Goal: Task Accomplishment & Management: Use online tool/utility

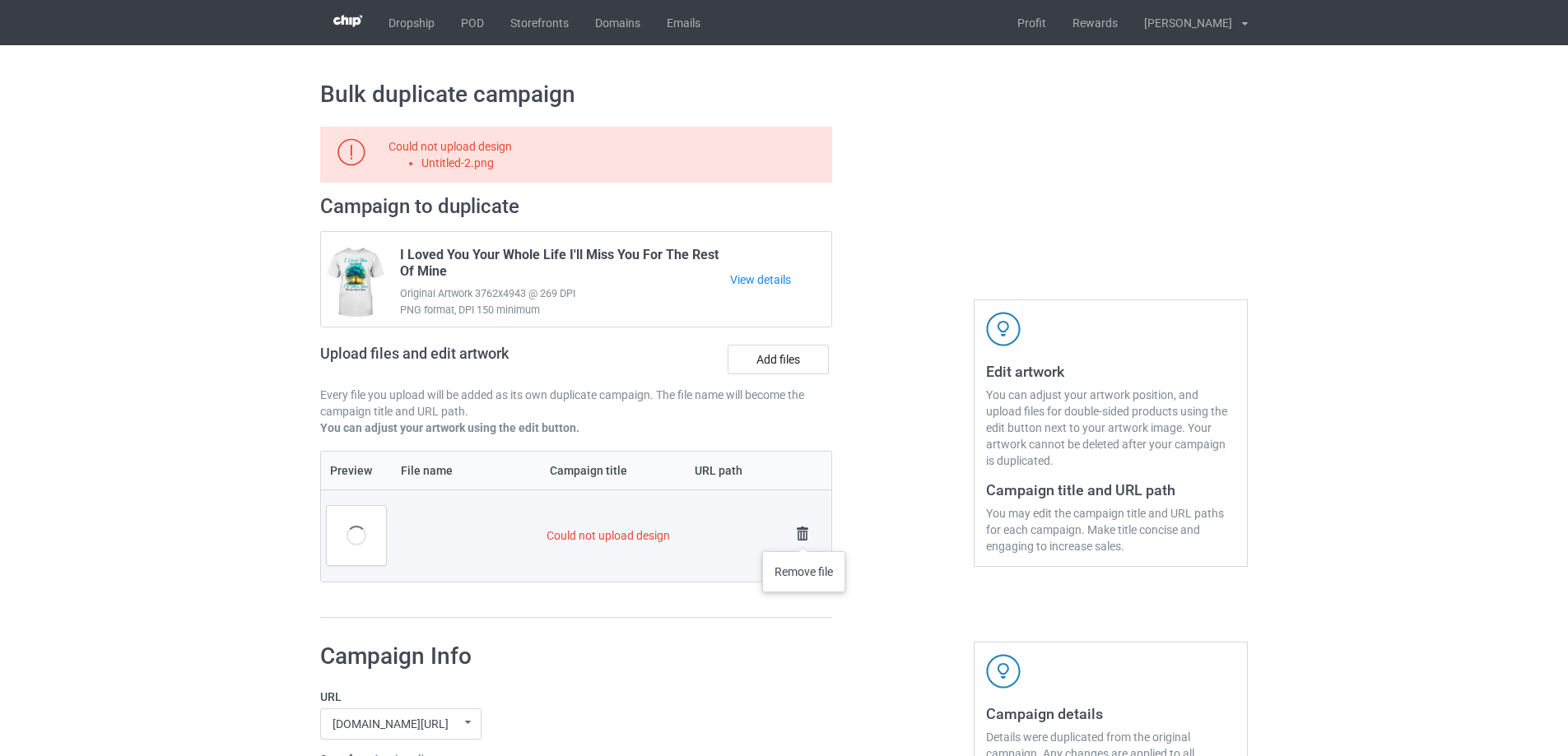
click at [804, 536] on img at bounding box center [802, 534] width 23 height 23
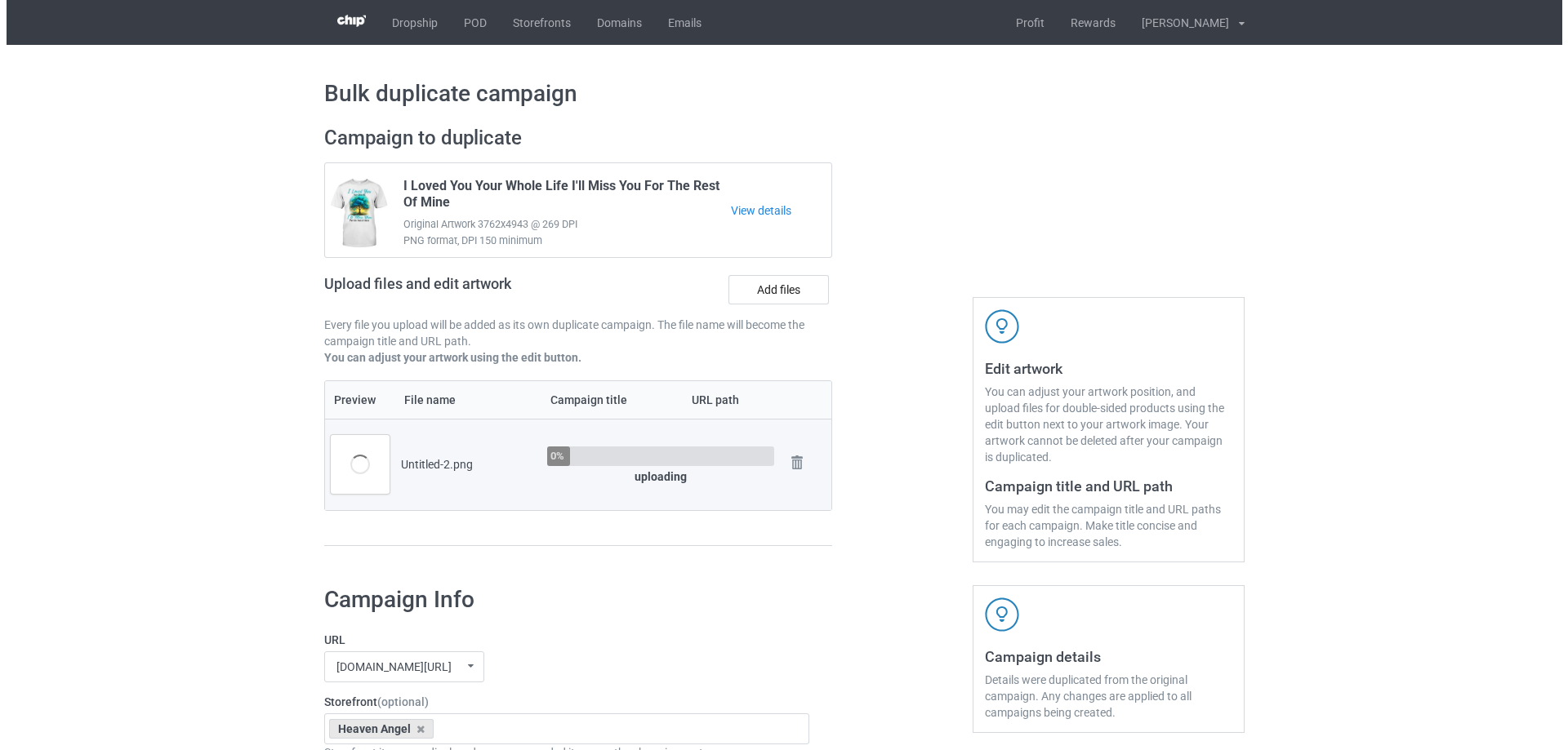
scroll to position [82, 0]
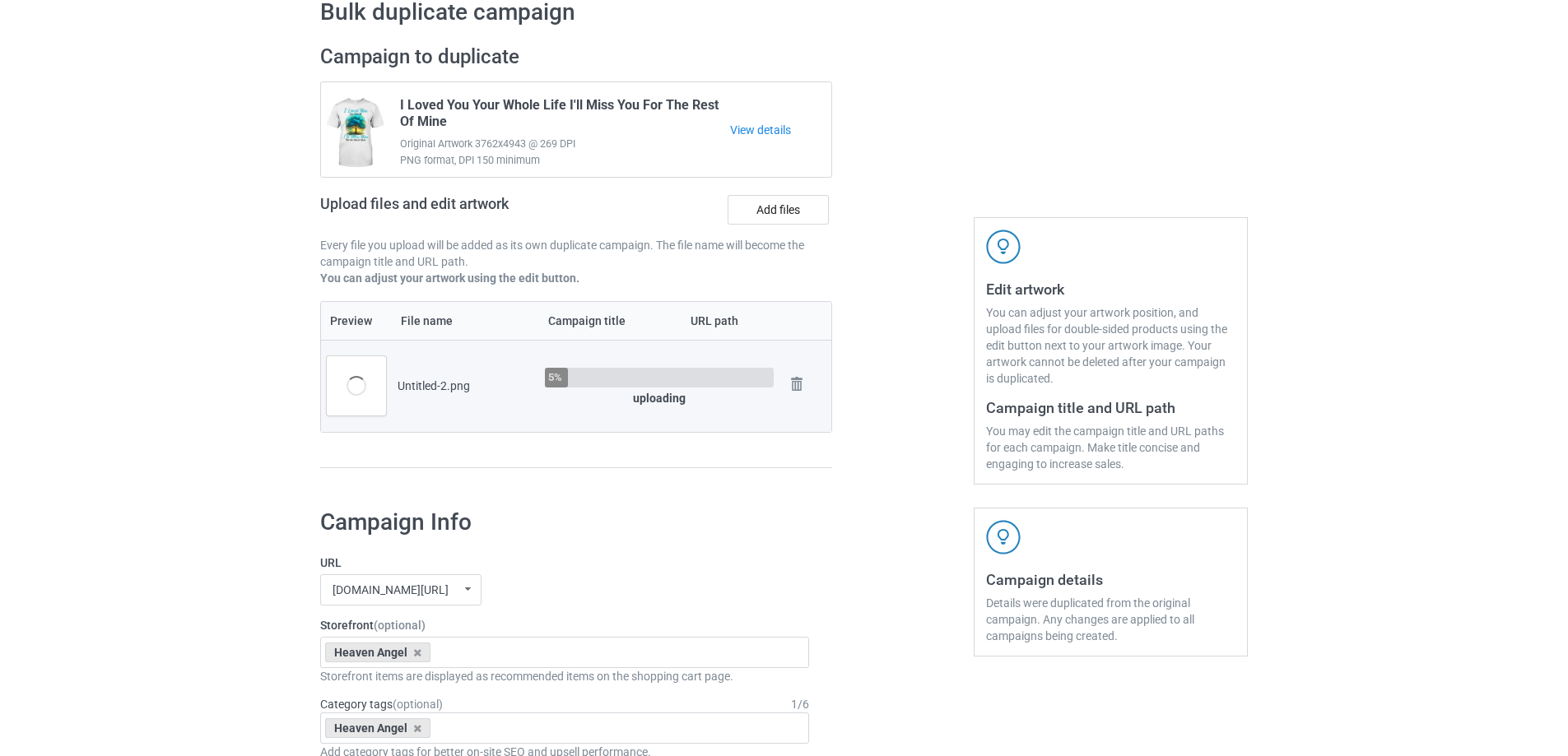
click at [898, 400] on div at bounding box center [903, 264] width 118 height 464
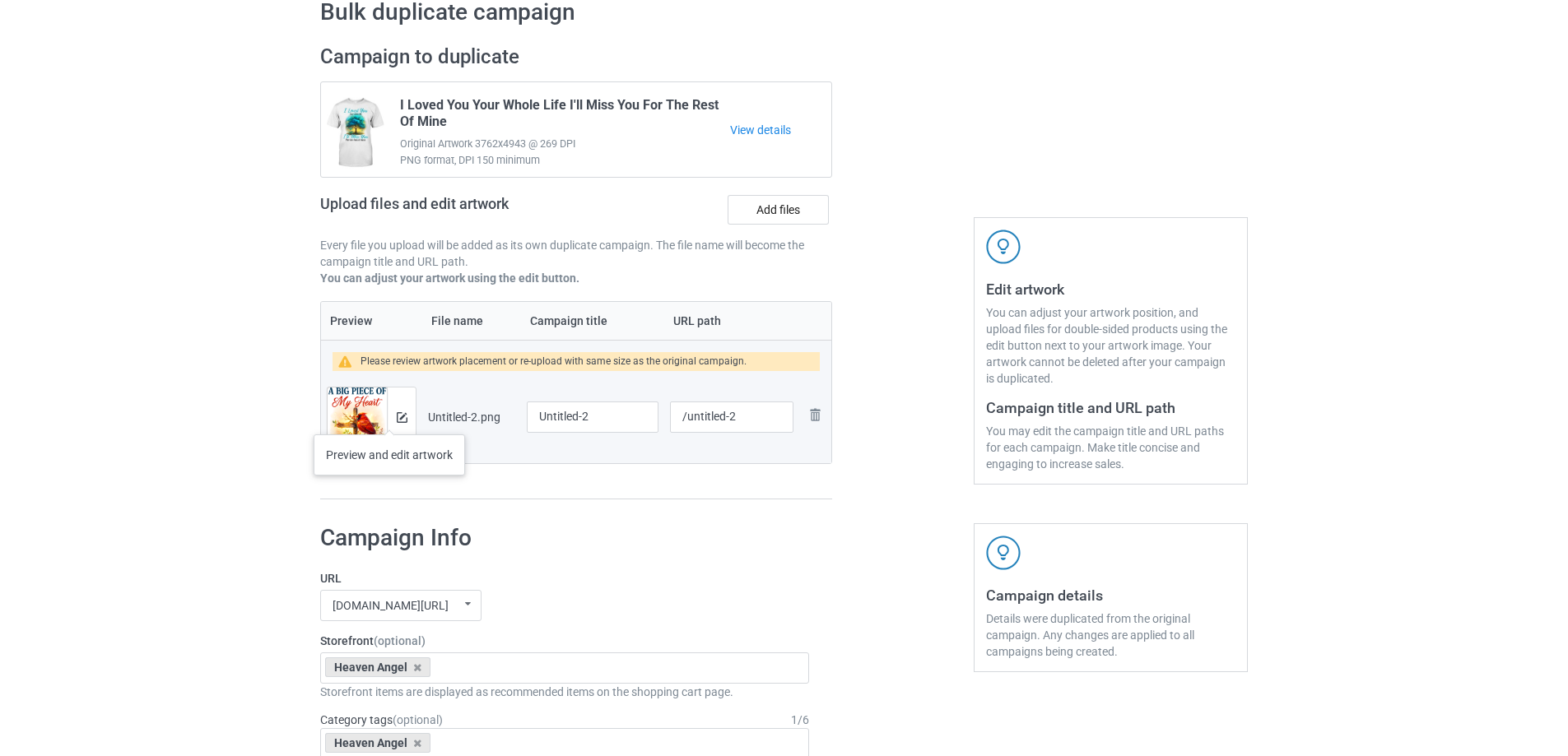
click at [390, 418] on div at bounding box center [401, 417] width 29 height 59
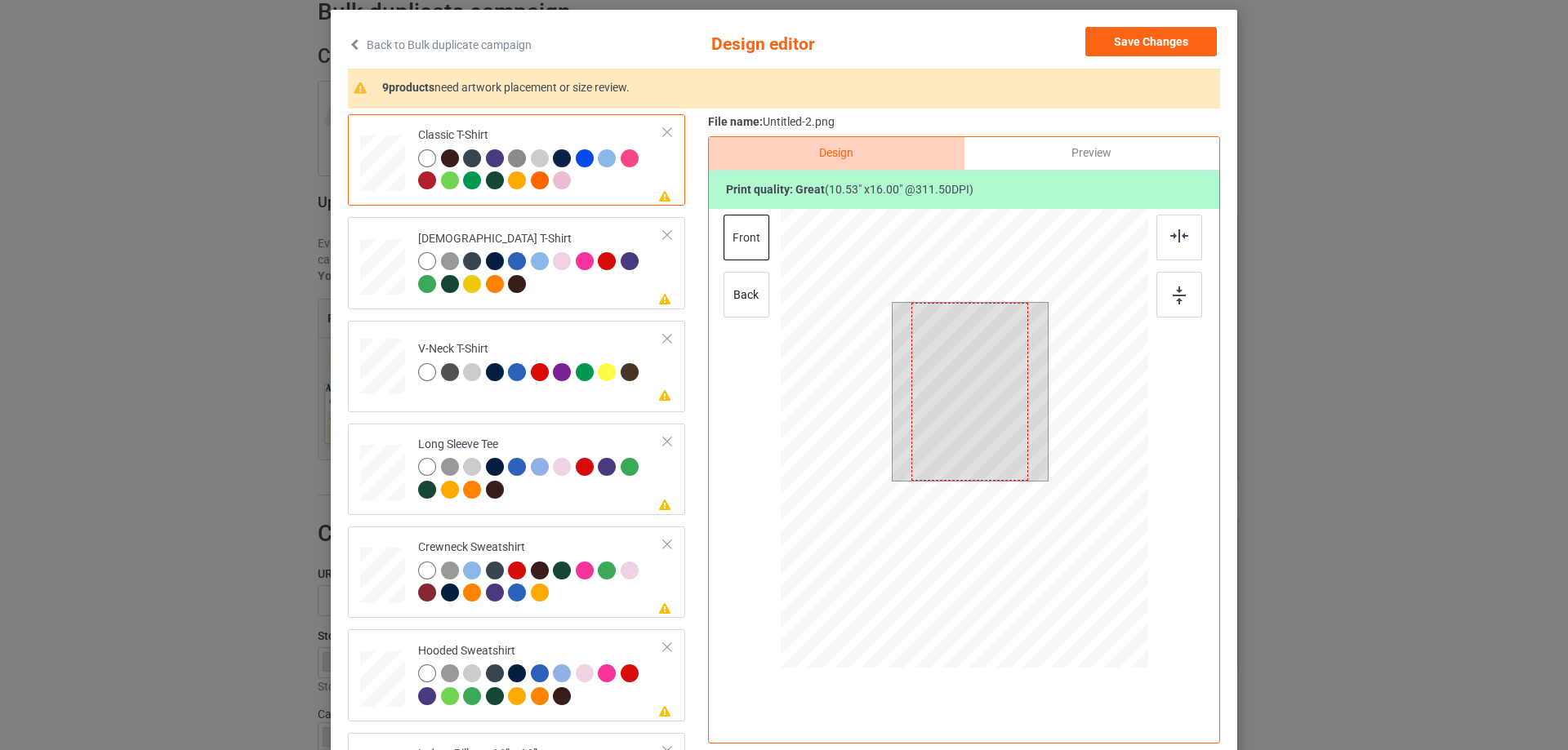
click at [1009, 394] on div at bounding box center [970, 392] width 117 height 178
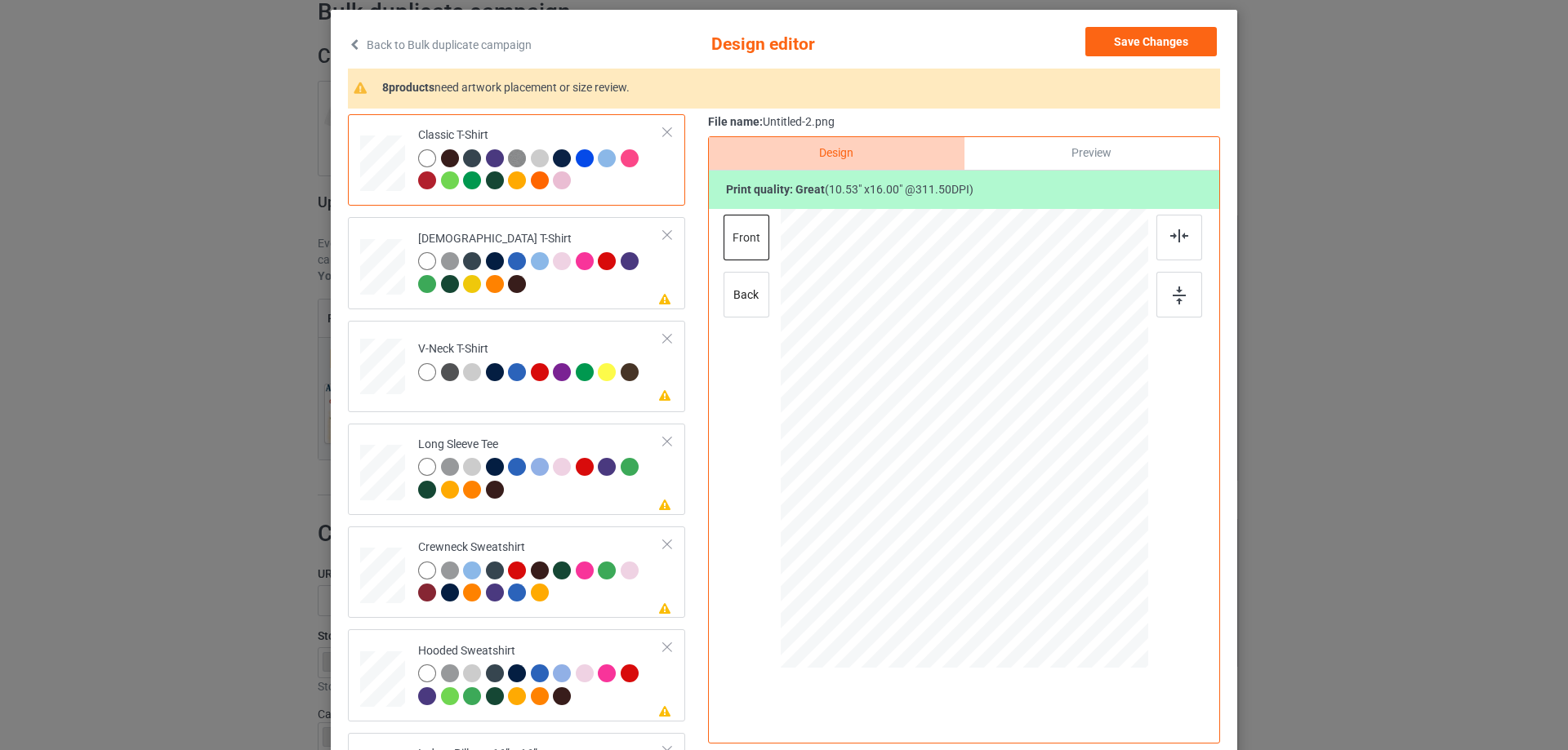
click at [1084, 142] on div "Preview" at bounding box center [1092, 152] width 255 height 32
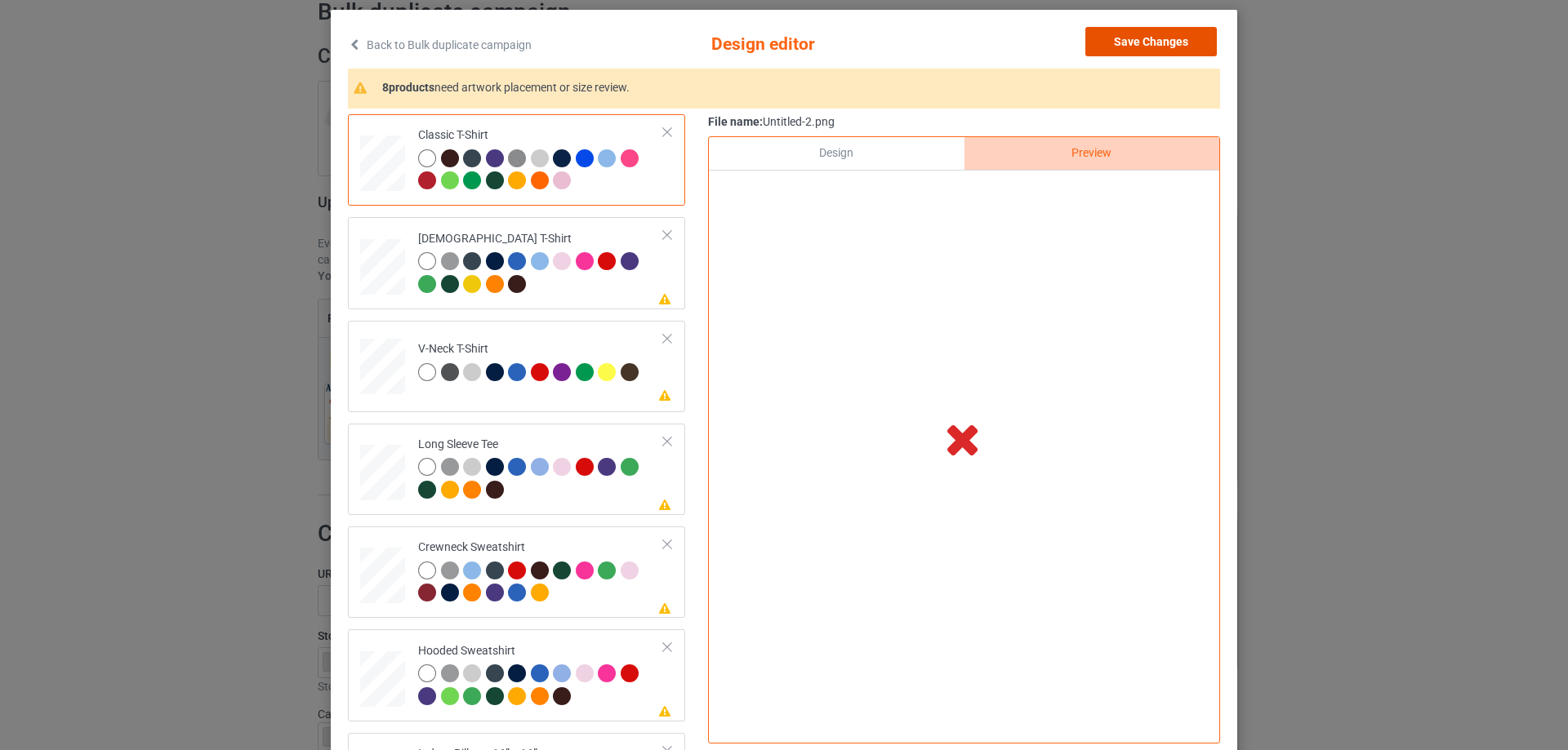
click at [1098, 44] on button "Save Changes" at bounding box center [1150, 42] width 132 height 29
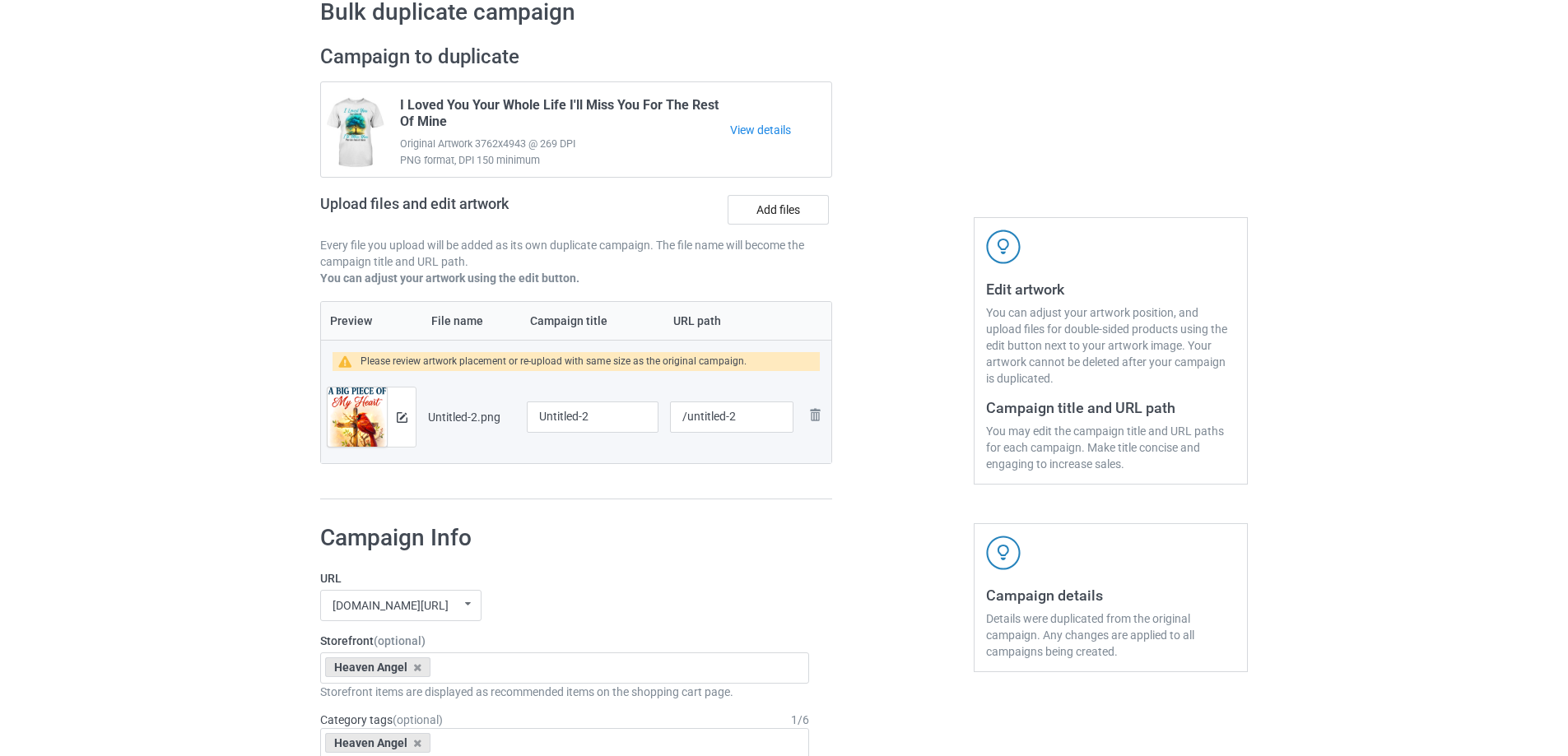
click at [417, 423] on td "Preview and edit artwork" at bounding box center [371, 417] width 101 height 93
click at [402, 424] on button at bounding box center [402, 416] width 11 height 13
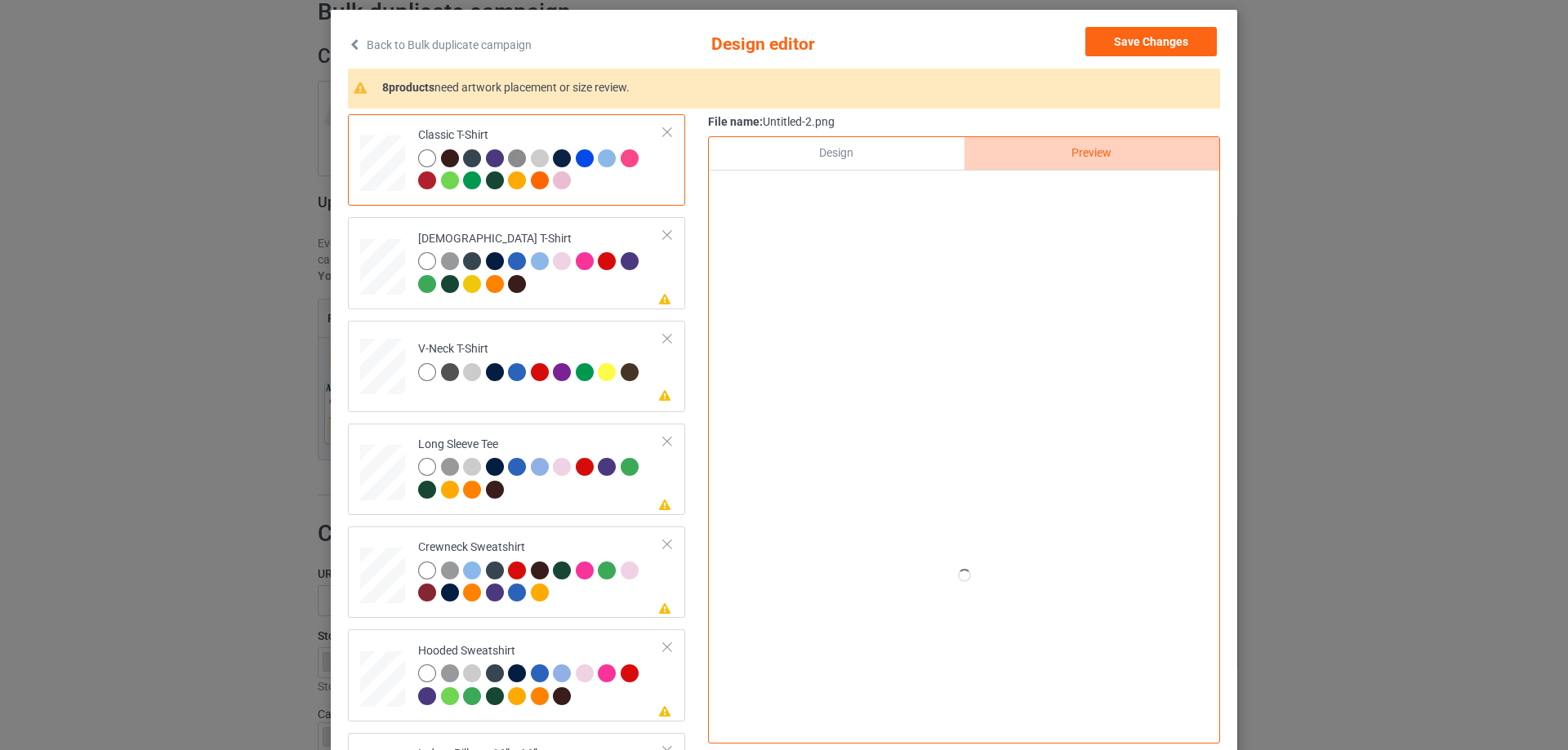
click at [868, 156] on div "Design" at bounding box center [836, 152] width 255 height 32
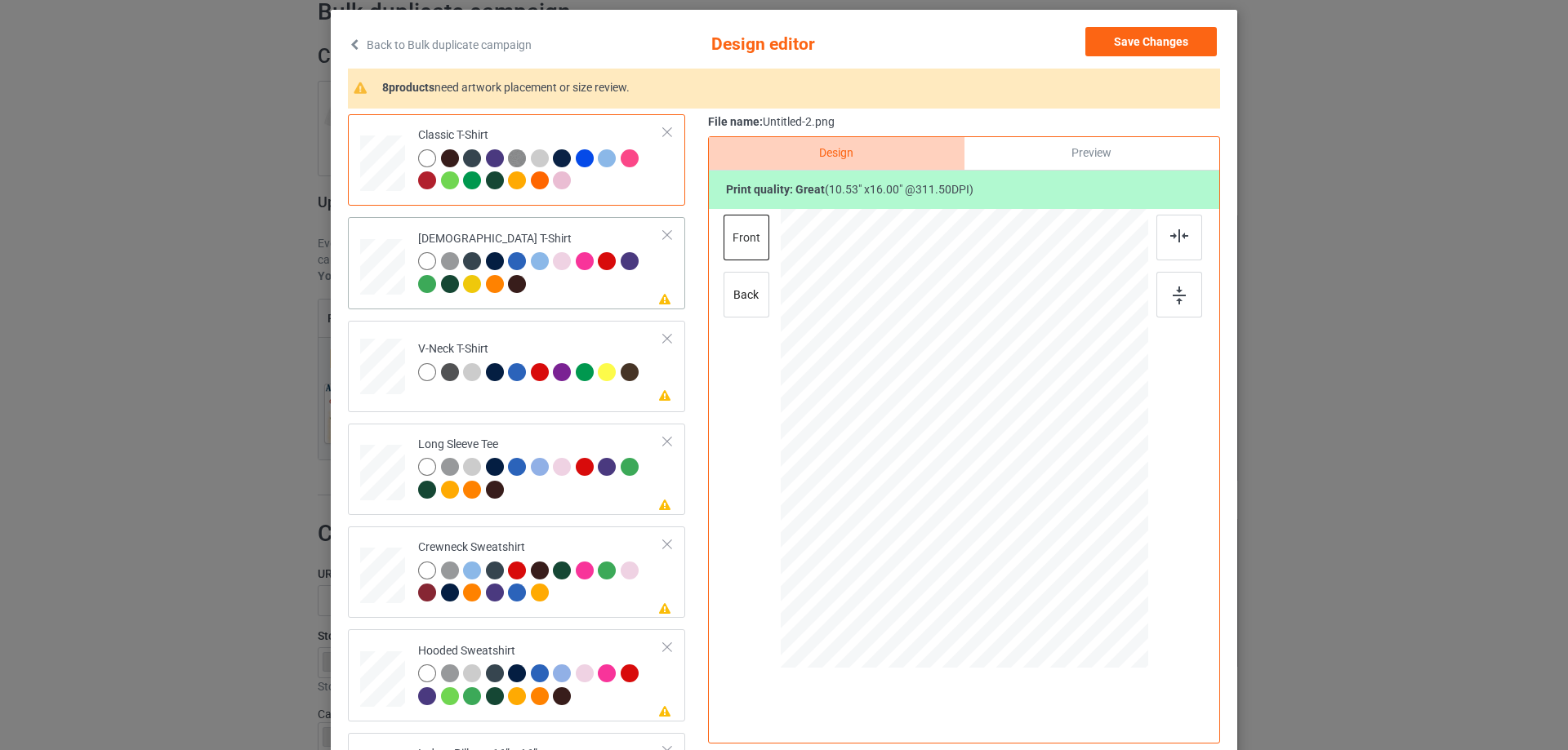
click at [592, 294] on div at bounding box center [541, 274] width 246 height 45
click at [1162, 243] on div at bounding box center [1178, 237] width 46 height 46
click at [588, 391] on td "Please review artwork placement V-Neck T-Shirt" at bounding box center [541, 363] width 264 height 72
click at [1164, 229] on div at bounding box center [1178, 237] width 46 height 46
click at [547, 436] on td "Please review artwork placement Long Sleeve Tee" at bounding box center [541, 470] width 264 height 78
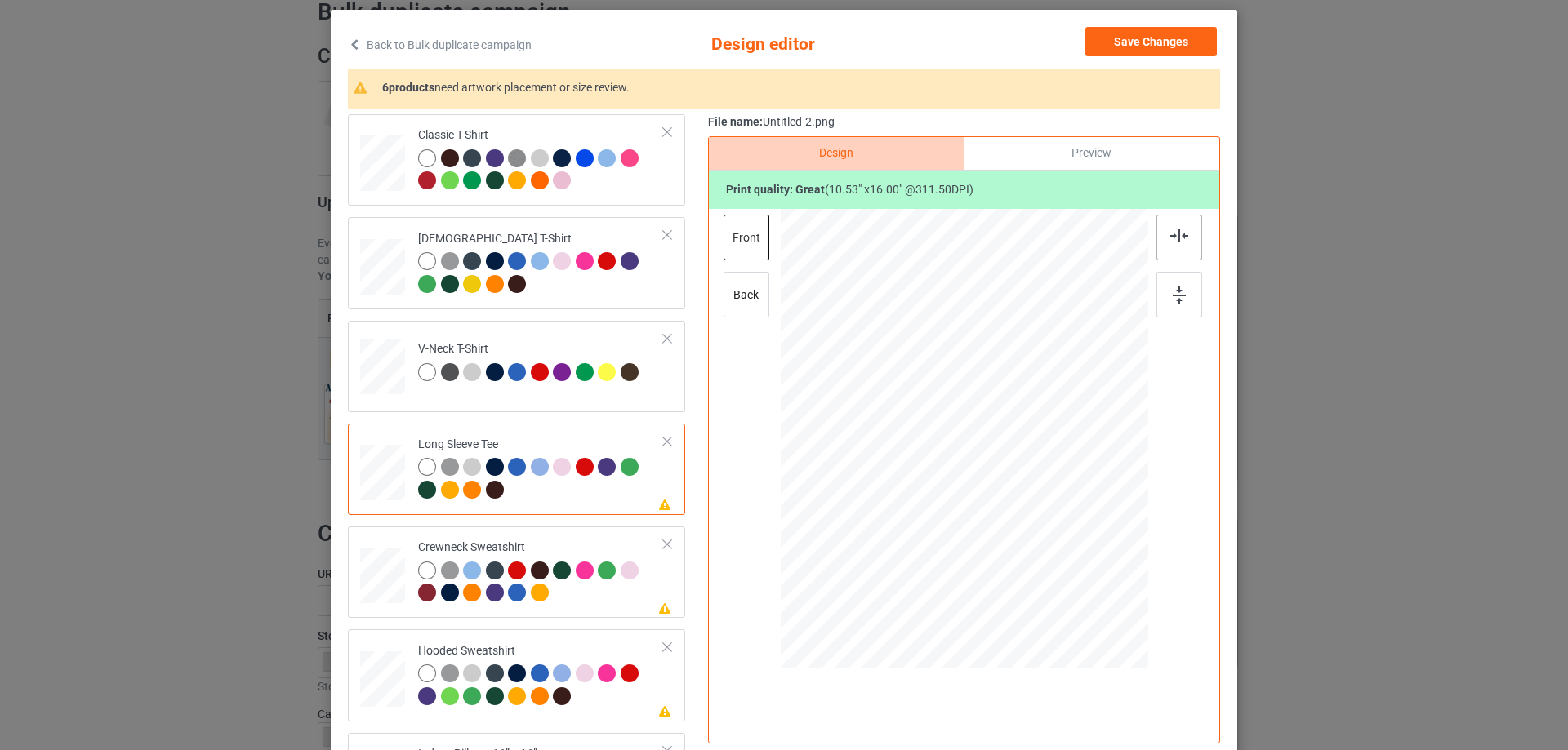
click at [1180, 242] on img at bounding box center [1178, 235] width 18 height 13
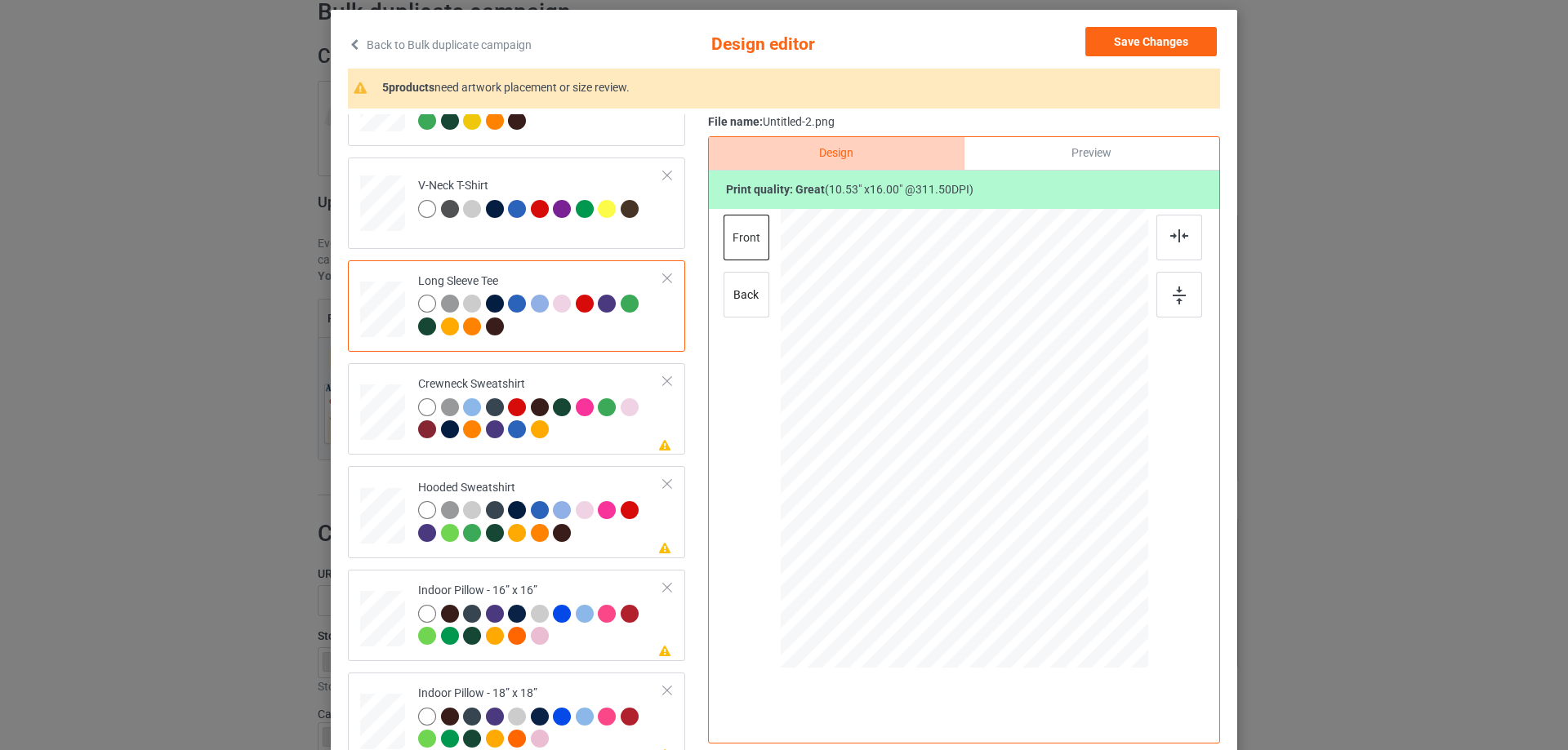
click at [608, 456] on div "Classic T-Shirt Ladies T-Shirt V-Neck T-Shirt Long Sleeve Tee Please review art…" at bounding box center [521, 409] width 349 height 917
click at [629, 431] on div at bounding box center [541, 421] width 246 height 45
click at [1170, 233] on img at bounding box center [1178, 235] width 18 height 13
click at [589, 473] on div "Please review artwork placement Hooded Sweatshirt" at bounding box center [516, 512] width 337 height 92
click at [1163, 224] on div at bounding box center [1178, 237] width 46 height 46
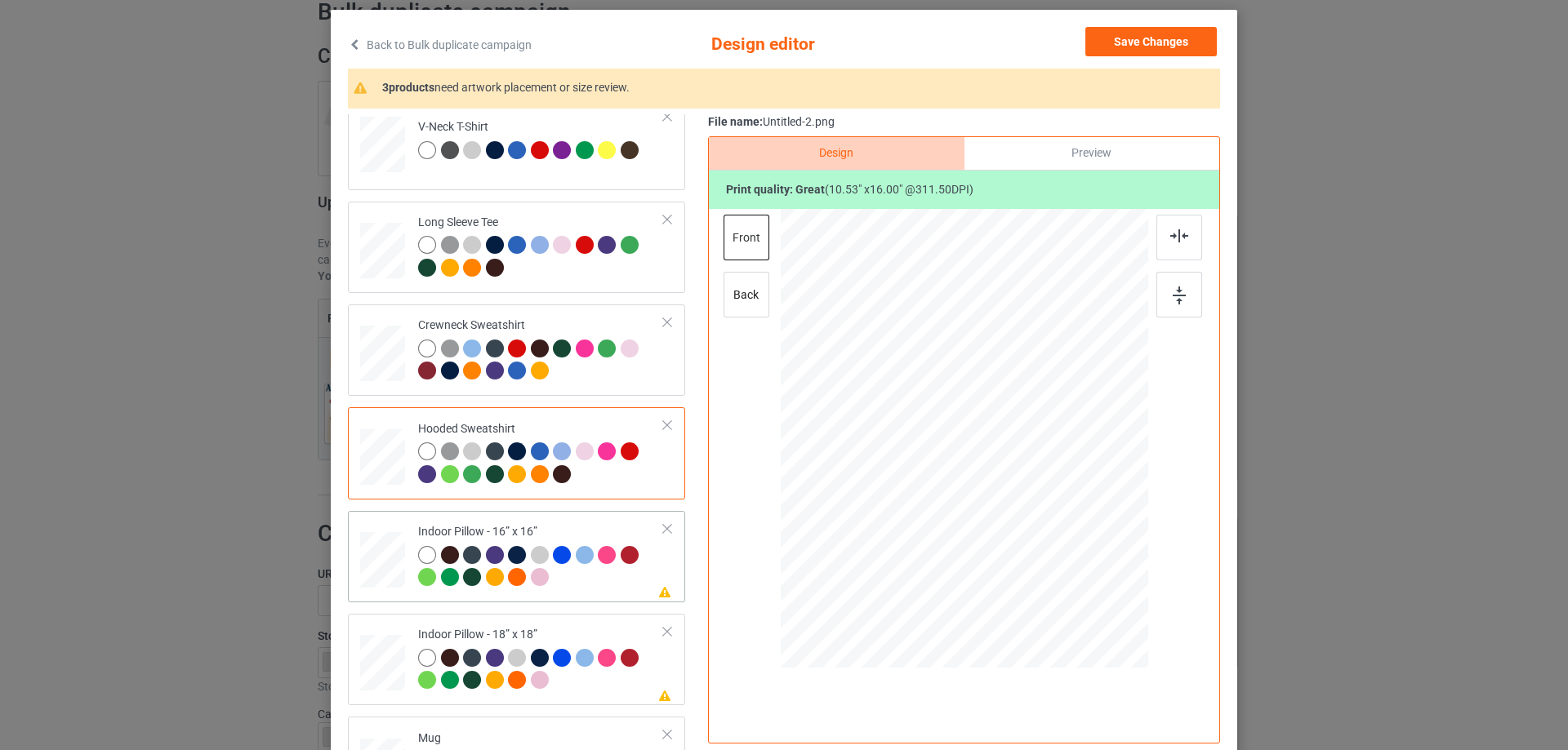
scroll to position [280, 0]
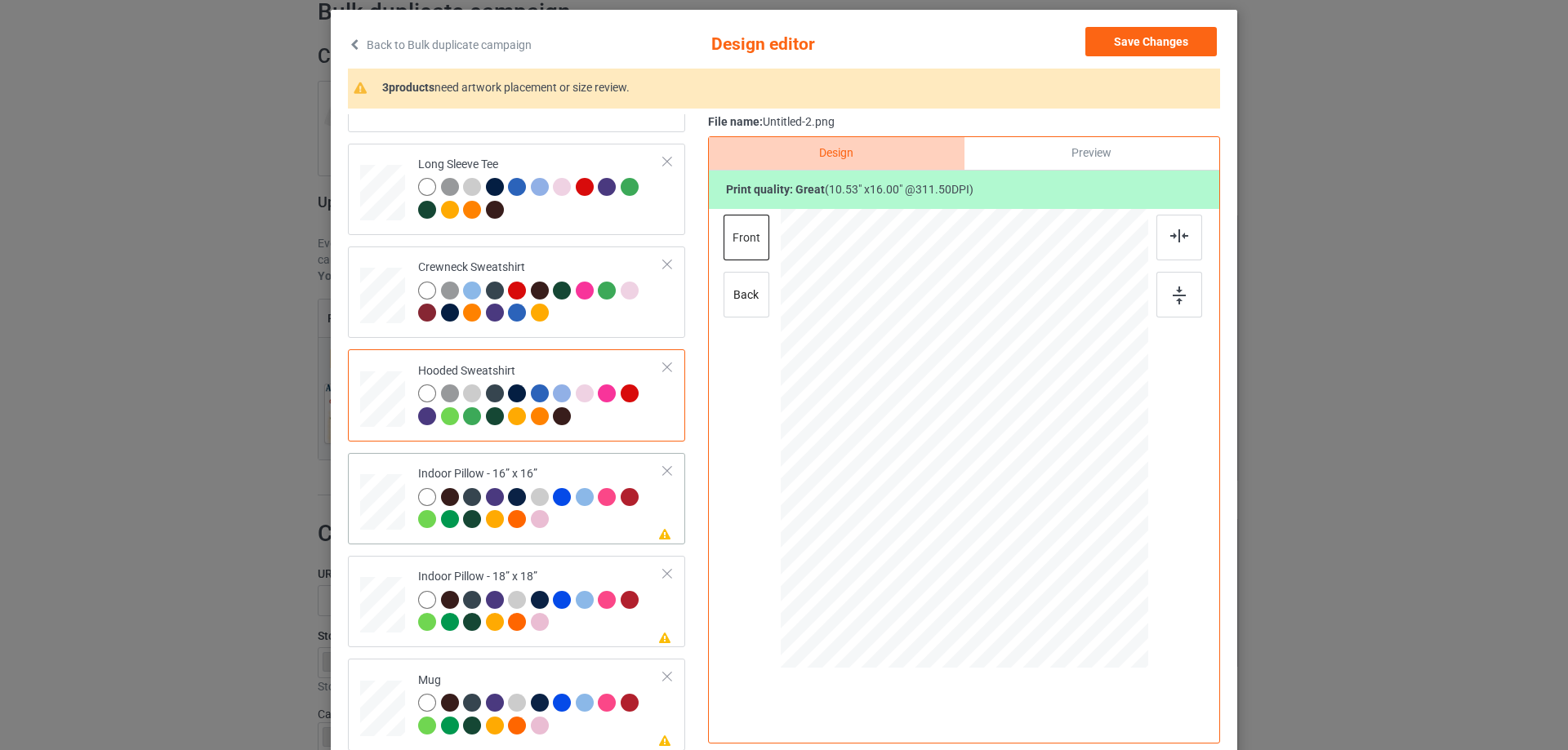
click at [540, 468] on div "Indoor Pillow - 16” x 16”" at bounding box center [541, 496] width 246 height 62
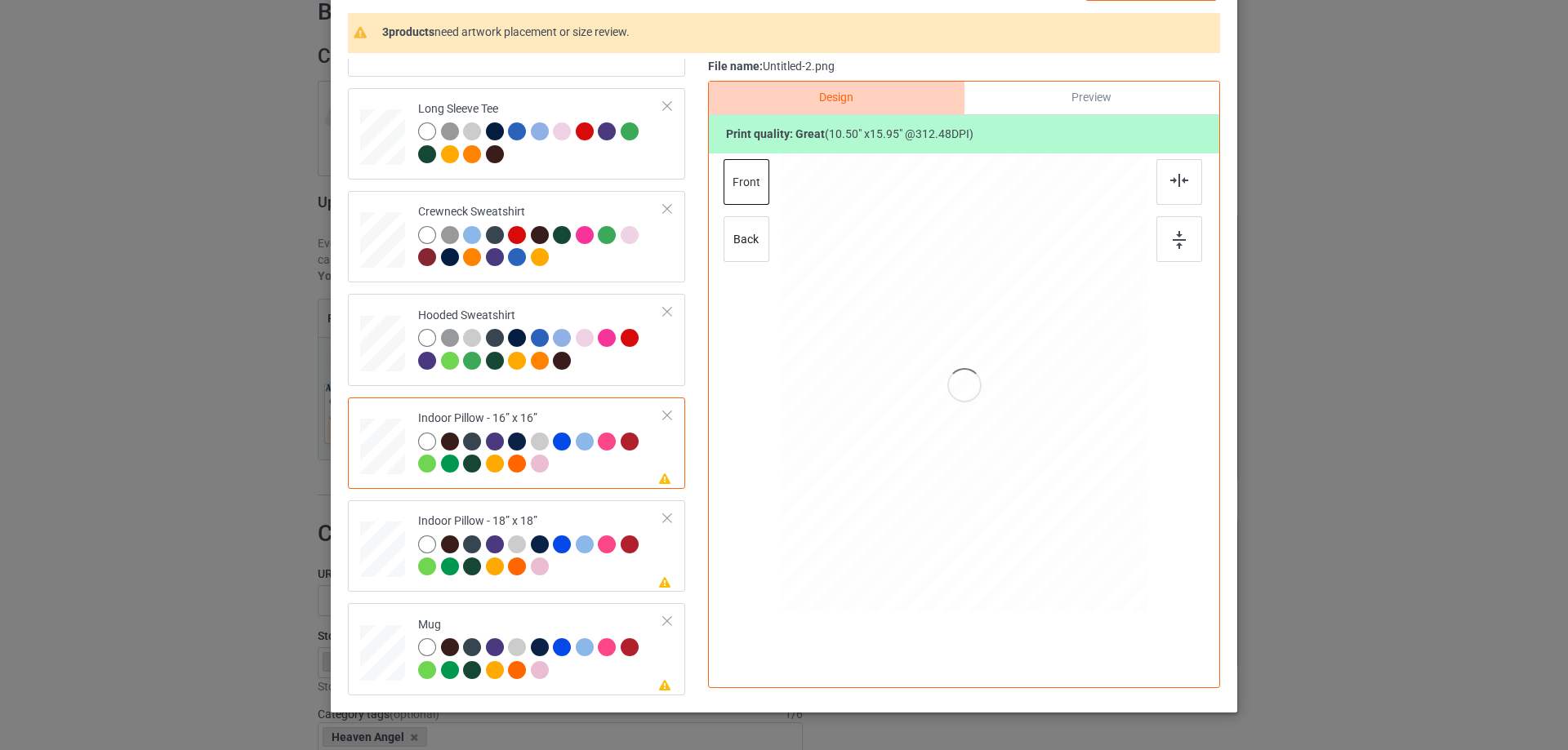
scroll to position [192, 0]
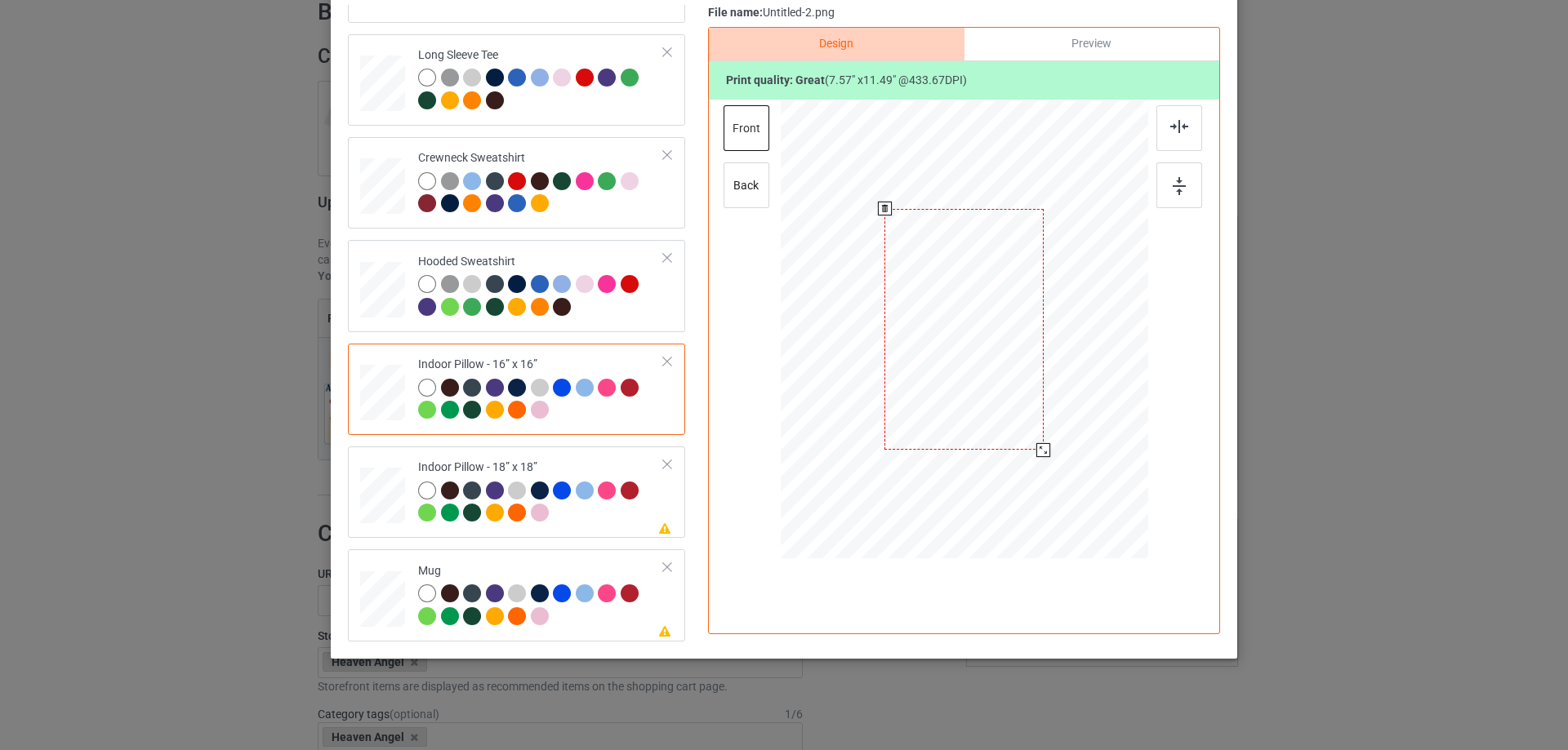
drag, startPoint x: 1069, startPoint y: 496, endPoint x: 1052, endPoint y: 439, distance: 59.5
click at [1052, 439] on div at bounding box center [964, 329] width 367 height 366
click at [1068, 42] on div "Preview" at bounding box center [1092, 43] width 255 height 32
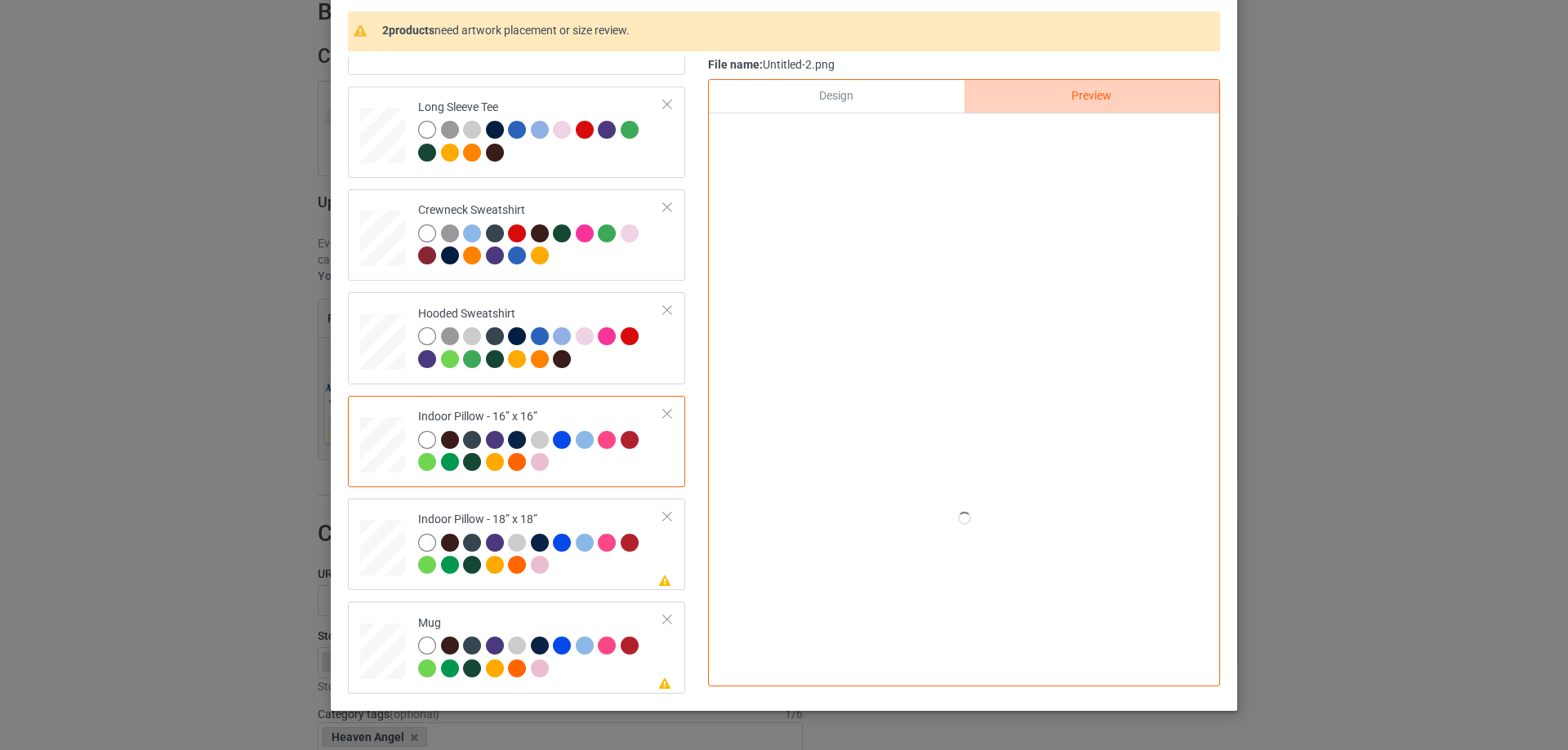
scroll to position [110, 0]
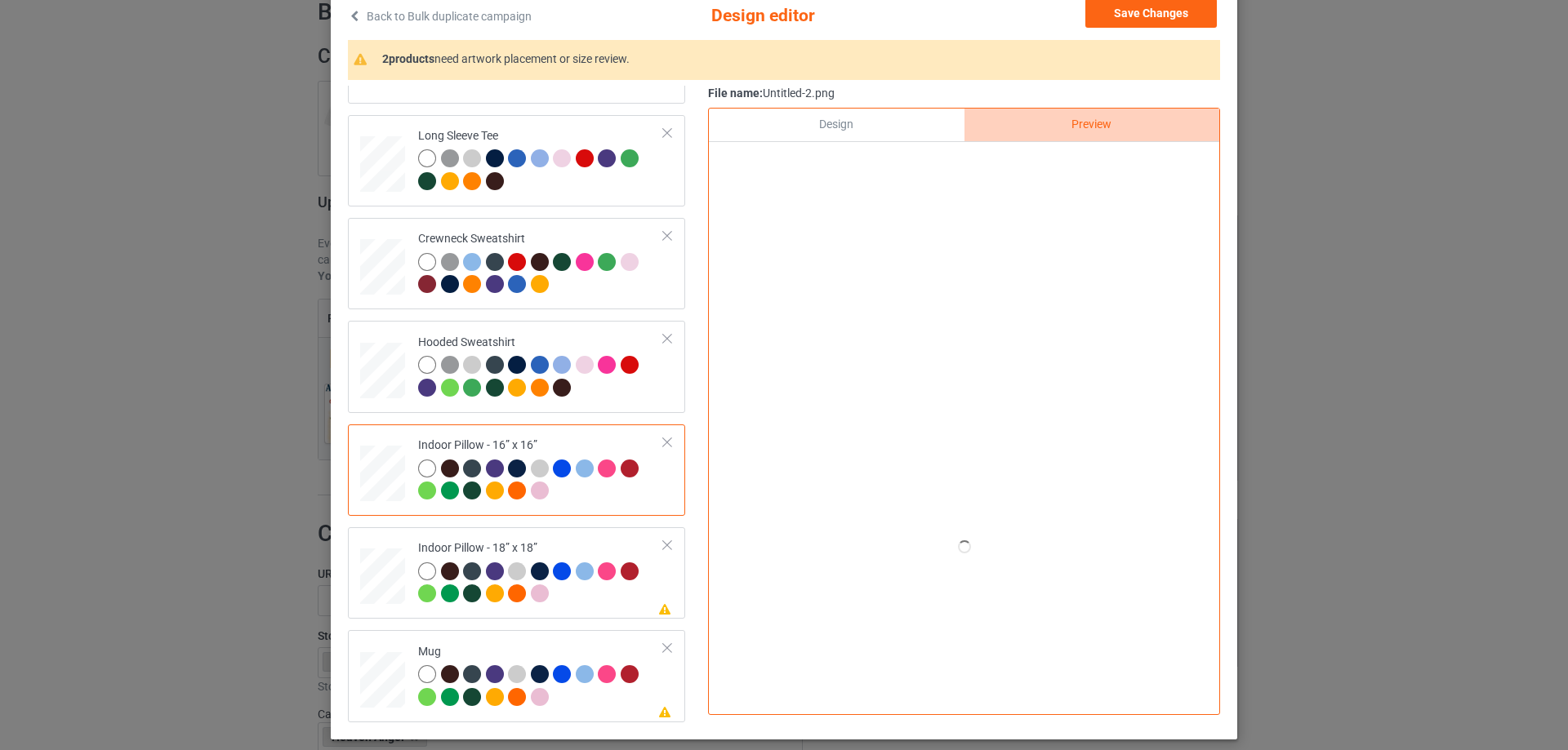
click at [868, 127] on div "Design" at bounding box center [836, 124] width 255 height 32
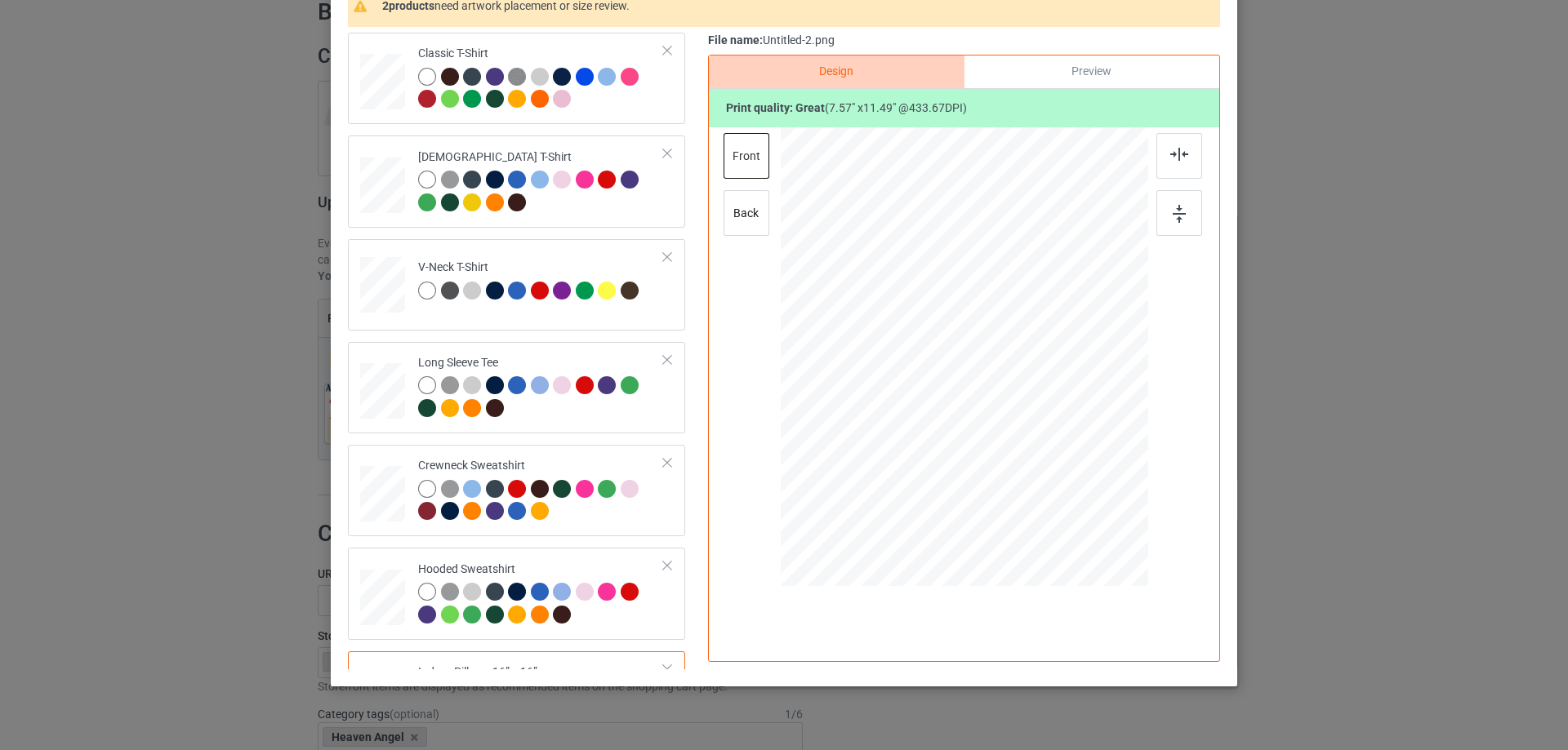
scroll to position [192, 0]
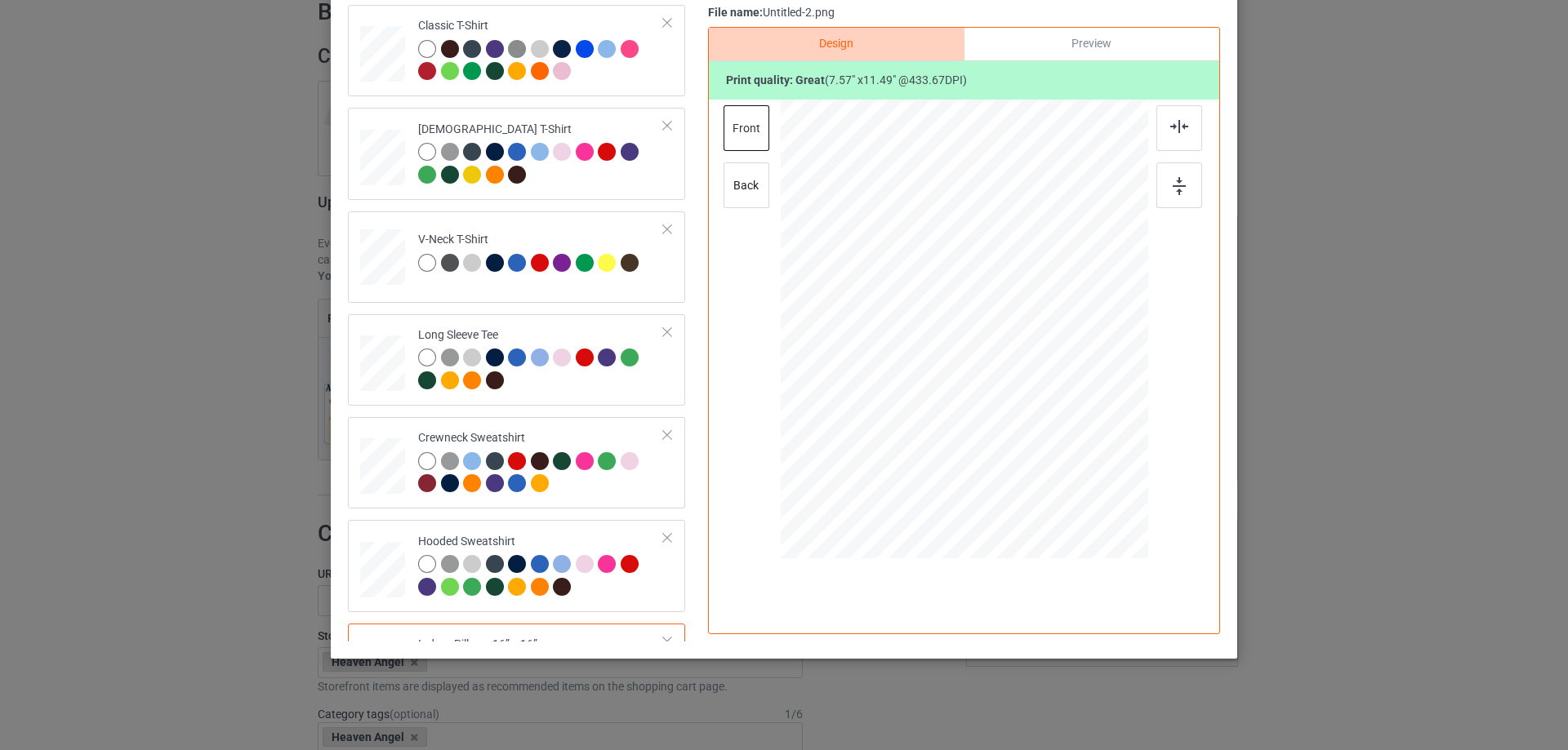
click at [1010, 39] on div "Preview" at bounding box center [1092, 43] width 255 height 32
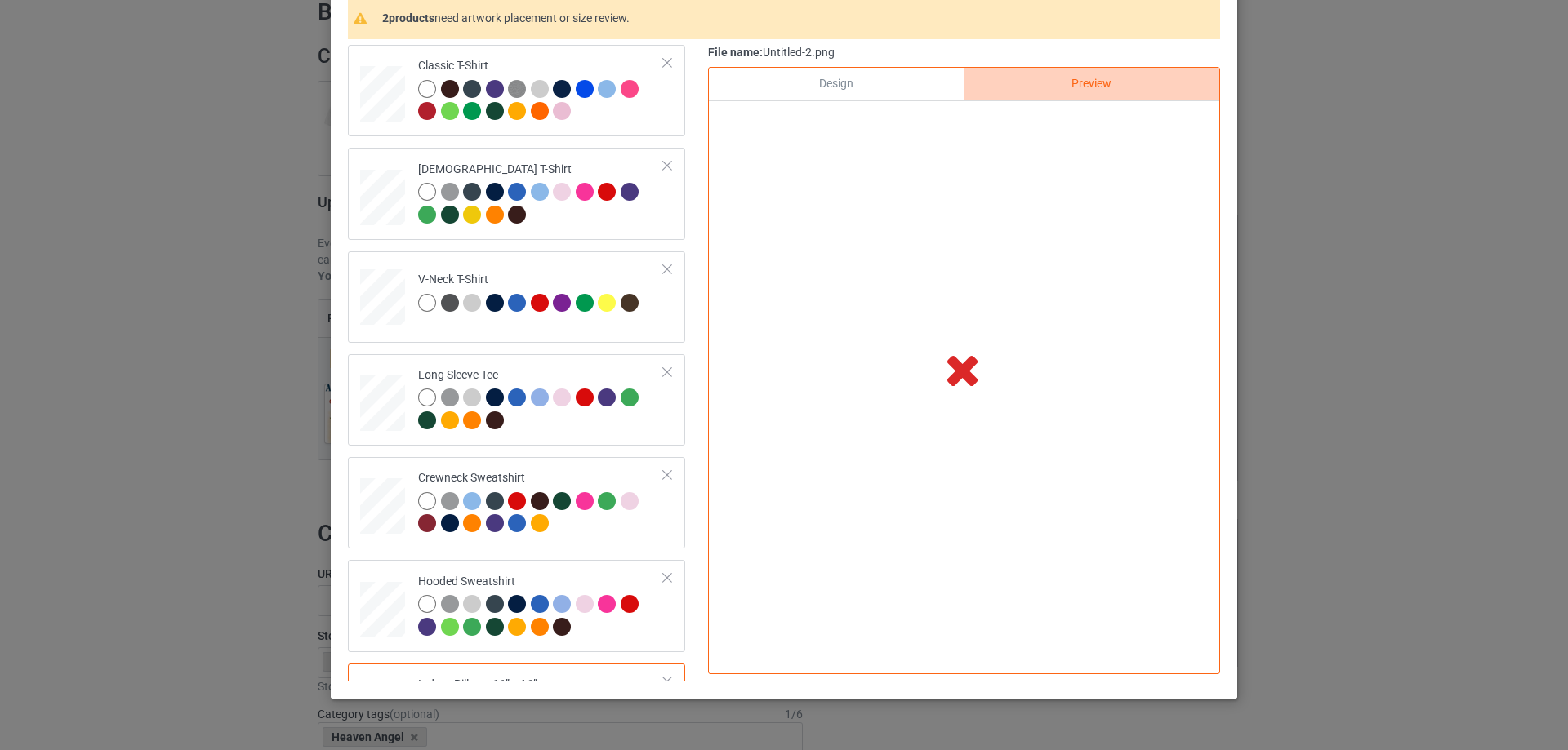
scroll to position [110, 0]
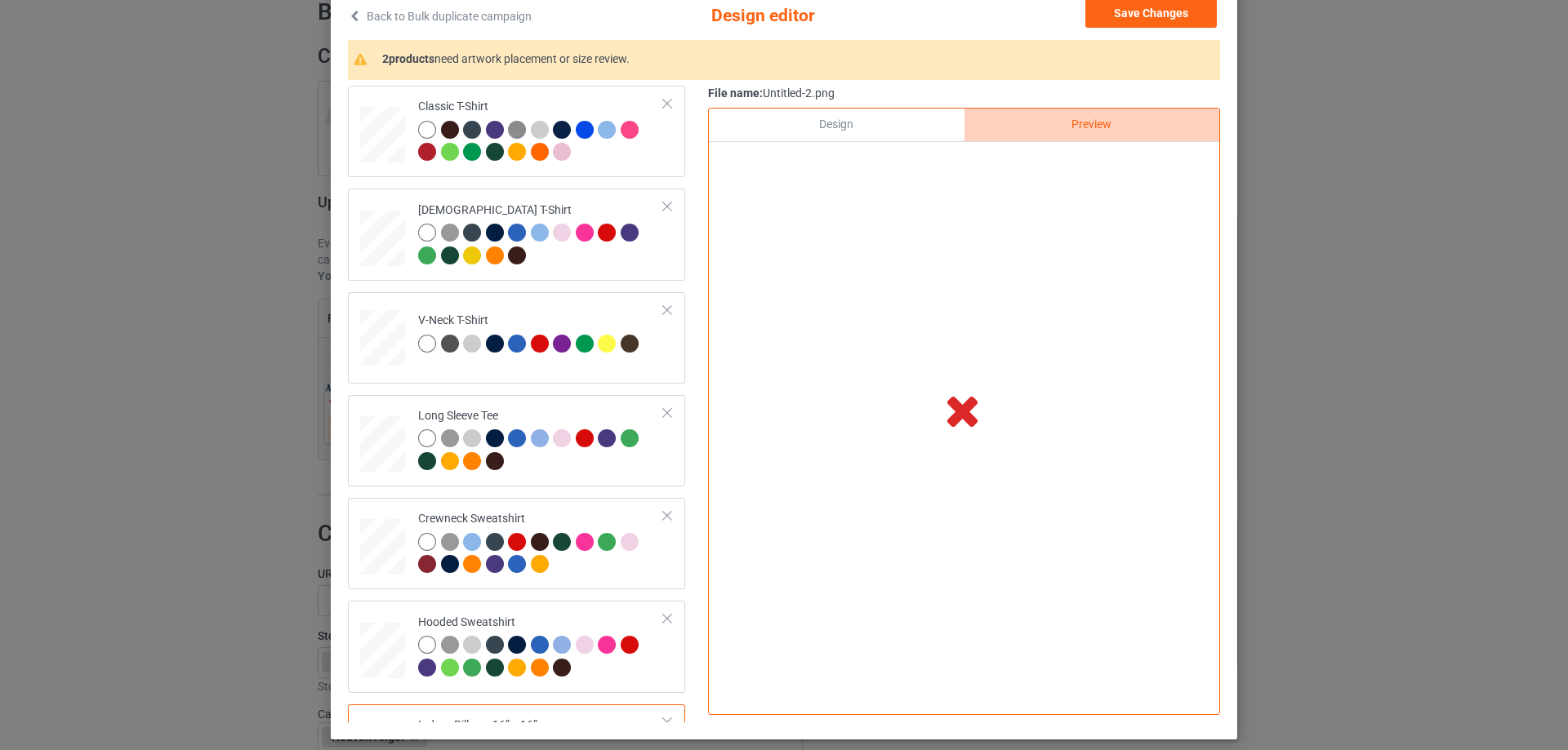
click at [840, 129] on div "Design" at bounding box center [836, 124] width 255 height 32
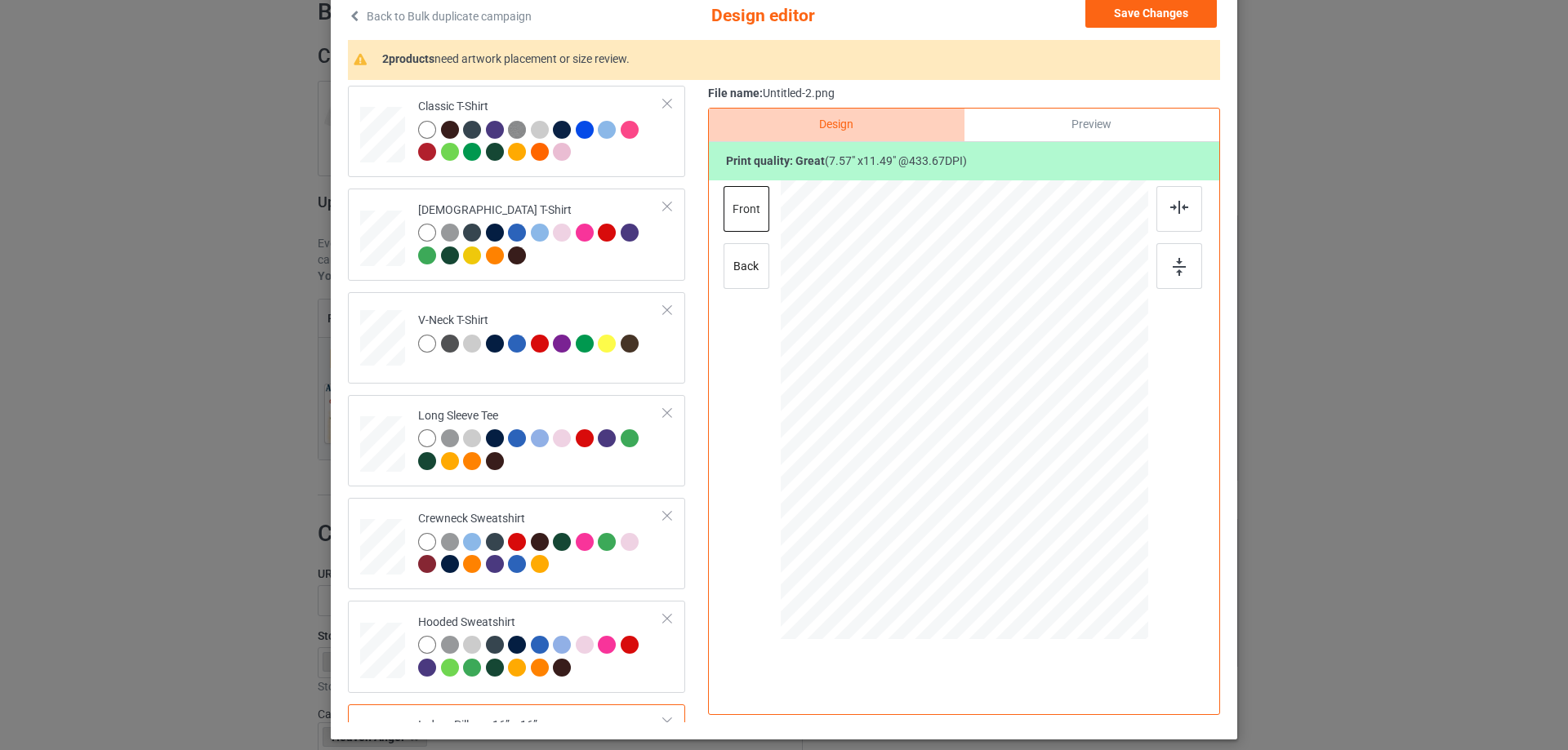
click at [1005, 109] on div "Preview" at bounding box center [1092, 124] width 255 height 32
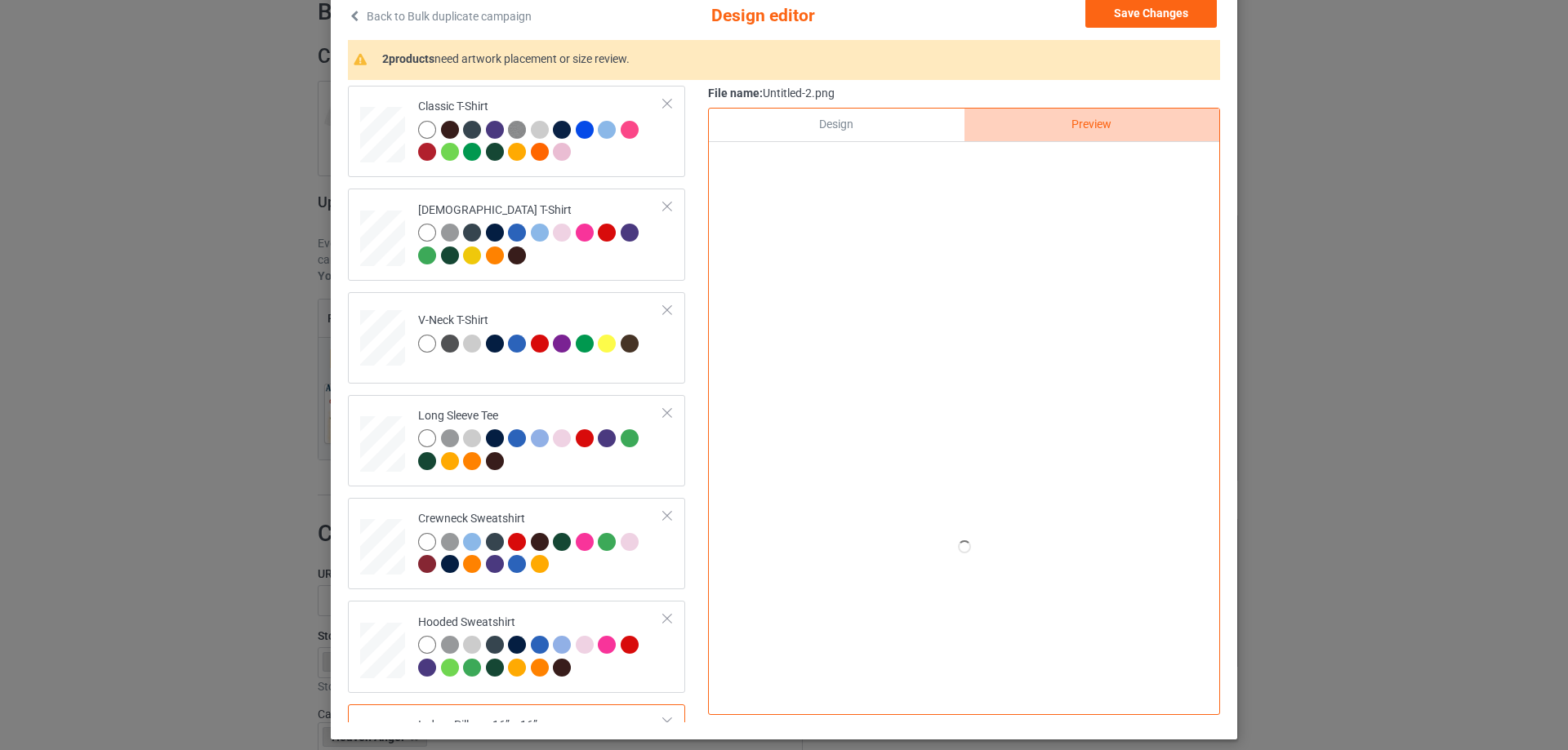
click at [805, 140] on div "Design" at bounding box center [836, 124] width 255 height 32
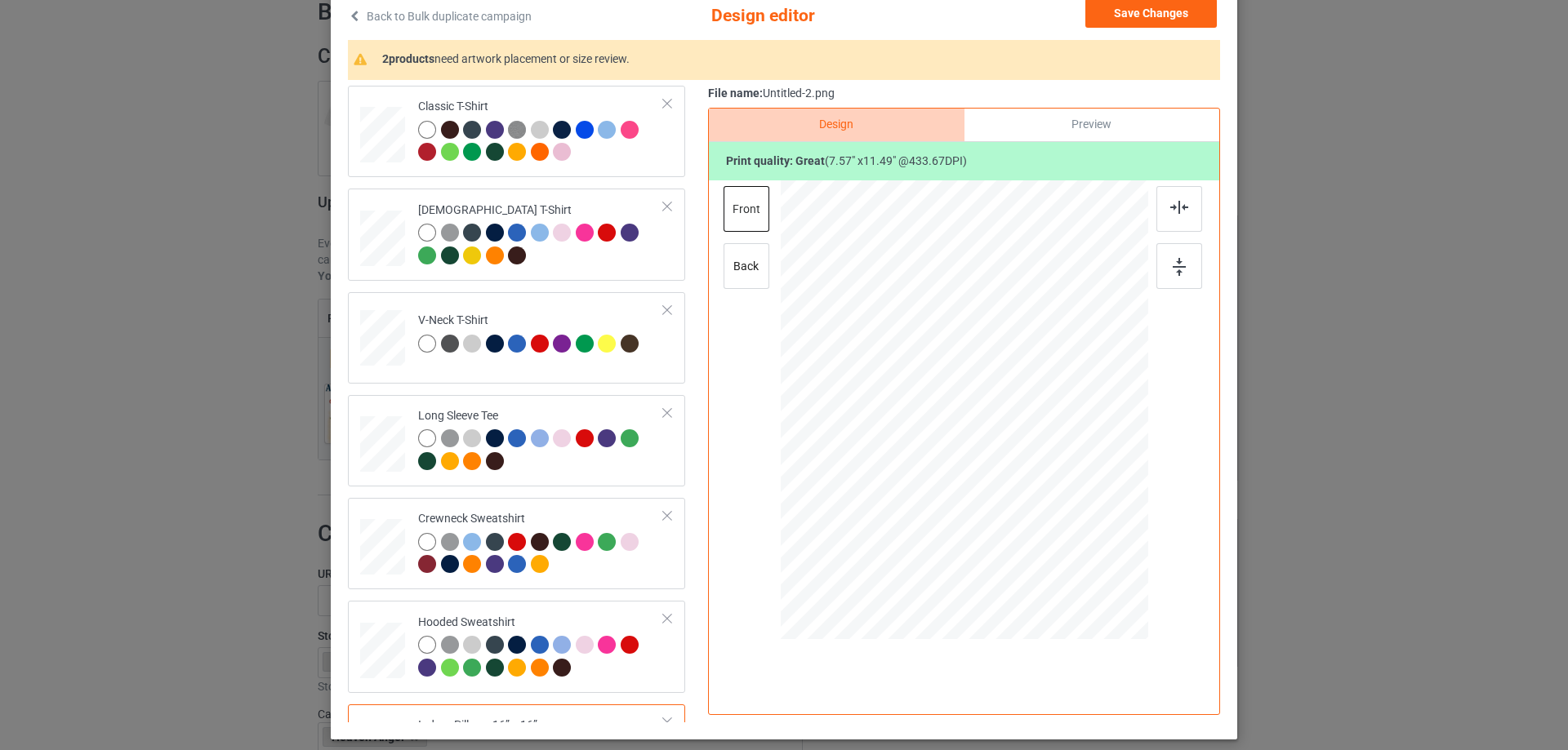
click at [1011, 142] on div "Print quality: great ( 7.57 " x 11.49 " @ 433.67 DPI)" at bounding box center [964, 161] width 511 height 39
click at [1010, 127] on div "Preview" at bounding box center [1092, 124] width 255 height 32
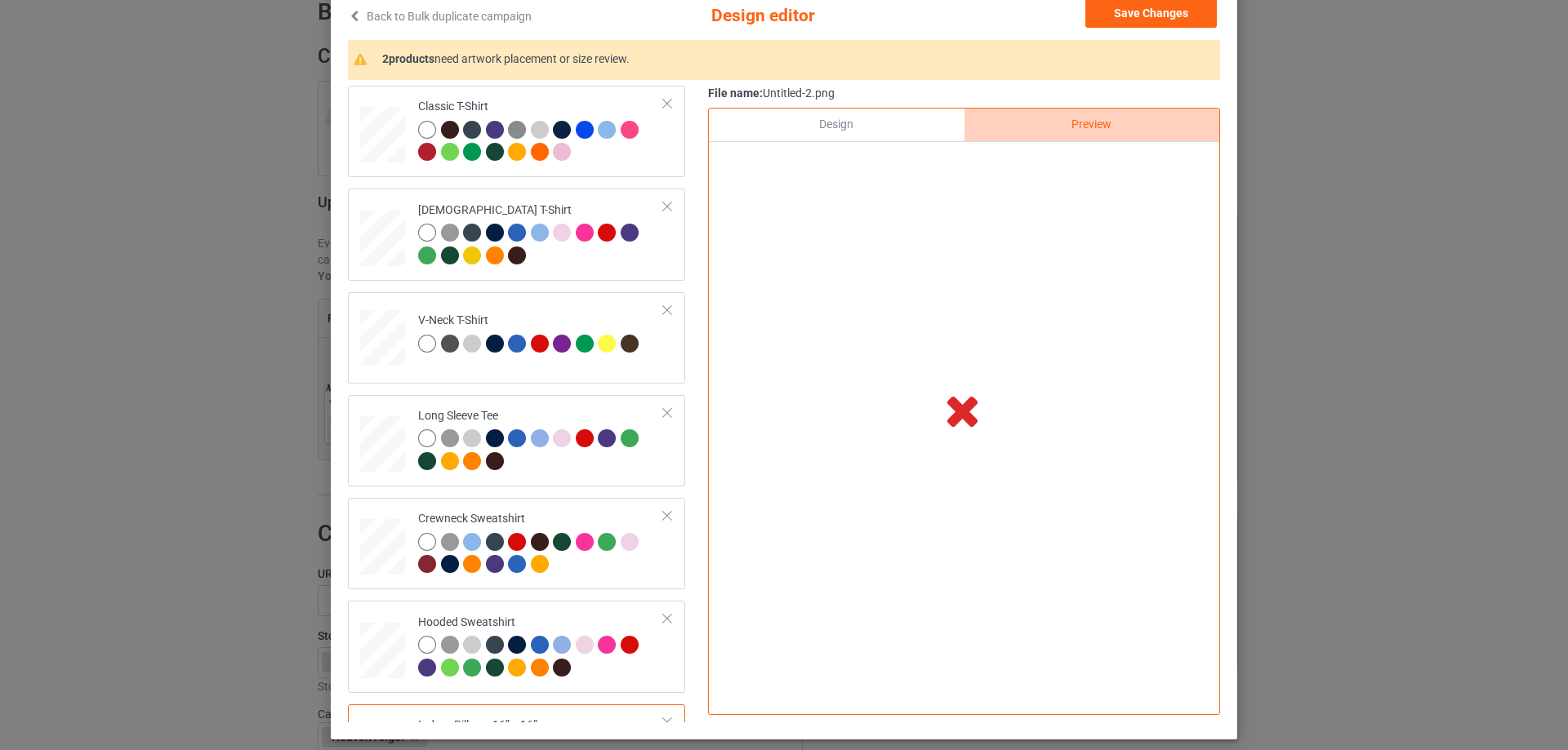
click at [830, 143] on div at bounding box center [964, 160] width 511 height 38
click at [839, 117] on div "Design" at bounding box center [836, 124] width 255 height 32
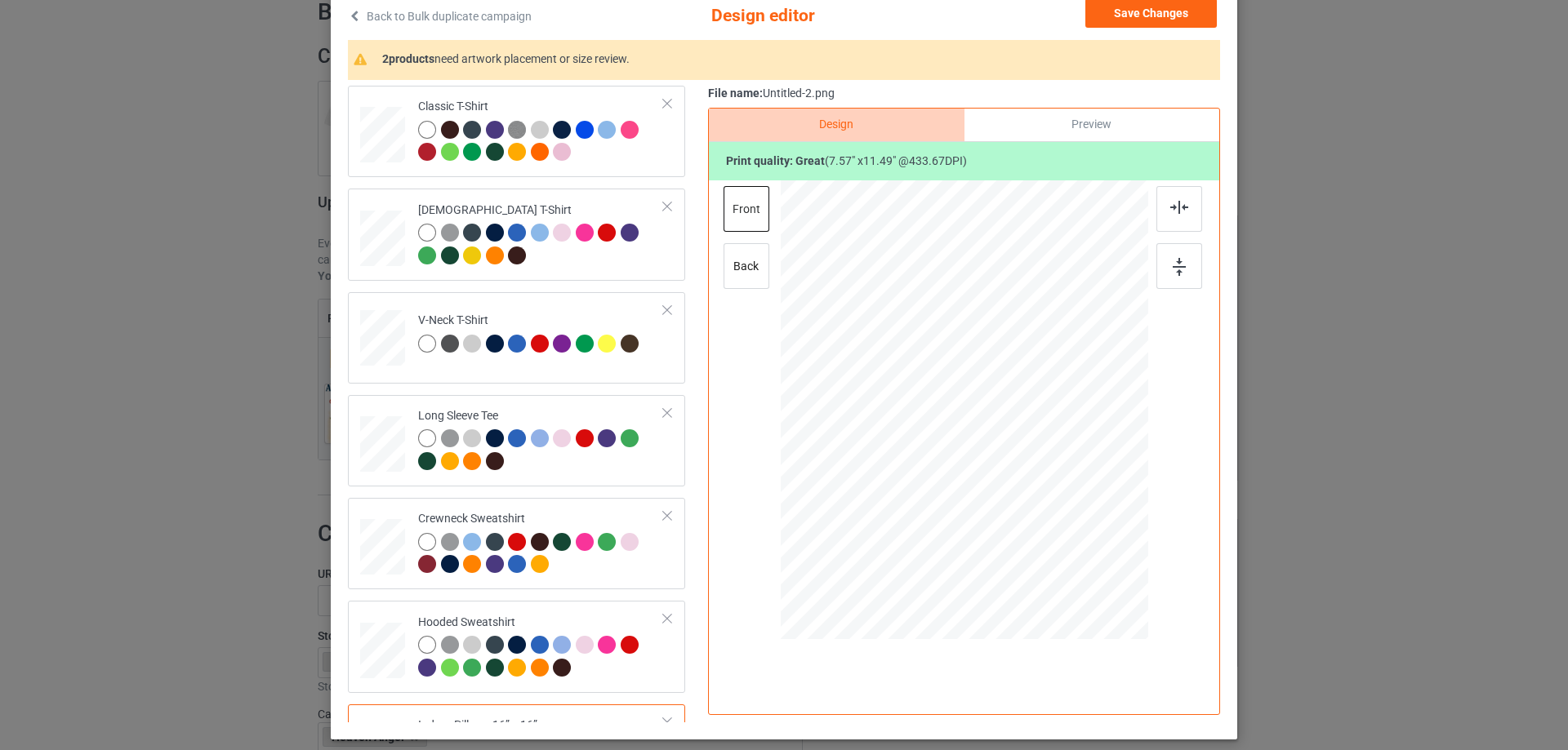
click at [1041, 123] on div "Preview" at bounding box center [1092, 124] width 255 height 32
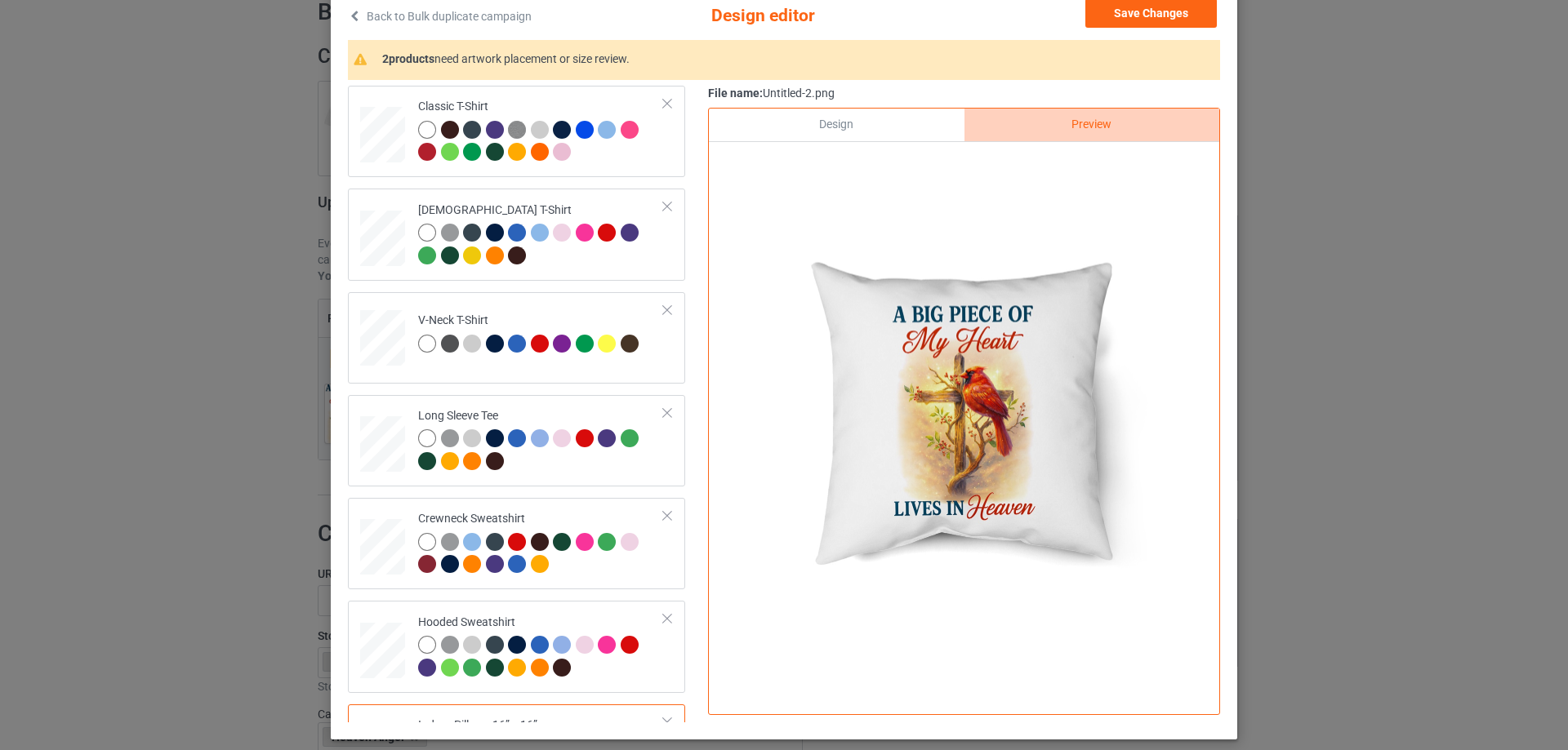
click at [870, 118] on div "Design" at bounding box center [836, 124] width 255 height 32
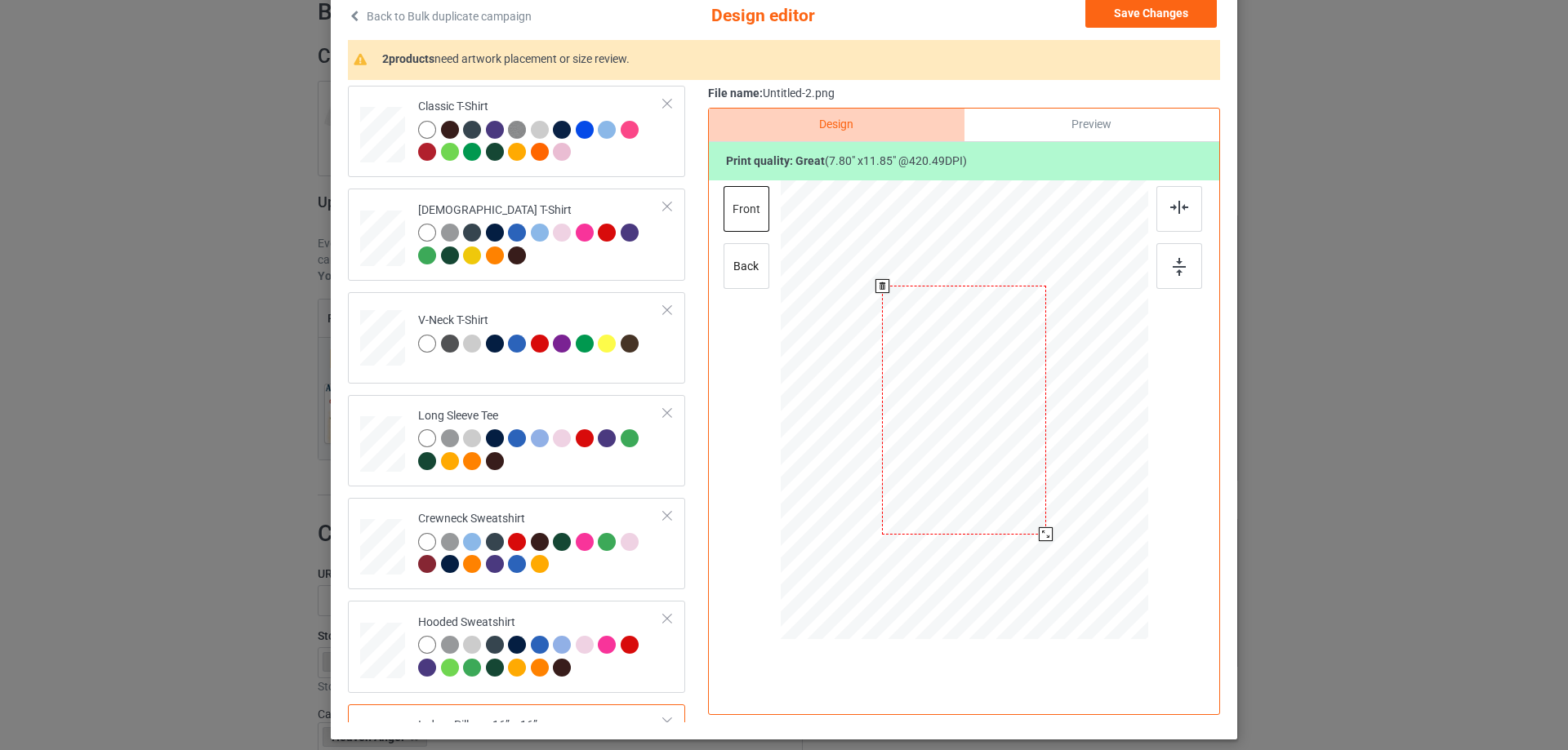
click at [1045, 534] on div at bounding box center [1046, 534] width 14 height 14
click at [769, 270] on div at bounding box center [964, 412] width 425 height 464
click at [730, 268] on div "back" at bounding box center [746, 266] width 46 height 46
drag, startPoint x: 1069, startPoint y: 578, endPoint x: 1046, endPoint y: 537, distance: 47.0
click at [1046, 537] on div at bounding box center [1048, 538] width 14 height 14
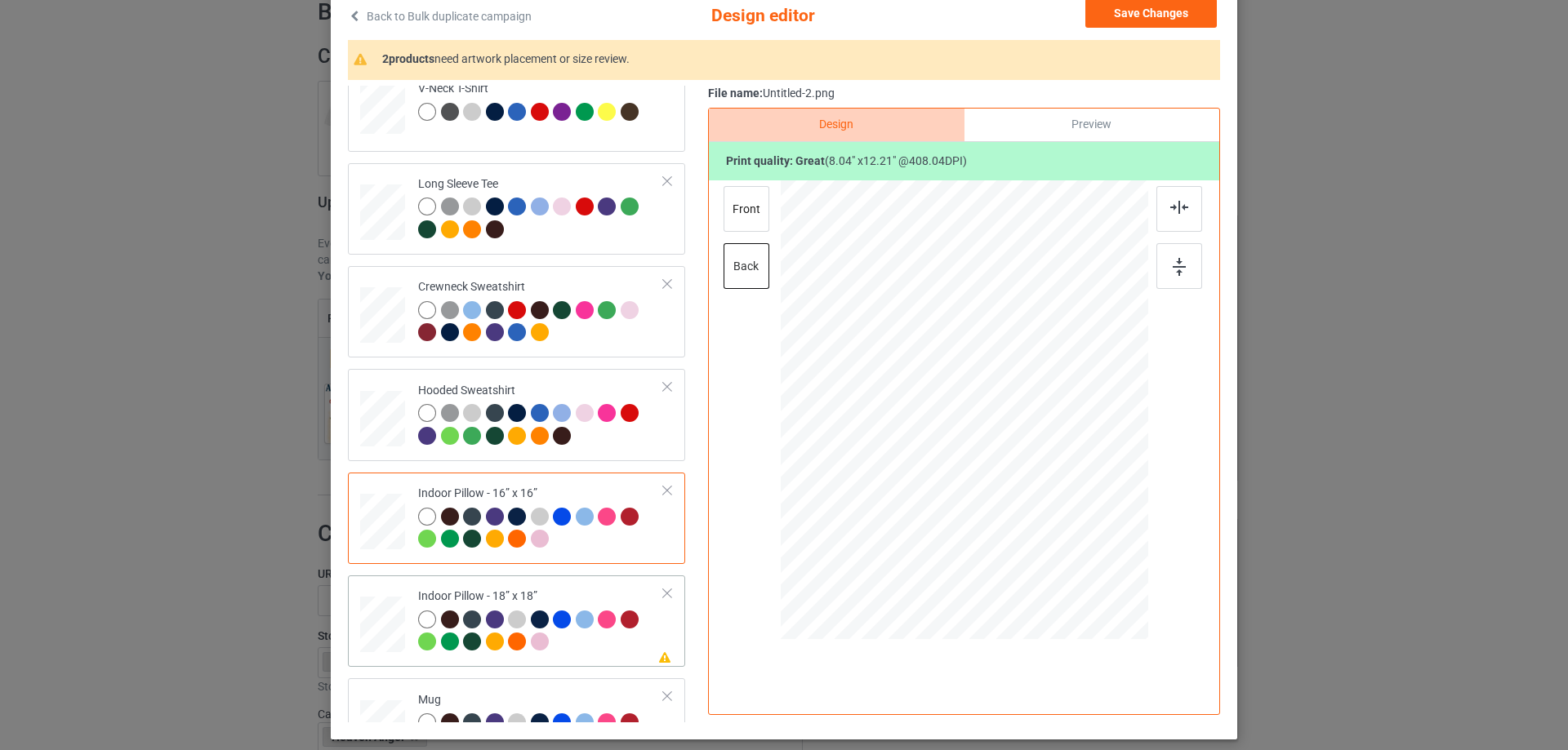
scroll to position [245, 0]
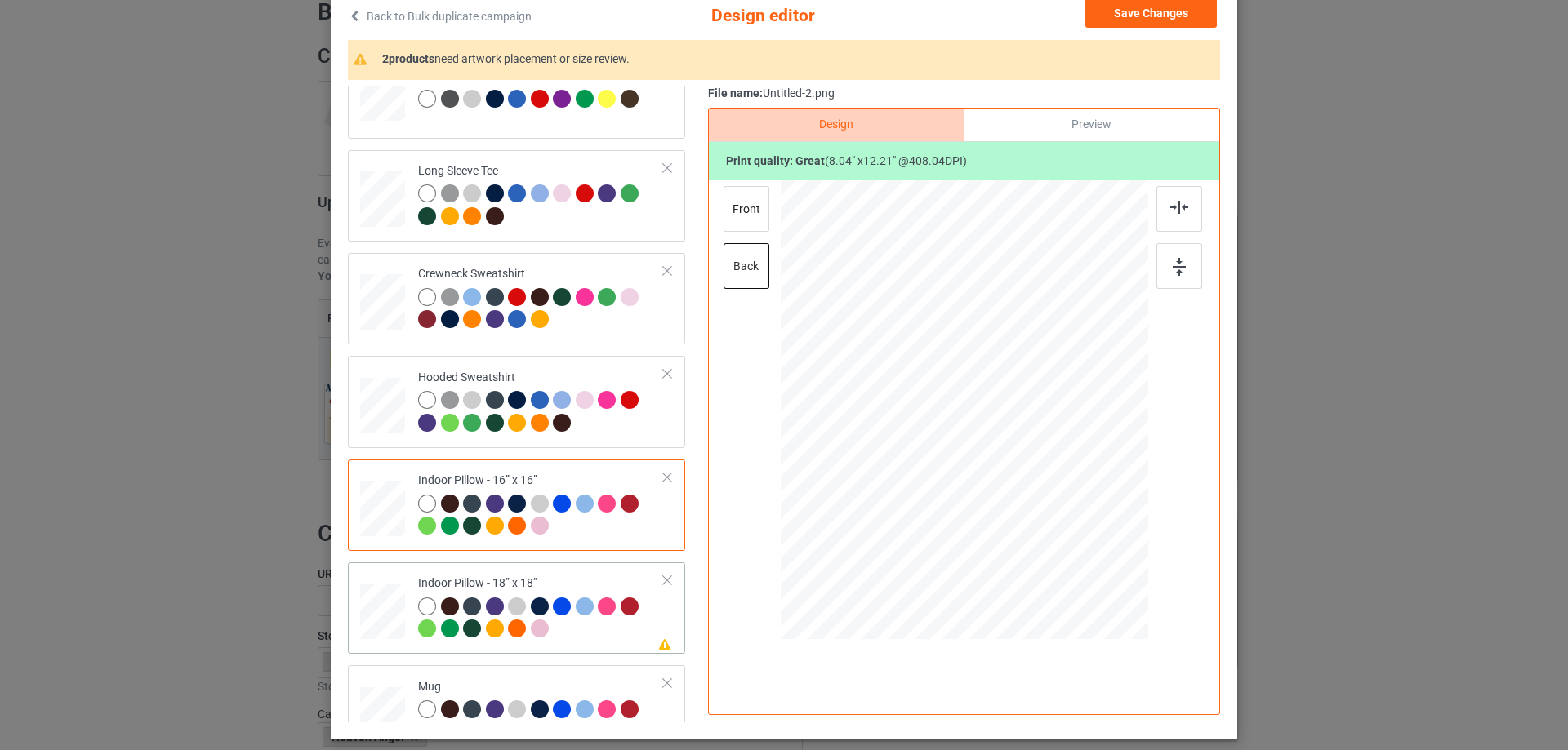
click at [481, 575] on td "Please review artwork placement Indoor Pillow - 18” x 18”" at bounding box center [541, 608] width 264 height 78
drag, startPoint x: 1057, startPoint y: 550, endPoint x: 1050, endPoint y: 535, distance: 16.6
click at [1050, 535] on div at bounding box center [1050, 541] width 14 height 14
click at [752, 200] on div "front" at bounding box center [746, 209] width 46 height 46
click at [1051, 536] on div at bounding box center [1051, 542] width 14 height 14
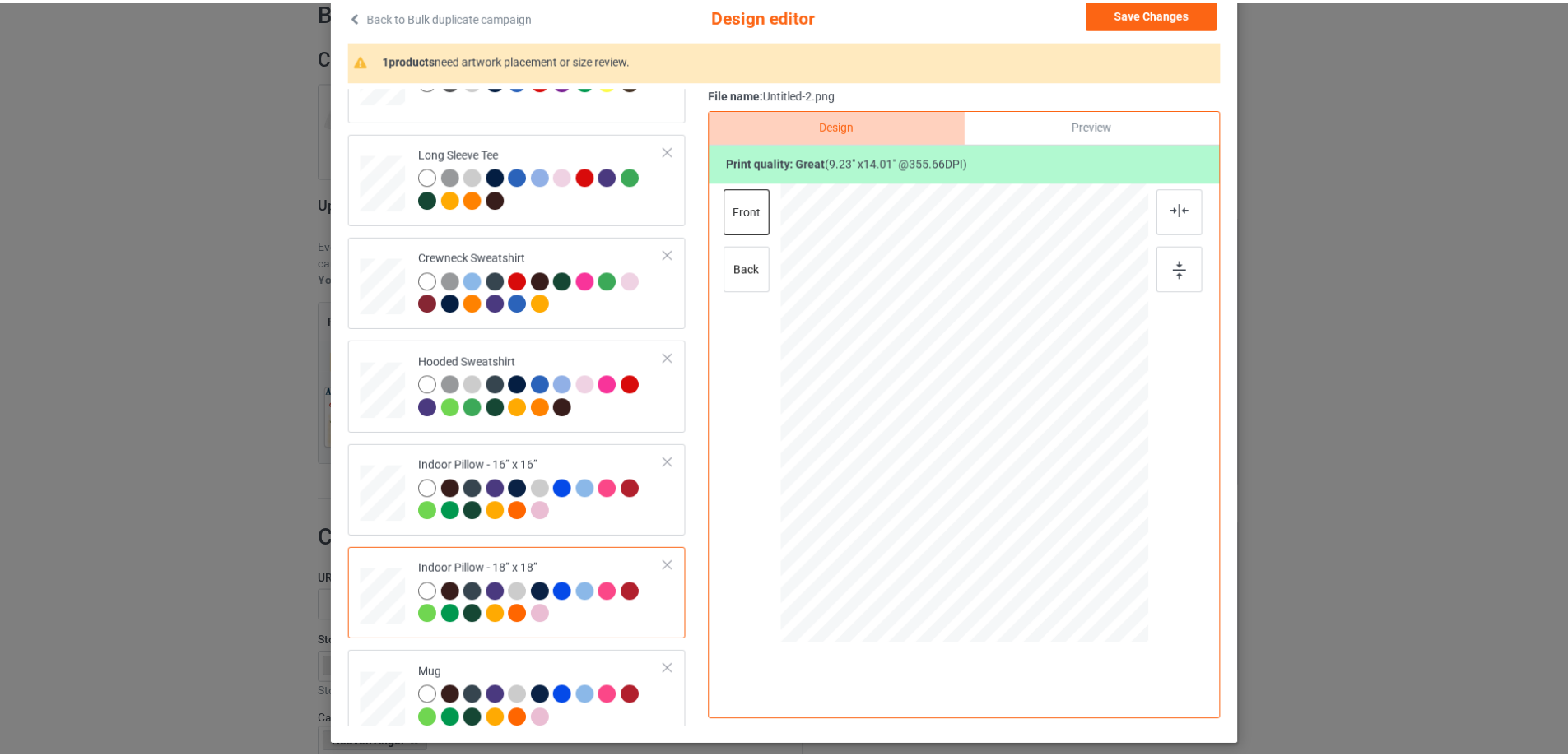
scroll to position [283, 0]
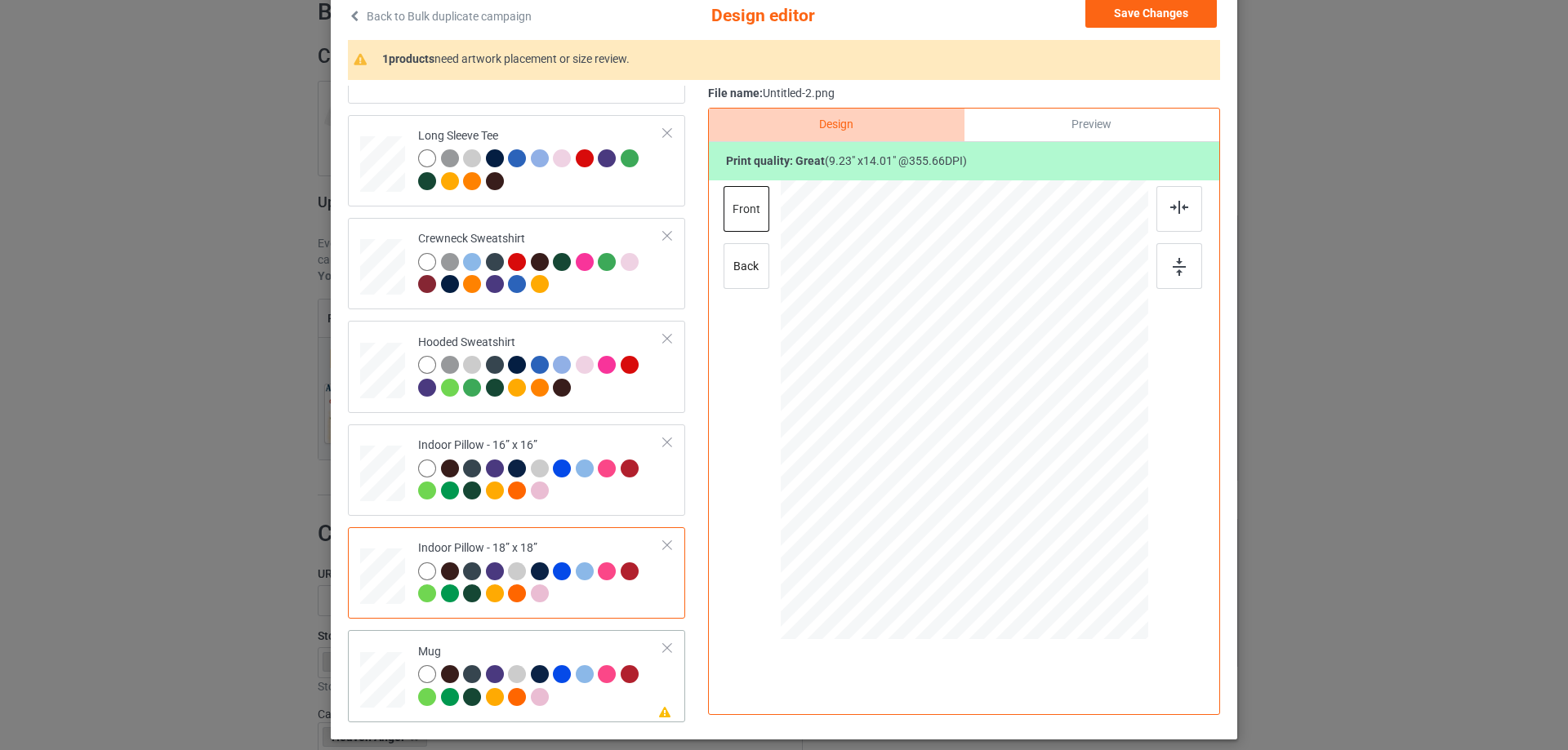
click at [368, 641] on td at bounding box center [385, 676] width 49 height 78
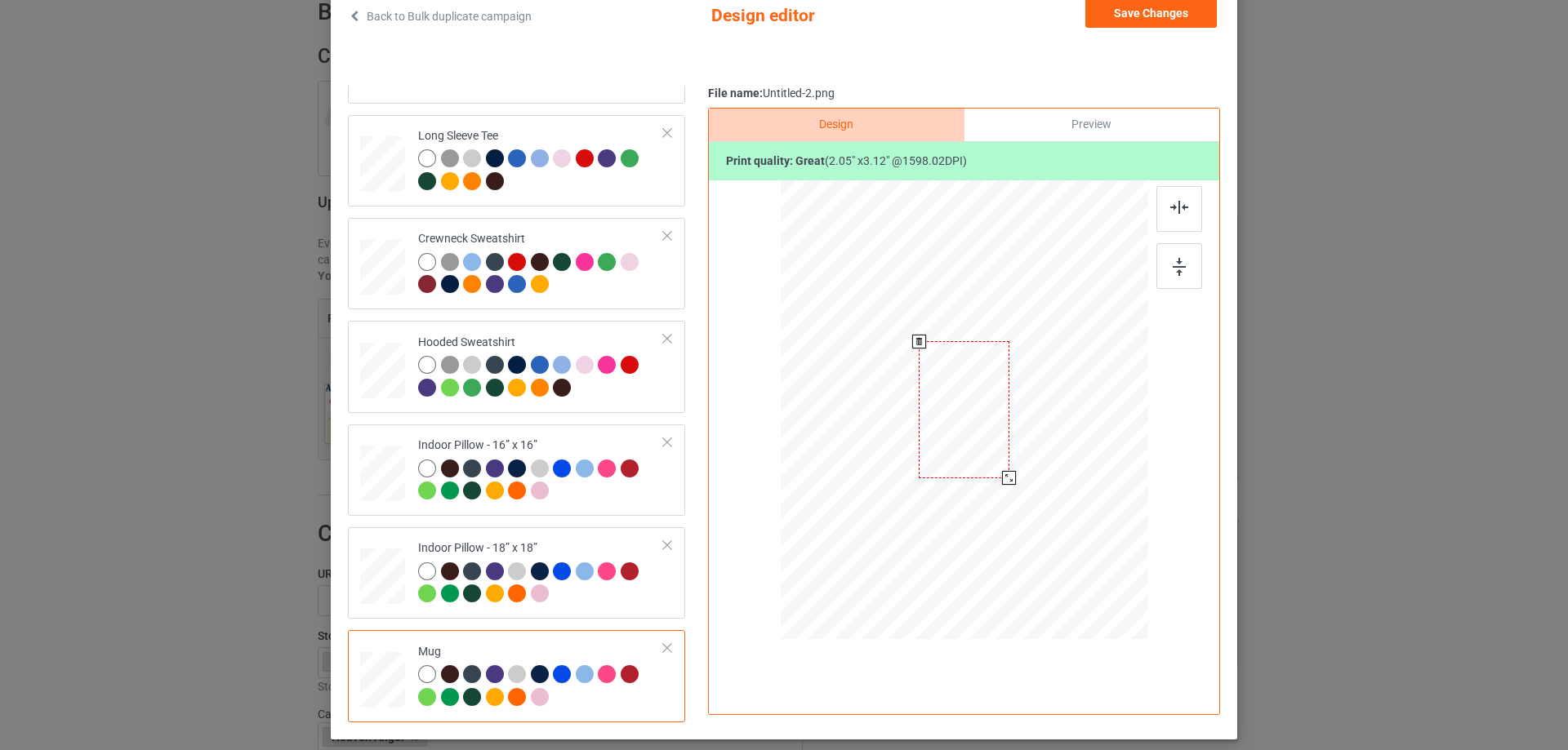
drag, startPoint x: 1066, startPoint y: 573, endPoint x: 1024, endPoint y: 456, distance: 124.3
click at [1024, 456] on div at bounding box center [964, 409] width 367 height 152
drag, startPoint x: 1042, startPoint y: 453, endPoint x: 1043, endPoint y: 444, distance: 9.1
click at [1043, 444] on div at bounding box center [1066, 409] width 91 height 137
click at [1157, 271] on div at bounding box center [1178, 266] width 46 height 46
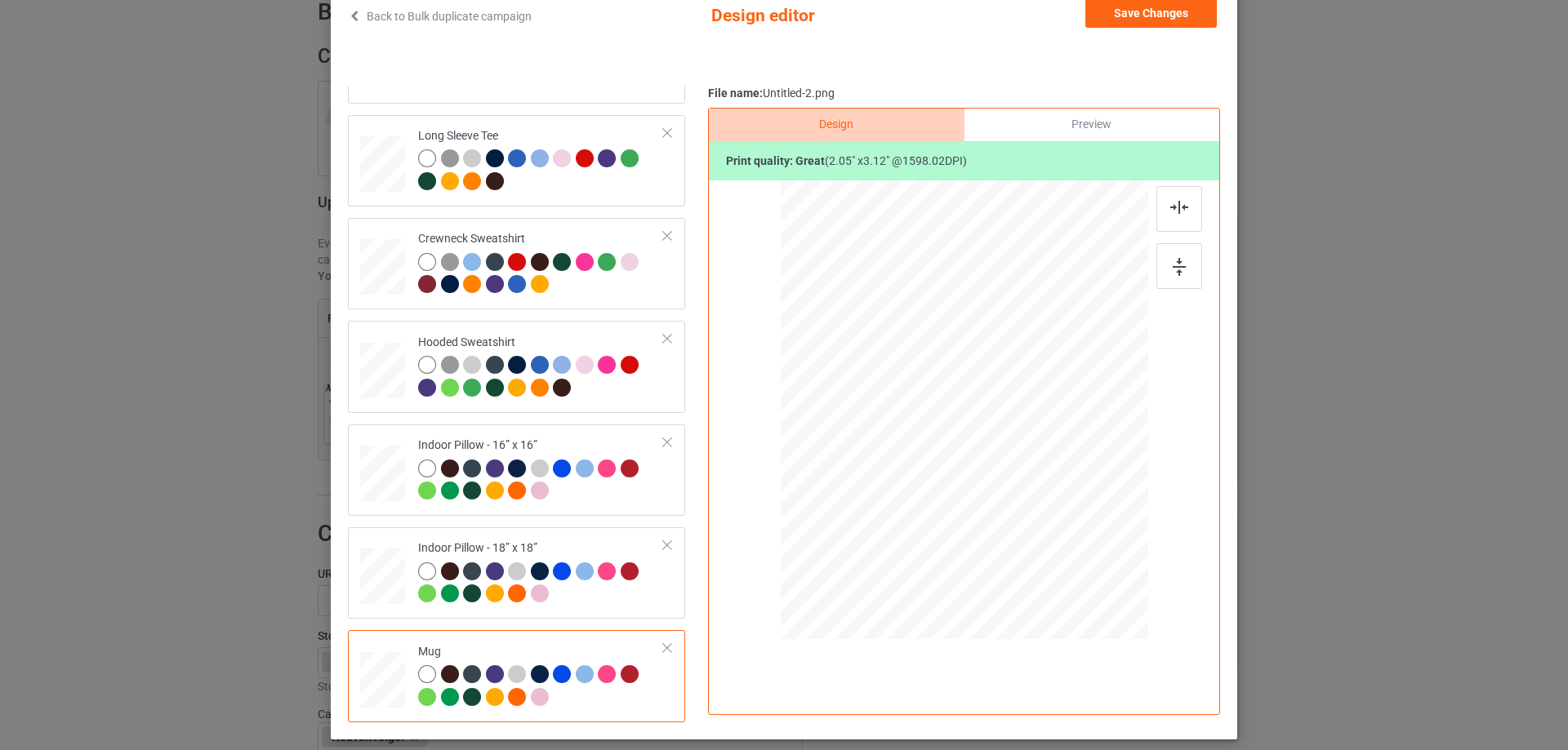
click at [1104, 130] on div "Preview" at bounding box center [1092, 124] width 255 height 32
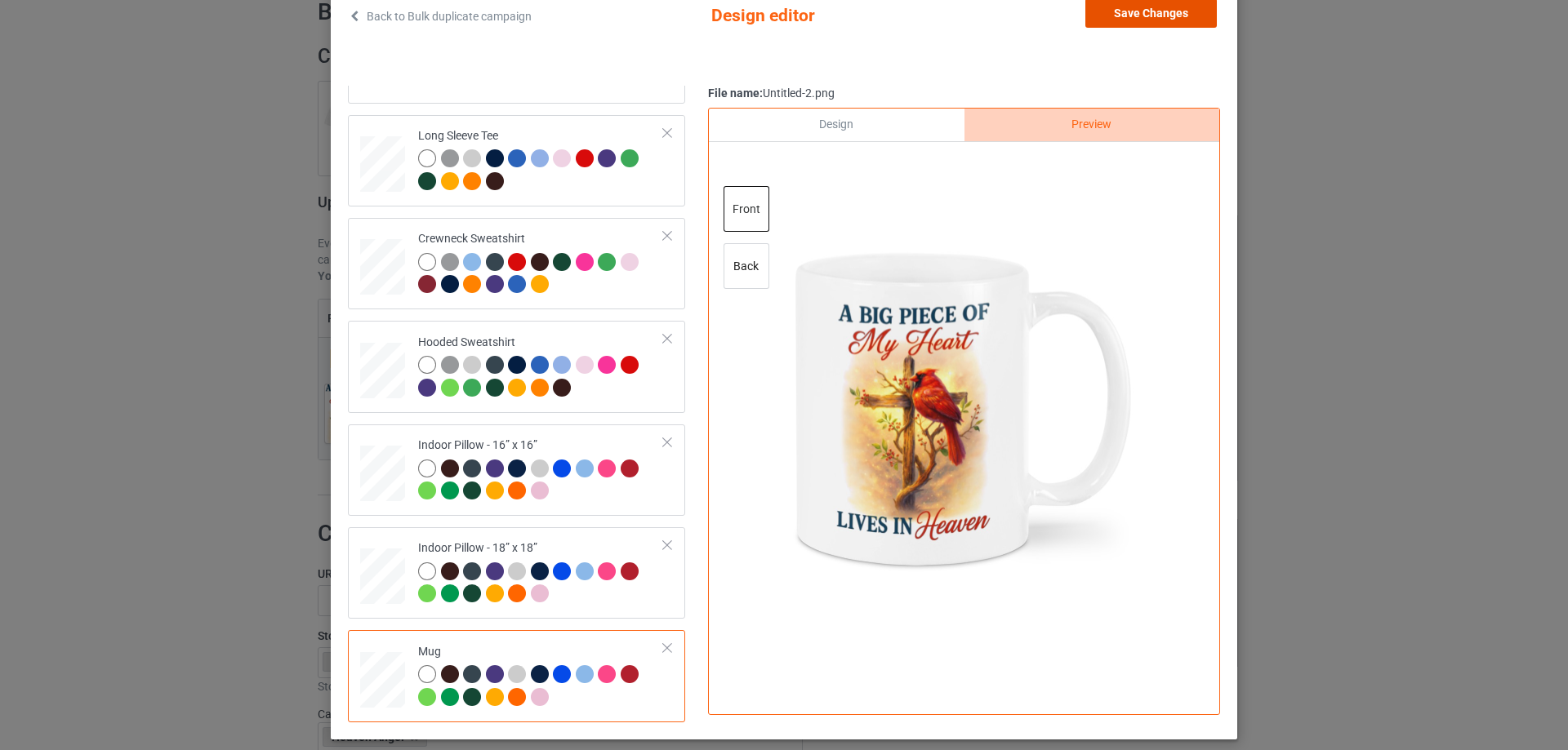
click at [1138, 18] on button "Save Changes" at bounding box center [1150, 13] width 132 height 29
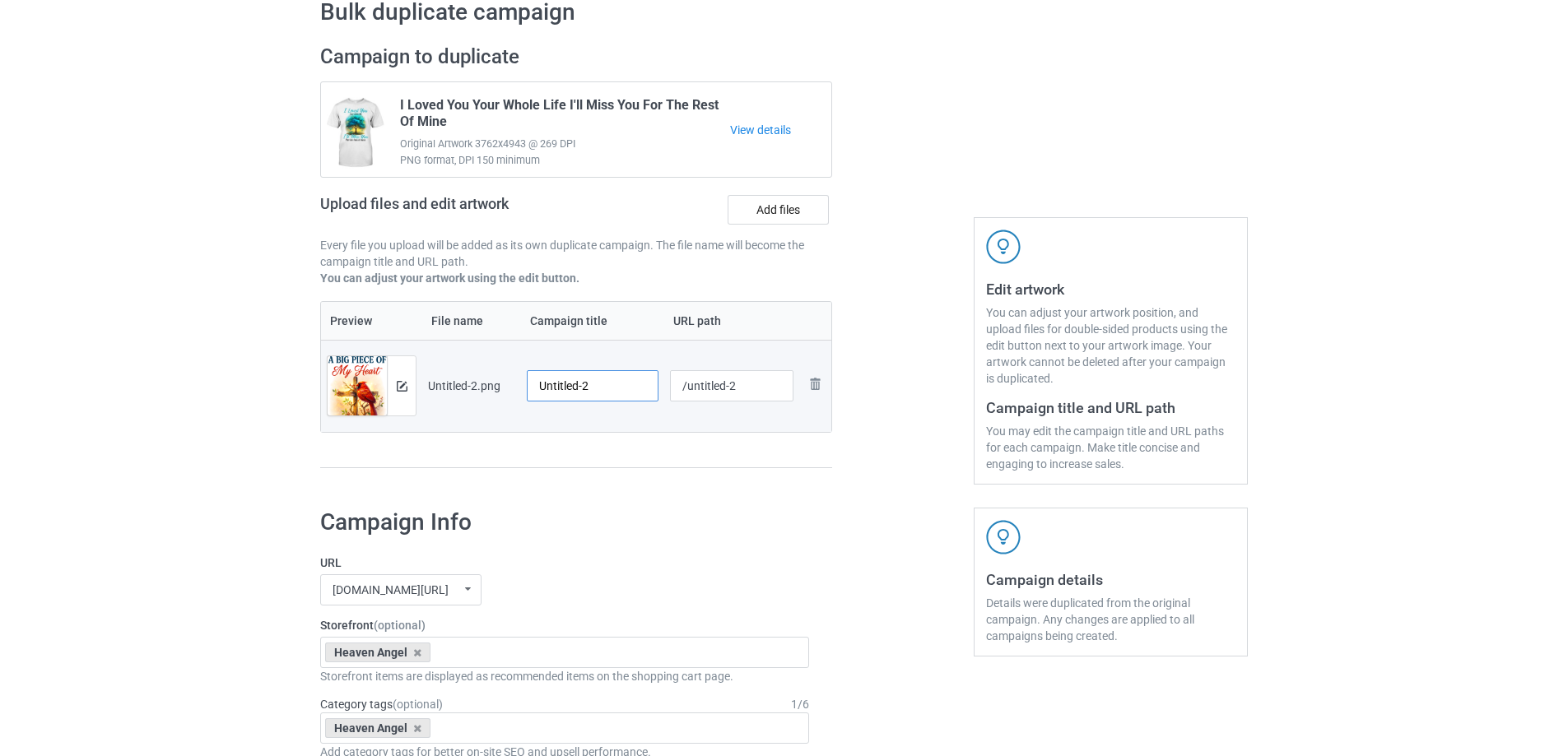
click at [588, 398] on input "Untitled-2" at bounding box center [593, 386] width 132 height 32
paste input "A Big Piece Of My Heart Lives In Heaven"
type input "A Big Piece Of My Heart Lives In Heaven"
click at [639, 445] on div "Preview File name Campaign title URL path Preview and edit artwork Untitled-2.p…" at bounding box center [576, 385] width 512 height 168
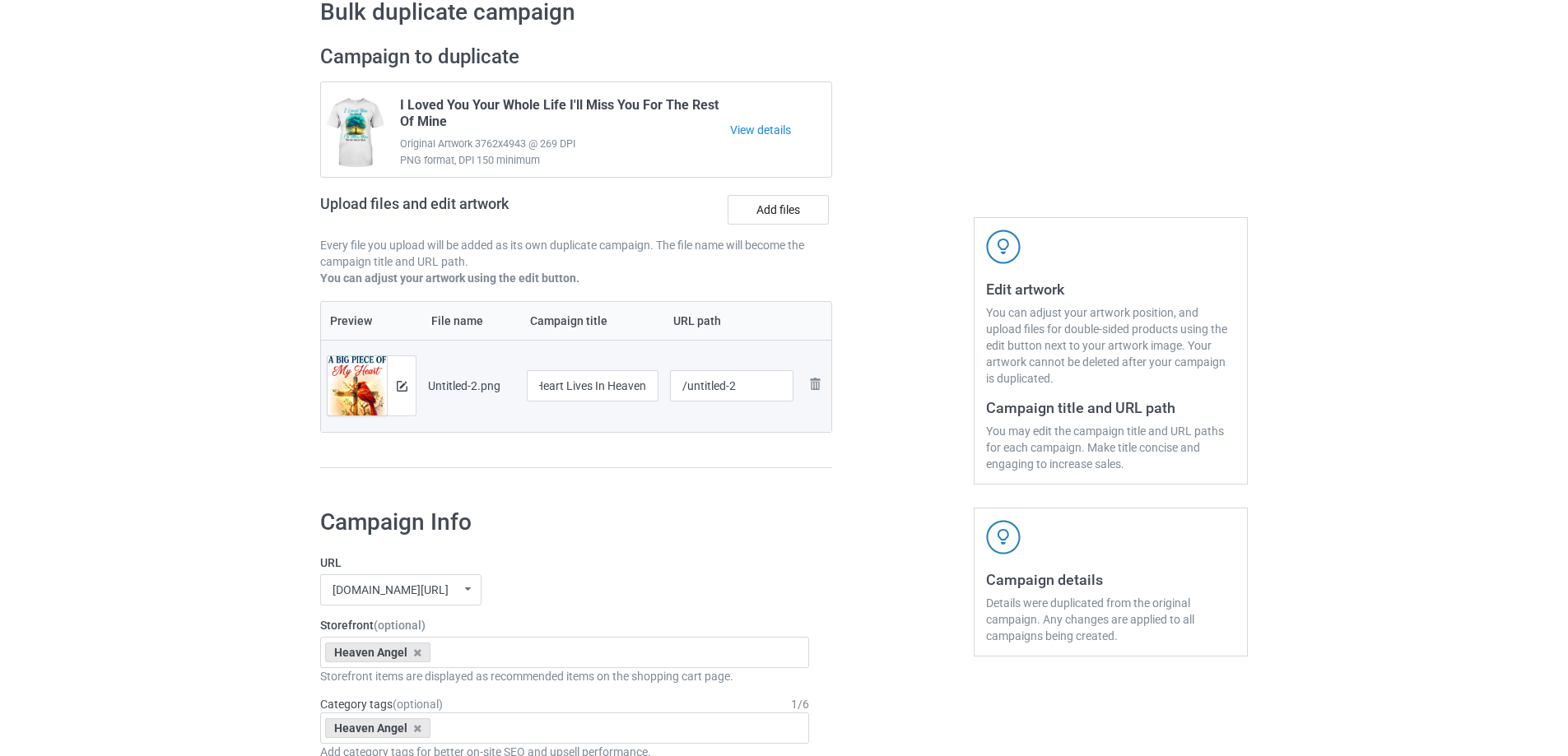
scroll to position [0, 0]
drag, startPoint x: 685, startPoint y: 391, endPoint x: 799, endPoint y: 380, distance: 114.5
click at [799, 380] on tr "Preview and edit artwork Untitled-2.png A Big Piece Of My Heart Lives In Heaven…" at bounding box center [576, 386] width 510 height 93
type input "/abp39"
click at [786, 439] on div "Preview File name Campaign title URL path Preview and edit artwork Untitled-2.p…" at bounding box center [576, 385] width 512 height 168
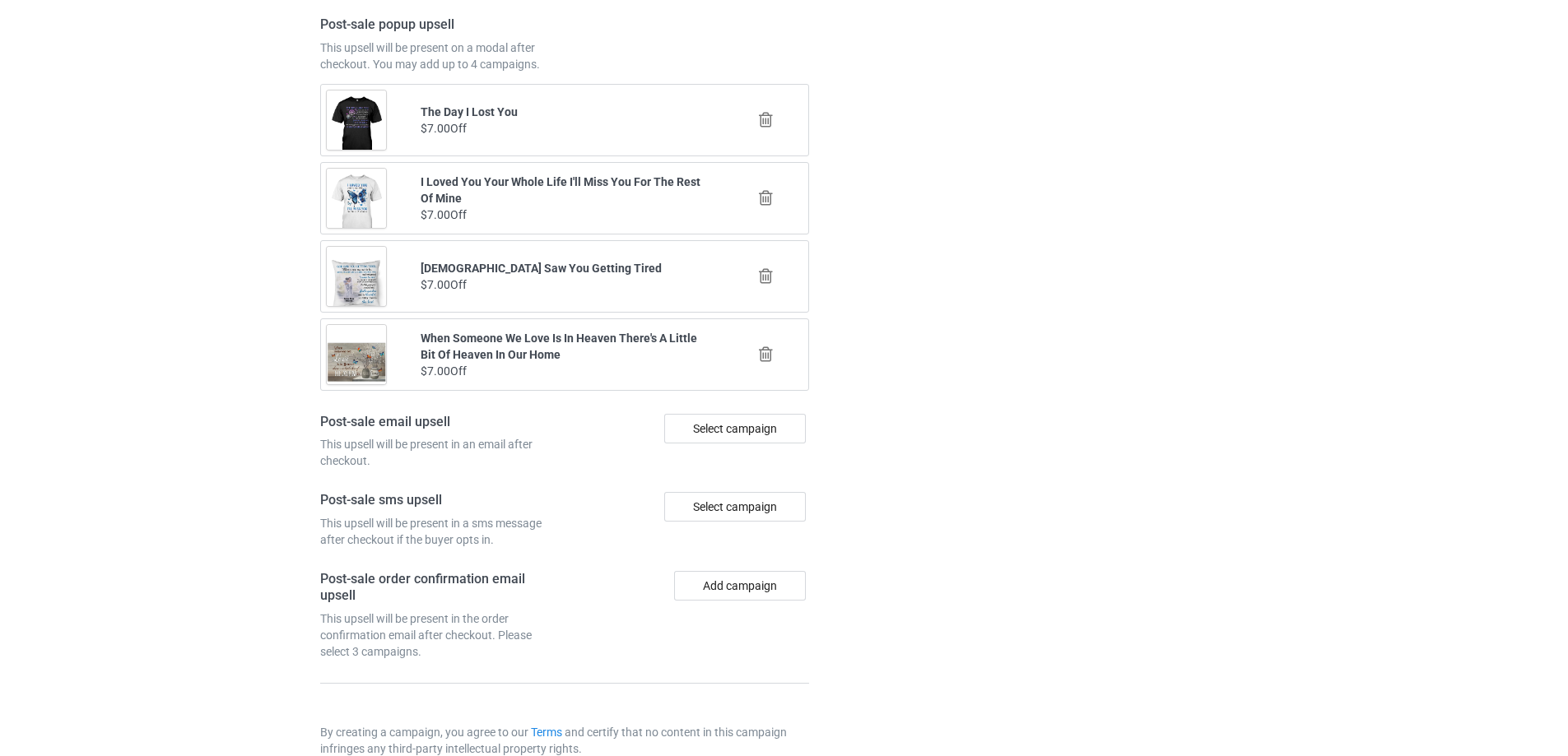
scroll to position [1917, 0]
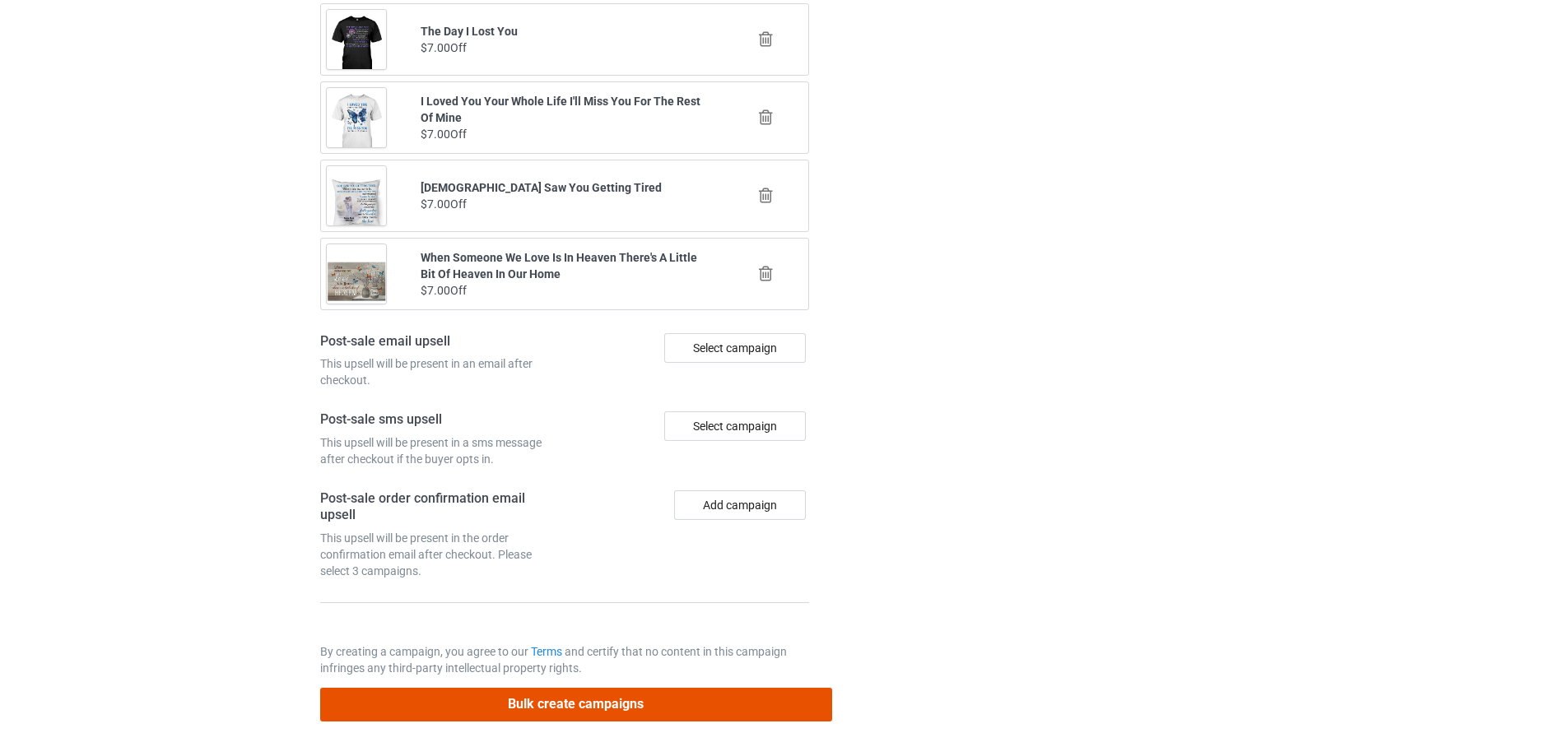
click at [640, 712] on button "Bulk create campaigns" at bounding box center [576, 705] width 512 height 33
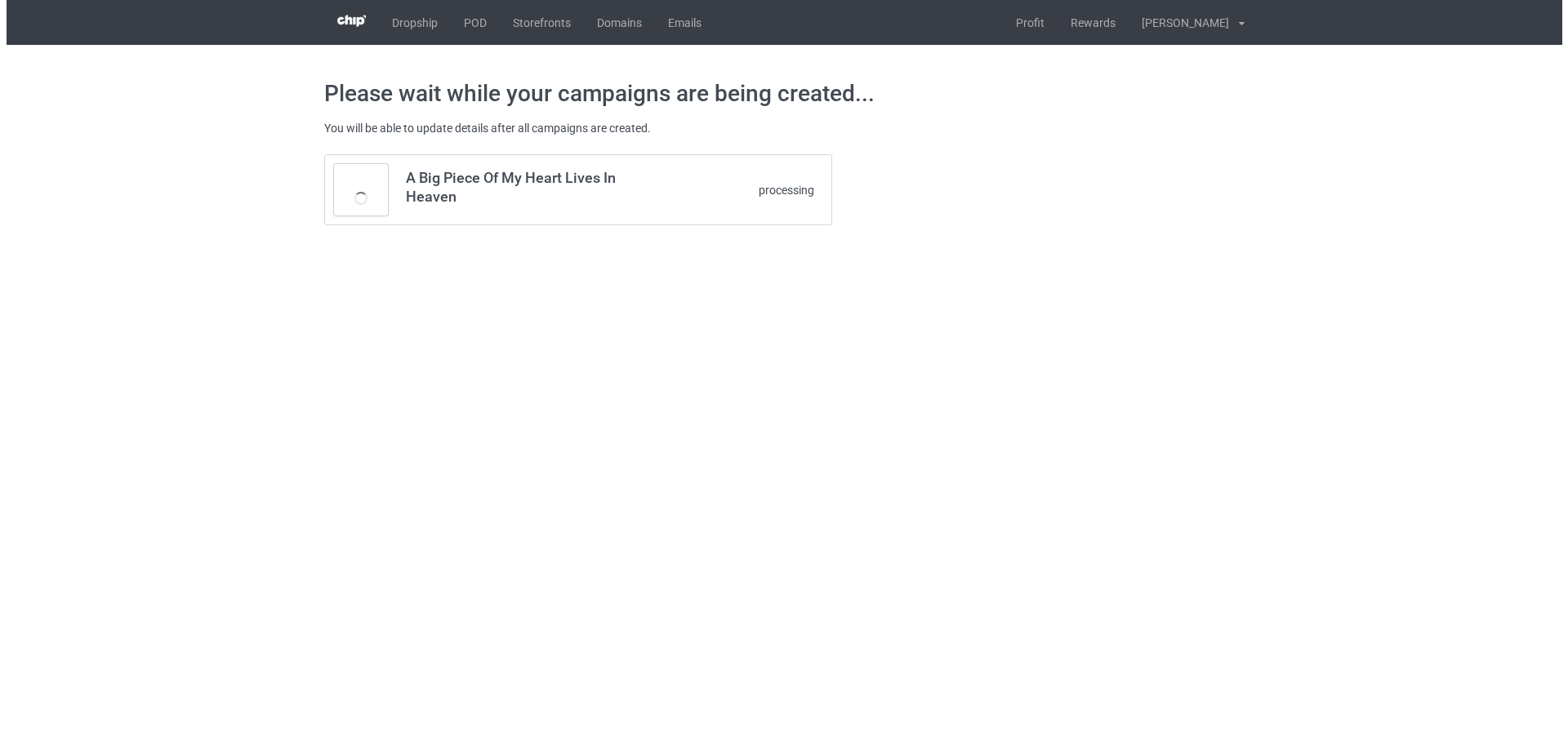
scroll to position [0, 0]
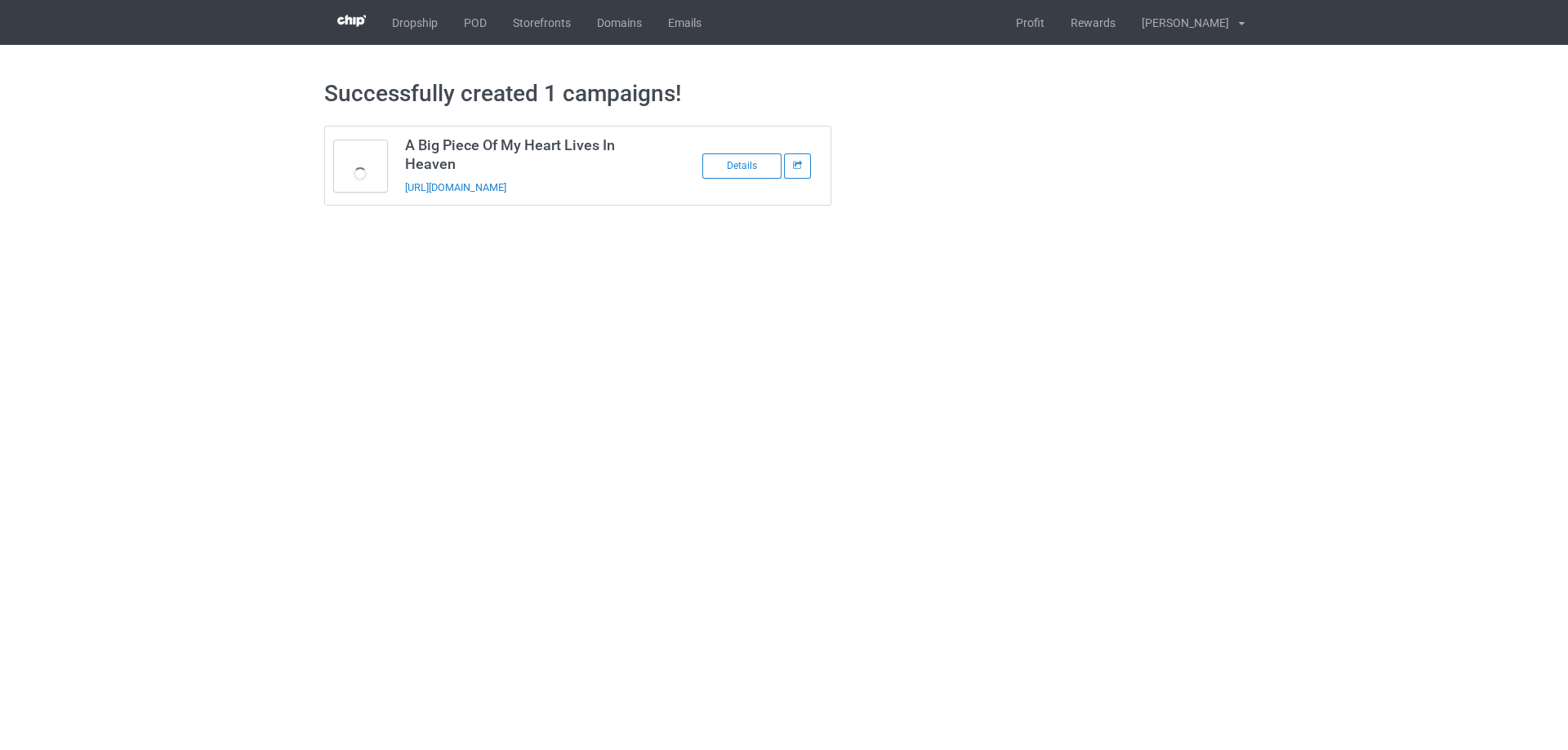
drag, startPoint x: 635, startPoint y: 184, endPoint x: 406, endPoint y: 198, distance: 229.4
click at [406, 198] on td "A Big Piece Of My Heart Lives In Heaven https://www.sendinglovetoheaven.com/abp…" at bounding box center [534, 166] width 276 height 78
copy link "https://www.sendinglovetoheaven.com/abp39"
click at [1289, 466] on body "Dropship POD Storefronts Domains Emails Profit Rewards Đỗ Cao Thái Settings Log…" at bounding box center [784, 375] width 1568 height 750
click at [454, 18] on link "POD" at bounding box center [475, 22] width 49 height 45
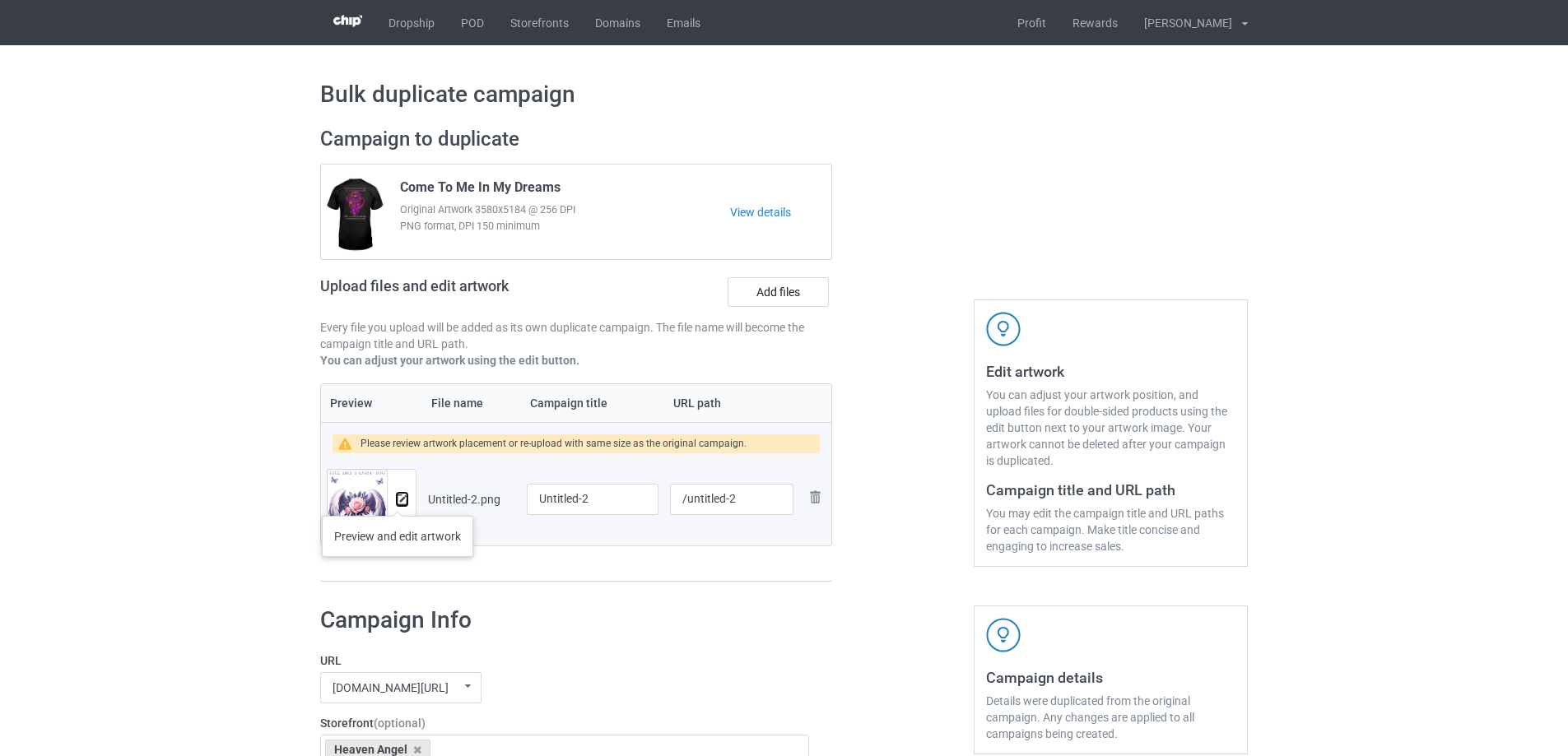
click at [398, 500] on img at bounding box center [402, 500] width 11 height 11
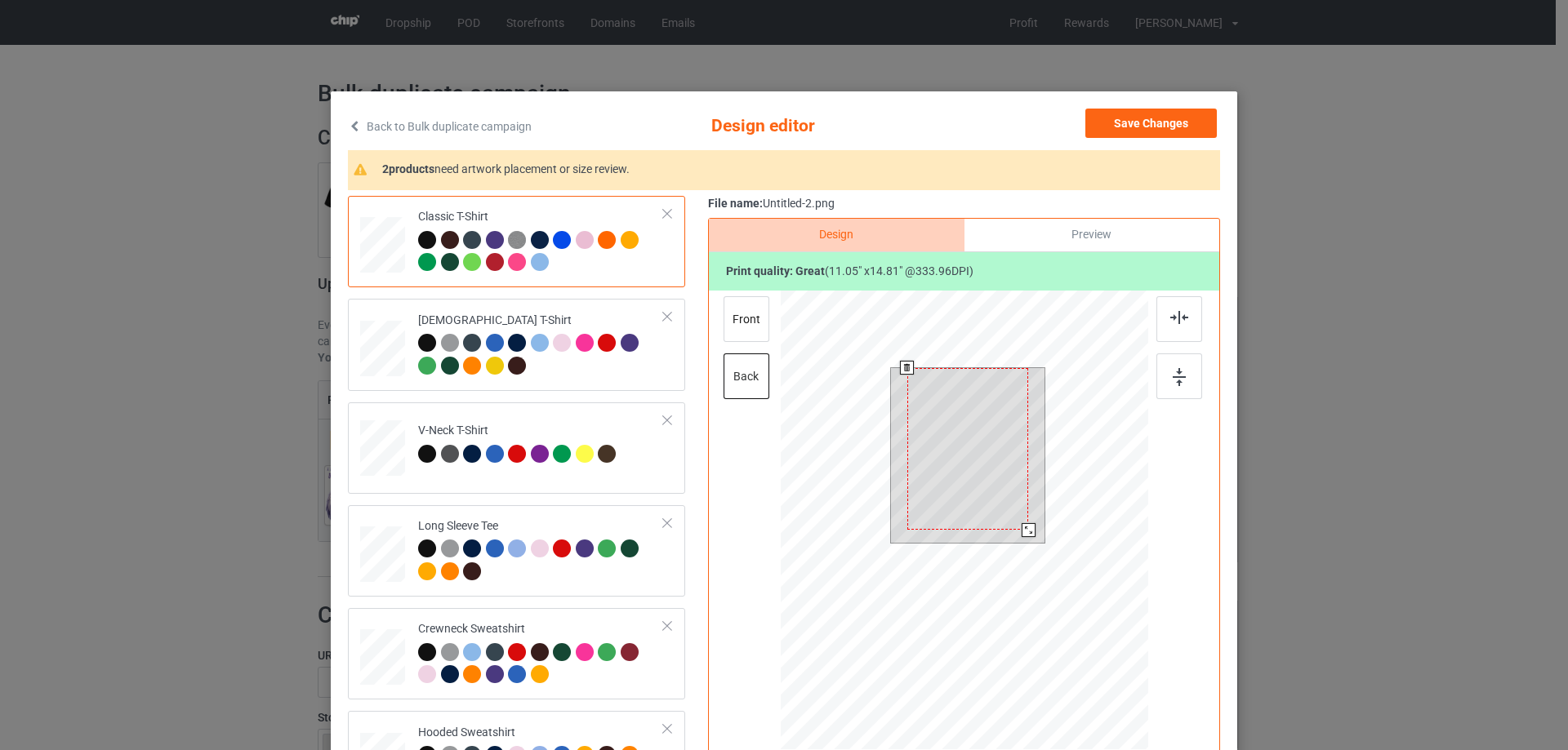
click at [1039, 553] on div at bounding box center [964, 522] width 367 height 464
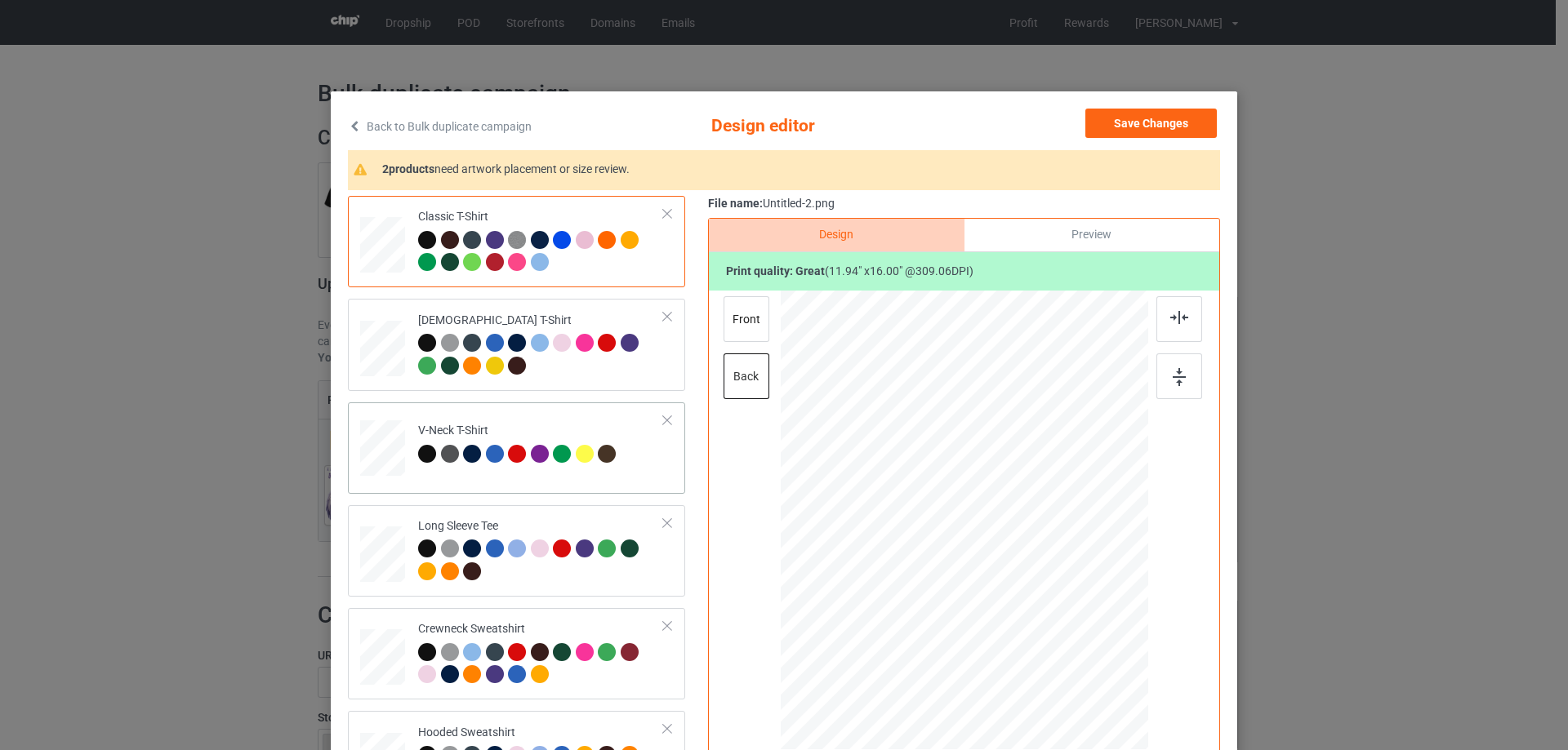
scroll to position [280, 0]
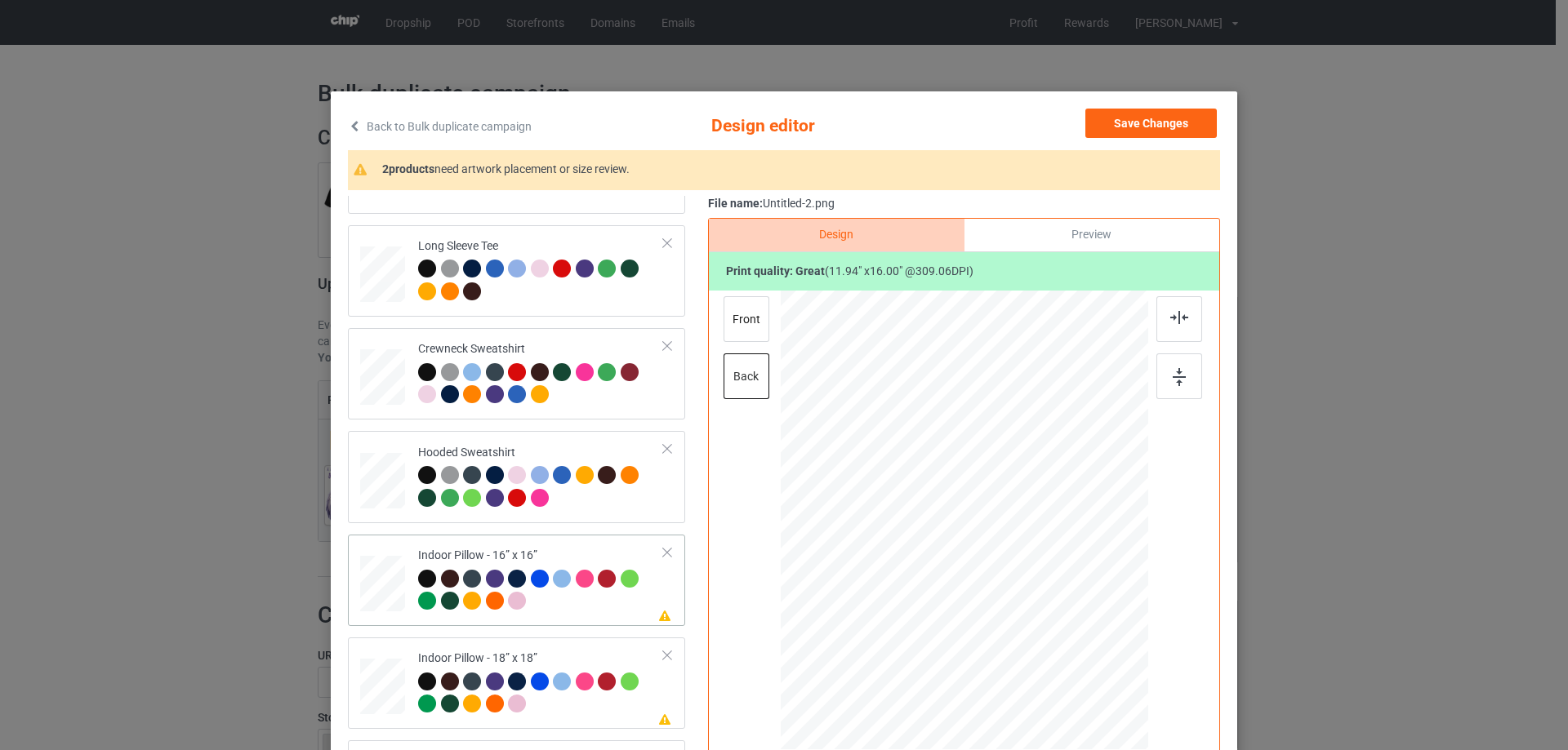
click at [370, 554] on td at bounding box center [385, 580] width 49 height 78
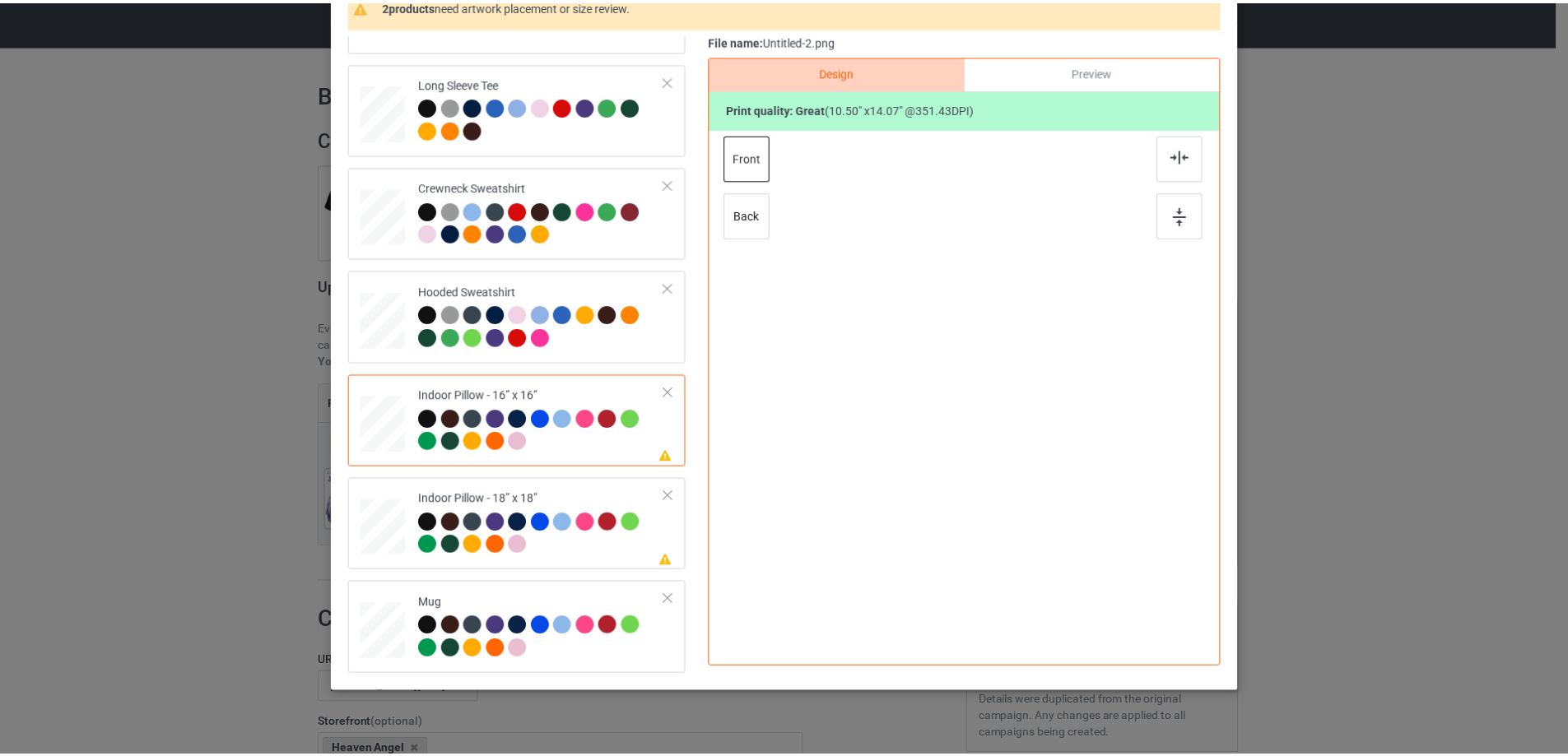
scroll to position [83, 0]
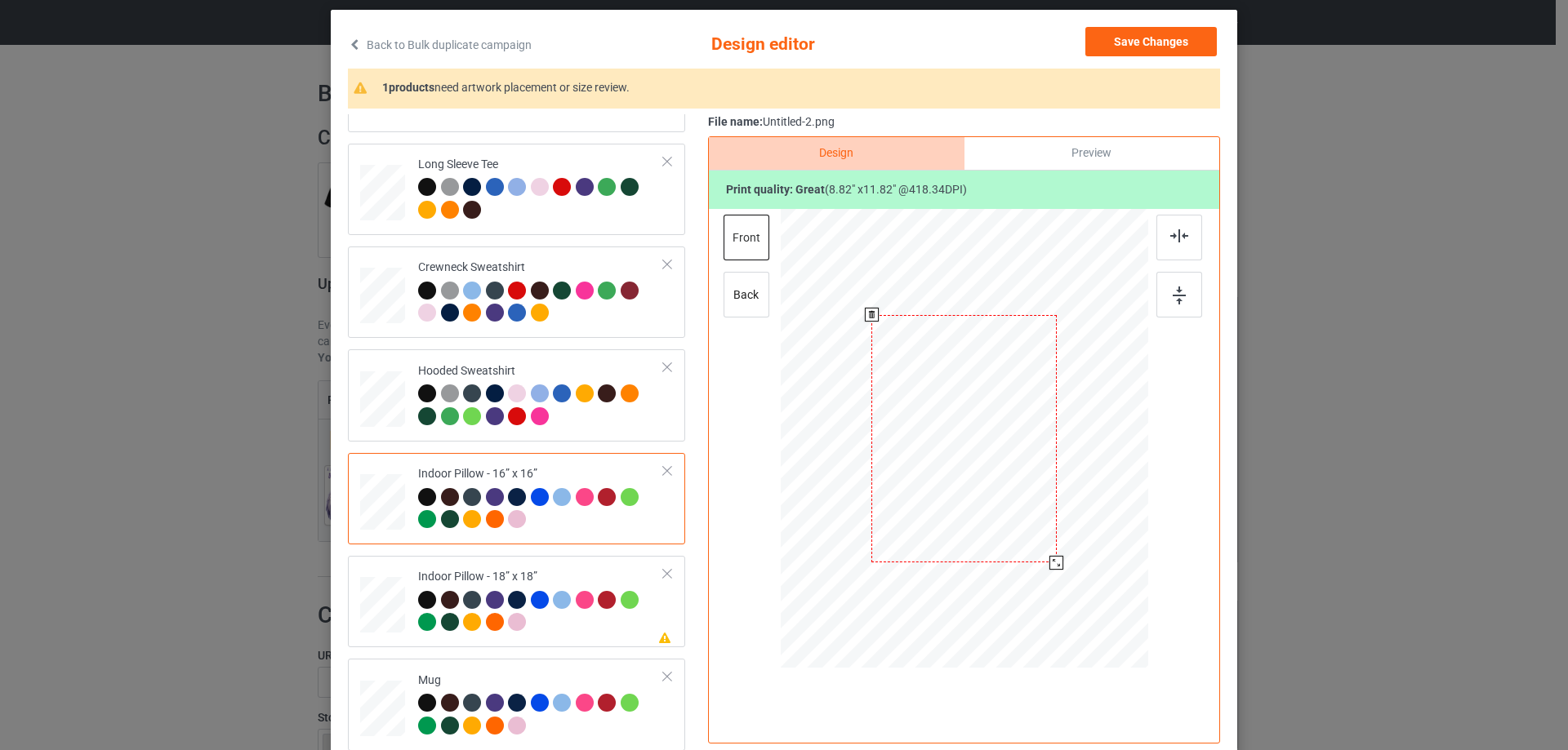
drag, startPoint x: 1071, startPoint y: 586, endPoint x: 1055, endPoint y: 561, distance: 29.7
click at [1055, 561] on div at bounding box center [1056, 562] width 14 height 14
click at [1045, 132] on div "File name: Untitled-2.png Design Preview Print quality: great ( 8.82 " x 11.82 …" at bounding box center [964, 433] width 512 height 637
click at [1039, 147] on div "Preview" at bounding box center [1092, 152] width 255 height 32
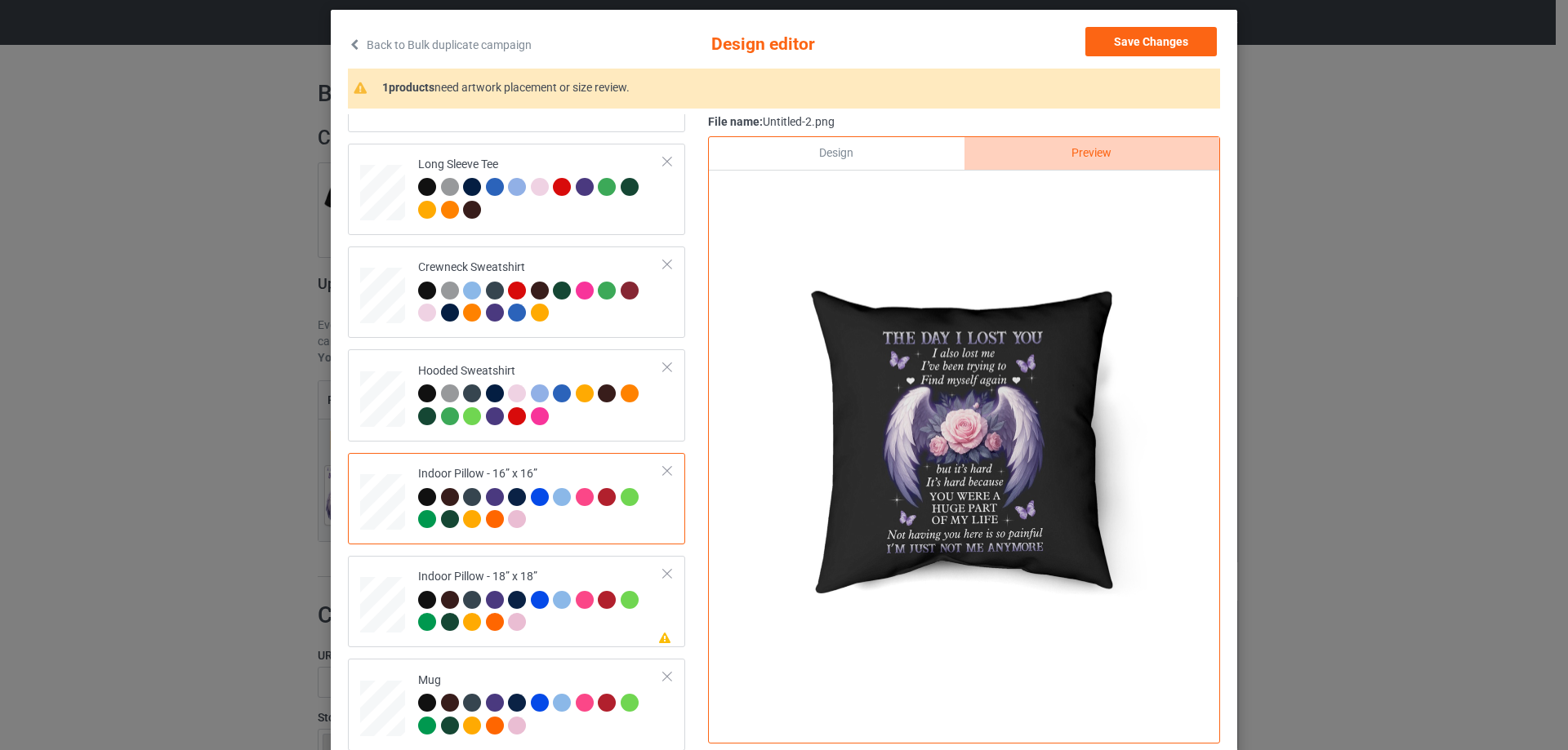
click at [830, 171] on div at bounding box center [964, 189] width 511 height 38
click at [870, 142] on div "Design" at bounding box center [836, 152] width 255 height 32
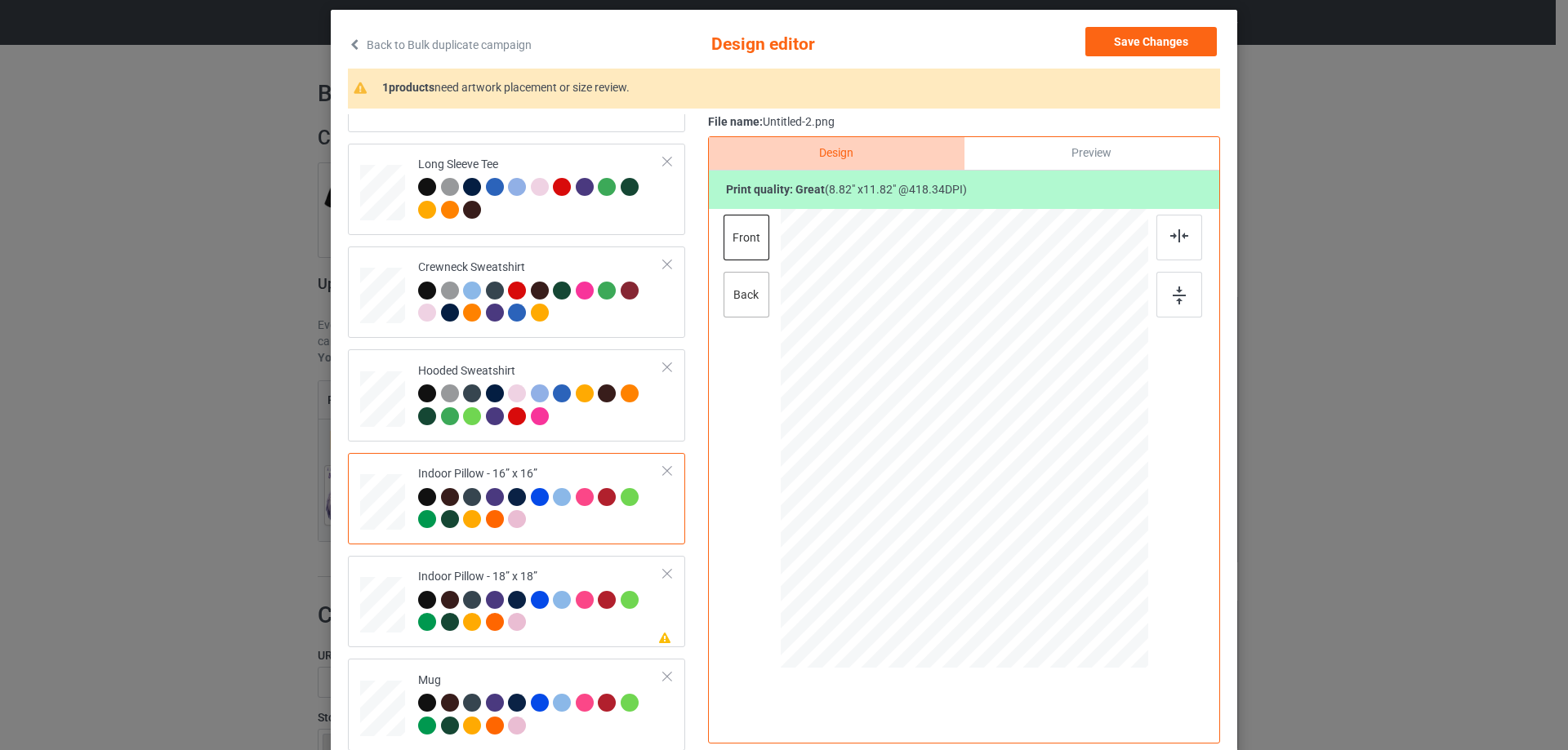
click at [738, 302] on div "back" at bounding box center [746, 294] width 46 height 46
click at [1050, 562] on div at bounding box center [1056, 562] width 14 height 14
click at [554, 576] on div "Indoor Pillow - 18” x 18”" at bounding box center [541, 600] width 246 height 62
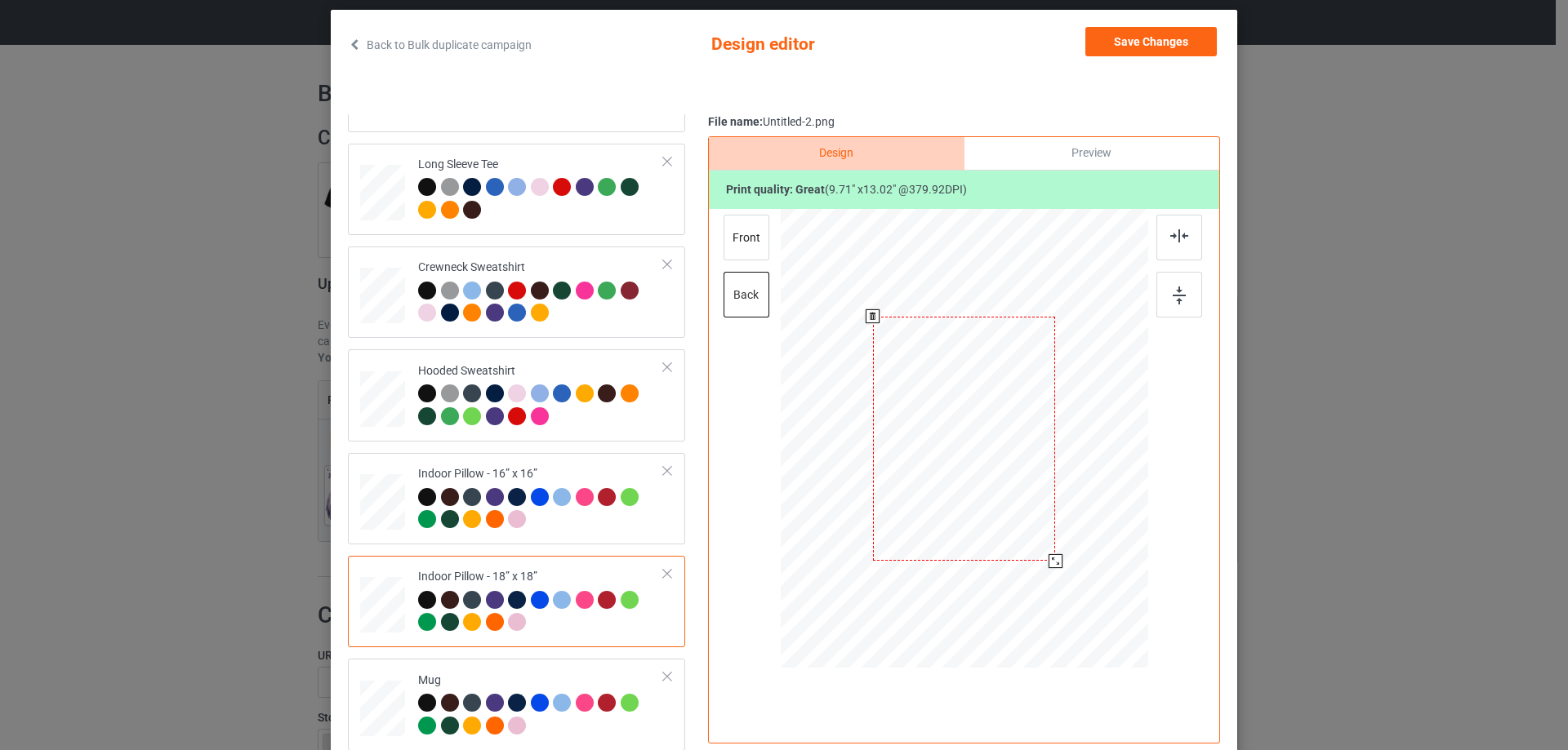
drag, startPoint x: 1072, startPoint y: 586, endPoint x: 1057, endPoint y: 557, distance: 32.6
click at [1057, 557] on div at bounding box center [963, 438] width 366 height 366
click at [735, 236] on div "front" at bounding box center [746, 237] width 46 height 46
drag, startPoint x: 1064, startPoint y: 585, endPoint x: 1050, endPoint y: 560, distance: 28.7
click at [1050, 560] on div at bounding box center [1056, 562] width 14 height 14
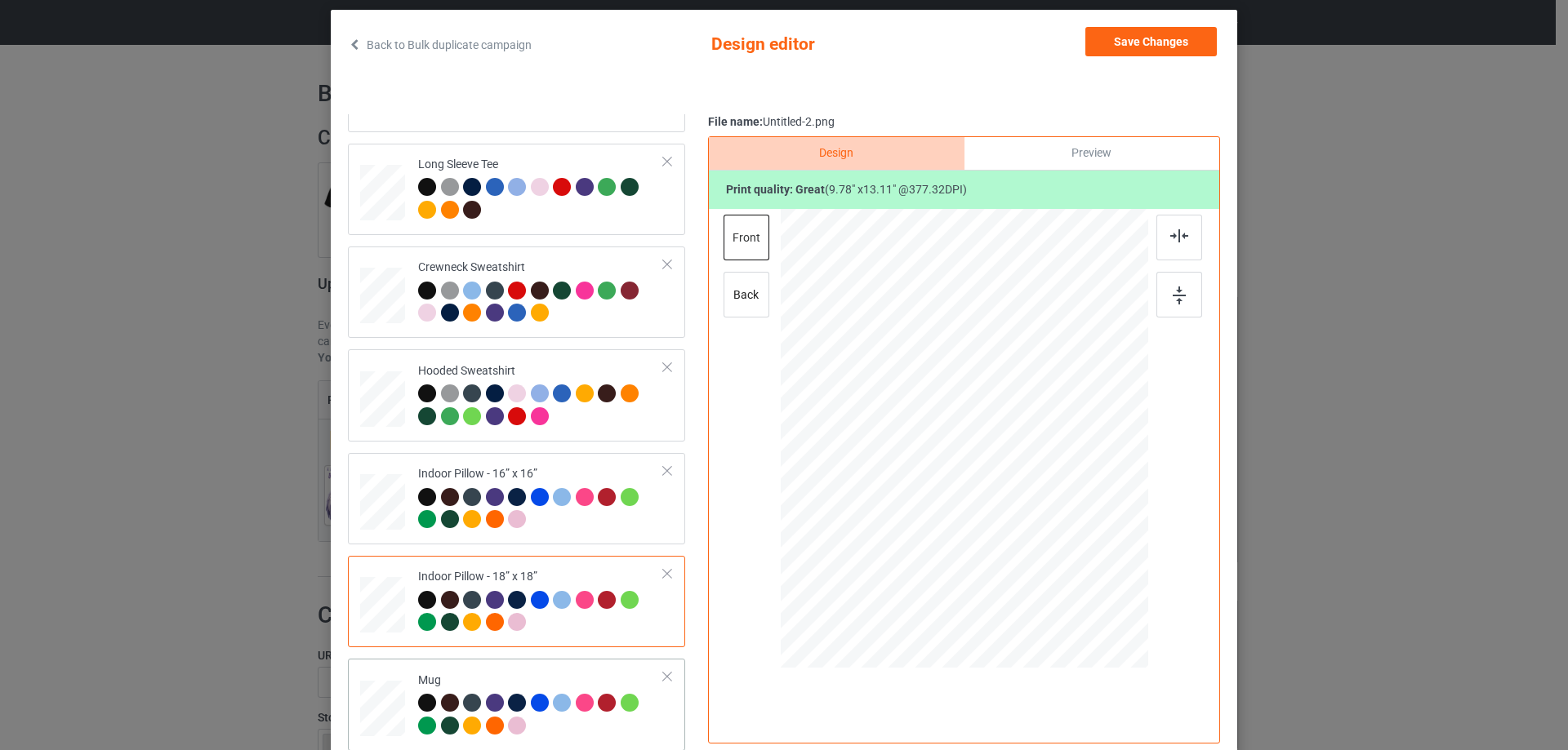
click at [451, 667] on td "Mug" at bounding box center [541, 705] width 264 height 78
click at [911, 506] on div at bounding box center [913, 505] width 14 height 14
click at [1092, 139] on div "Preview" at bounding box center [1092, 152] width 255 height 32
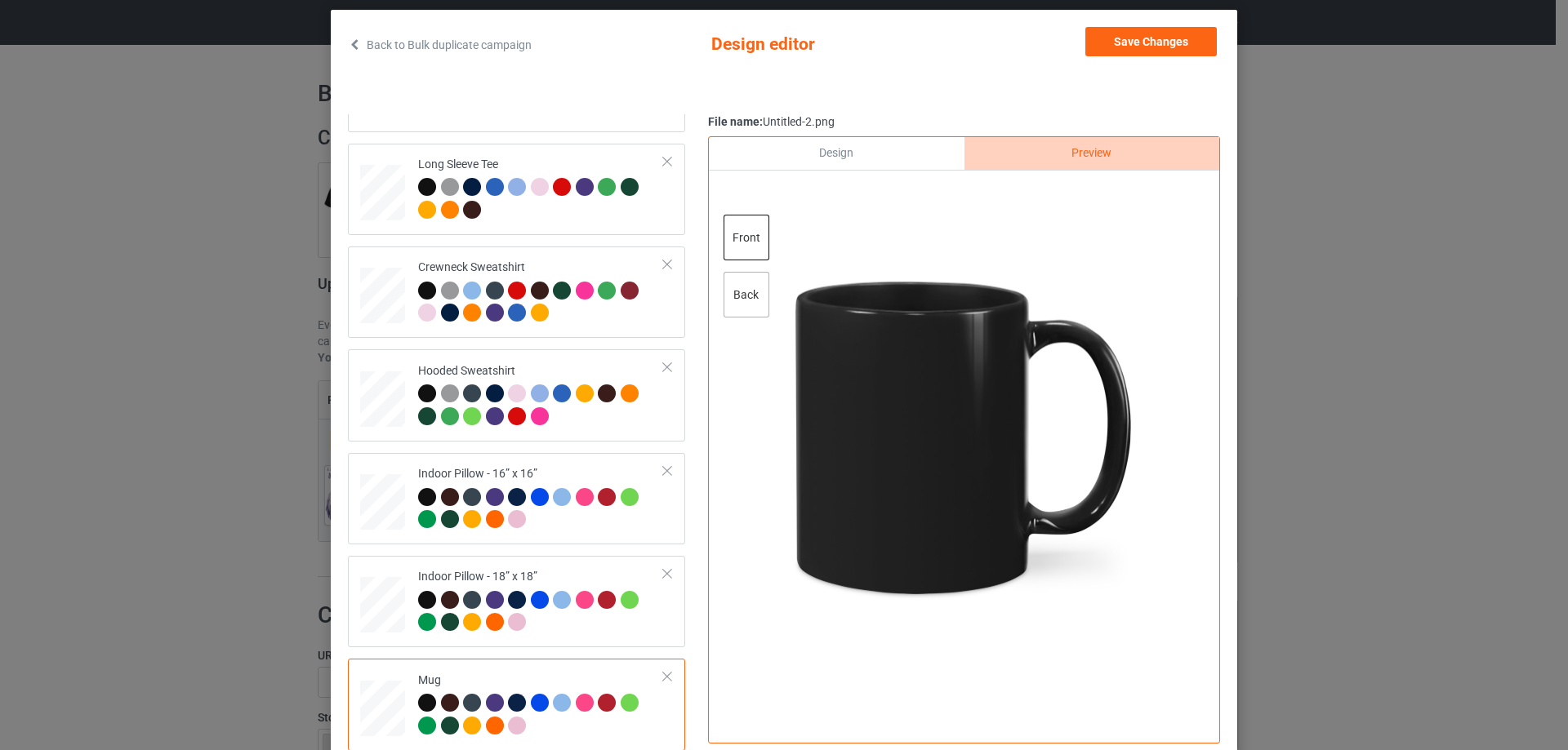
click at [728, 301] on div "back" at bounding box center [746, 294] width 46 height 46
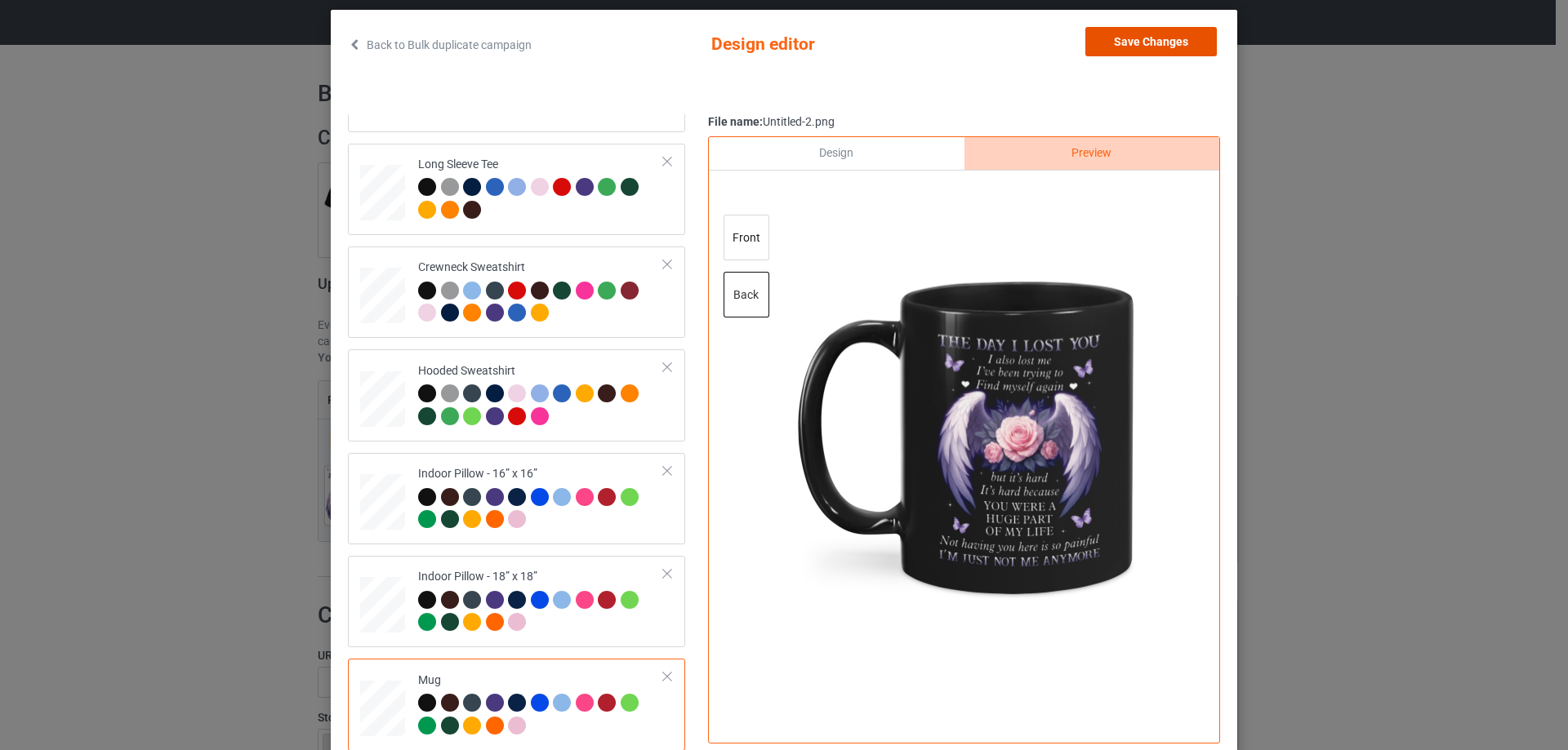
click at [1153, 39] on button "Save Changes" at bounding box center [1150, 42] width 132 height 29
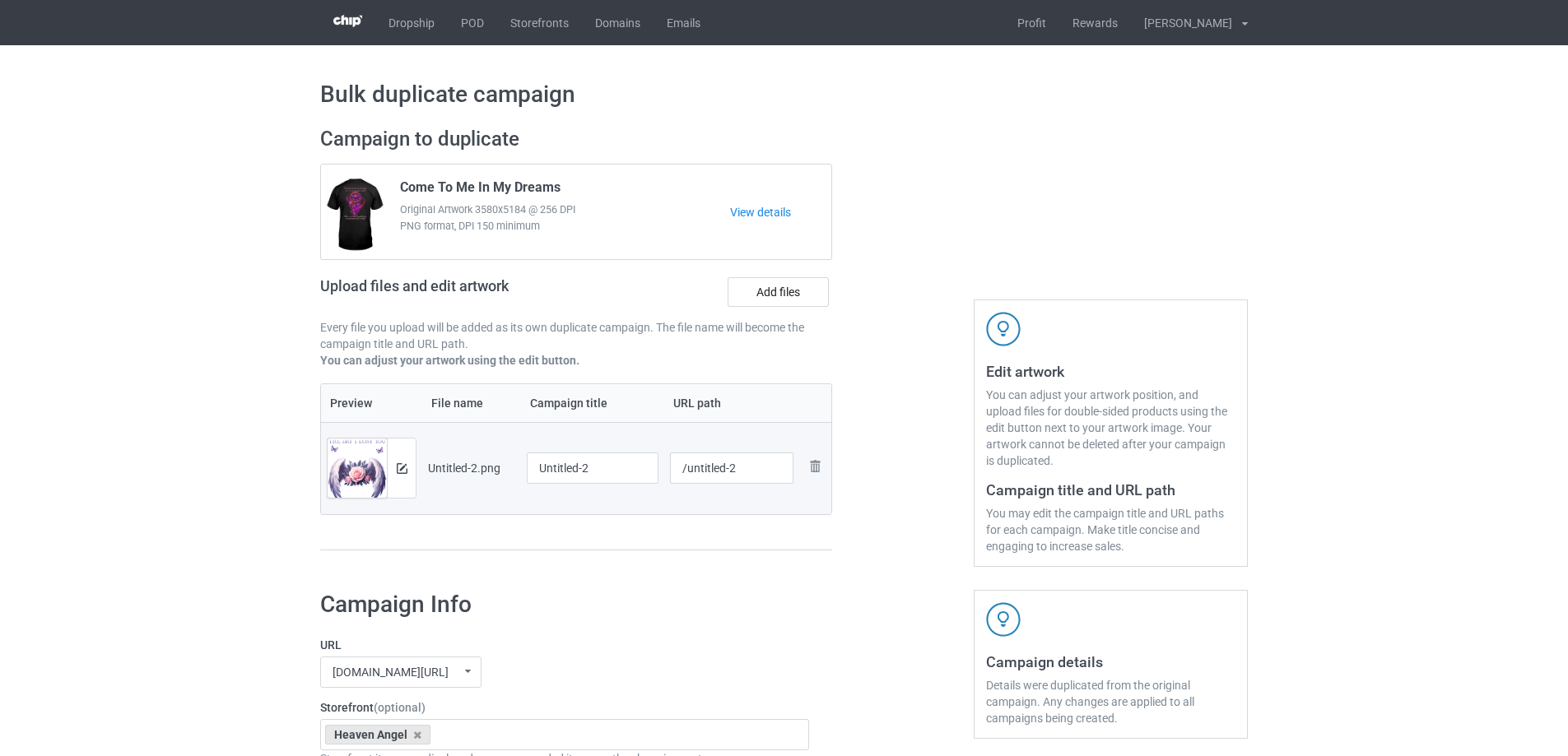
drag, startPoint x: 194, startPoint y: 529, endPoint x: 581, endPoint y: 494, distance: 388.6
click at [596, 485] on div at bounding box center [593, 489] width 132 height 10
click at [604, 470] on input "Untitled-2" at bounding box center [593, 469] width 132 height 32
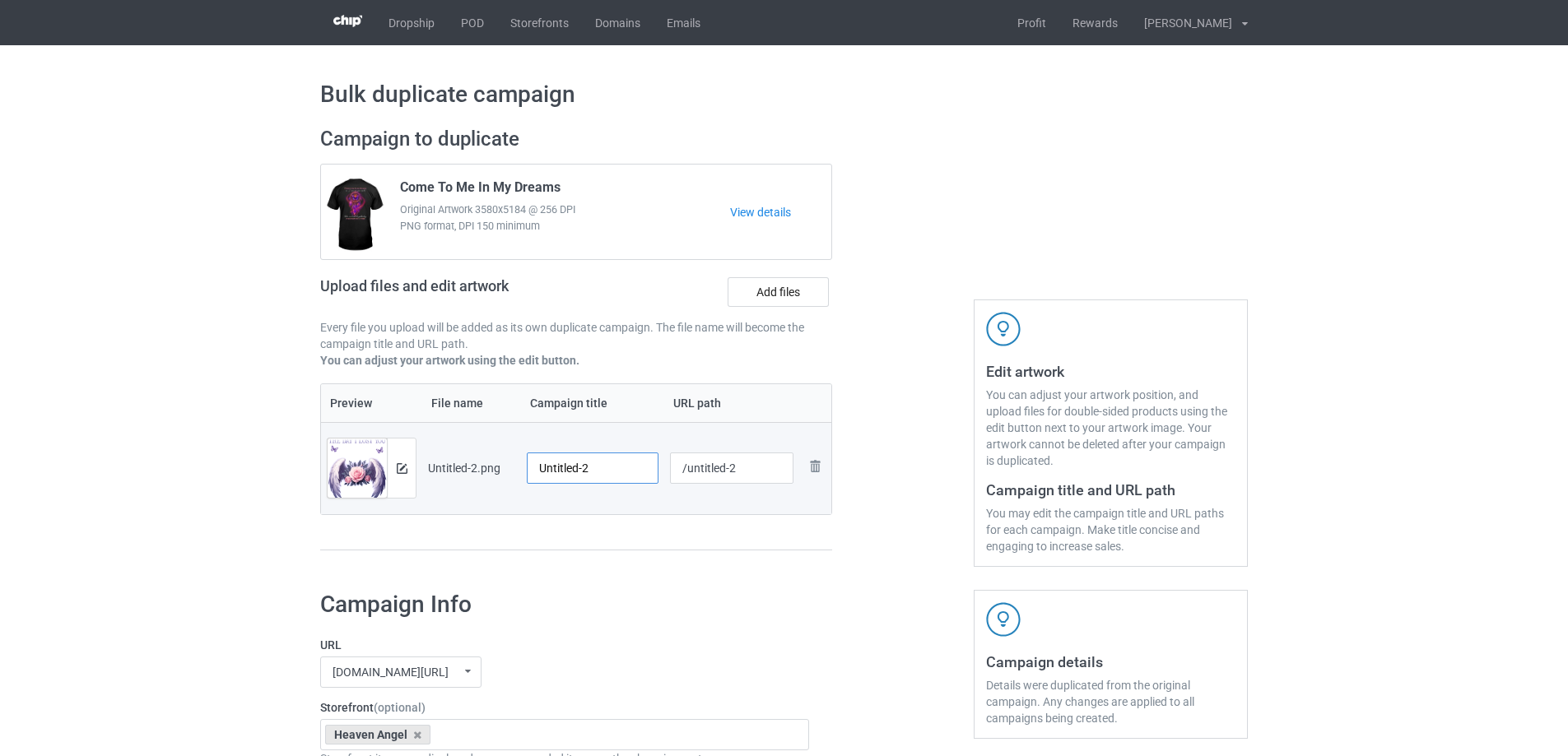
click at [604, 470] on input "Untitled-2" at bounding box center [593, 469] width 132 height 32
type input "The Day I Lost You"
click at [673, 468] on input "/untitled-2" at bounding box center [732, 469] width 124 height 32
drag, startPoint x: 686, startPoint y: 469, endPoint x: 787, endPoint y: 467, distance: 101.0
click at [787, 467] on input "/untitled-2" at bounding box center [732, 469] width 124 height 32
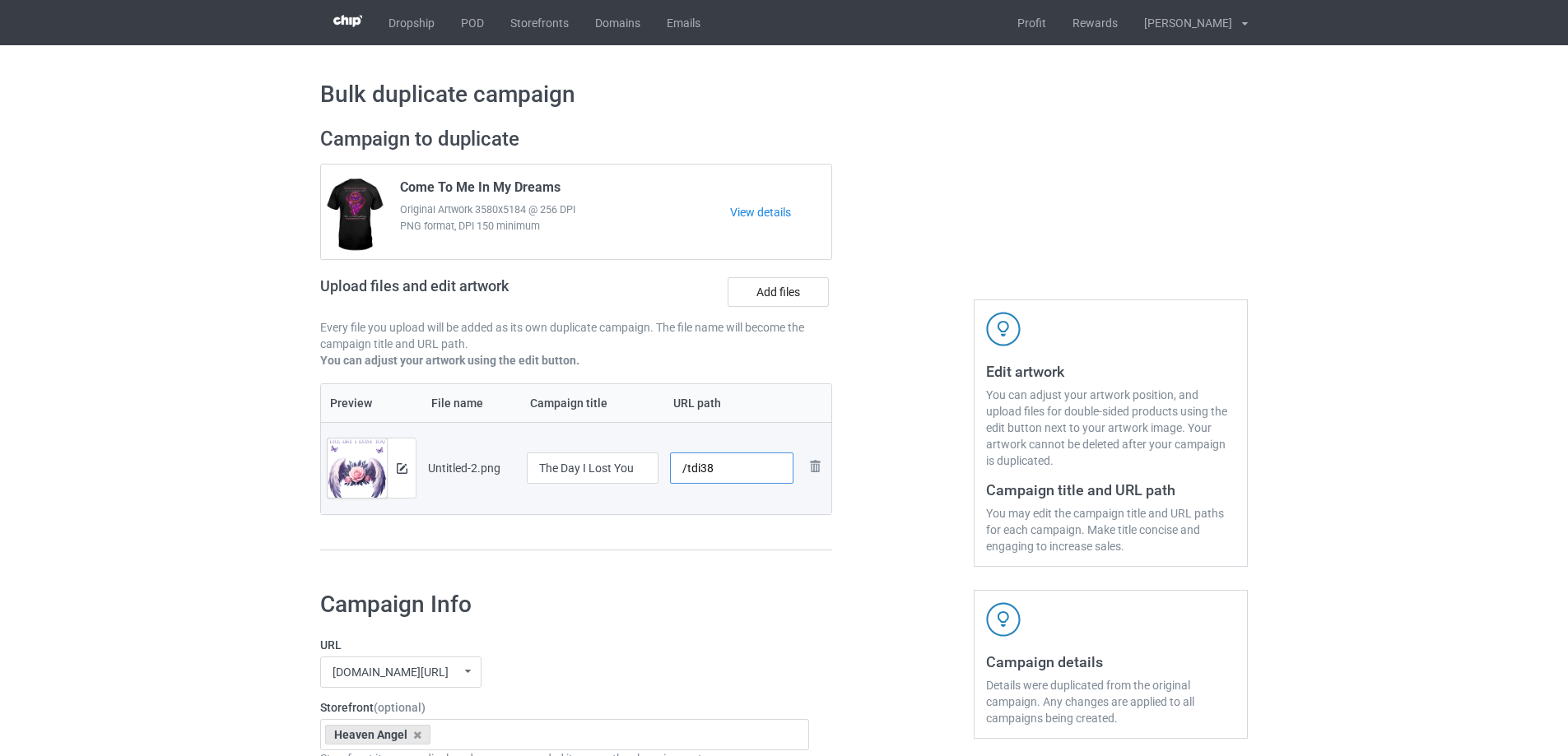
type input "/tdi38"
click at [899, 466] on div at bounding box center [903, 346] width 118 height 464
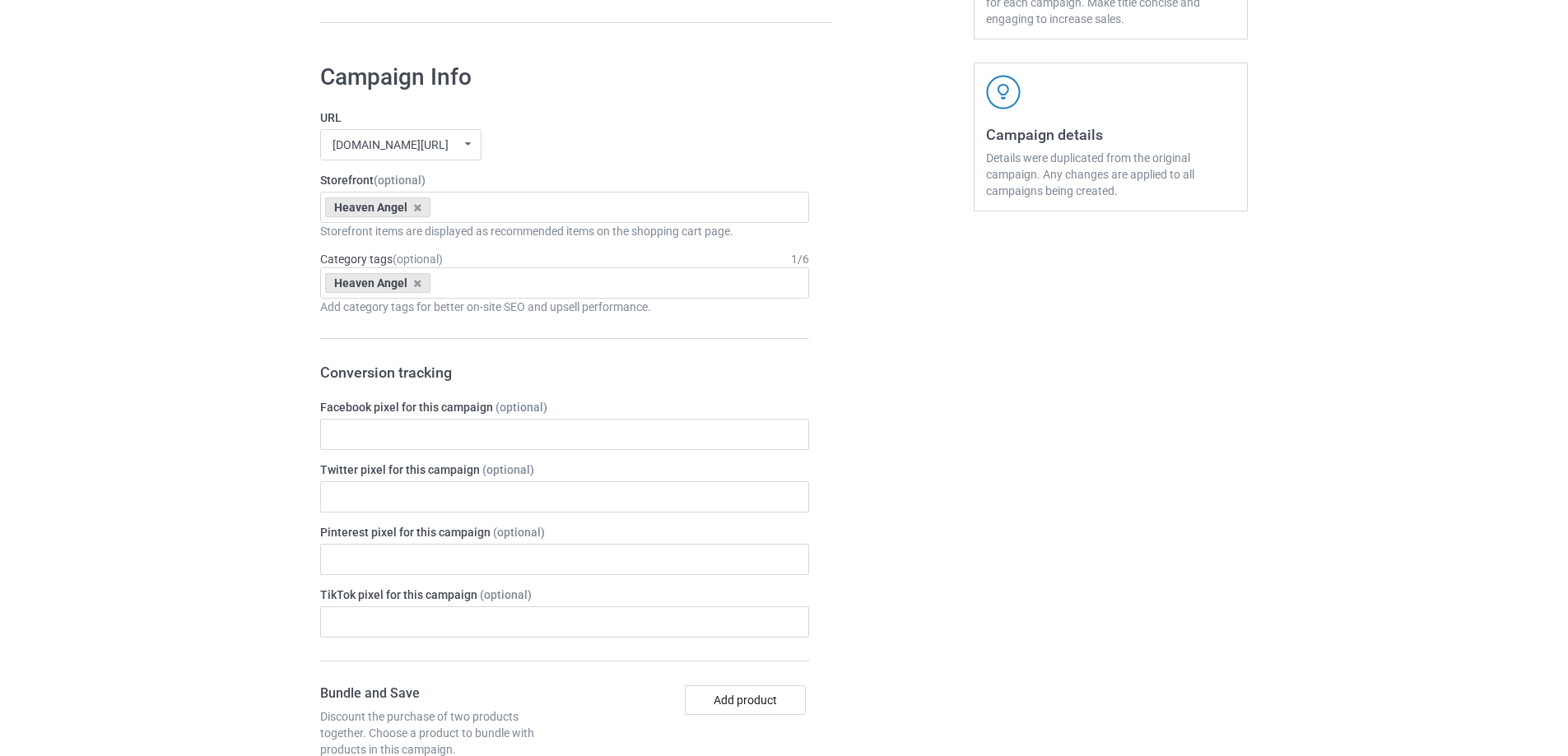
scroll to position [1917, 0]
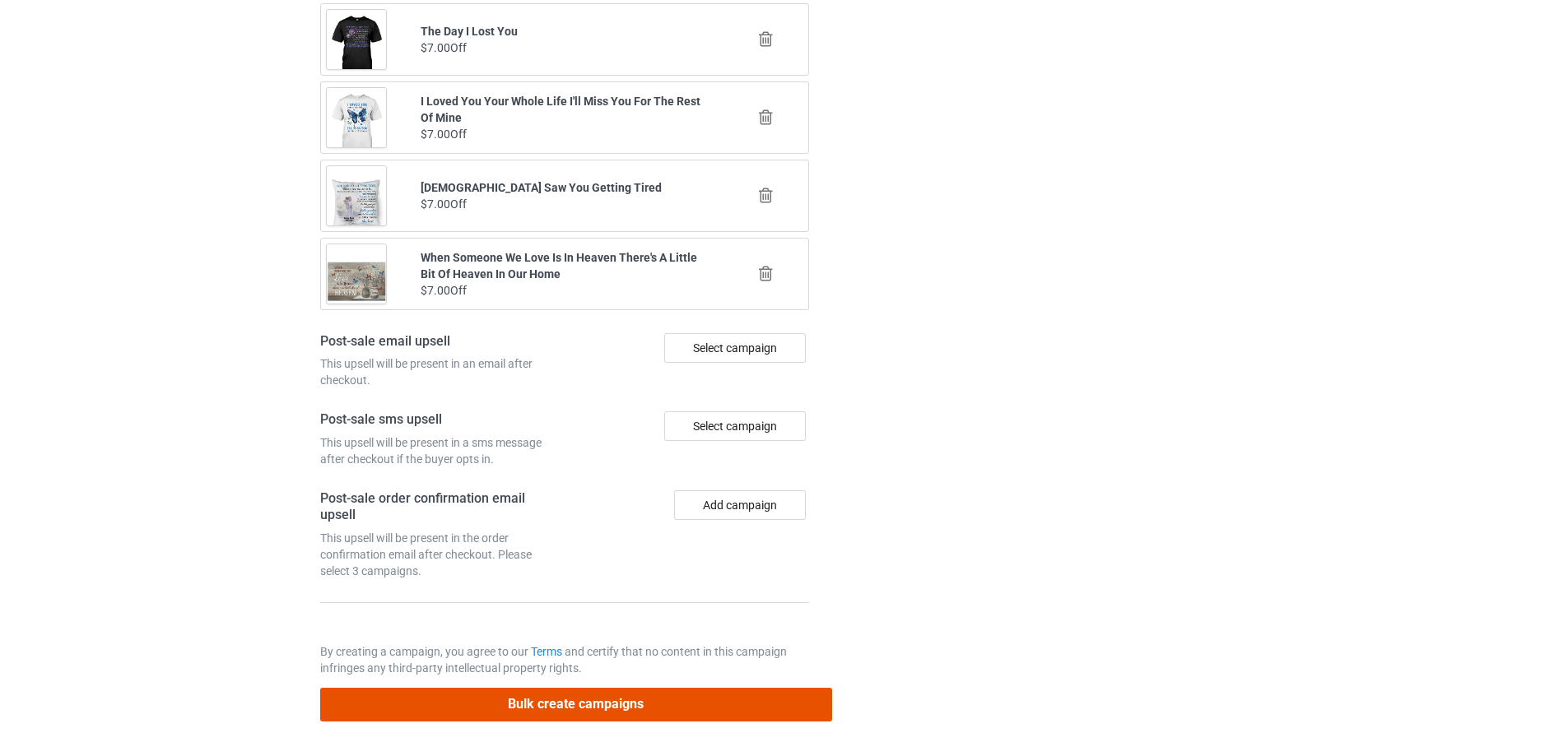
click at [689, 688] on button "Bulk create campaigns" at bounding box center [576, 705] width 512 height 33
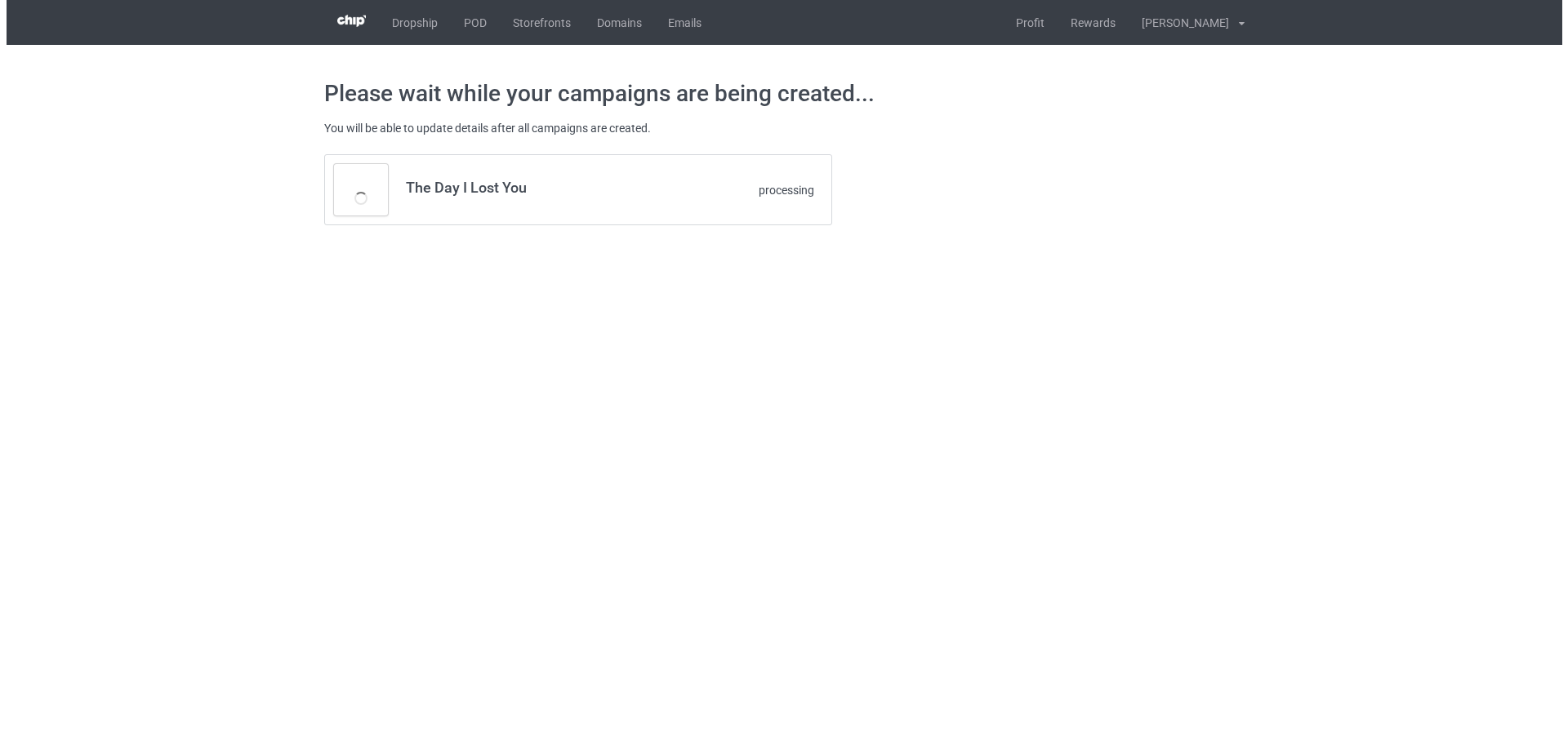
scroll to position [0, 0]
click at [680, 696] on body "Dropship POD Storefronts Domains Emails Profit Rewards Đỗ Cao Thái Settings Log…" at bounding box center [784, 375] width 1568 height 750
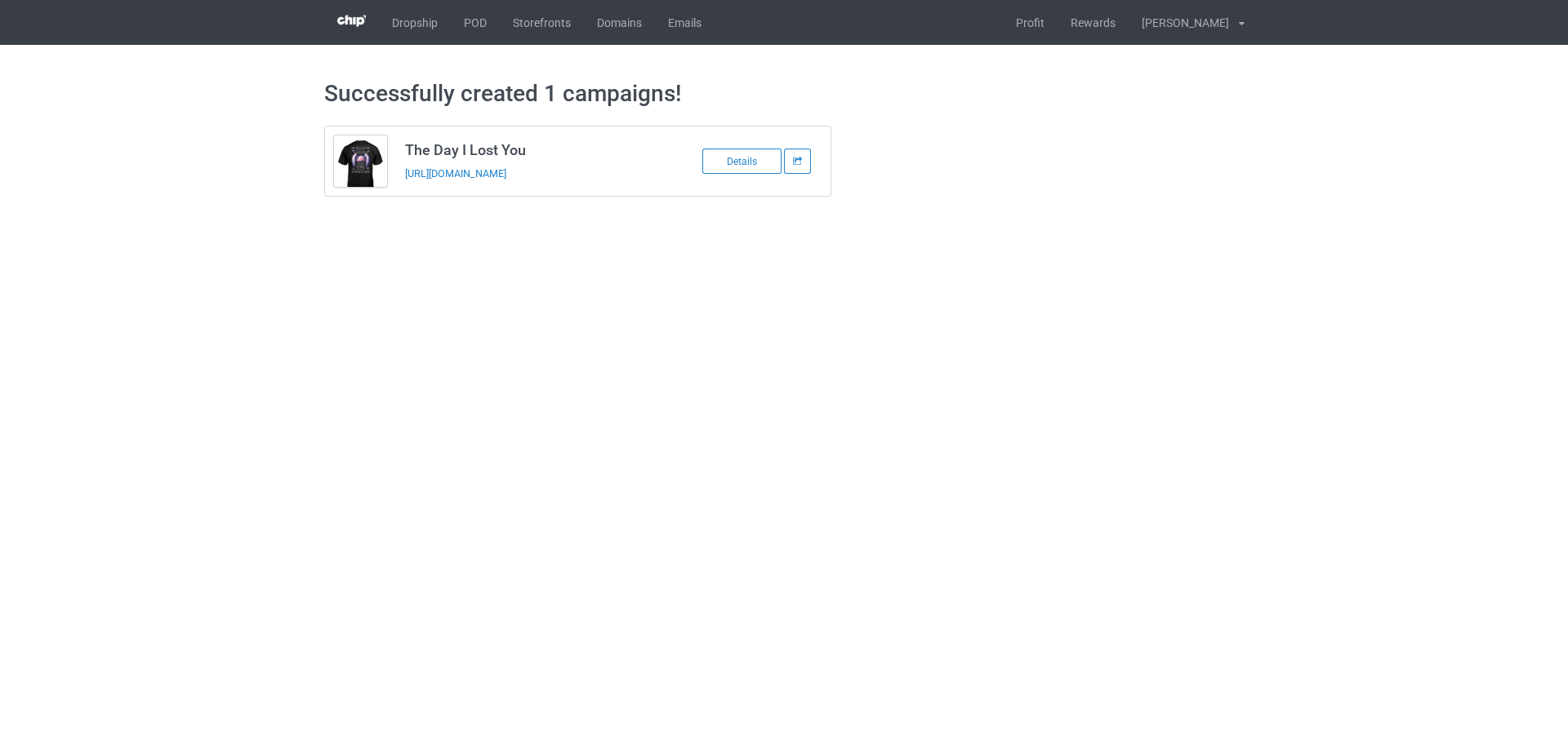
drag, startPoint x: 591, startPoint y: 185, endPoint x: 399, endPoint y: 196, distance: 192.3
click at [399, 196] on td "The Day I Lost You https://www.sendinglovetoheaven.com/tdi38" at bounding box center [534, 161] width 276 height 69
copy link "https://www.sendinglovetoheaven.com/tdi38"
click at [463, 30] on link "POD" at bounding box center [475, 22] width 49 height 45
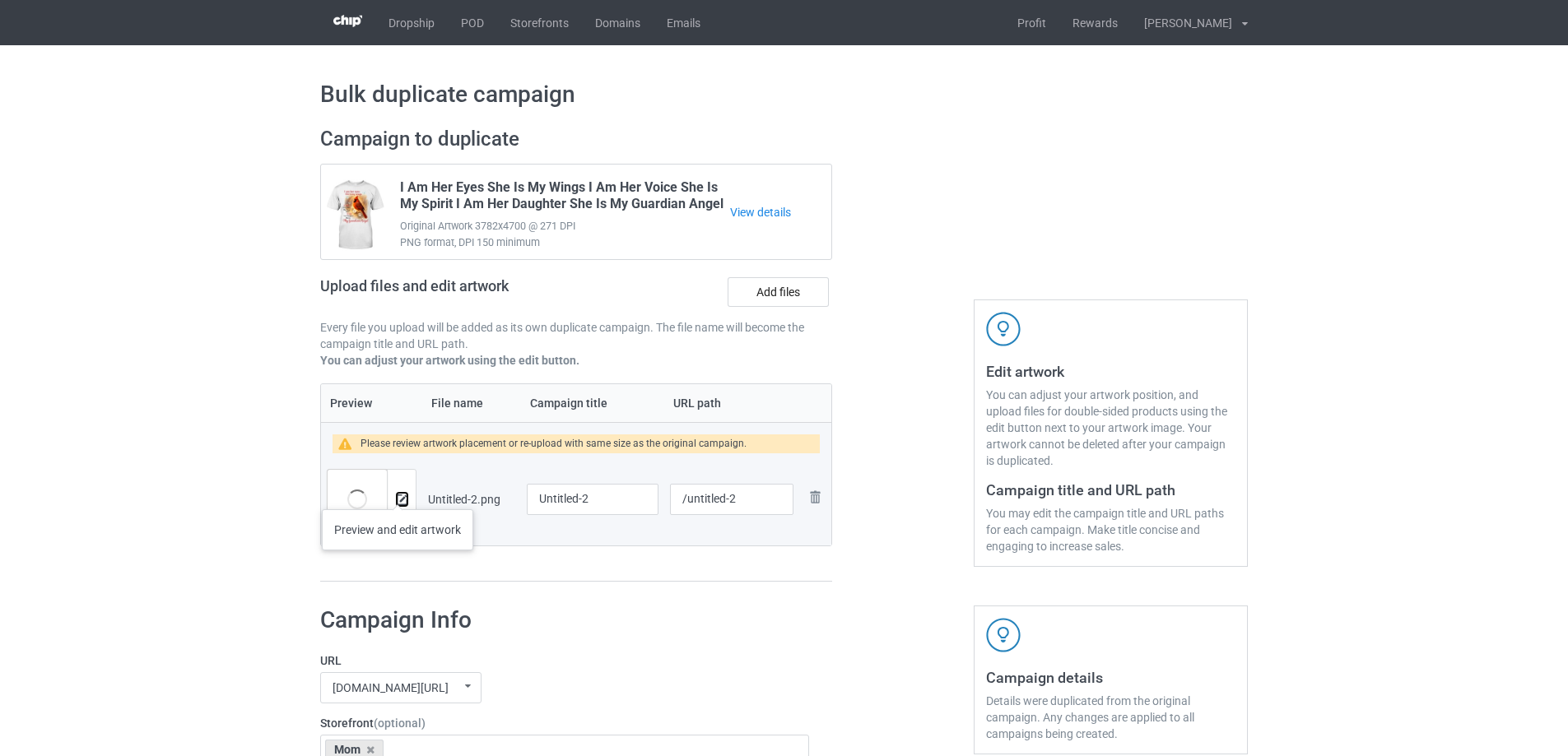
click at [400, 495] on img at bounding box center [402, 500] width 11 height 11
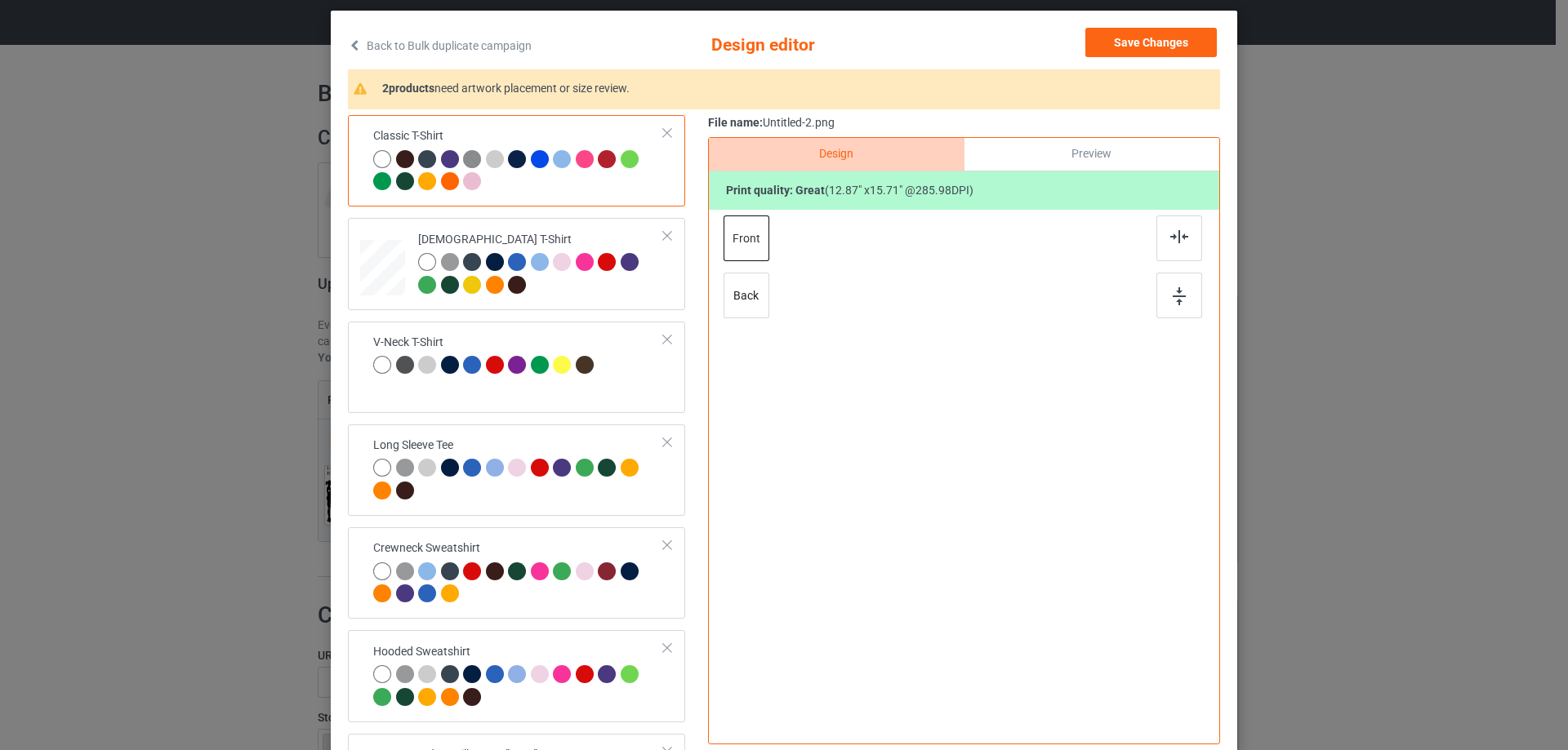
scroll to position [82, 0]
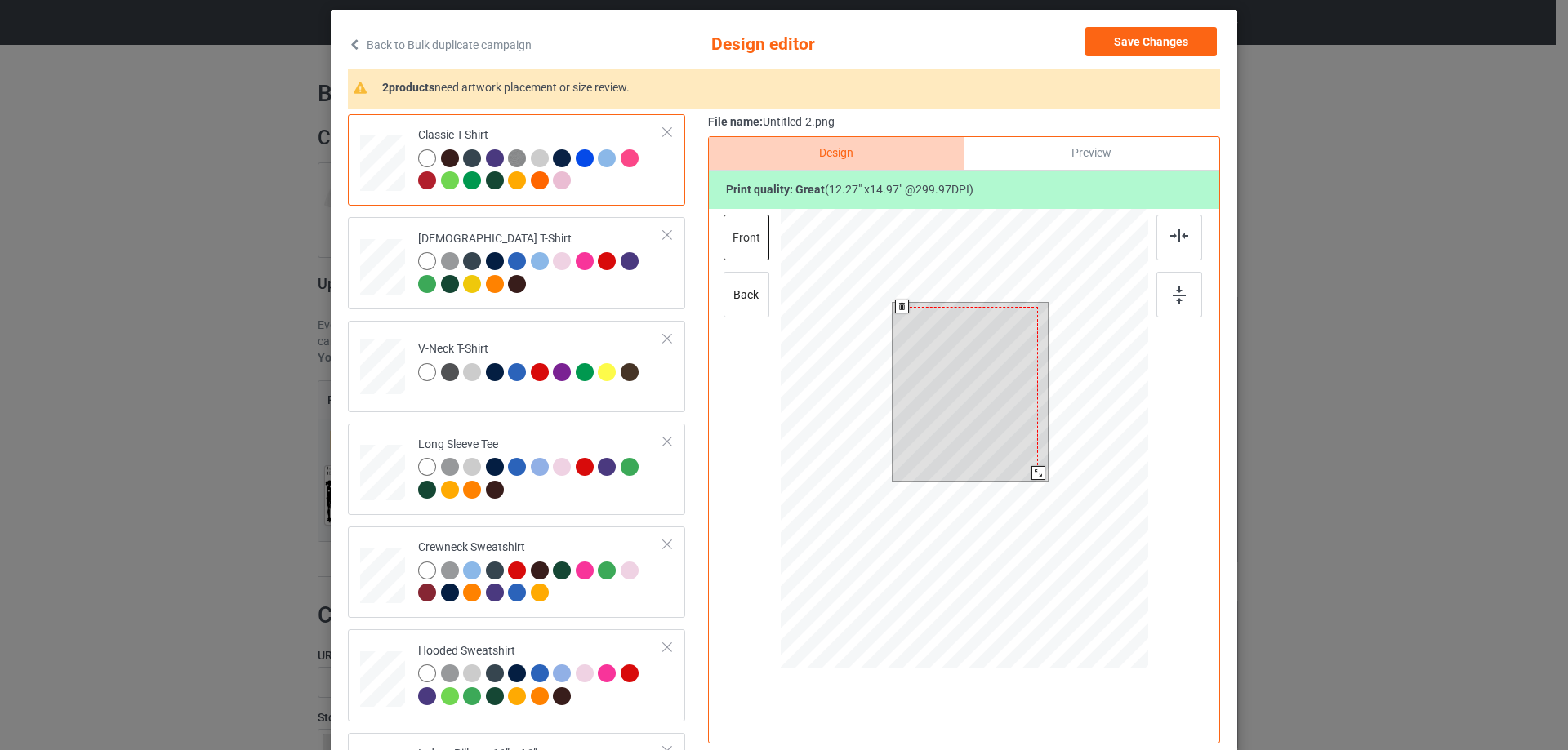
click at [1031, 475] on div at bounding box center [1038, 473] width 14 height 14
click at [1016, 446] on div at bounding box center [970, 386] width 137 height 167
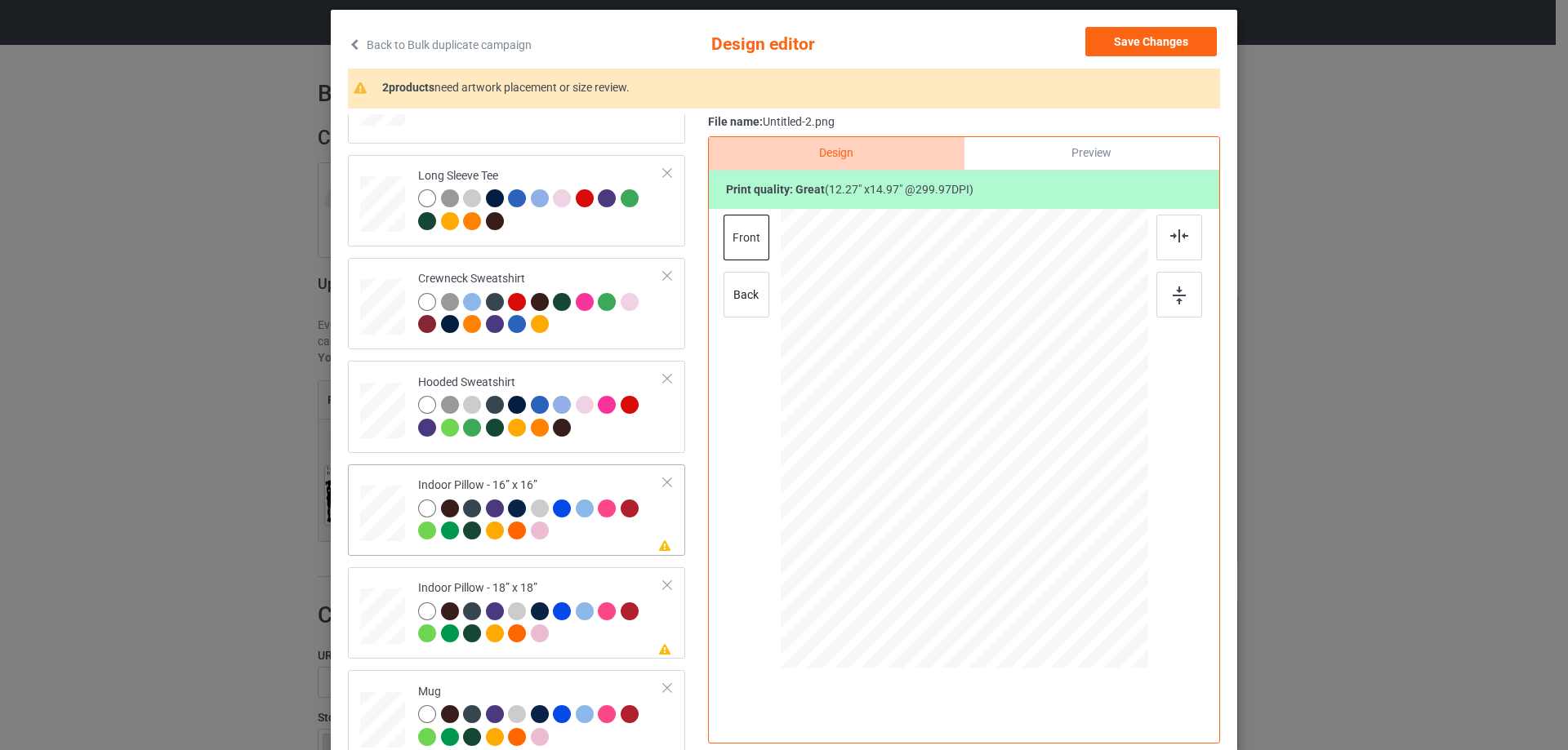
scroll to position [280, 0]
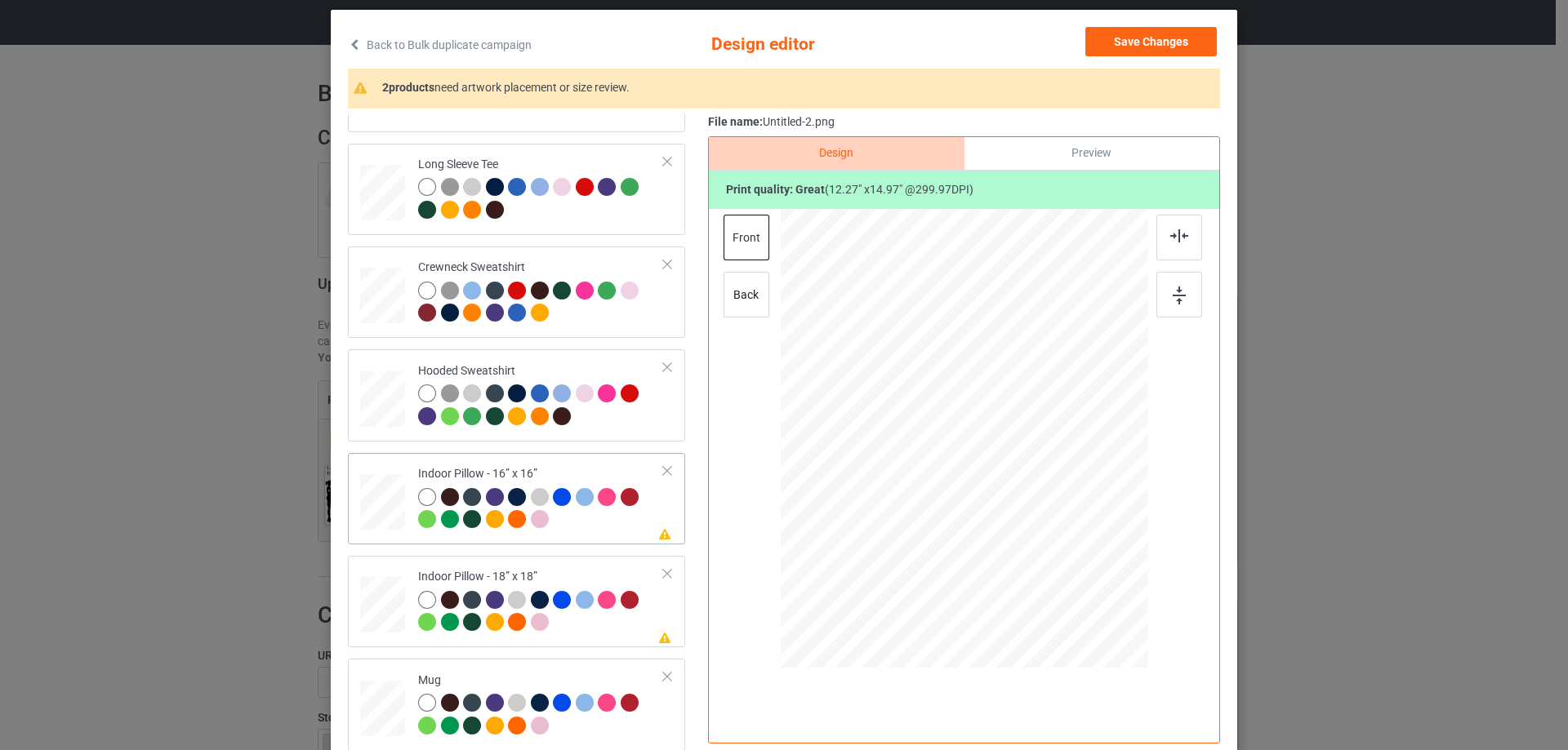
click at [372, 471] on td at bounding box center [385, 499] width 49 height 78
click at [1060, 149] on div "Preview" at bounding box center [1092, 152] width 255 height 32
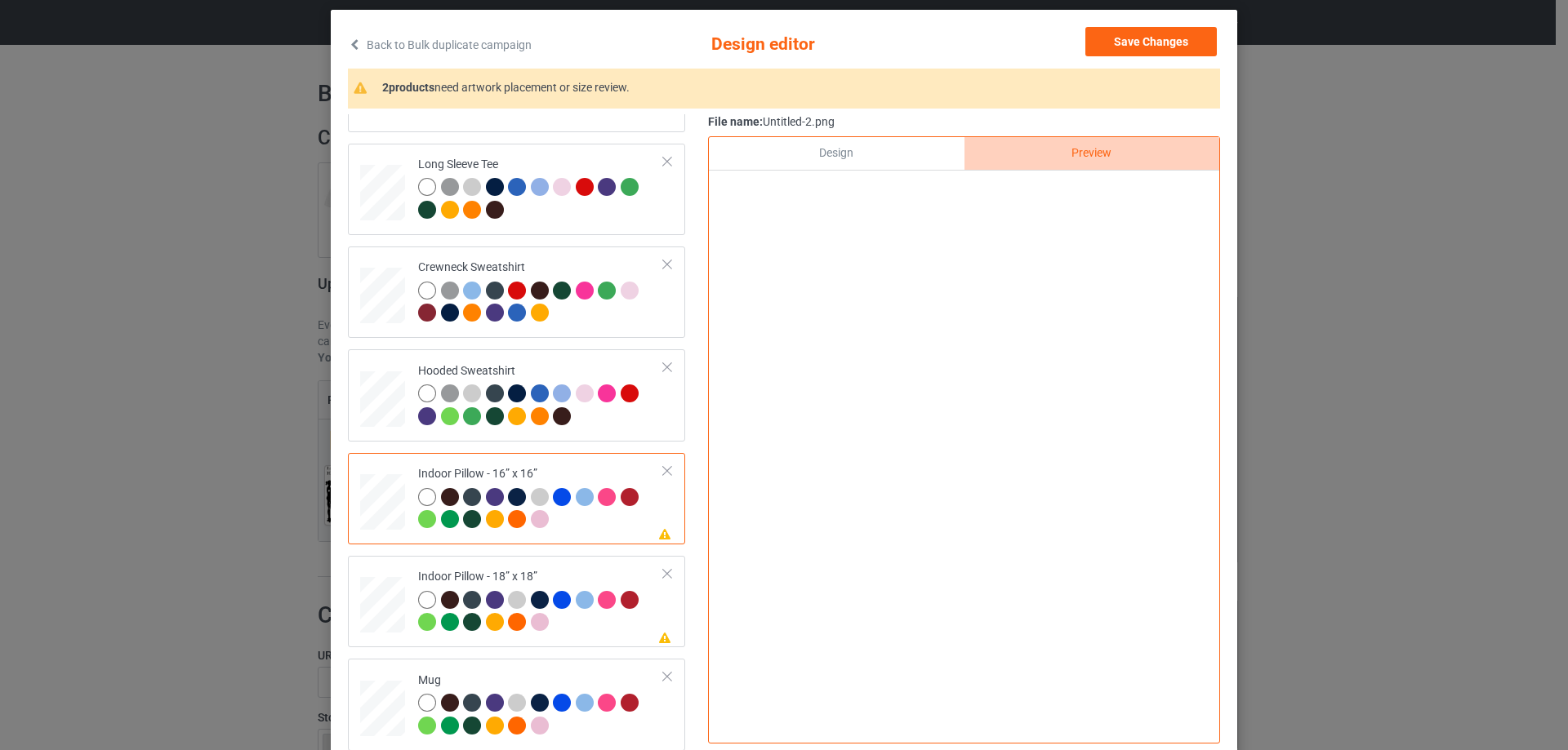
click at [853, 156] on div "Design" at bounding box center [836, 152] width 255 height 32
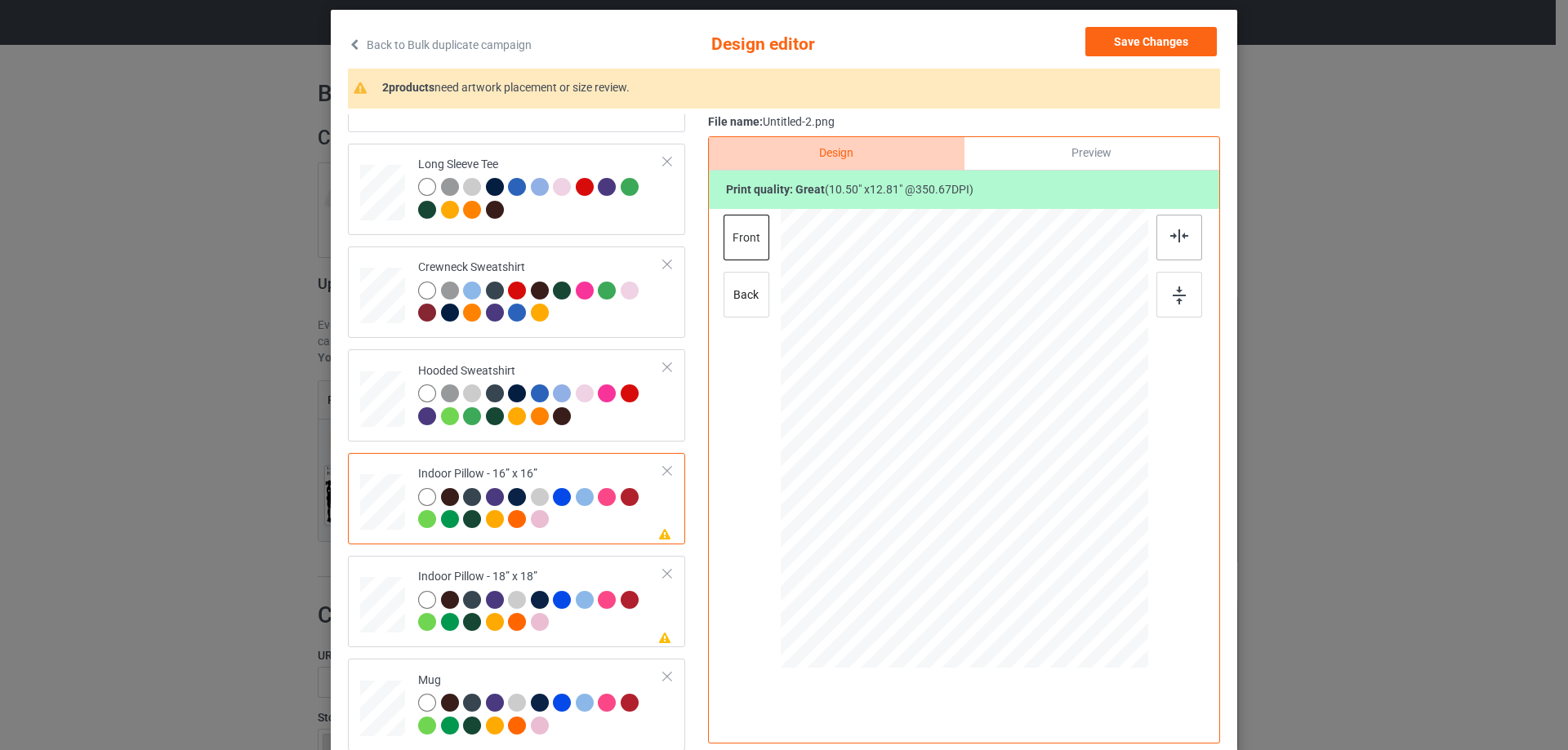
click at [1189, 217] on div at bounding box center [1178, 237] width 46 height 46
click at [542, 573] on div "Indoor Pillow - 18” x 18”" at bounding box center [541, 600] width 246 height 62
click at [1170, 236] on img at bounding box center [1178, 235] width 18 height 13
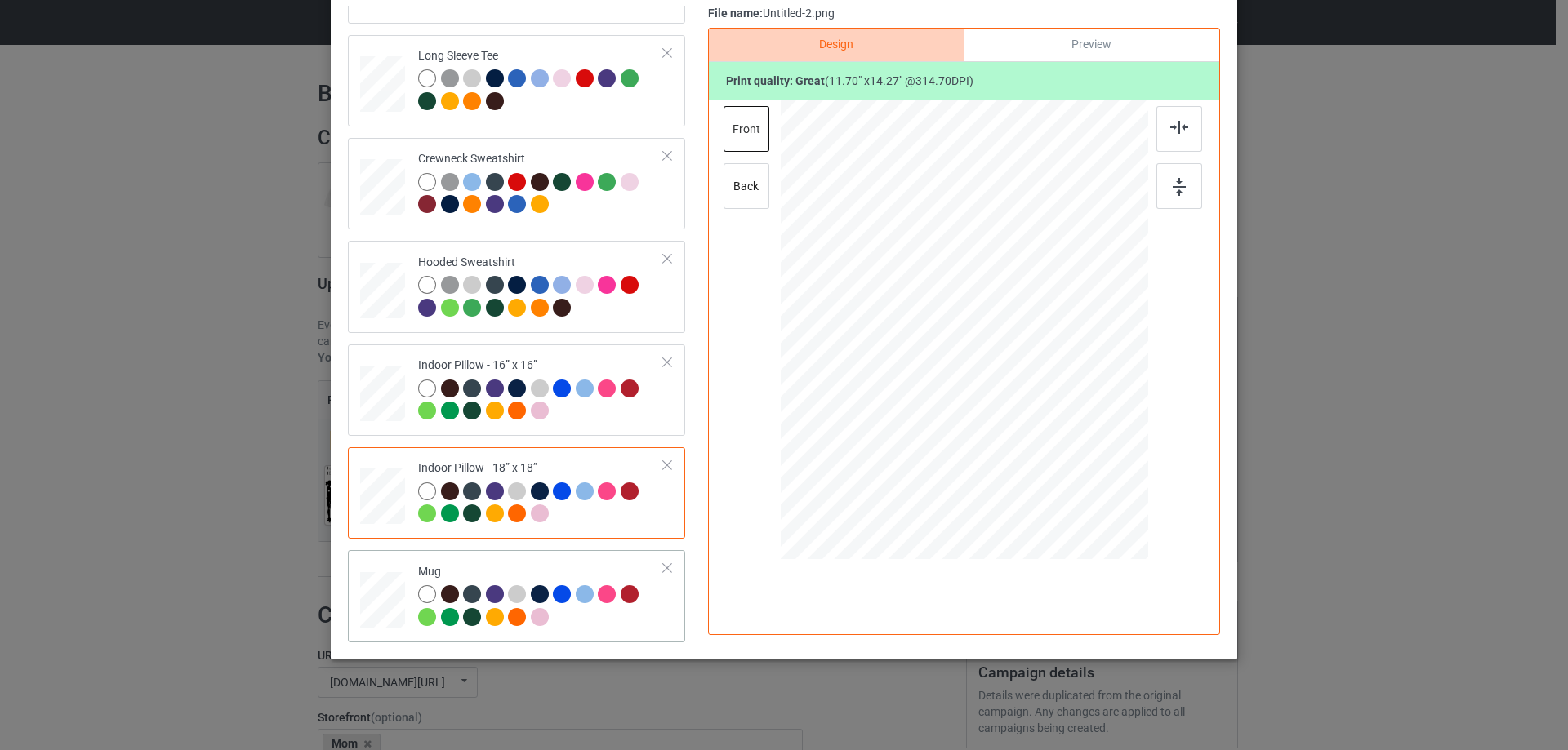
scroll to position [192, 0]
click at [553, 562] on td "Mug" at bounding box center [541, 595] width 264 height 78
click at [1125, 51] on div "Preview" at bounding box center [1092, 43] width 255 height 32
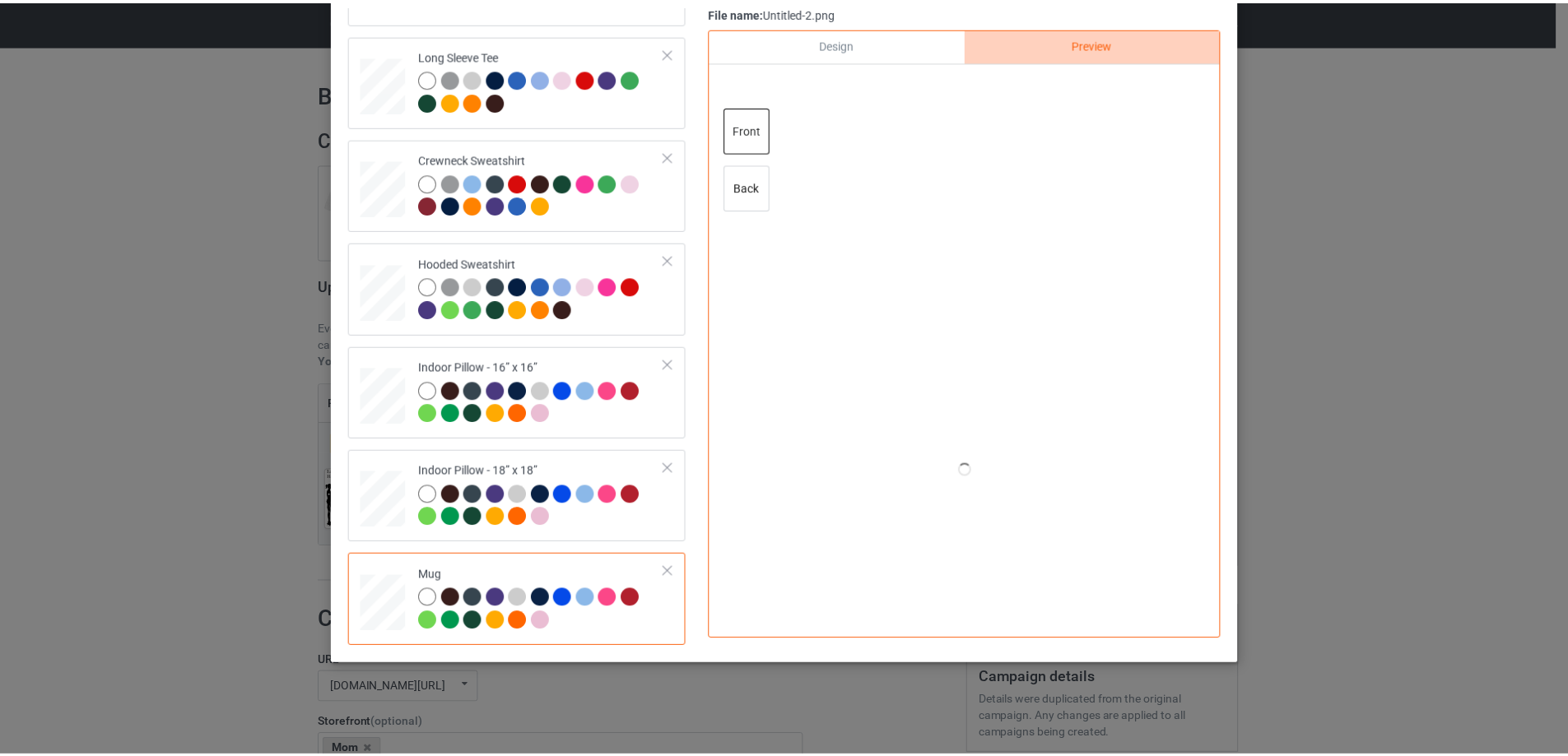
scroll to position [111, 0]
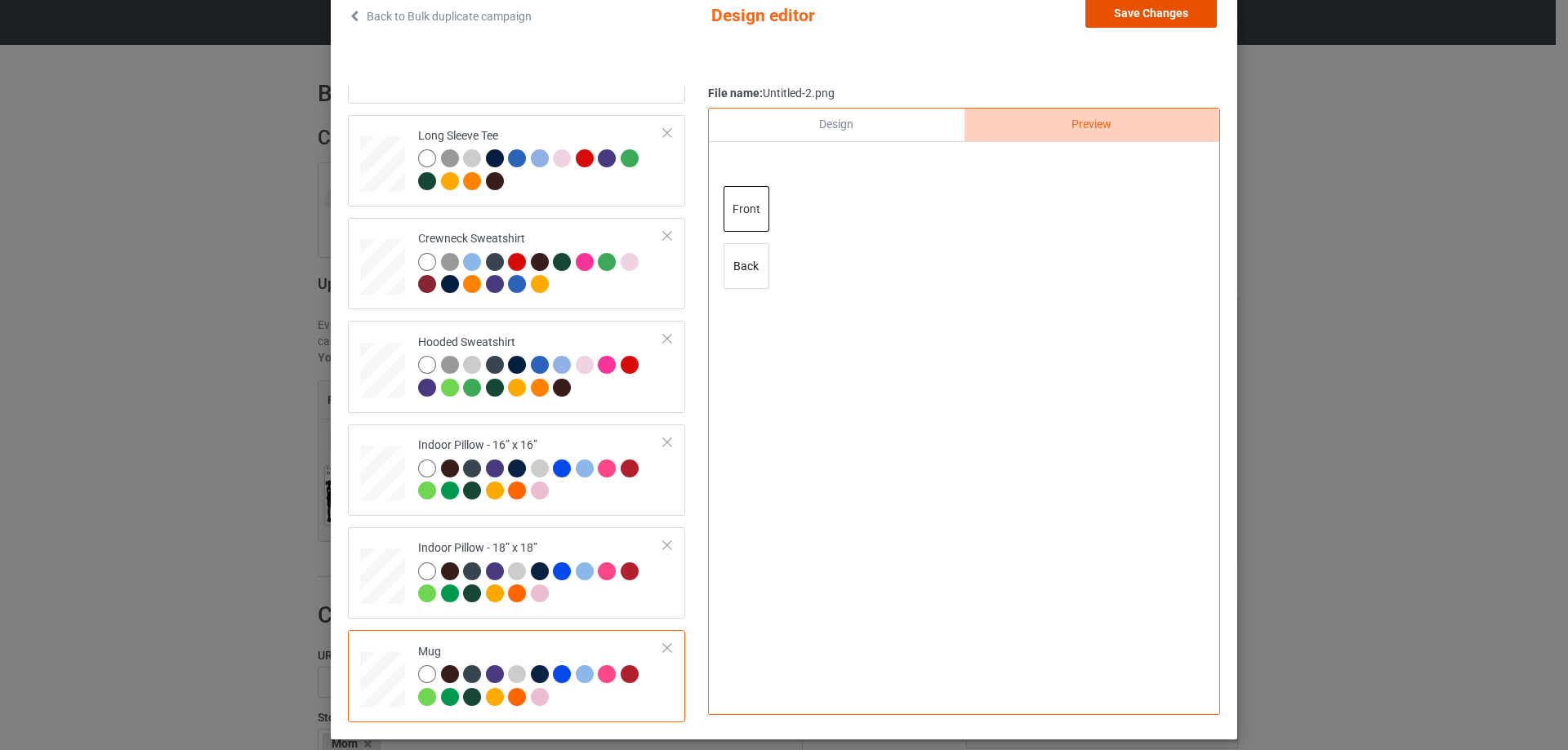
click at [1133, 18] on button "Save Changes" at bounding box center [1150, 13] width 132 height 29
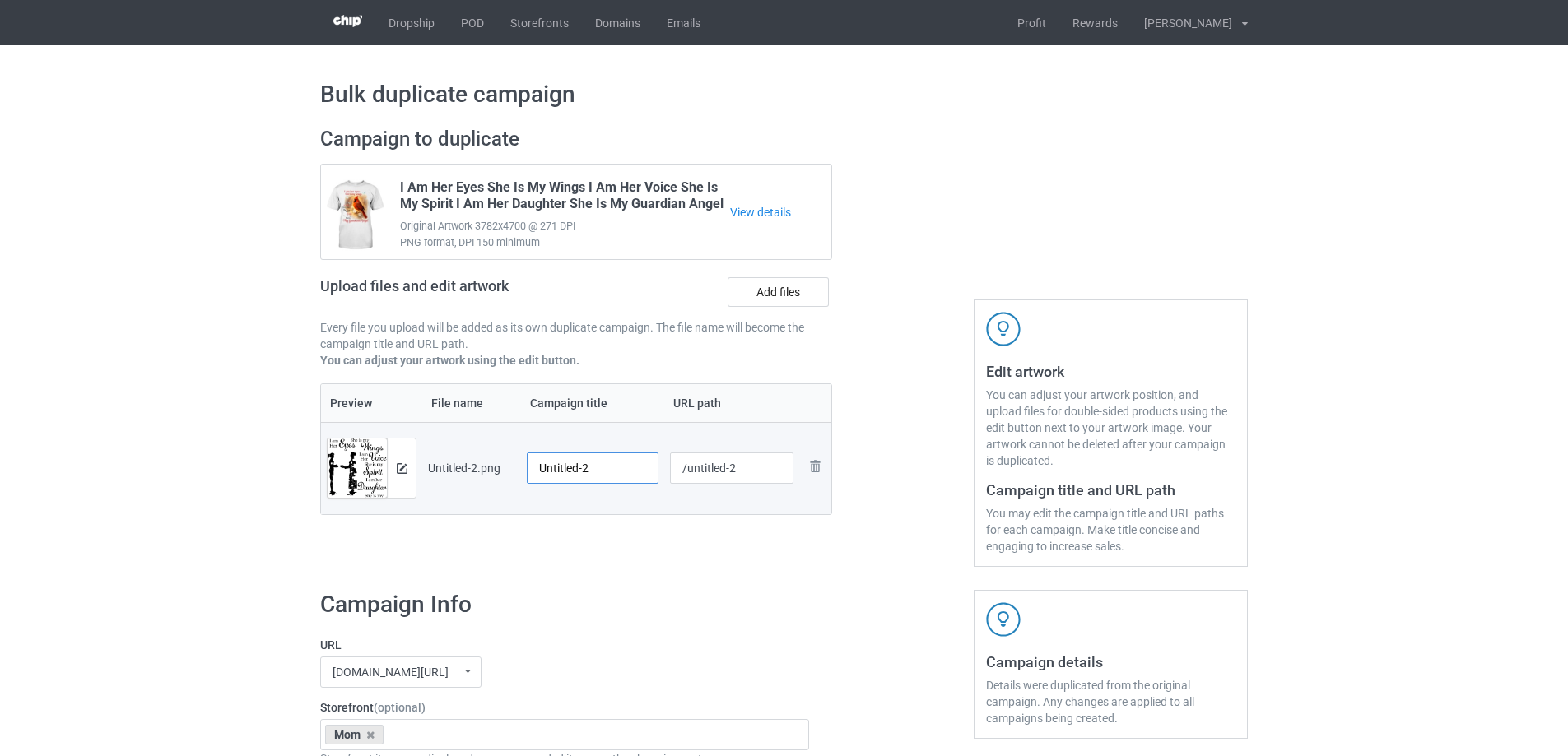
click at [592, 479] on input "Untitled-2" at bounding box center [593, 469] width 132 height 32
paste input "I Am Her Eyes She Is My Wings I Am Her Voice She Is My Spirit I Am Her Daughter…"
type input "I Am Her Eyes She Is My Wings I Am Her Voice She Is My Spirit I Am Her Daughter…"
click at [647, 520] on div "Preview File name Campaign title URL path Preview and edit artwork Untitled-2.p…" at bounding box center [576, 468] width 512 height 168
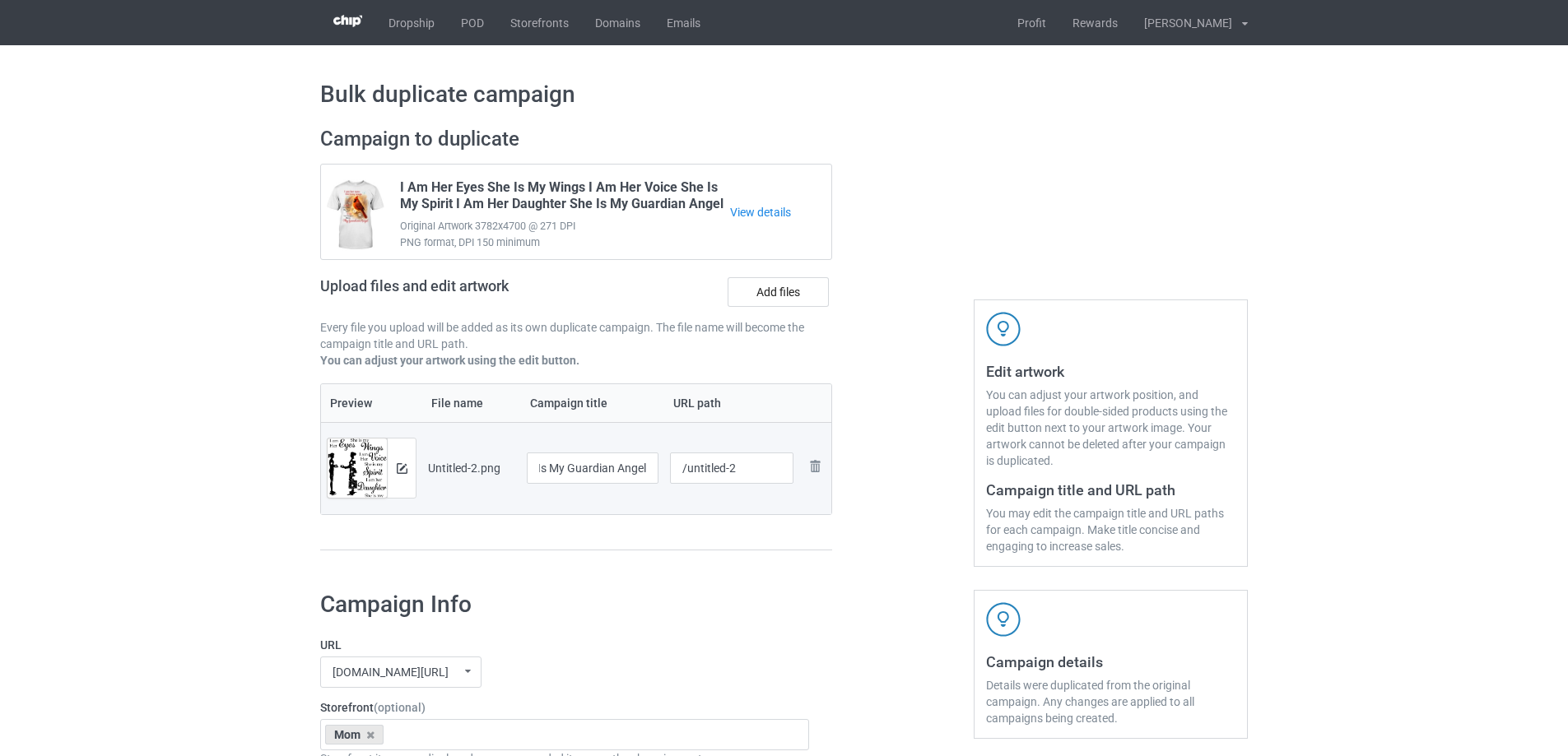
scroll to position [0, 0]
drag, startPoint x: 686, startPoint y: 470, endPoint x: 784, endPoint y: 464, distance: 98.2
click at [784, 464] on input "/untitled-2" at bounding box center [732, 469] width 124 height 32
type input "/miah16"
click at [826, 471] on td "Remove file" at bounding box center [815, 469] width 31 height 93
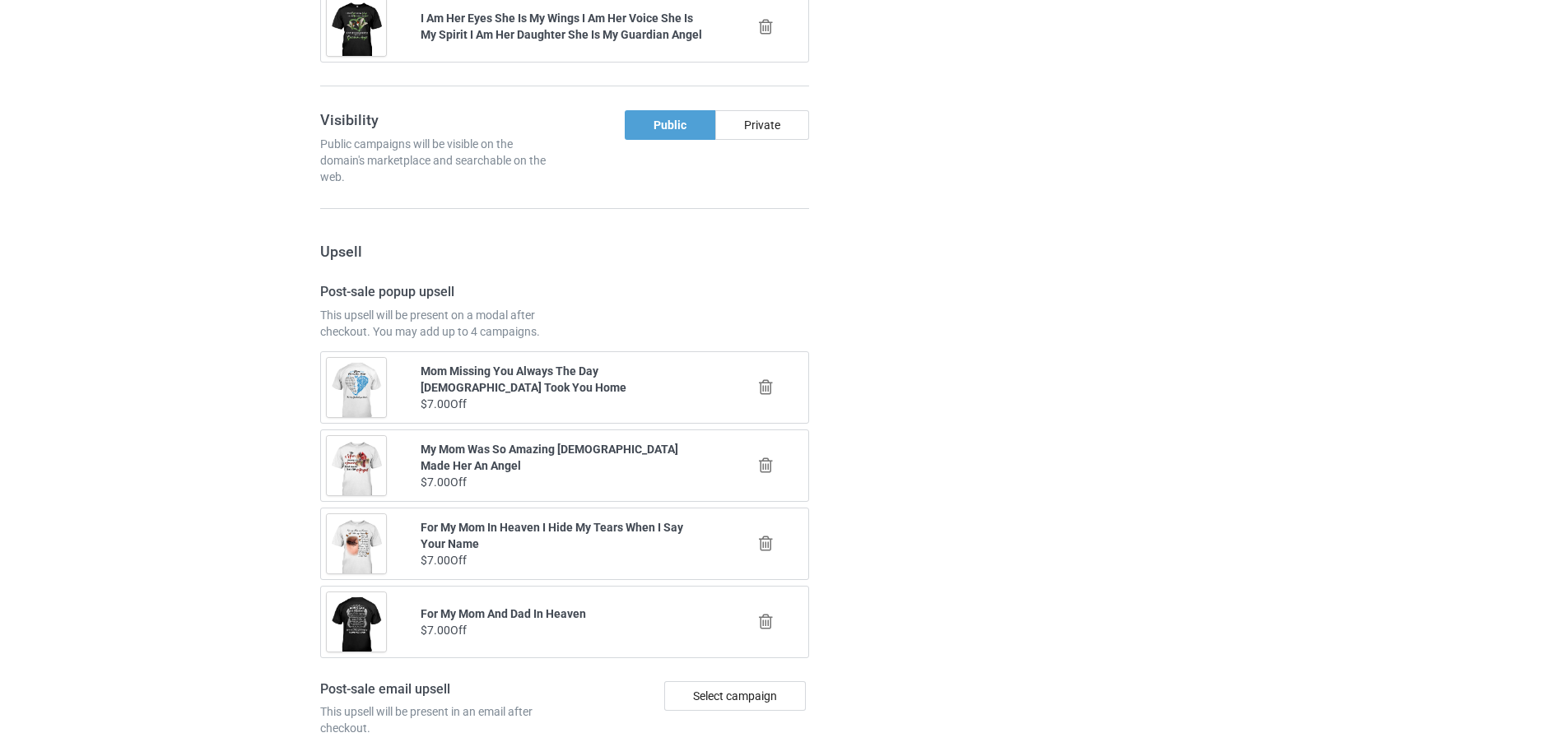
scroll to position [1917, 0]
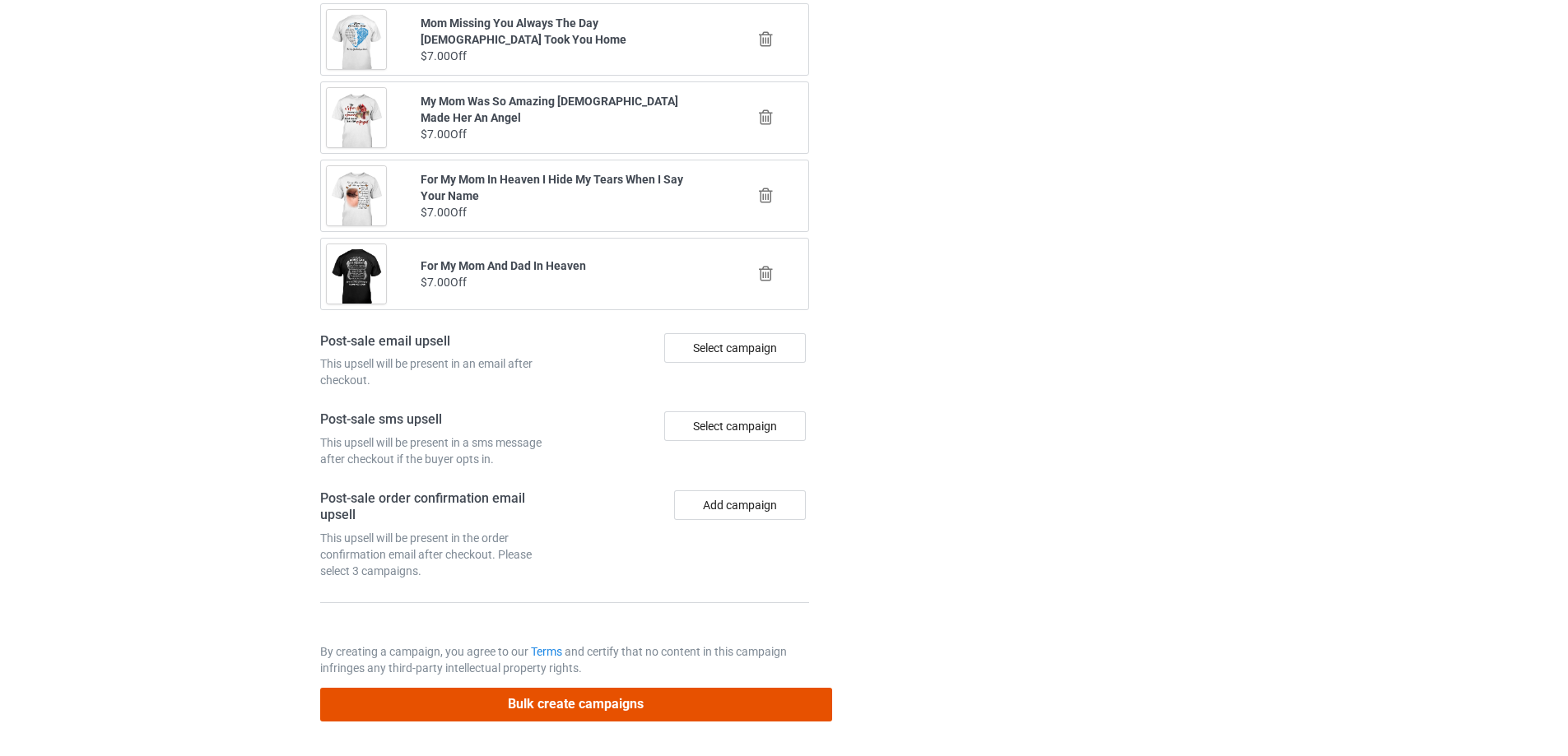
click at [682, 691] on button "Bulk create campaigns" at bounding box center [576, 705] width 512 height 33
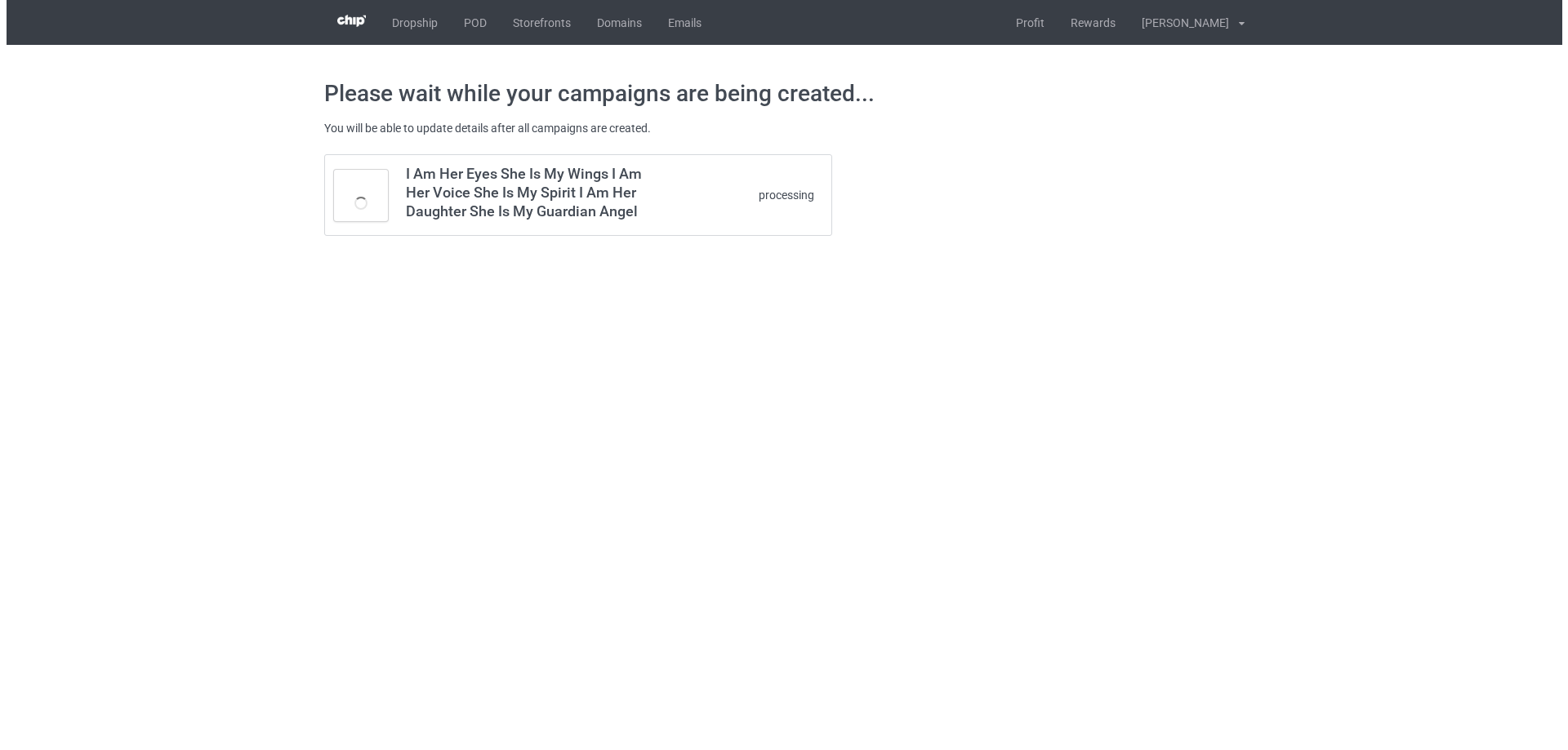
scroll to position [0, 0]
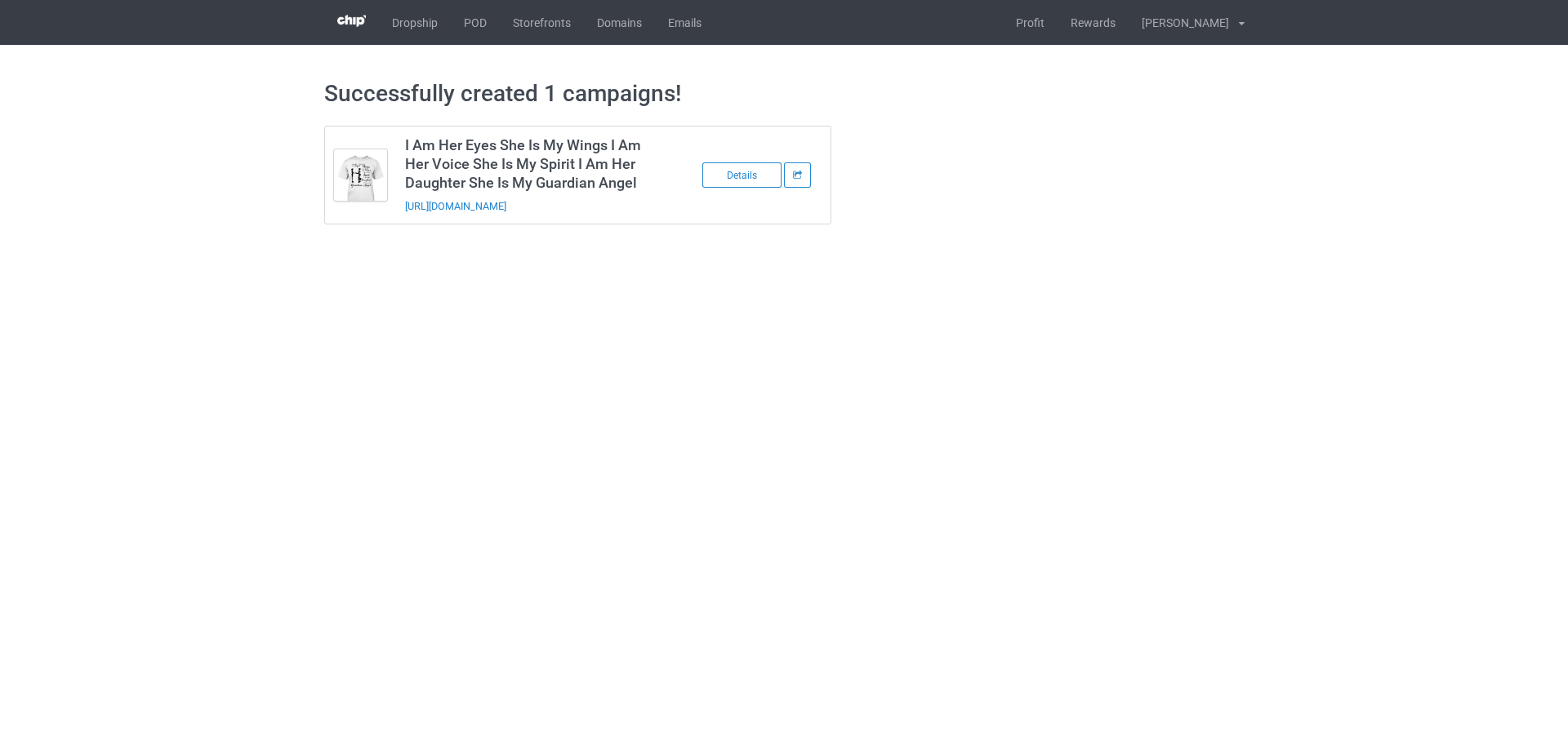
drag, startPoint x: 636, startPoint y: 202, endPoint x: 404, endPoint y: 217, distance: 232.5
click at [404, 217] on td "I Am Her Eyes She Is My Wings I Am Her Voice She Is My Spirit I Am Her Daughter…" at bounding box center [534, 176] width 276 height 98
copy link "https://www.sendinglovetoheaven.com/miah16"
click at [1337, 376] on body "Dropship POD Storefronts Domains Emails Profit Rewards Đỗ Cao Thái Settings Log…" at bounding box center [784, 375] width 1568 height 750
click at [463, 18] on link "POD" at bounding box center [475, 22] width 49 height 45
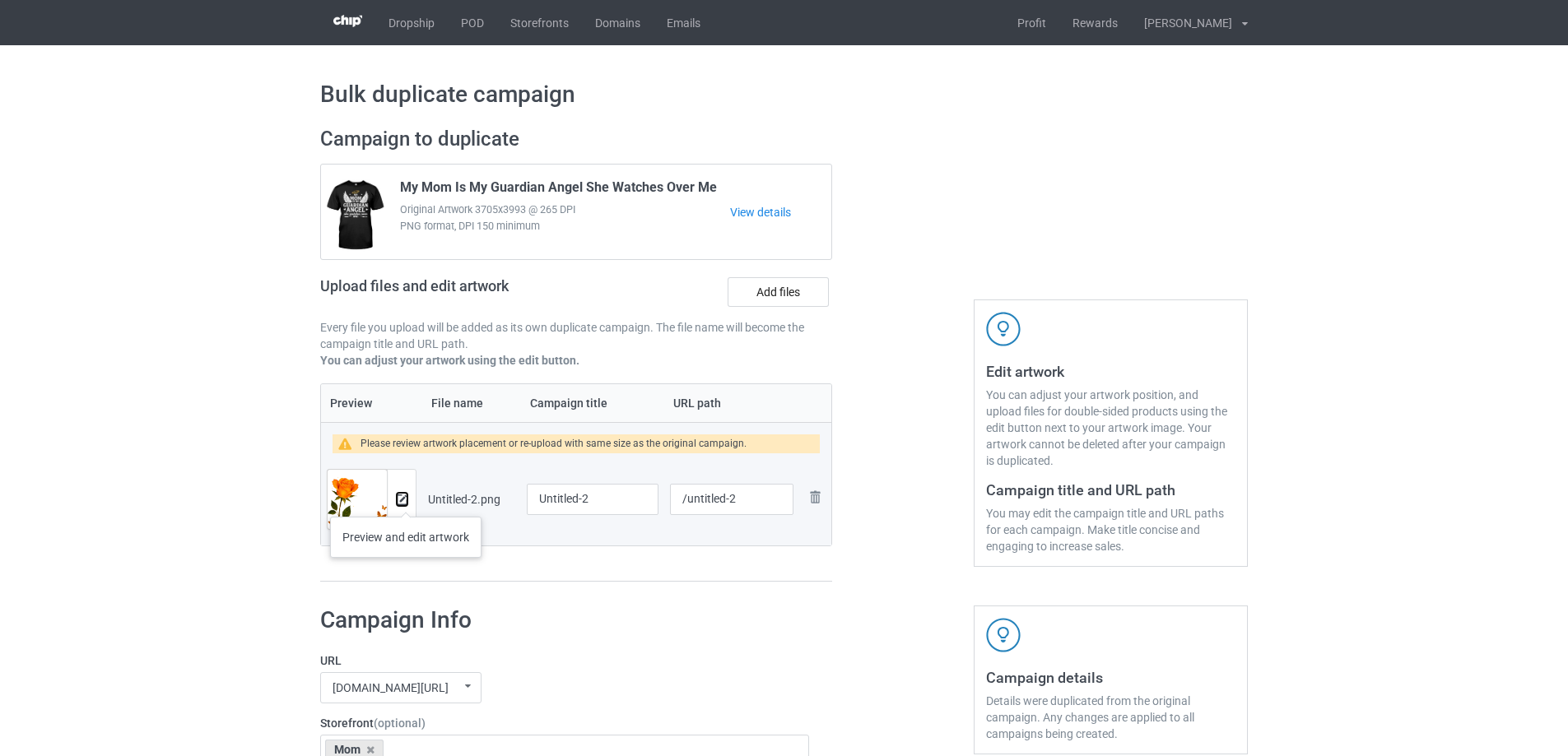
click at [406, 500] on img at bounding box center [402, 500] width 11 height 11
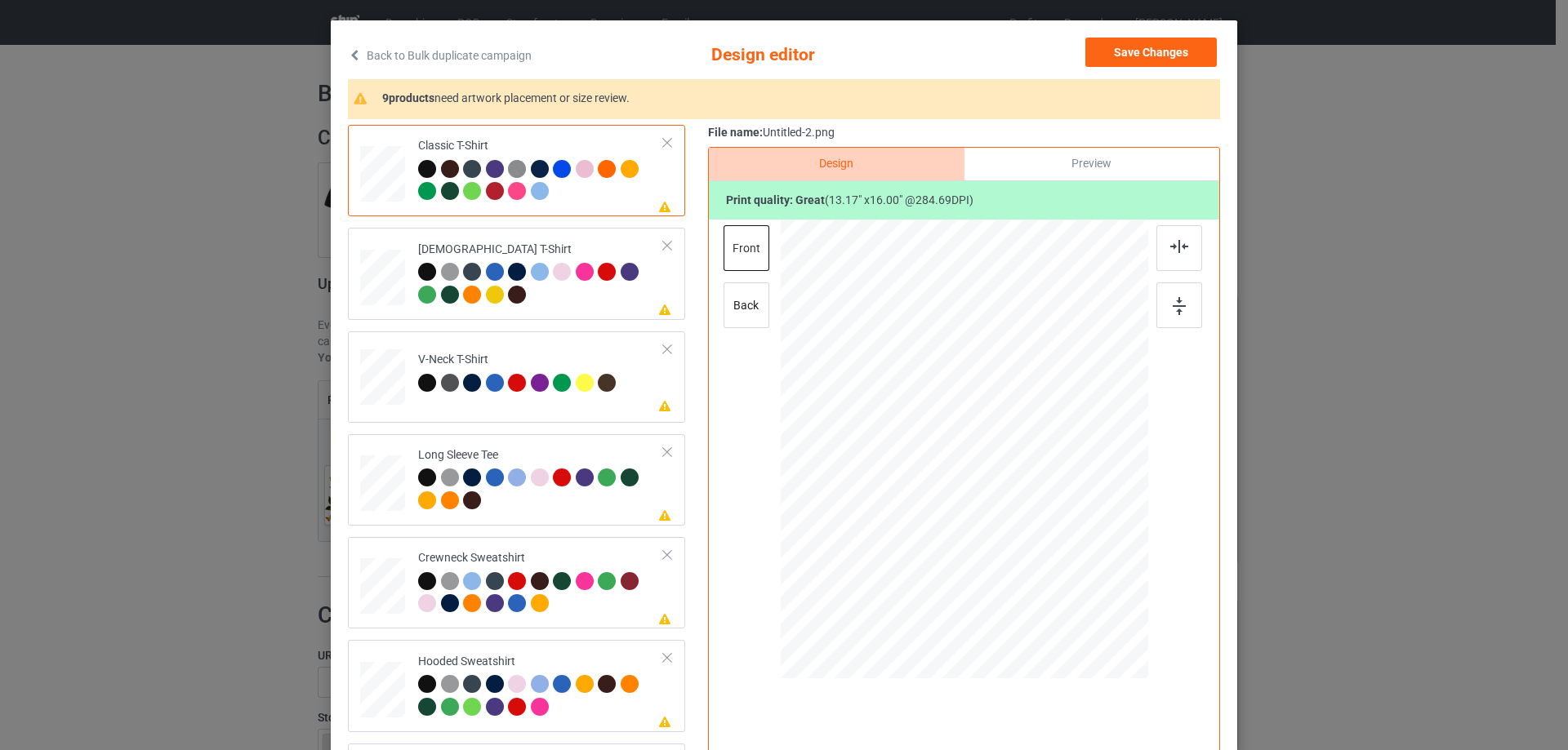
scroll to position [82, 0]
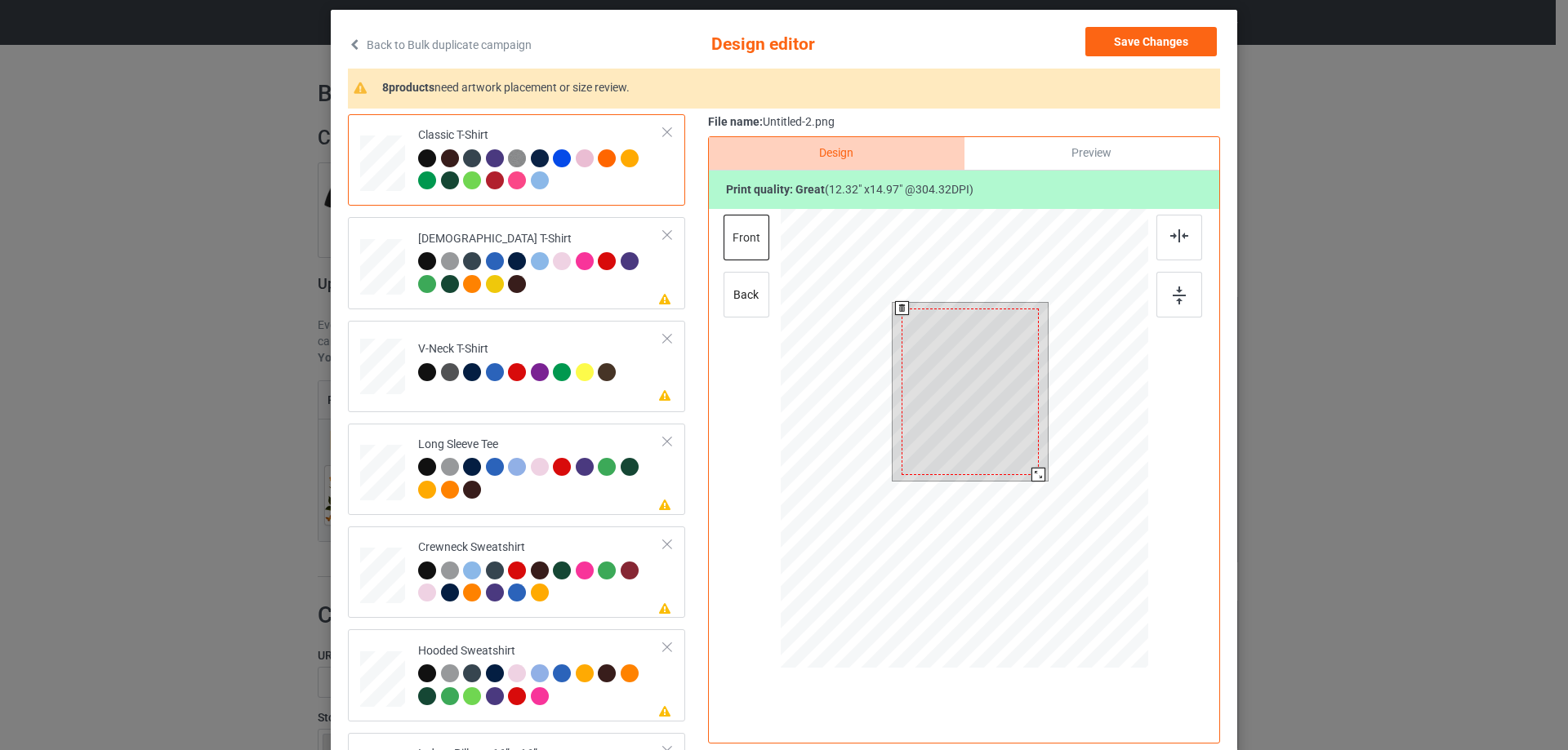
click at [1032, 474] on div at bounding box center [1038, 475] width 14 height 14
drag, startPoint x: 1014, startPoint y: 440, endPoint x: 1014, endPoint y: 432, distance: 8.0
click at [1014, 432] on div at bounding box center [970, 386] width 137 height 167
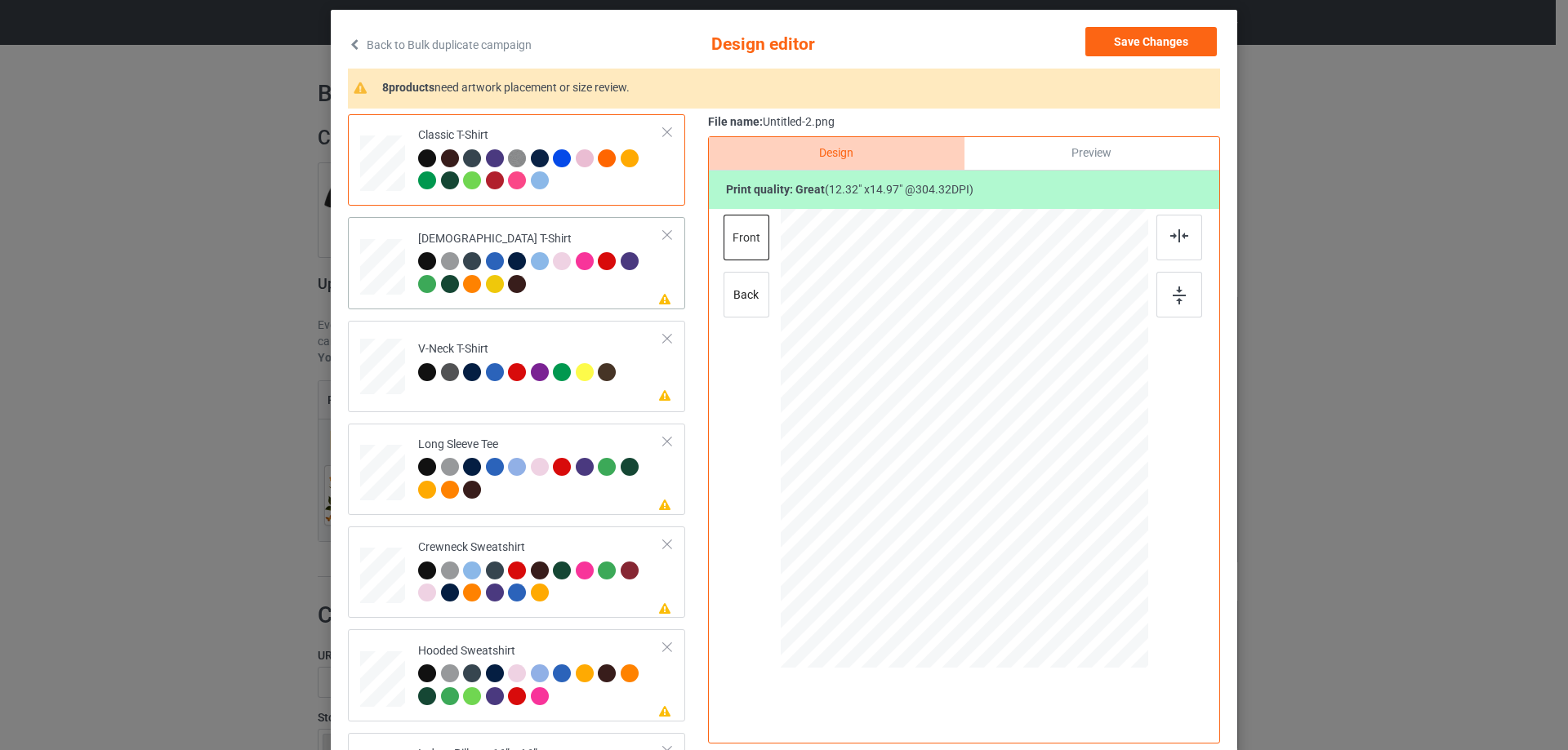
click at [573, 297] on div at bounding box center [541, 274] width 246 height 45
click at [1177, 244] on div at bounding box center [1178, 237] width 46 height 46
click at [599, 342] on td "Please review artwork placement V-Neck T-Shirt" at bounding box center [541, 363] width 264 height 72
click at [1170, 231] on img at bounding box center [1178, 235] width 18 height 13
click at [580, 432] on td "Please review artwork placement Long Sleeve Tee" at bounding box center [541, 470] width 264 height 78
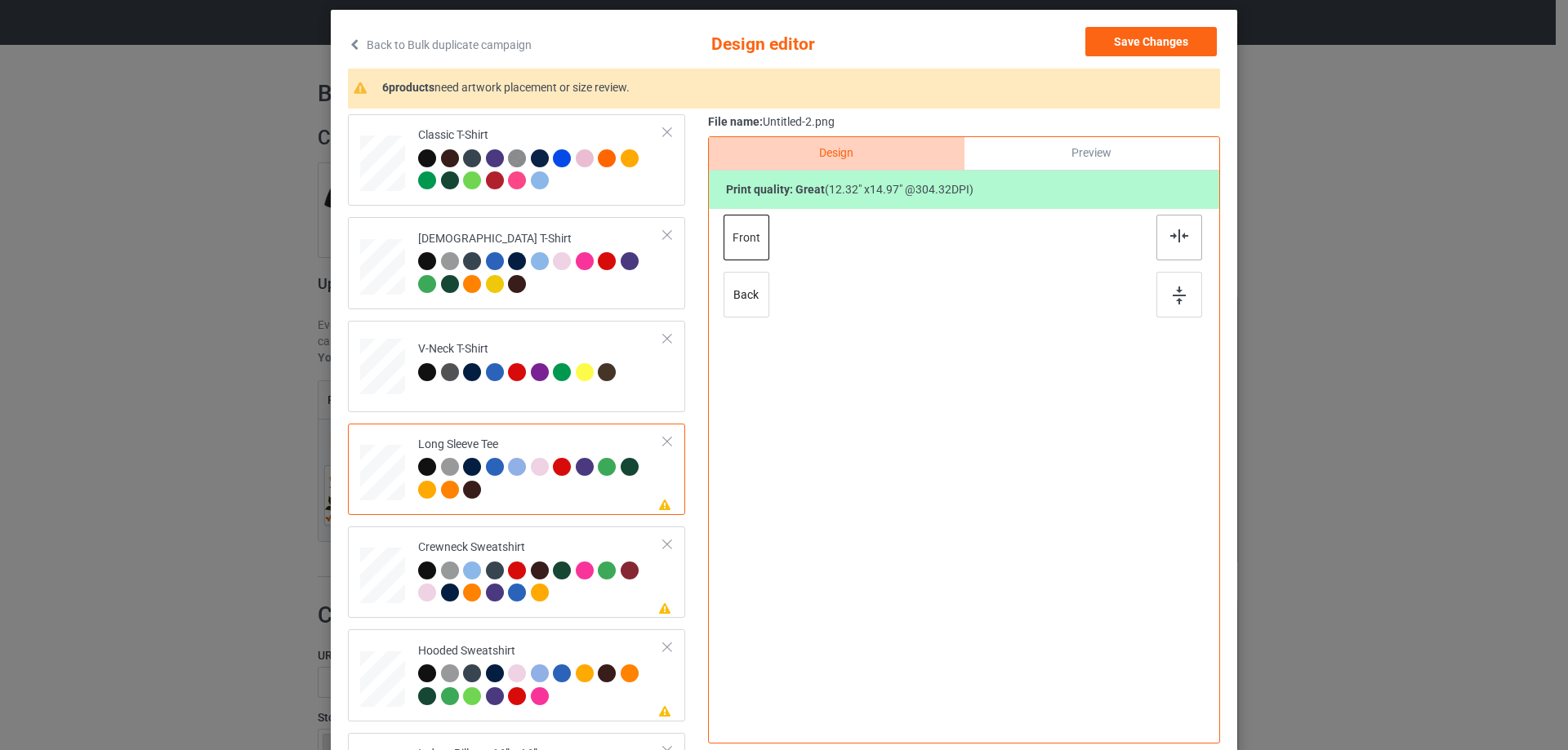
click at [1189, 224] on div at bounding box center [1178, 237] width 46 height 46
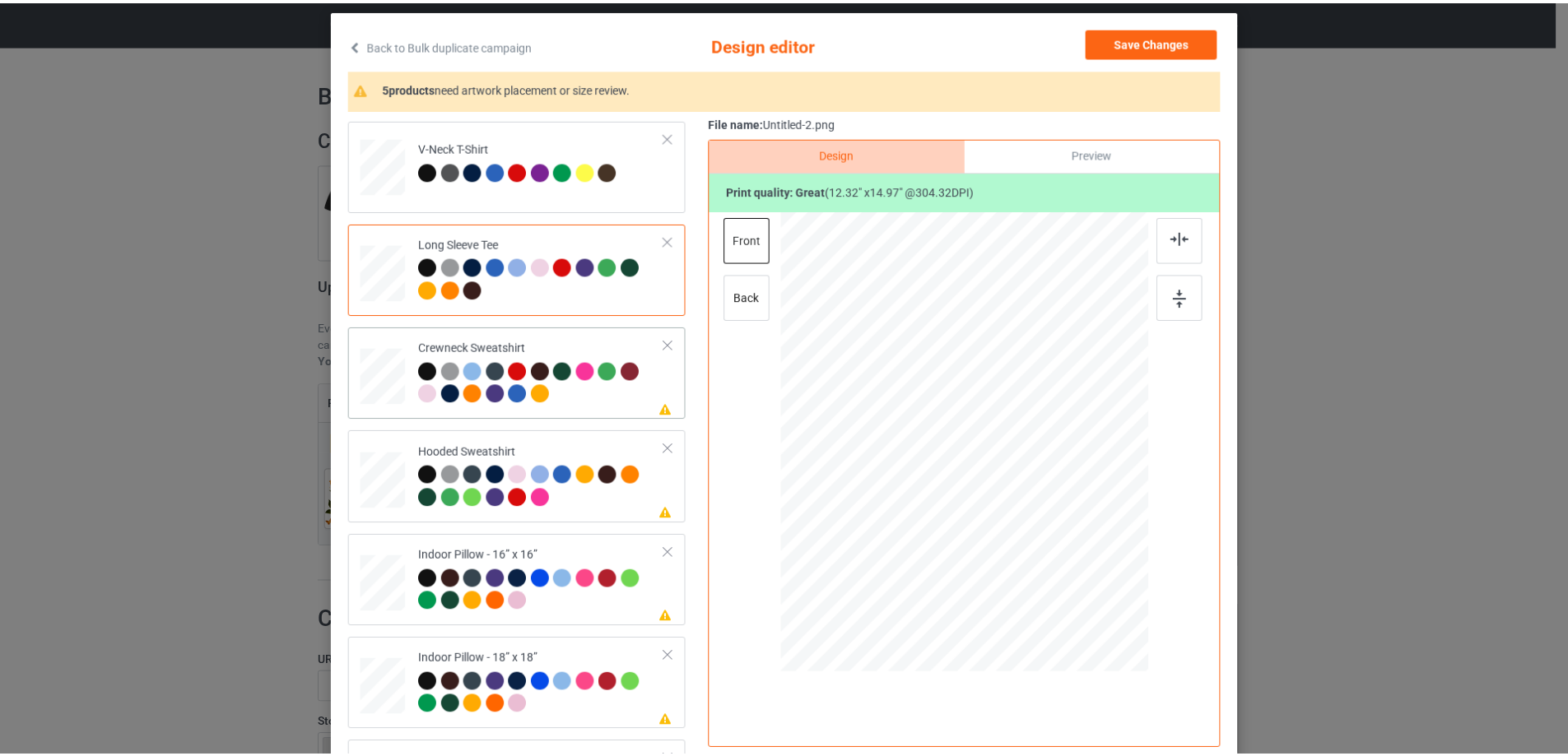
scroll to position [247, 0]
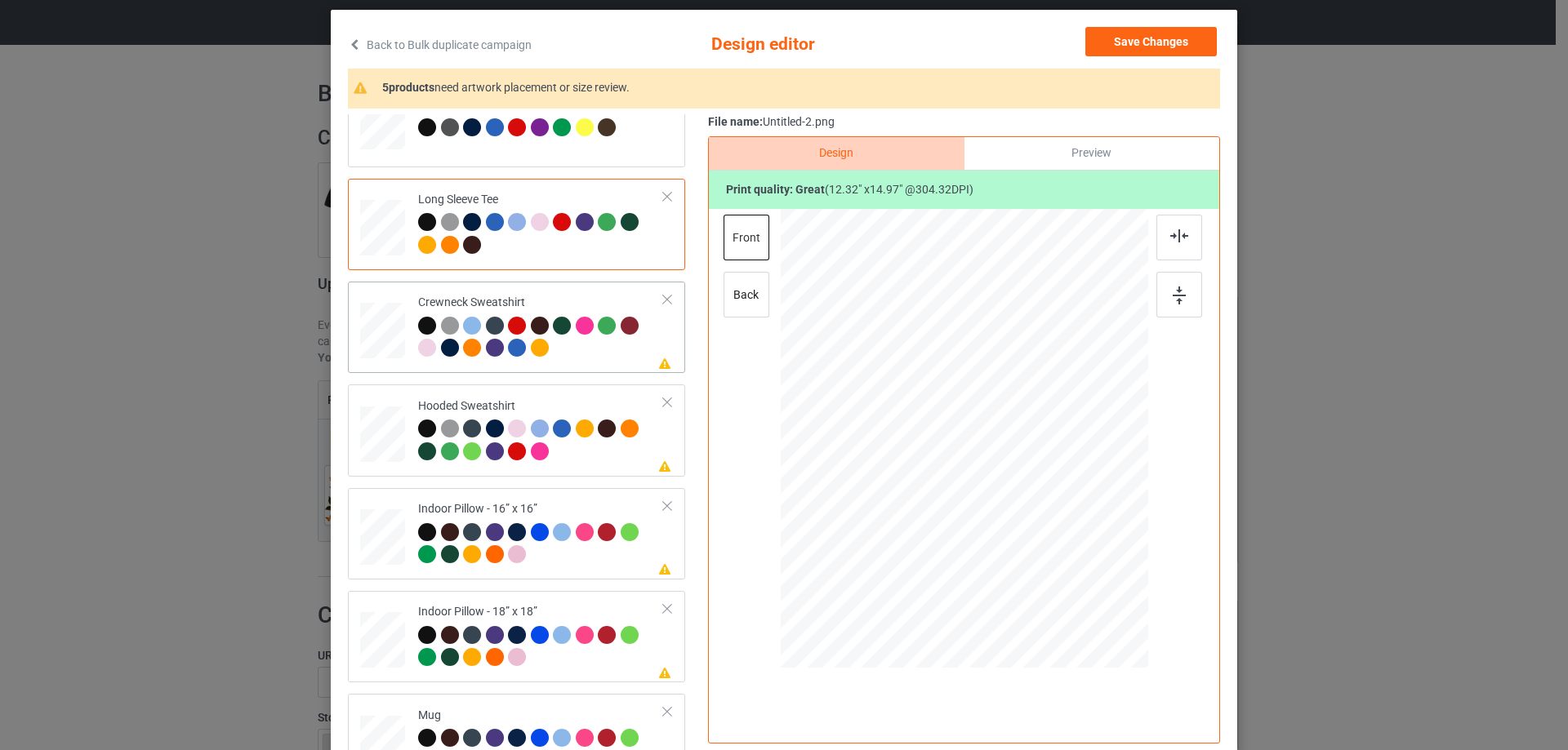
click at [598, 371] on div "Please review artwork placement Crewneck Sweatshirt" at bounding box center [516, 327] width 337 height 92
click at [1156, 232] on div at bounding box center [1178, 237] width 46 height 46
click at [1171, 226] on div at bounding box center [1178, 237] width 46 height 46
click at [566, 473] on div "Please review artwork placement Hooded Sweatshirt" at bounding box center [516, 431] width 337 height 92
click at [1180, 241] on img at bounding box center [1178, 235] width 18 height 13
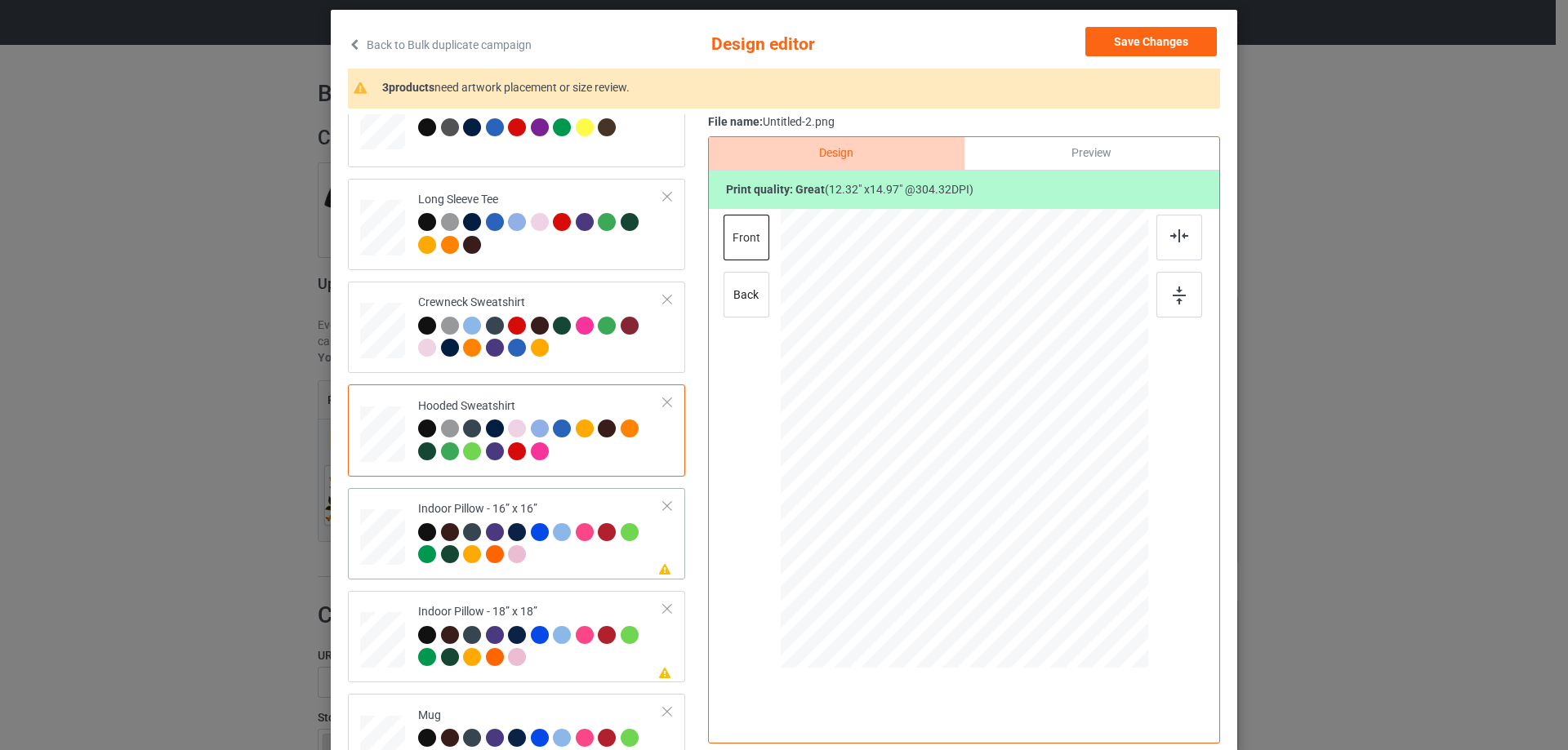
click at [546, 508] on div "Indoor Pillow - 16” x 16”" at bounding box center [541, 531] width 246 height 62
drag, startPoint x: 1069, startPoint y: 571, endPoint x: 1067, endPoint y: 559, distance: 12.2
click at [1067, 559] on div at bounding box center [1066, 563] width 14 height 14
click at [1054, 146] on div "Preview" at bounding box center [1092, 152] width 255 height 32
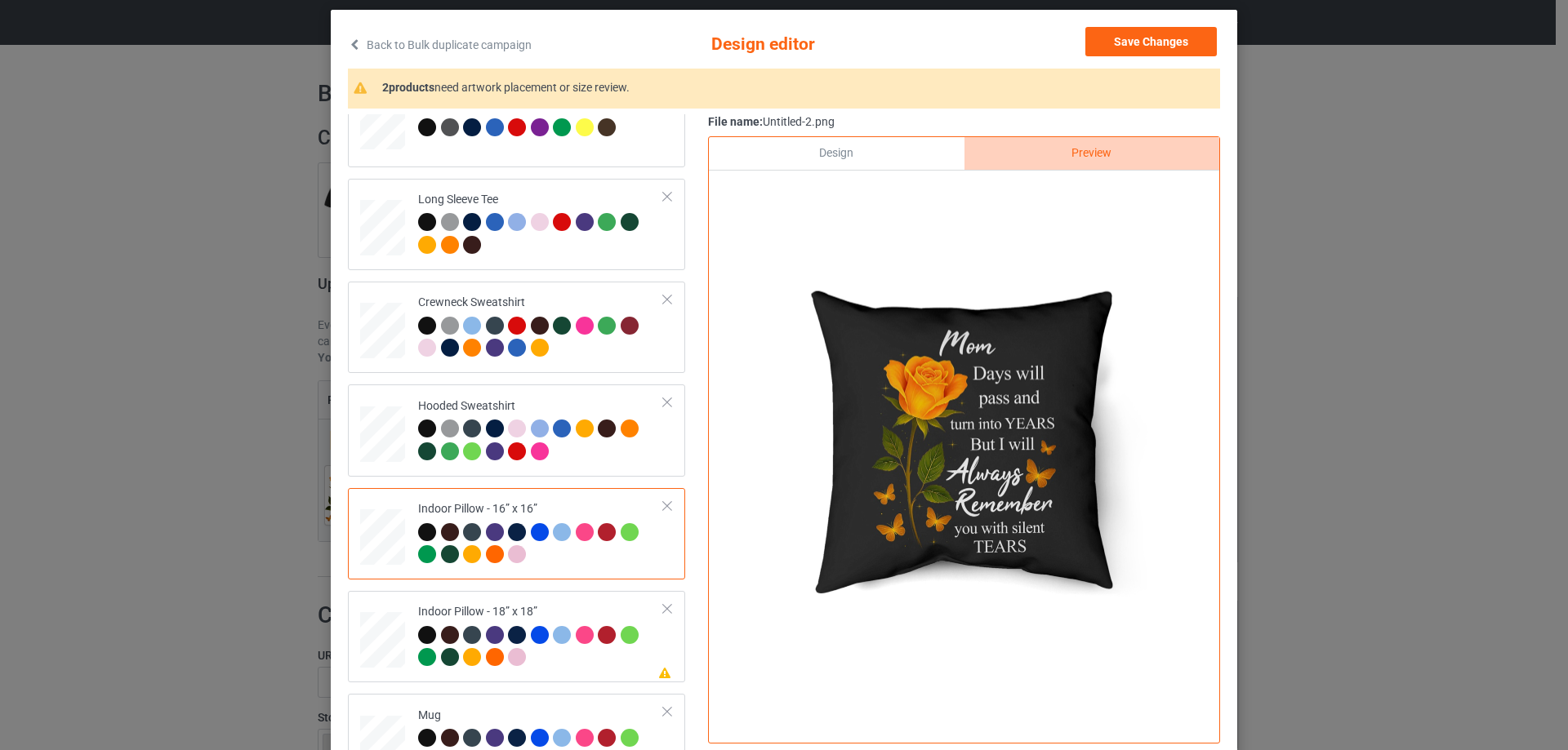
click at [894, 152] on div "Design" at bounding box center [836, 152] width 255 height 32
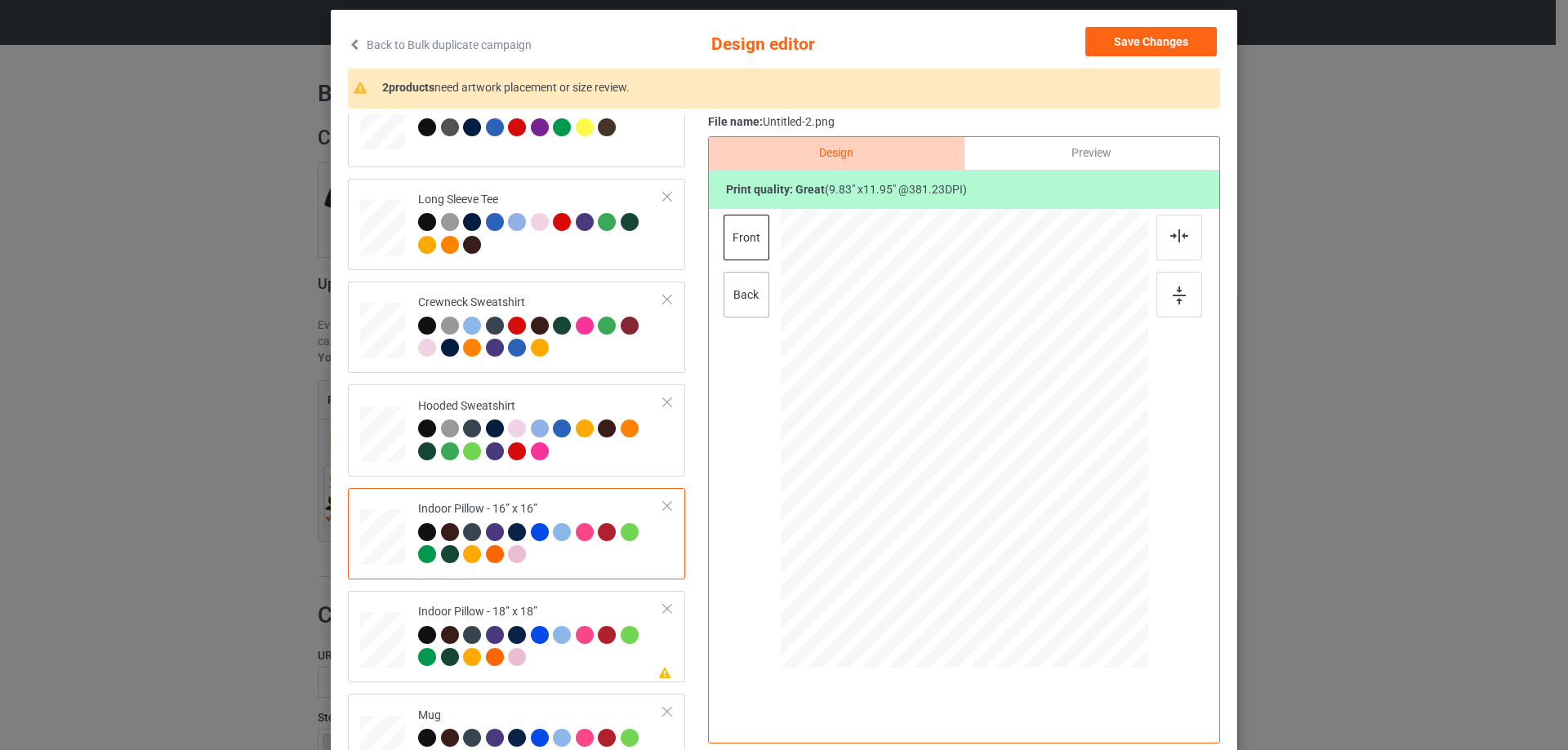
click at [732, 312] on div "back" at bounding box center [746, 294] width 46 height 46
drag, startPoint x: 1066, startPoint y: 572, endPoint x: 1061, endPoint y: 562, distance: 11.2
click at [1061, 562] on div at bounding box center [1066, 563] width 14 height 14
click at [515, 601] on td "Please review artwork placement Indoor Pillow - 18” x 18”" at bounding box center [541, 637] width 264 height 78
click at [1062, 562] on div at bounding box center [1069, 566] width 14 height 14
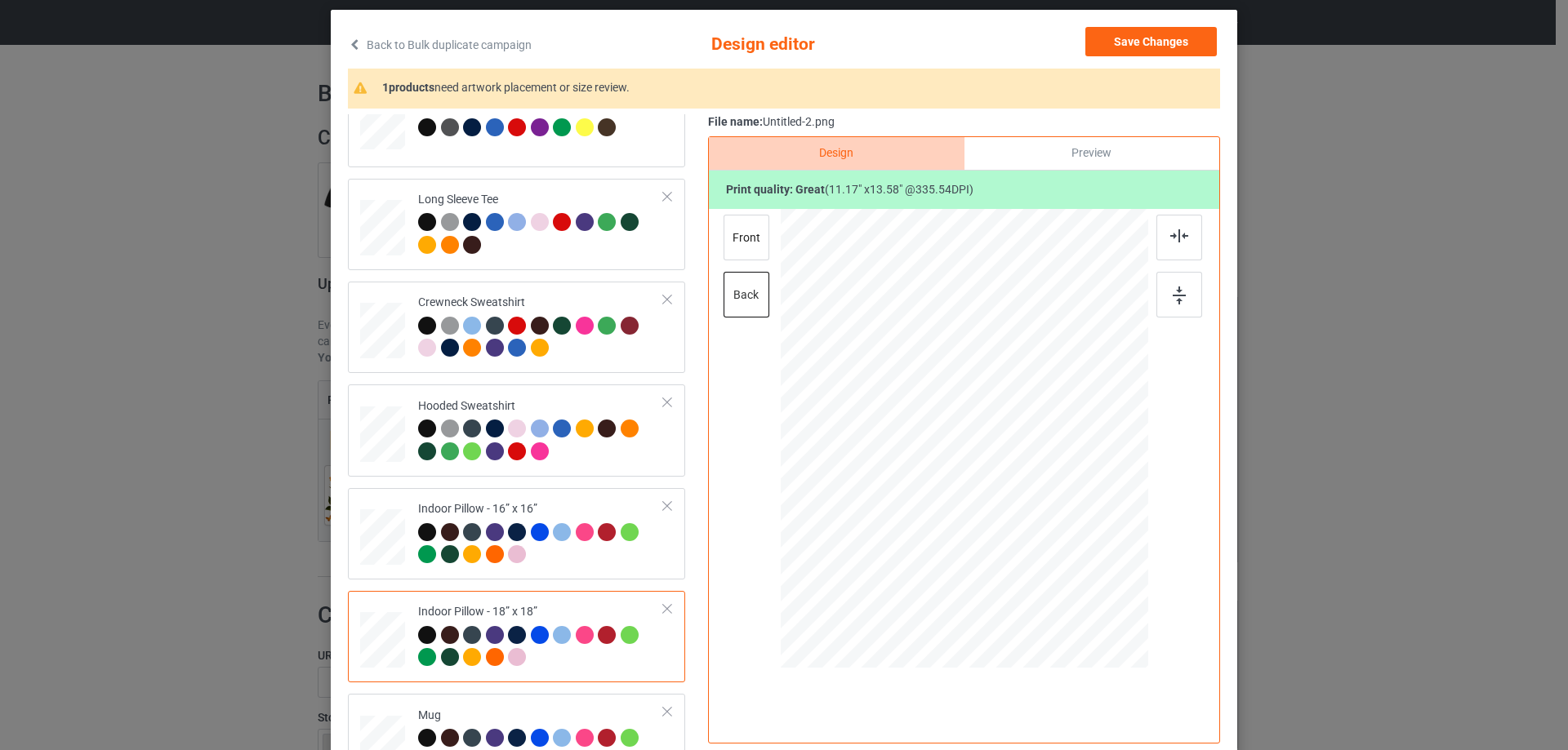
click at [764, 255] on div "front back" at bounding box center [748, 271] width 49 height 114
drag, startPoint x: 755, startPoint y: 256, endPoint x: 785, endPoint y: 314, distance: 65.3
click at [755, 256] on div "front" at bounding box center [746, 237] width 46 height 46
click at [1062, 569] on div at bounding box center [1069, 566] width 14 height 14
click at [524, 710] on div "Mug" at bounding box center [541, 738] width 246 height 62
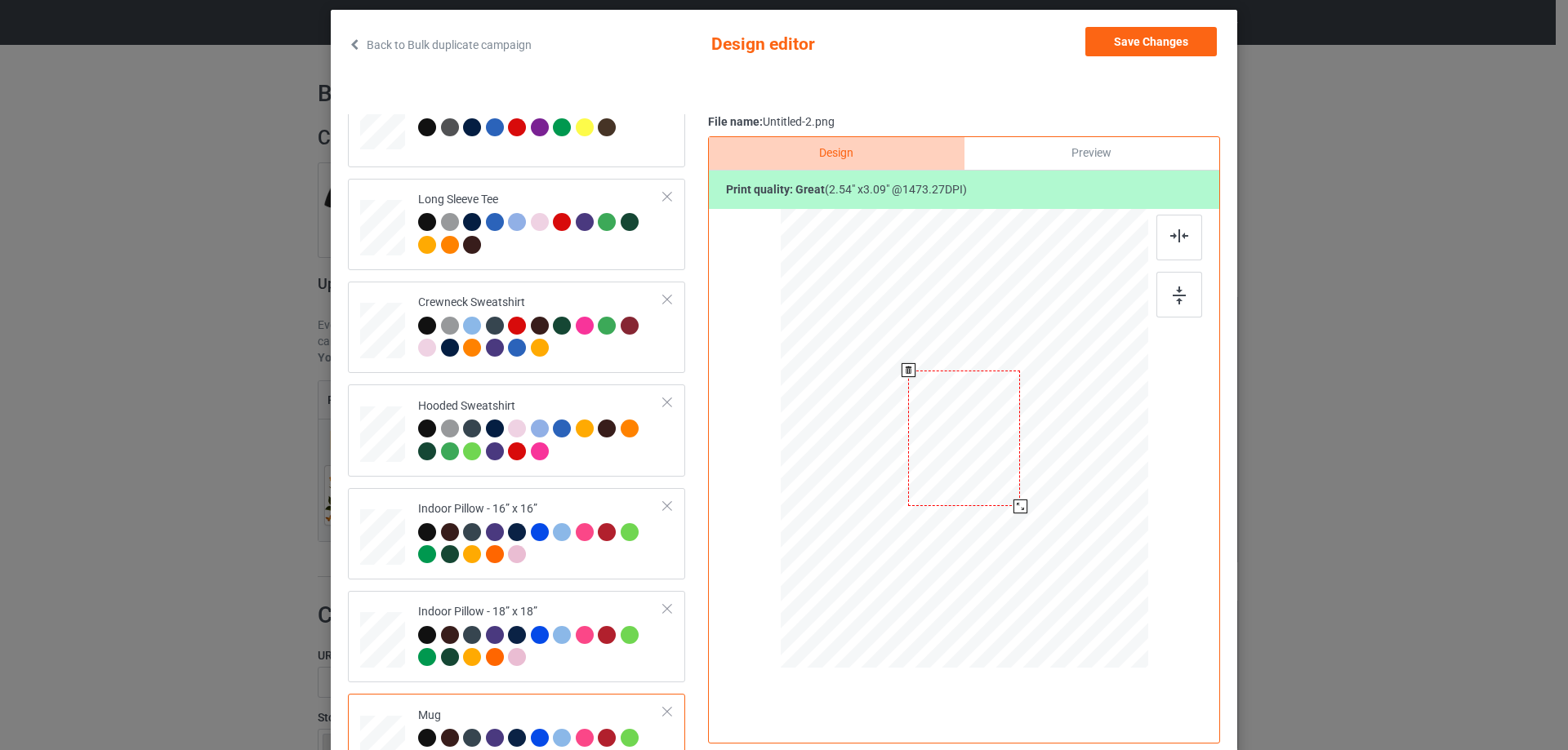
drag, startPoint x: 1064, startPoint y: 567, endPoint x: 1026, endPoint y: 489, distance: 86.8
click at [1026, 489] on div at bounding box center [964, 438] width 367 height 152
drag, startPoint x: 994, startPoint y: 469, endPoint x: 1094, endPoint y: 467, distance: 100.0
click at [1094, 467] on div at bounding box center [1065, 437] width 112 height 136
click at [1194, 292] on div at bounding box center [1178, 294] width 46 height 46
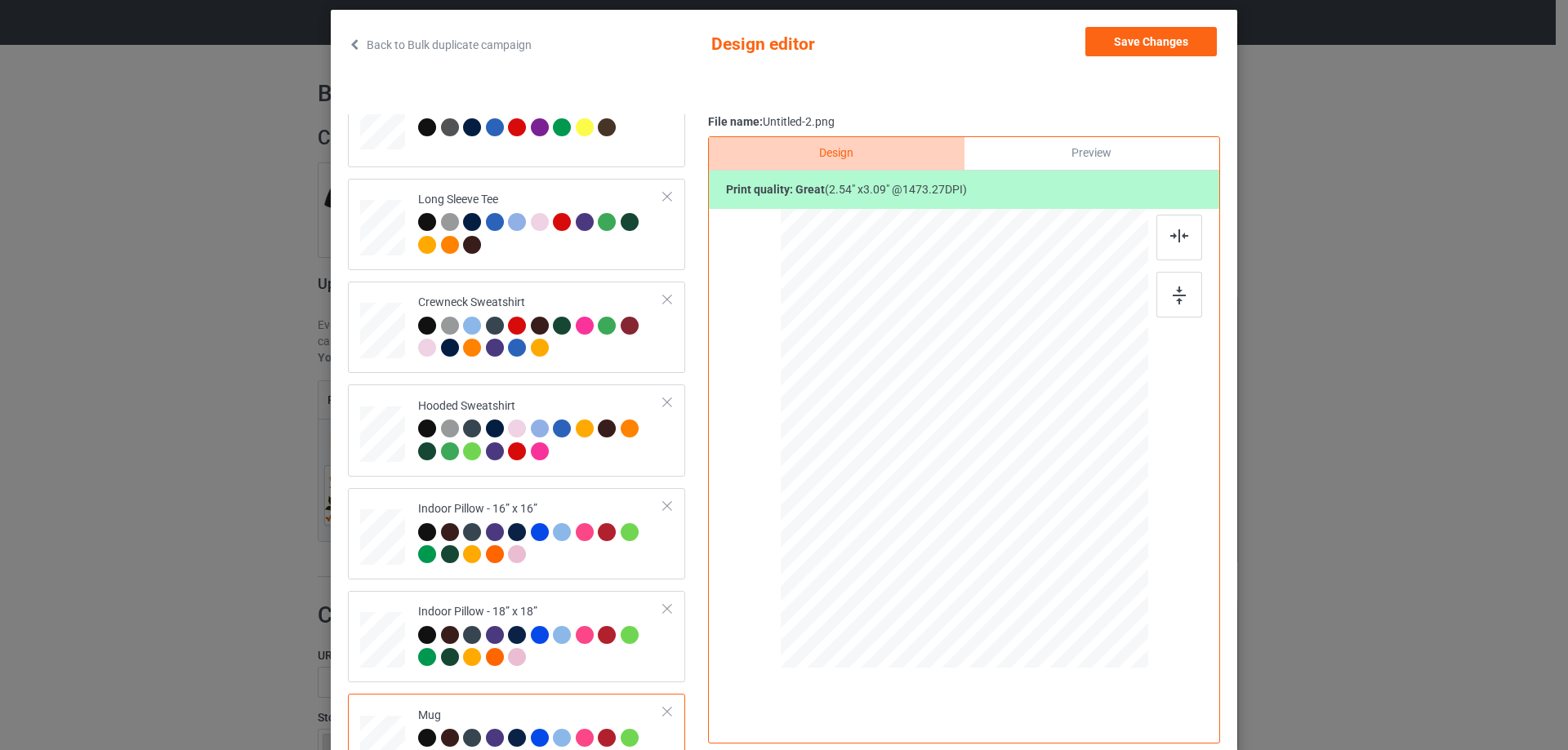
click at [1115, 172] on div "Print quality: great ( 2.54 " x 3.09 " @ 1473.27 DPI)" at bounding box center [964, 190] width 511 height 39
click at [1110, 162] on div "Preview" at bounding box center [1092, 152] width 255 height 32
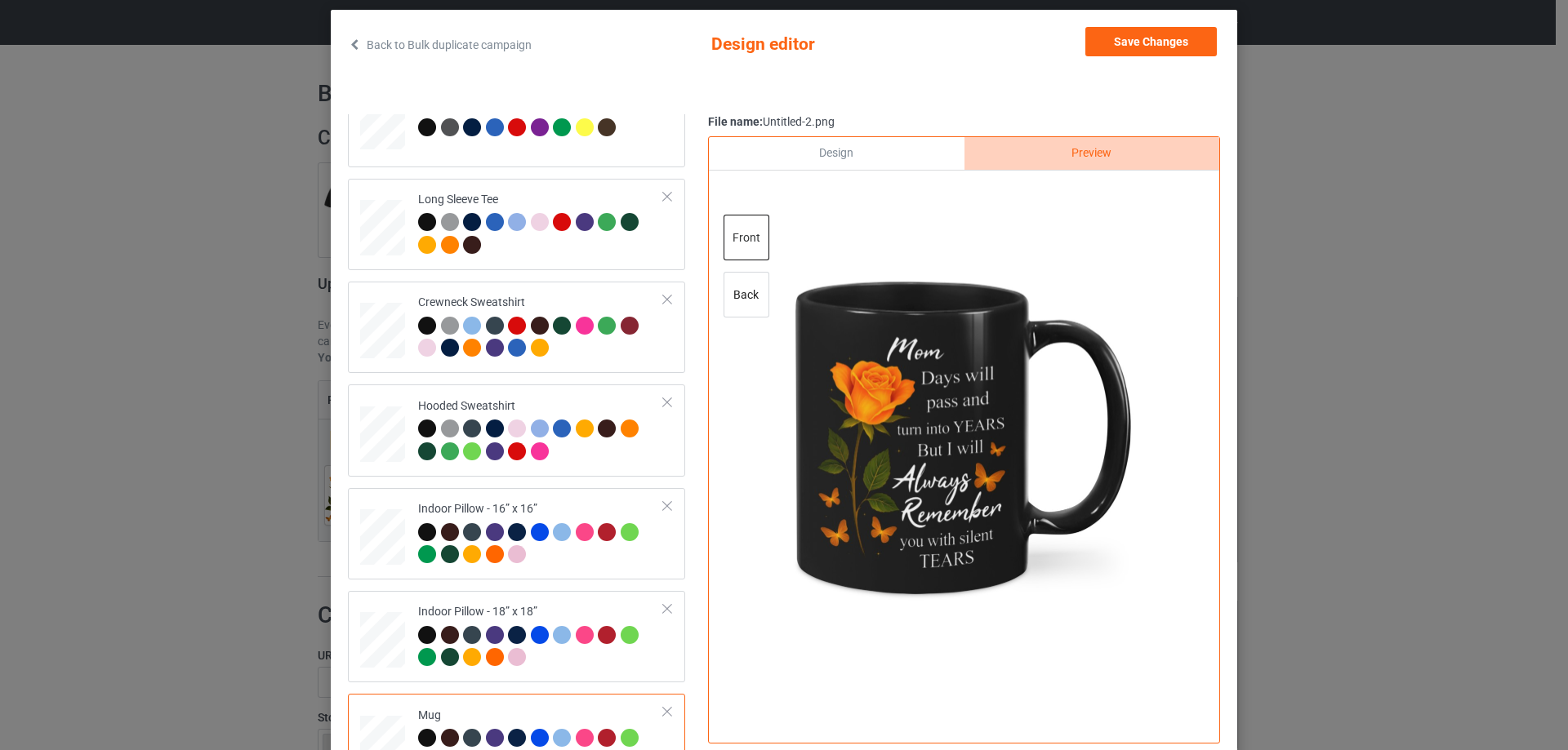
click at [896, 162] on div "Design" at bounding box center [836, 152] width 255 height 32
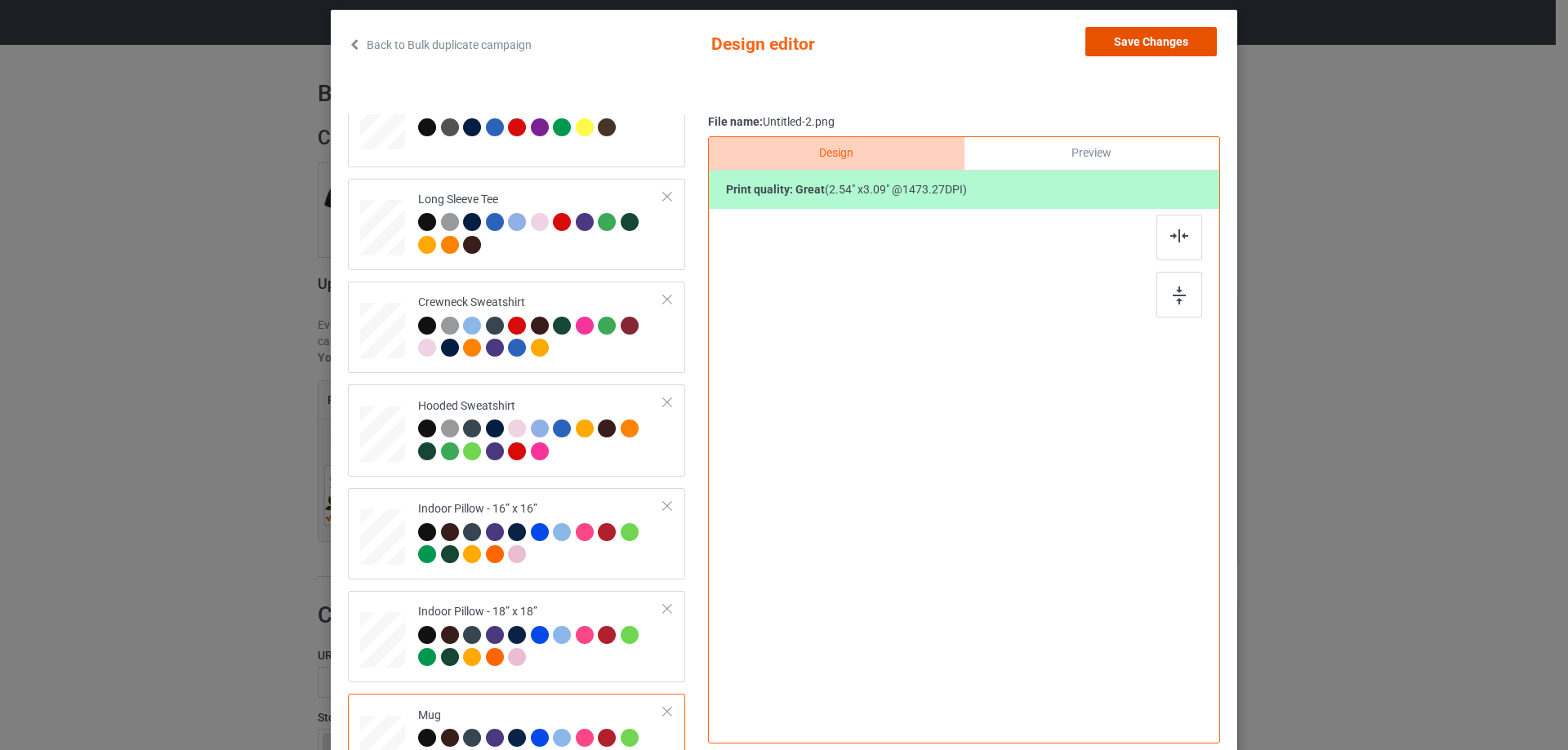
click at [1104, 46] on button "Save Changes" at bounding box center [1150, 42] width 132 height 29
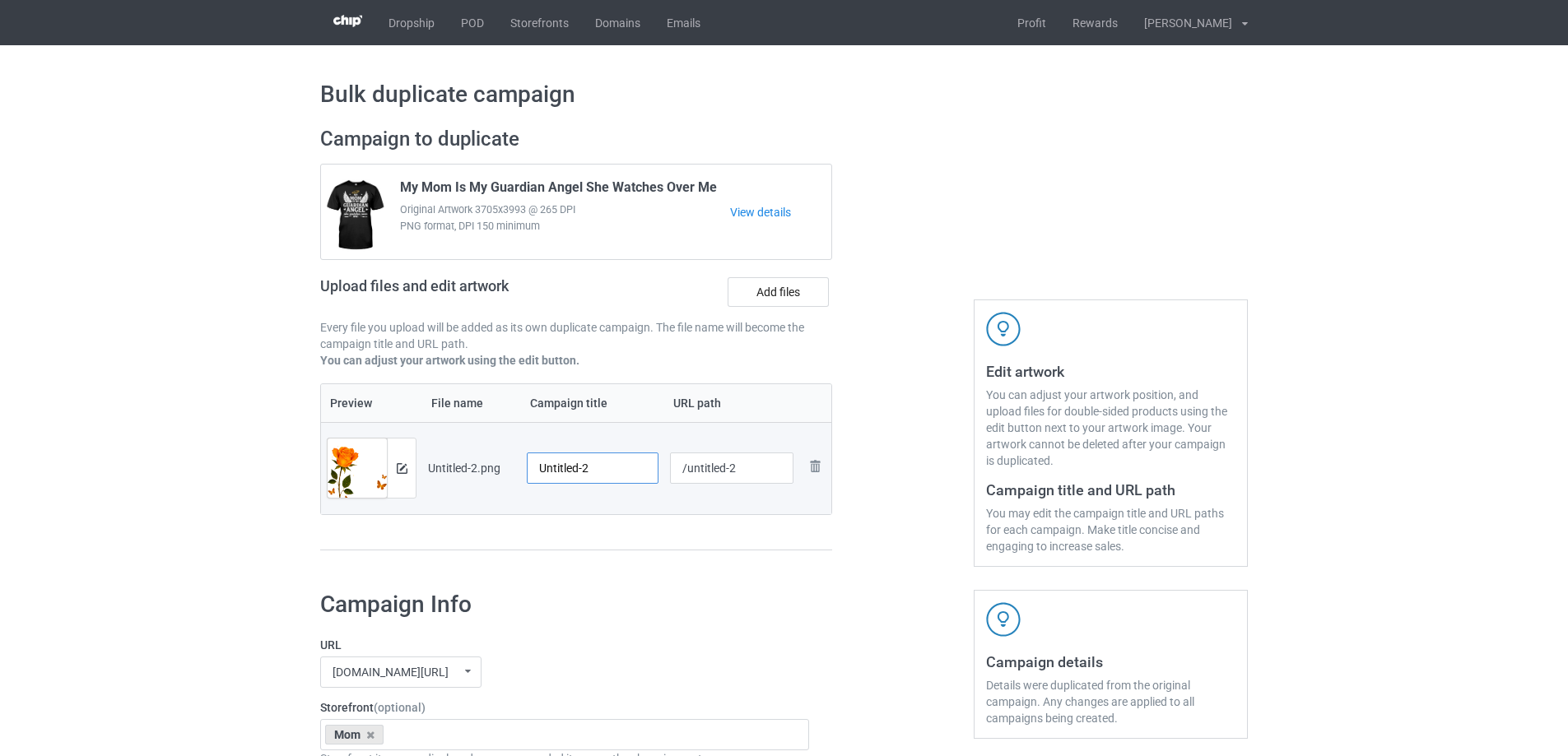
click at [604, 462] on input "Untitled-2" at bounding box center [593, 469] width 132 height 32
paste input "Mom Days Will Pass And Turn Into Years But I Will Always Remember You With Sile…"
type input "Mom Days Will Pass And Turn Into Years But I Will Always Remember You With Sile…"
click at [602, 541] on div "Preview File name Campaign title URL path Preview and edit artwork Untitled-2.p…" at bounding box center [576, 468] width 512 height 168
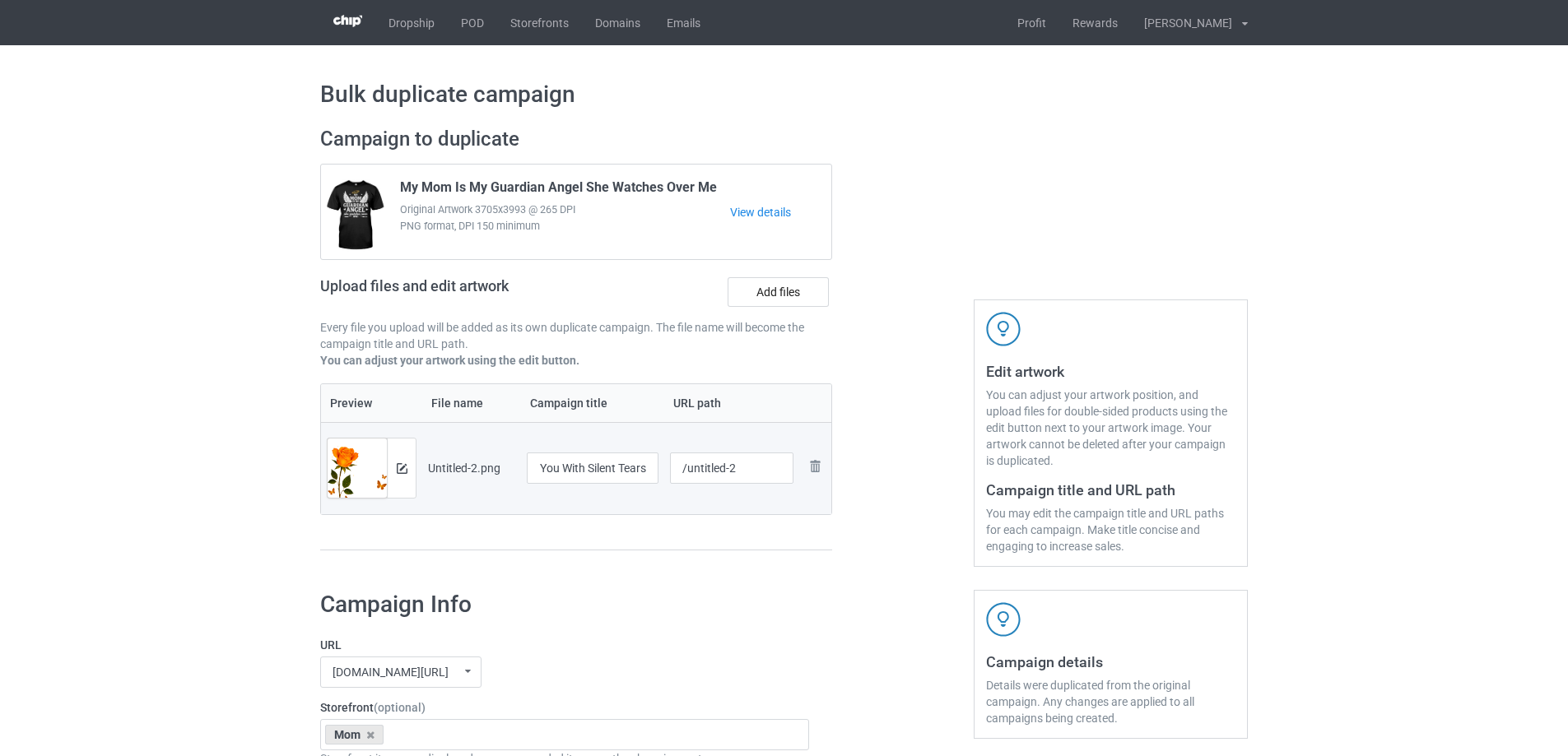
scroll to position [0, 0]
drag, startPoint x: 685, startPoint y: 471, endPoint x: 804, endPoint y: 464, distance: 119.2
click at [804, 464] on tr "Preview and edit artwork Untitled-2.png Mom Days Will Pass And Turn Into Years …" at bounding box center [576, 469] width 510 height 93
type input "/mdwp"
click at [927, 438] on div at bounding box center [903, 346] width 118 height 464
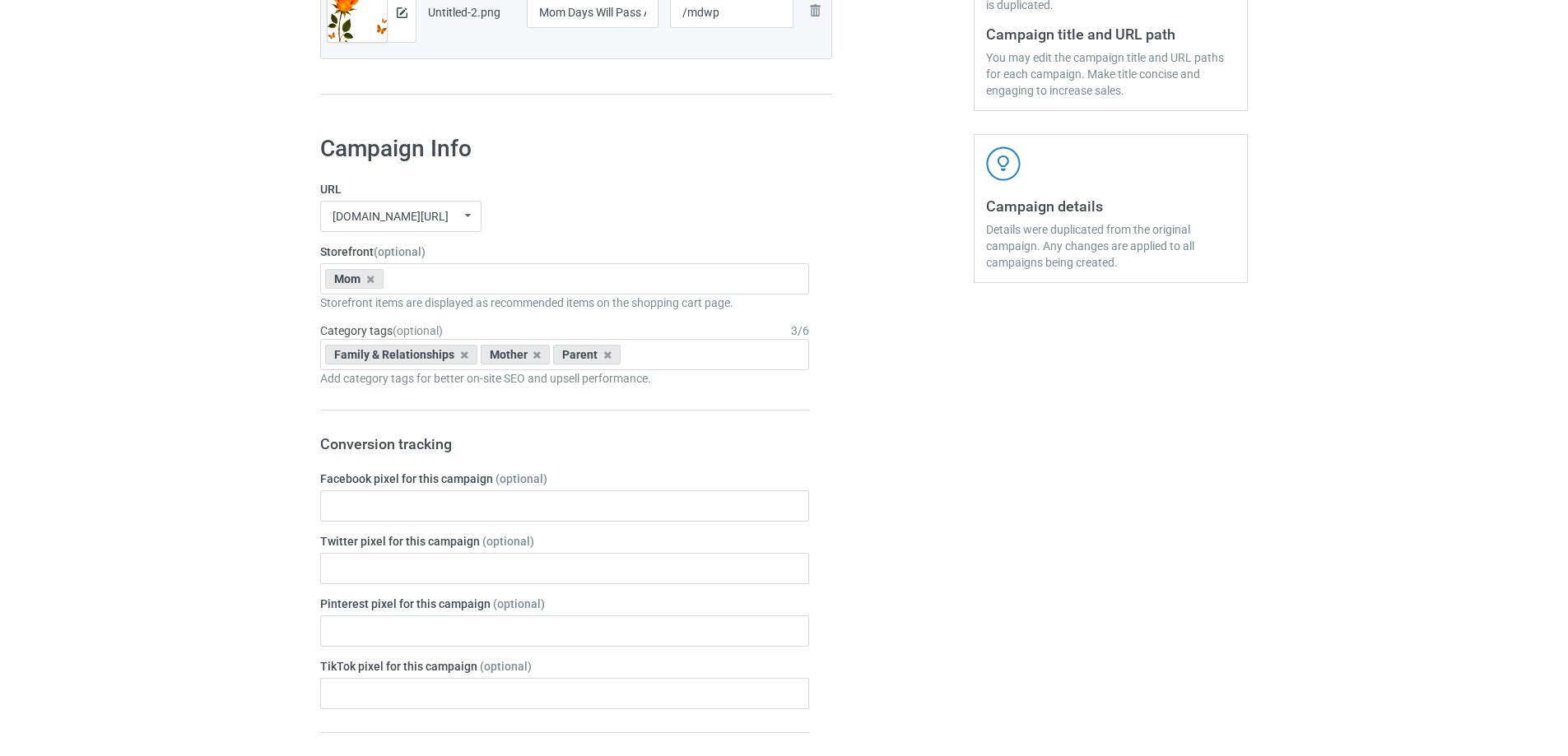
scroll to position [1917, 0]
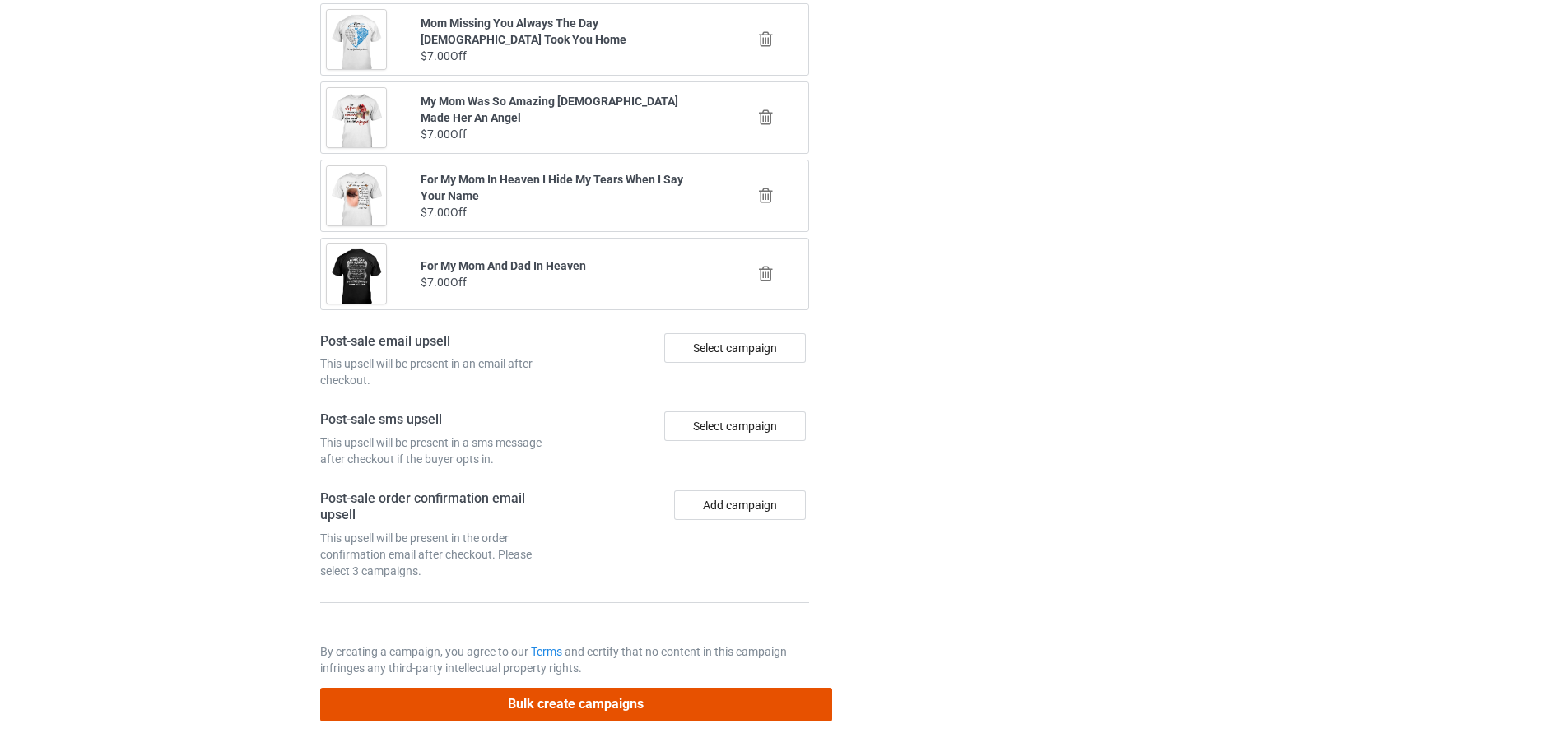
click at [661, 721] on button "Bulk create campaigns" at bounding box center [576, 705] width 512 height 33
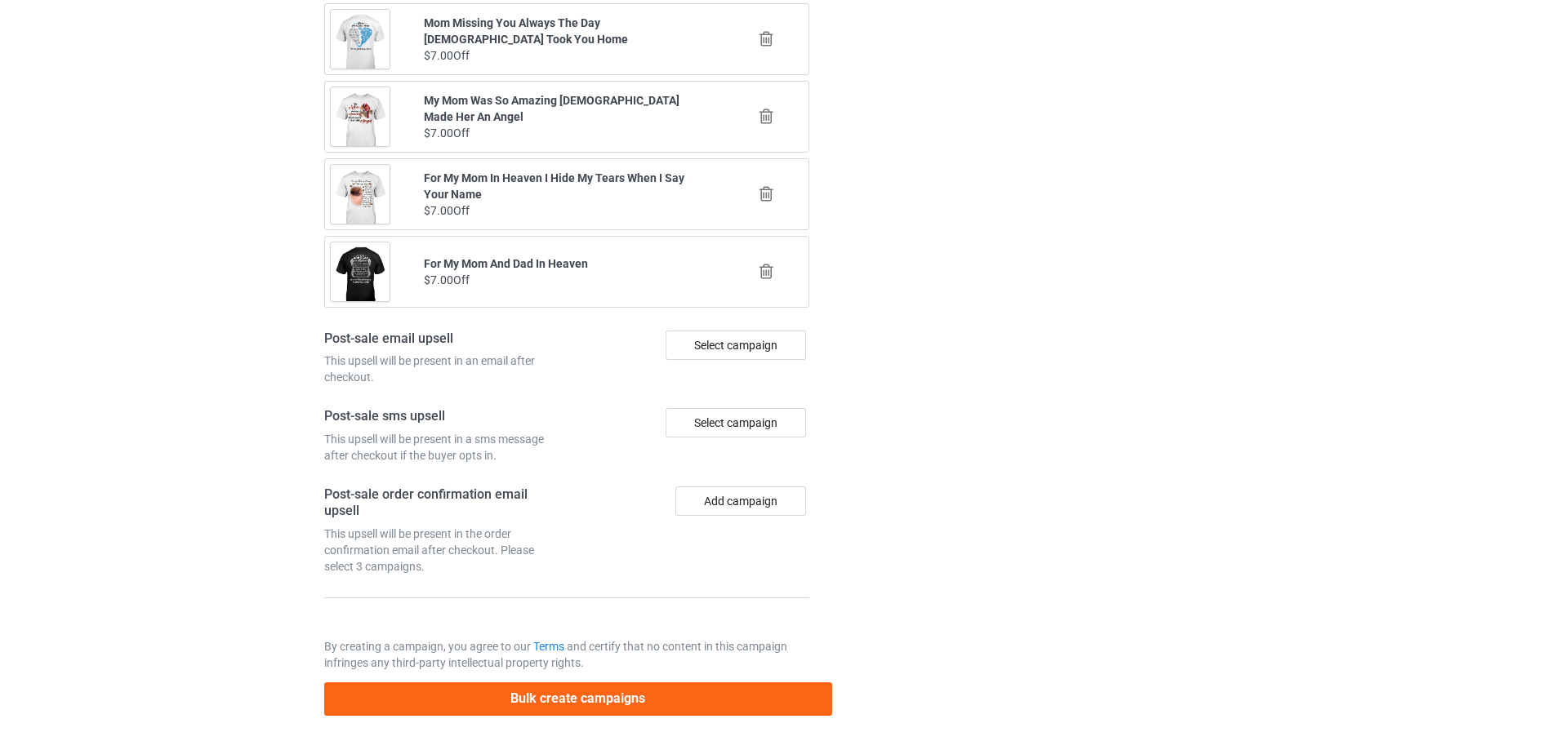
scroll to position [0, 0]
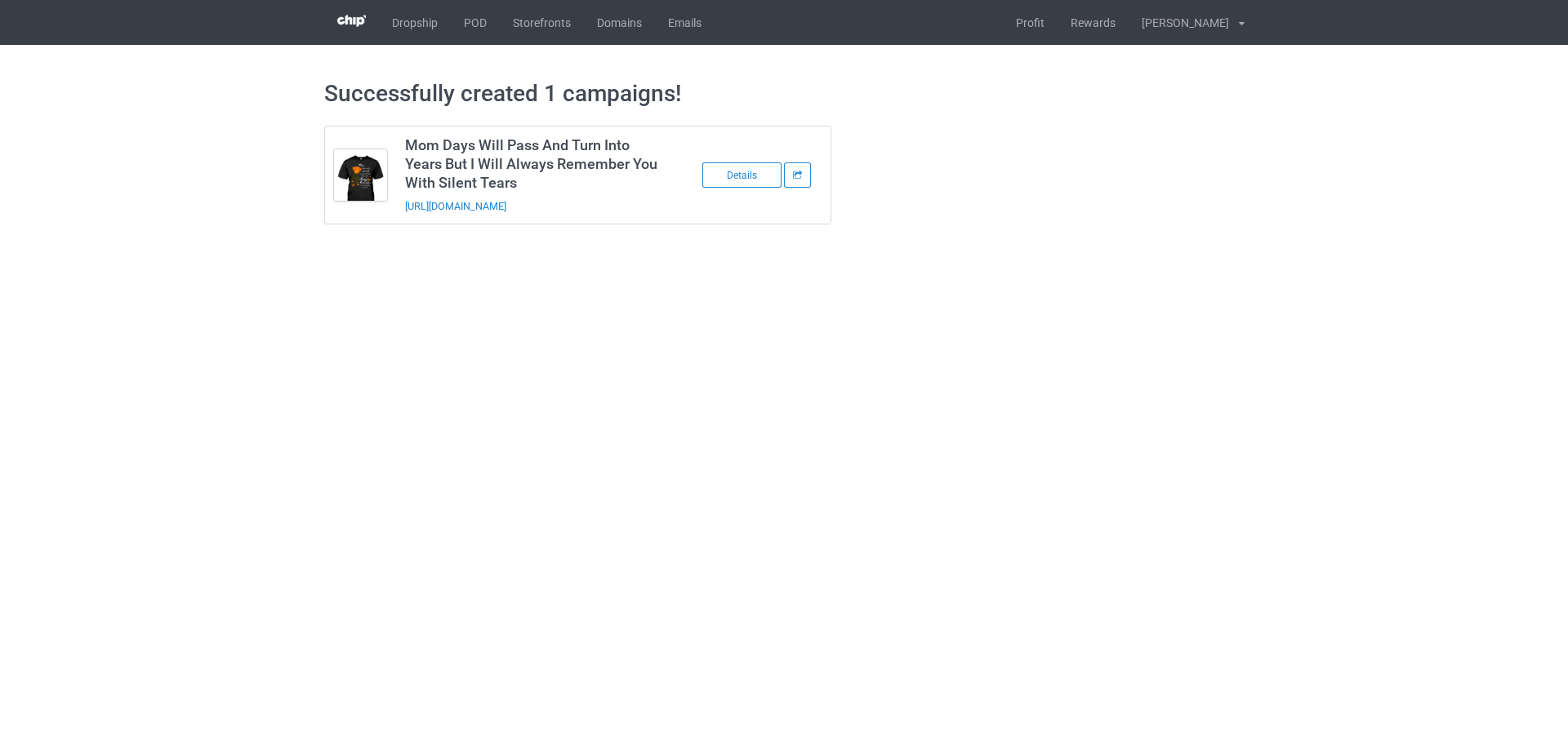
drag, startPoint x: 640, startPoint y: 209, endPoint x: 405, endPoint y: 218, distance: 235.2
click at [405, 218] on td "Mom Days Will Pass And Turn Into Years But I Will Always Remember You With Sile…" at bounding box center [534, 176] width 276 height 98
copy link "https://www.sendinglovetoheaven.com/mdwp"
click at [1264, 373] on body "Dropship POD Storefronts Domains Emails Profit Rewards Đỗ Cao Thái Settings Log…" at bounding box center [784, 375] width 1568 height 750
click at [487, 31] on link "POD" at bounding box center [475, 22] width 49 height 45
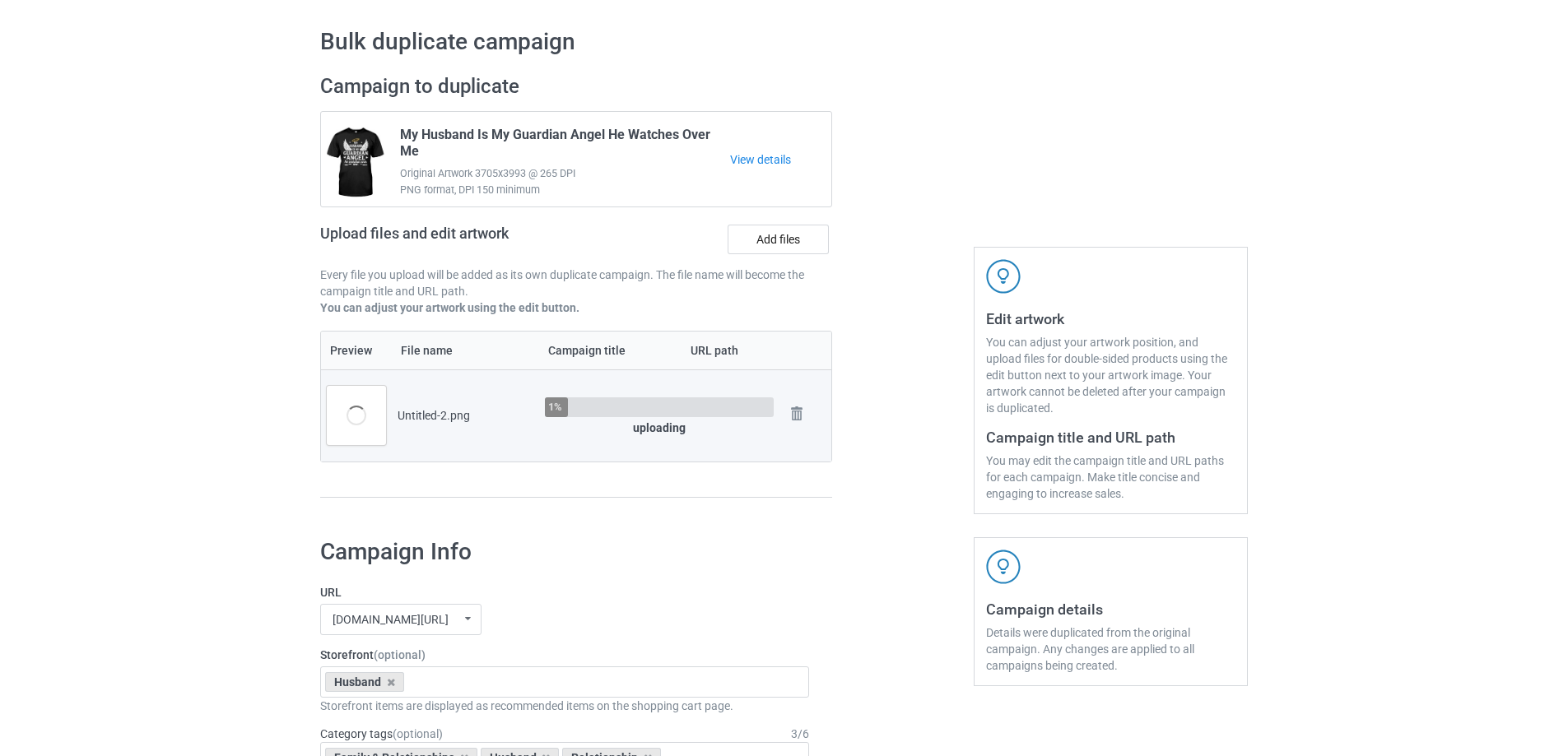
scroll to position [83, 0]
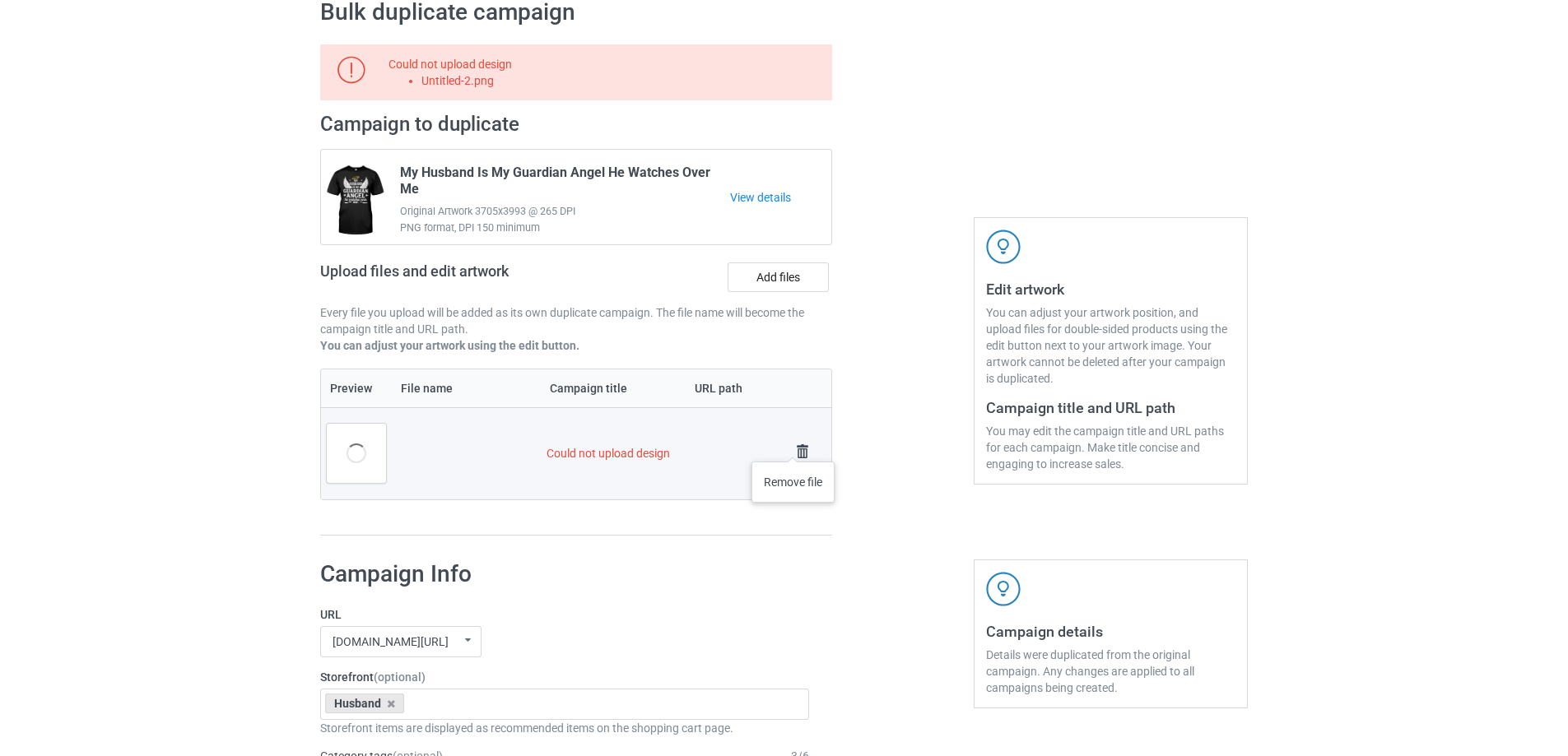
click at [793, 445] on img at bounding box center [802, 451] width 23 height 23
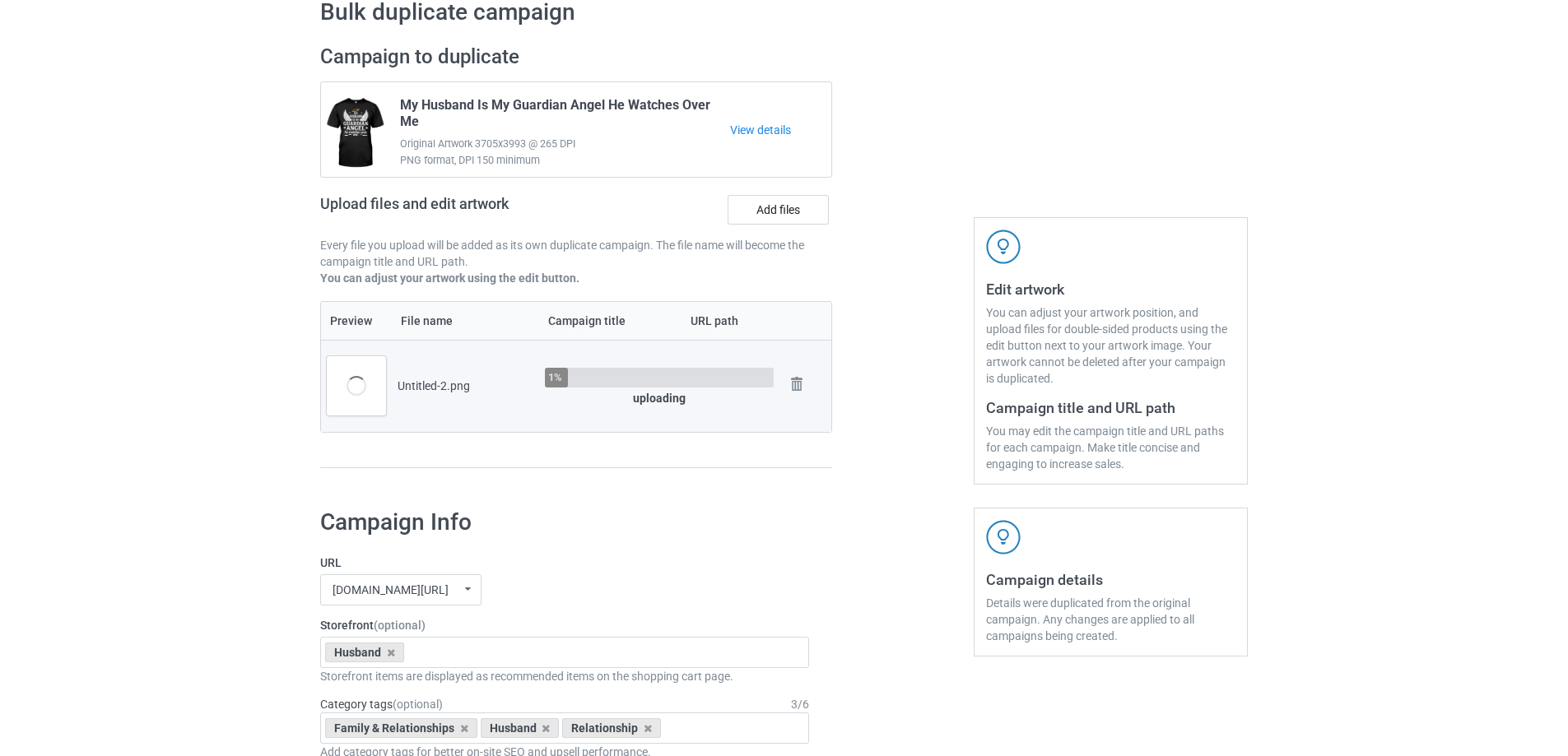
click at [888, 403] on div at bounding box center [903, 264] width 118 height 464
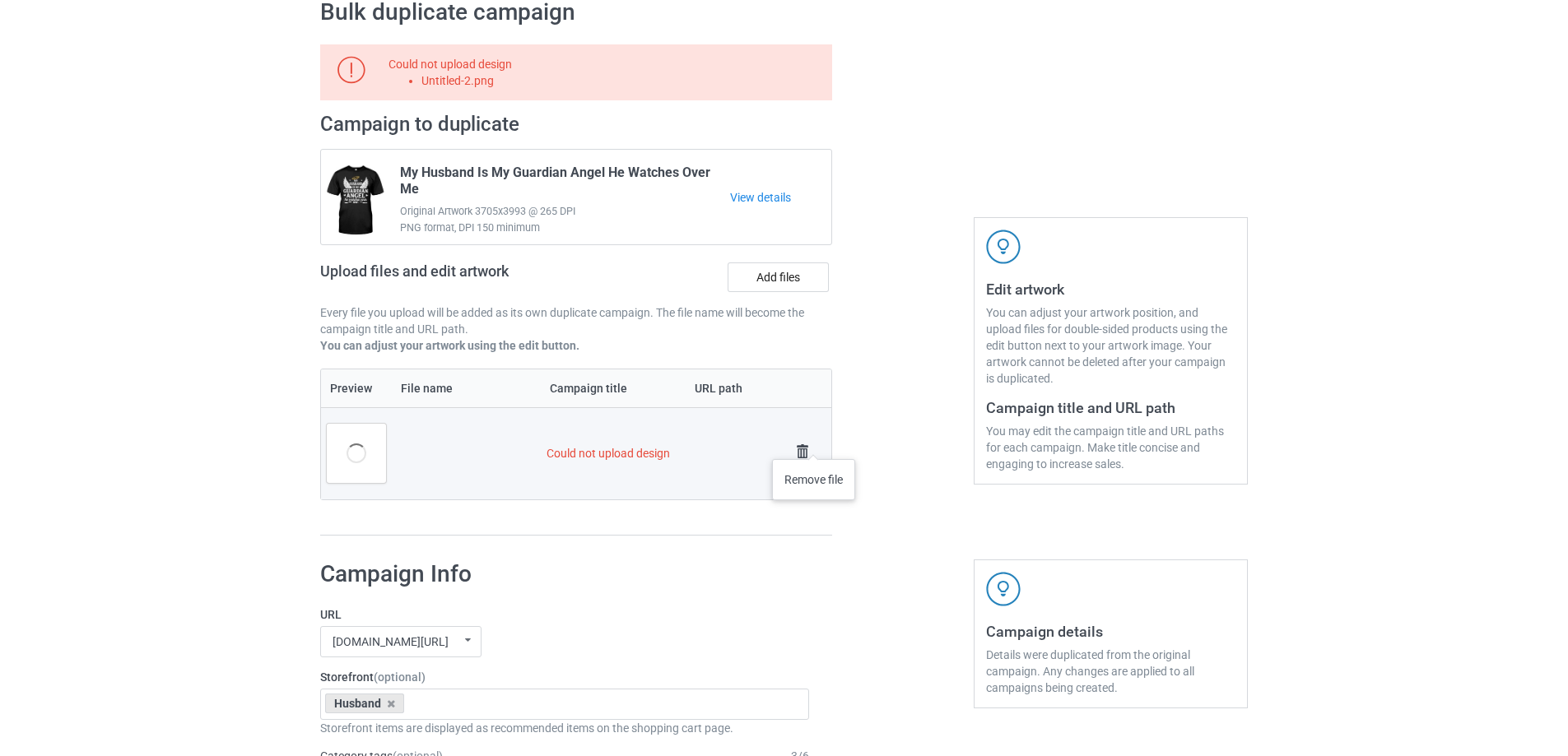
click at [800, 443] on img at bounding box center [802, 451] width 23 height 23
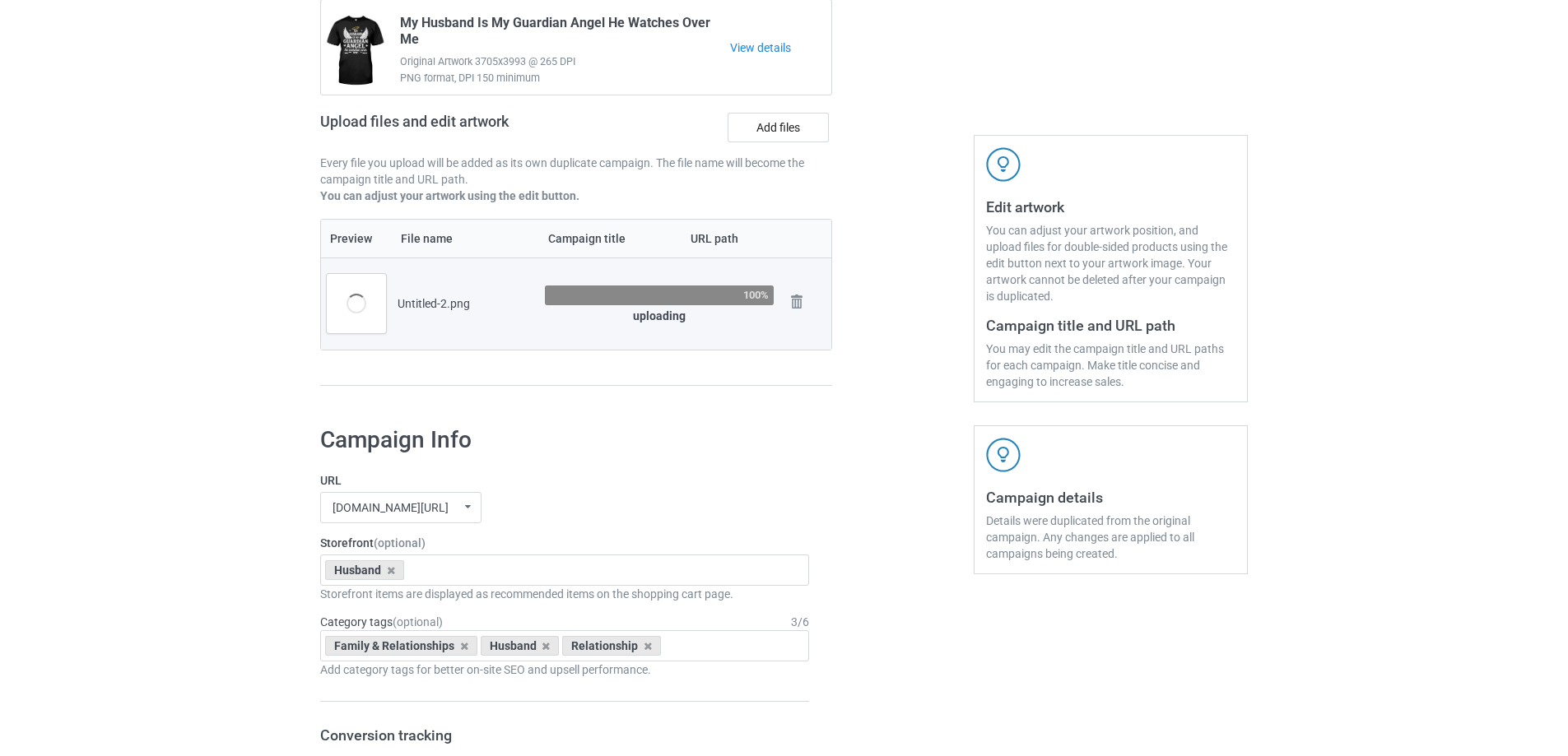
scroll to position [232, 0]
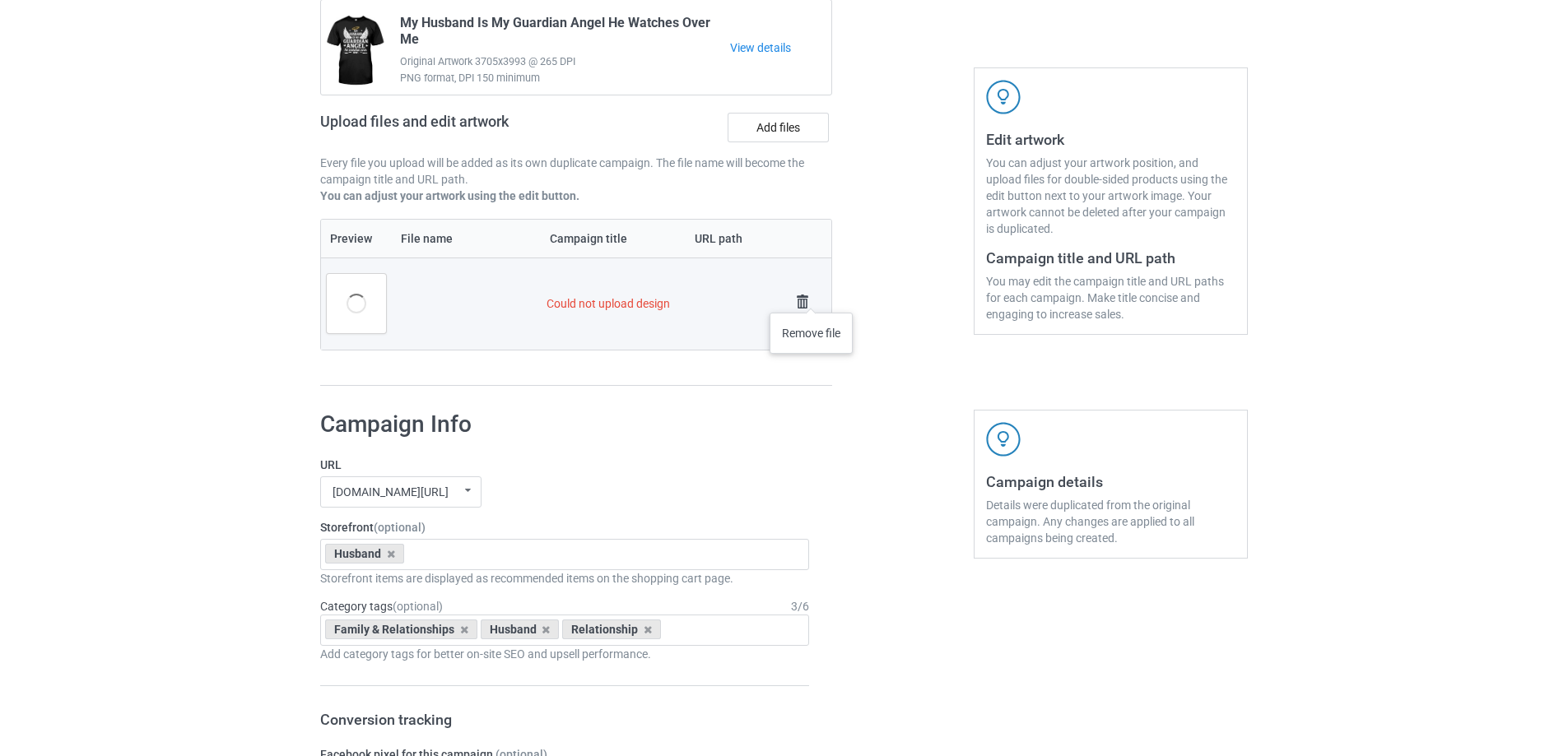
click at [804, 292] on img at bounding box center [802, 301] width 23 height 23
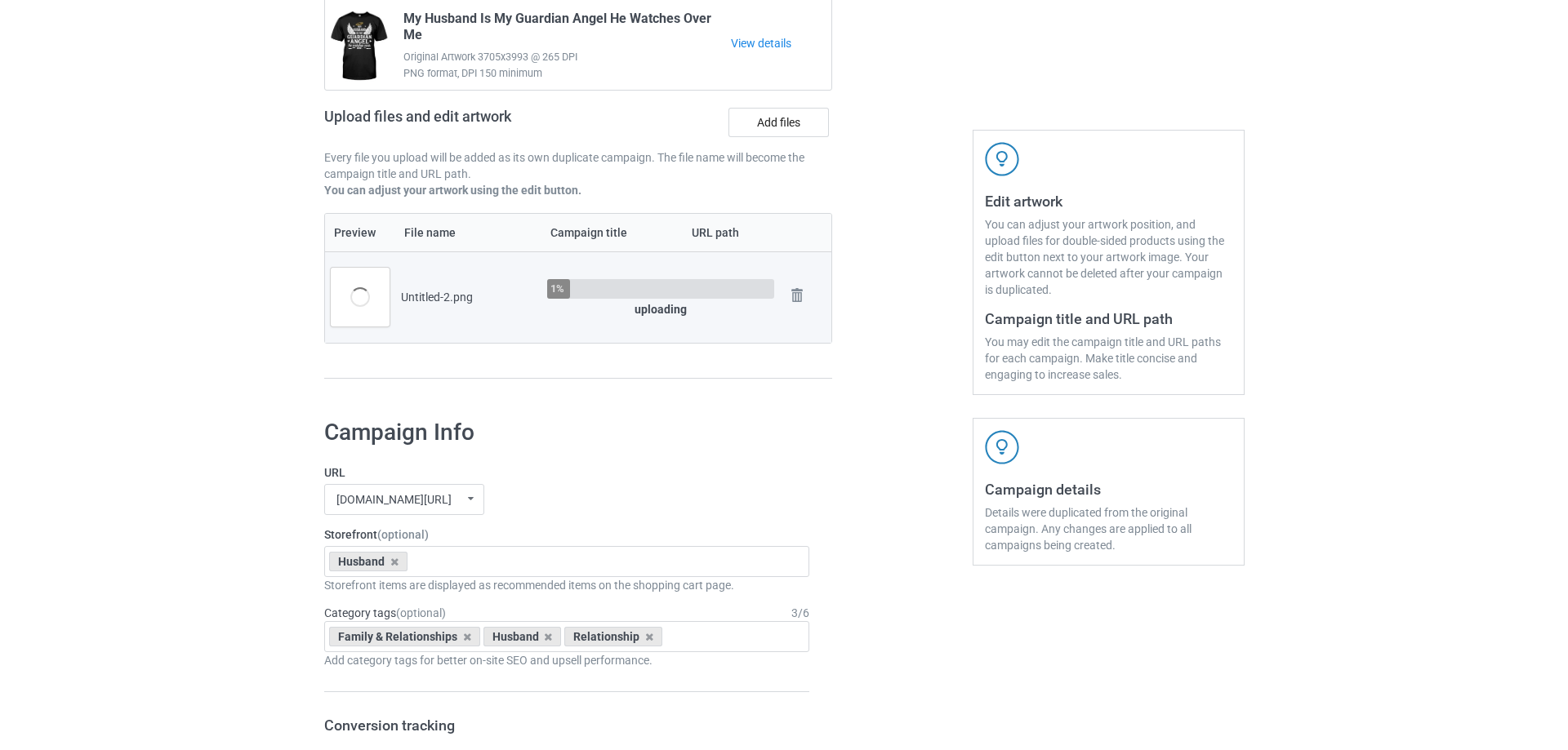
scroll to position [163, 0]
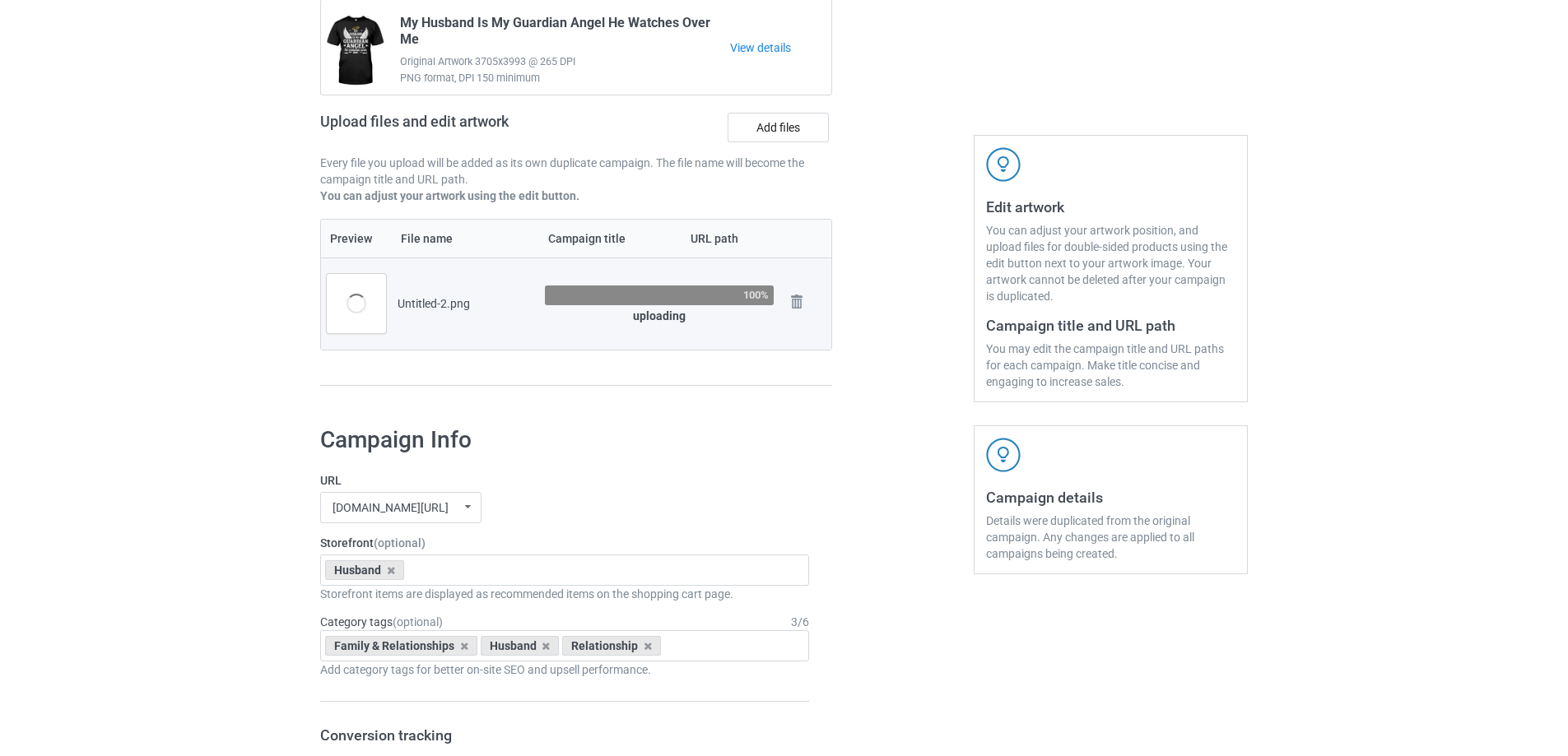
click at [884, 323] on div at bounding box center [903, 182] width 118 height 464
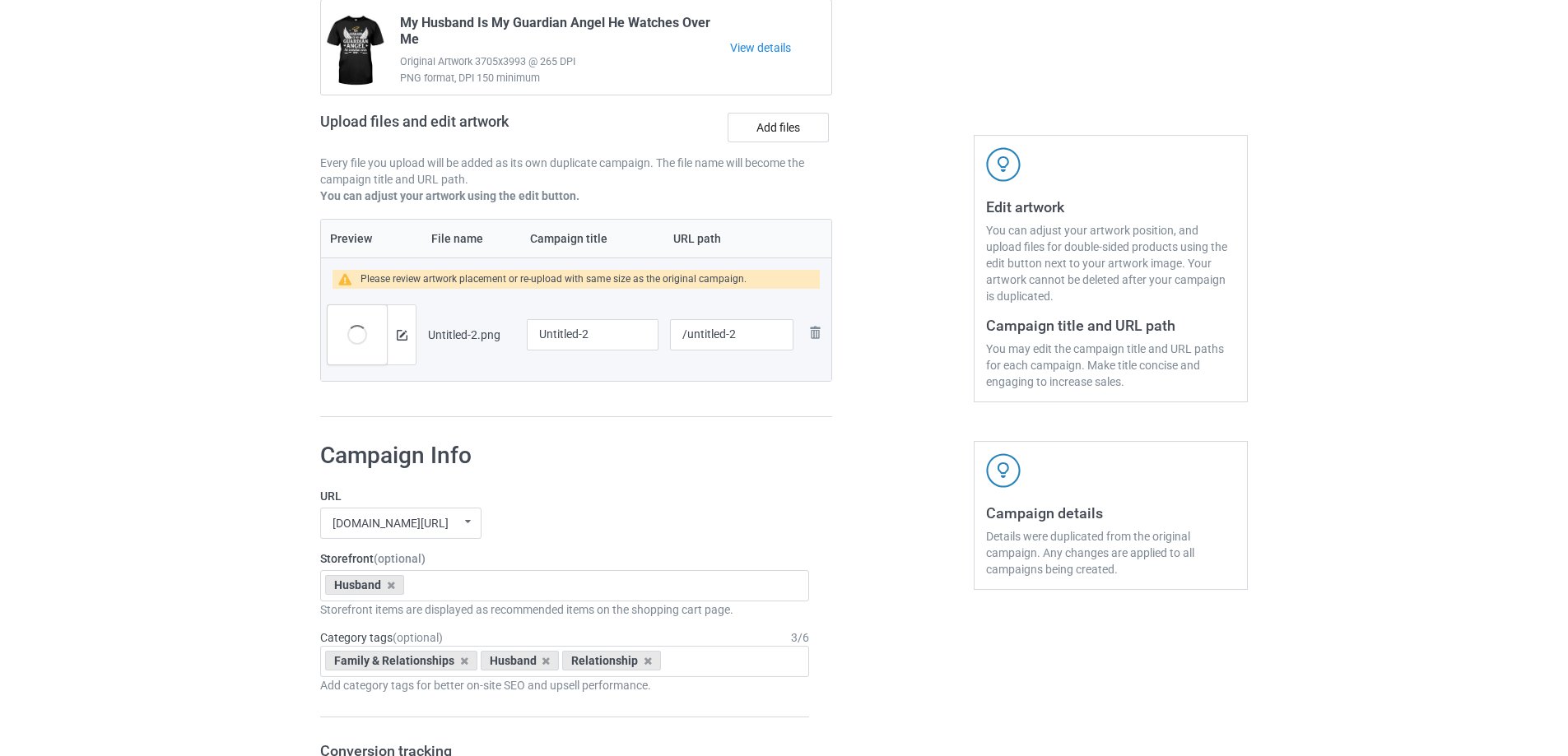
click at [884, 323] on div at bounding box center [903, 190] width 118 height 479
click at [407, 334] on img at bounding box center [402, 335] width 11 height 11
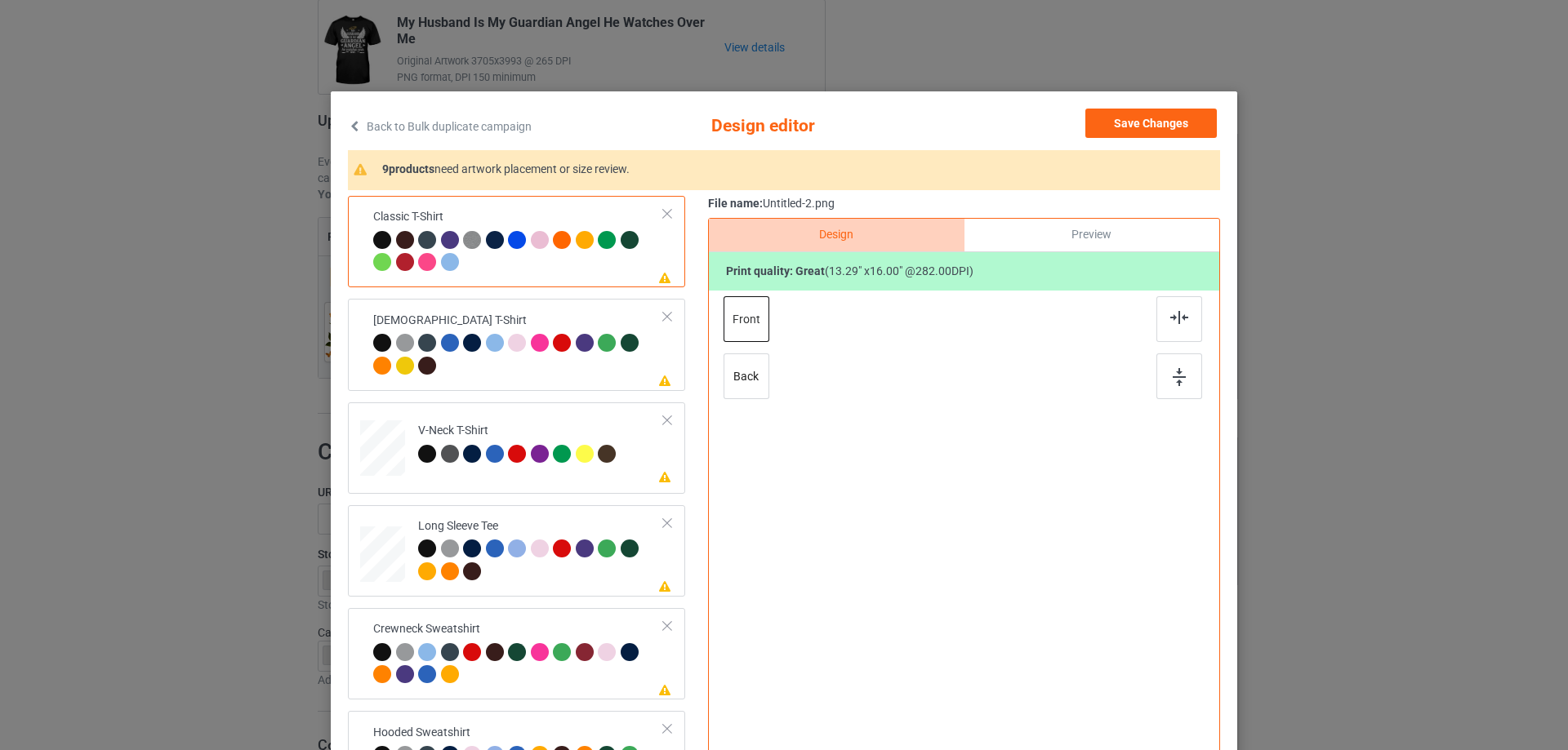
click at [695, 423] on div "Please review artwork placement Classic T-Shirt Please review artwork placement…" at bounding box center [783, 515] width 872 height 637
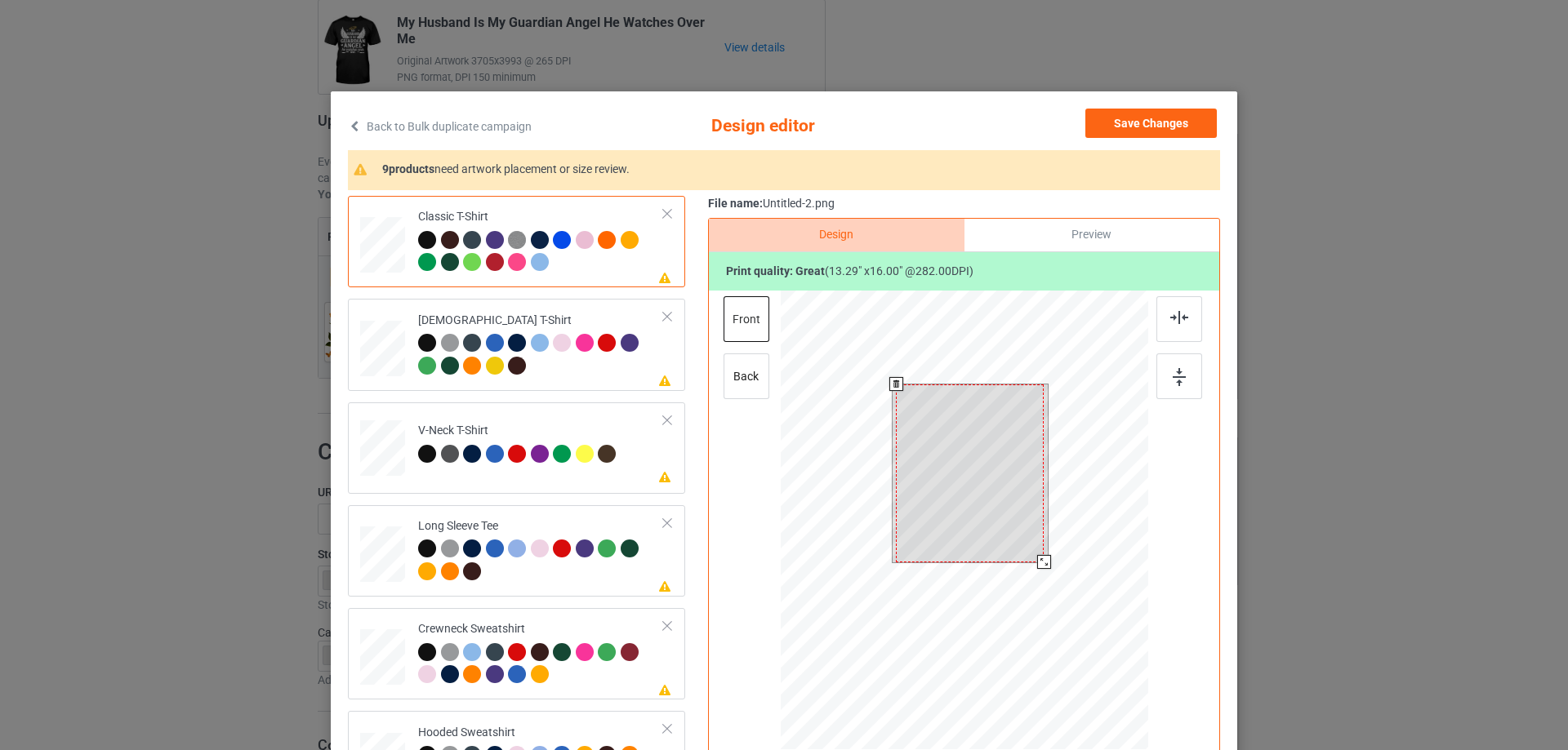
click at [992, 471] on div at bounding box center [969, 474] width 147 height 178
drag, startPoint x: 1036, startPoint y: 563, endPoint x: 1031, endPoint y: 556, distance: 8.6
click at [1031, 556] on div at bounding box center [1037, 555] width 14 height 14
click at [1010, 531] on div at bounding box center [970, 469] width 136 height 163
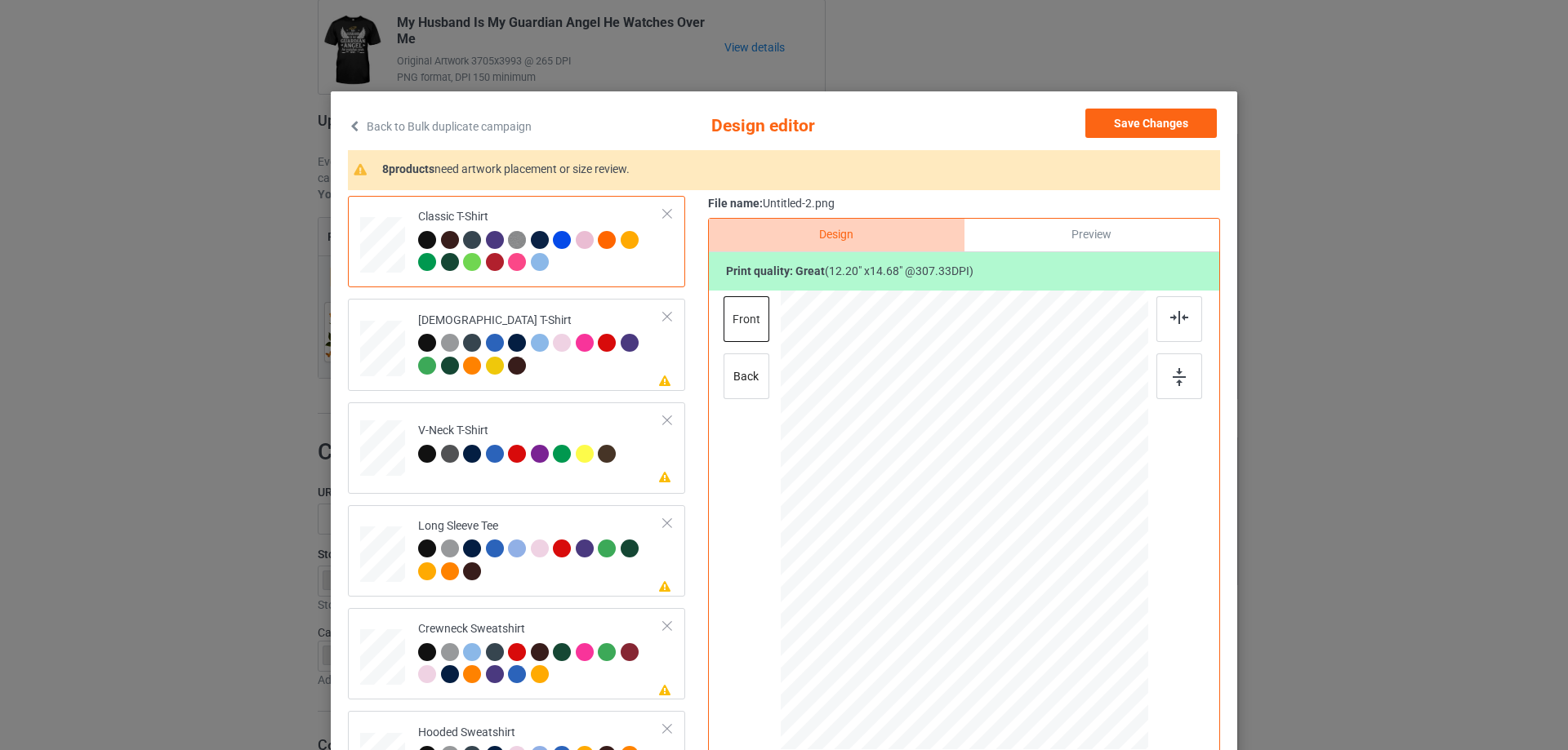
scroll to position [82, 0]
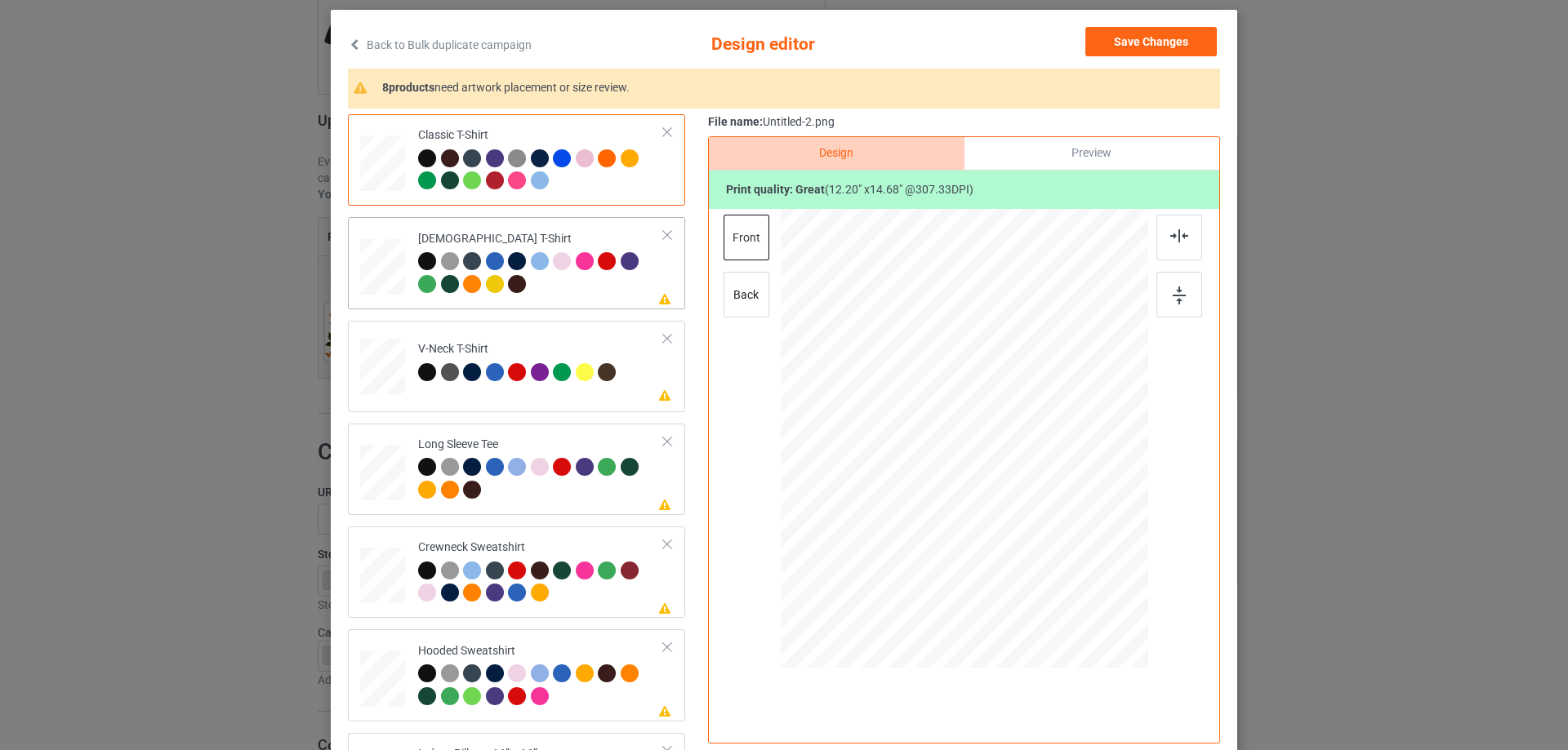
click at [599, 299] on td "Please review artwork placement [DEMOGRAPHIC_DATA] T-Shirt" at bounding box center [541, 263] width 264 height 78
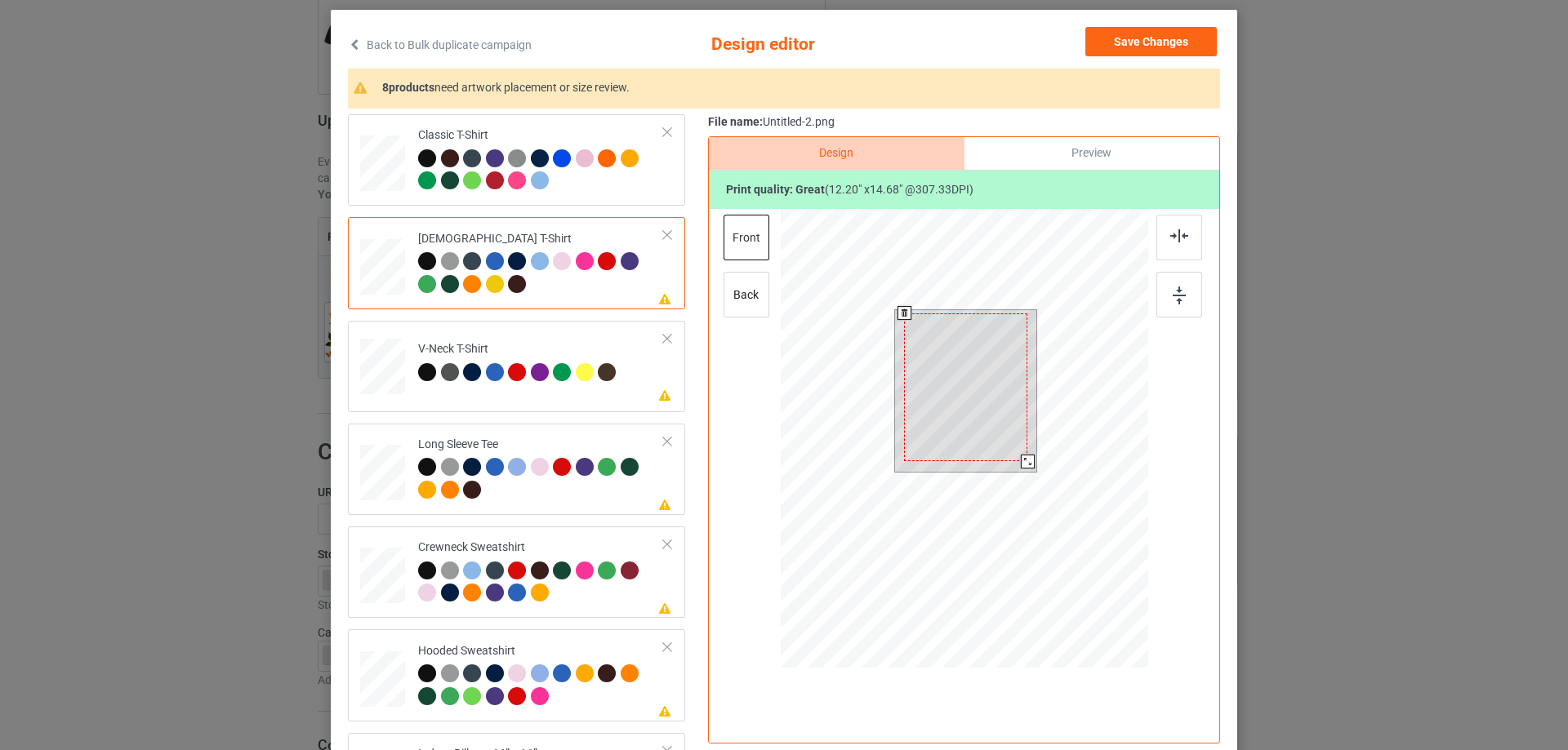
click at [971, 412] on div at bounding box center [966, 388] width 123 height 148
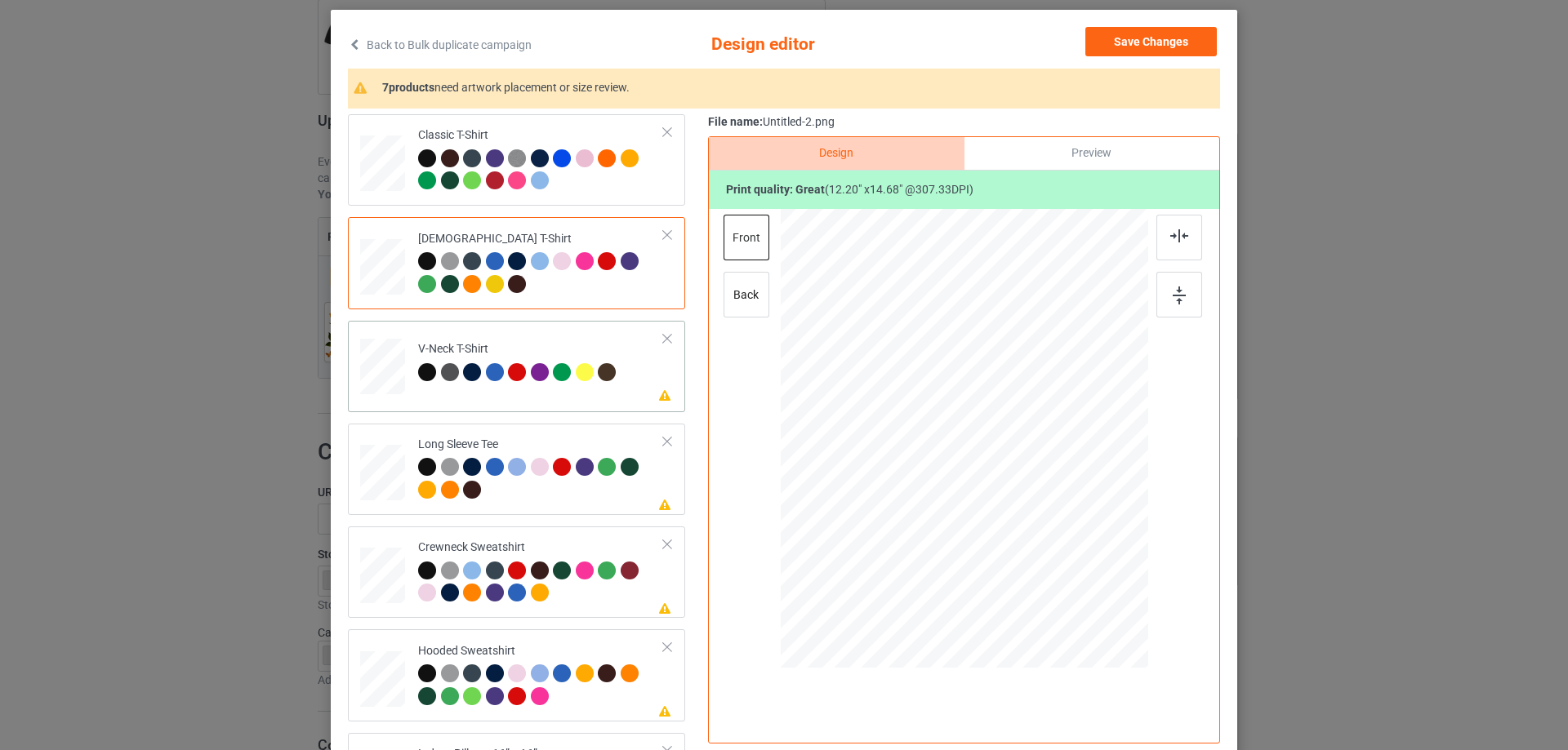
click at [576, 387] on div at bounding box center [587, 374] width 22 height 22
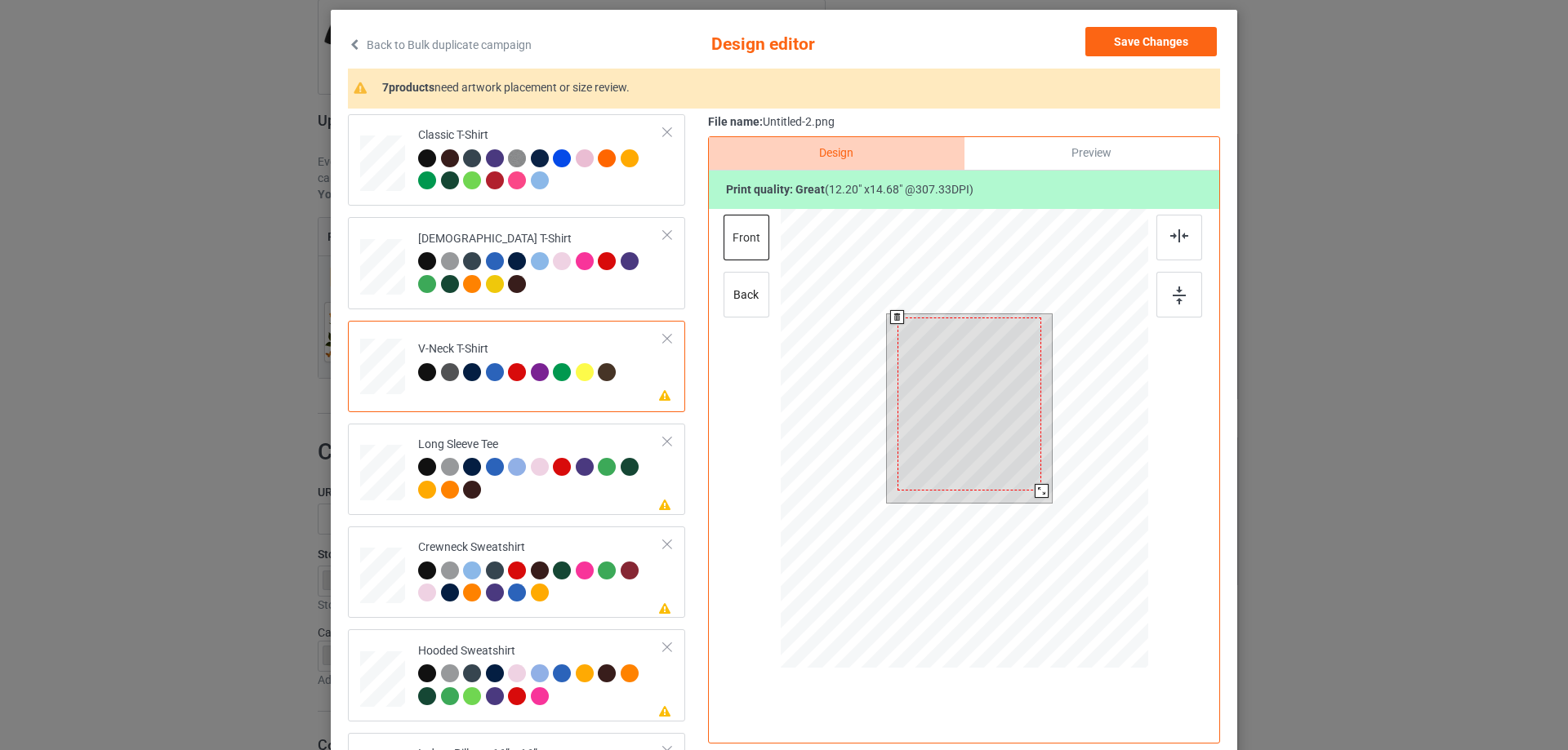
click at [953, 414] on div at bounding box center [969, 403] width 144 height 173
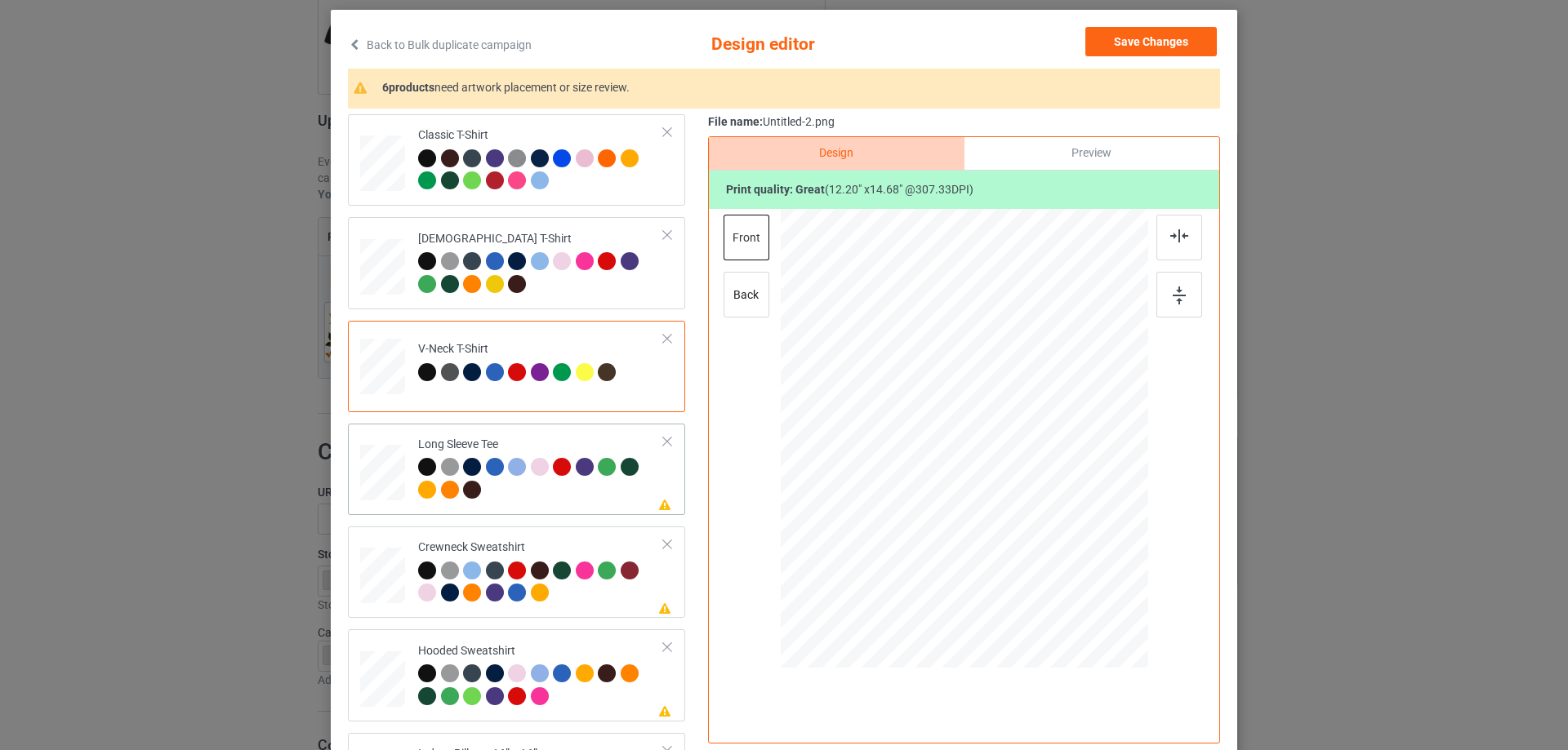
click at [551, 491] on div at bounding box center [541, 480] width 246 height 45
click at [956, 438] on div at bounding box center [973, 396] width 119 height 144
click at [511, 544] on div "Crewneck Sweatshirt" at bounding box center [541, 570] width 246 height 62
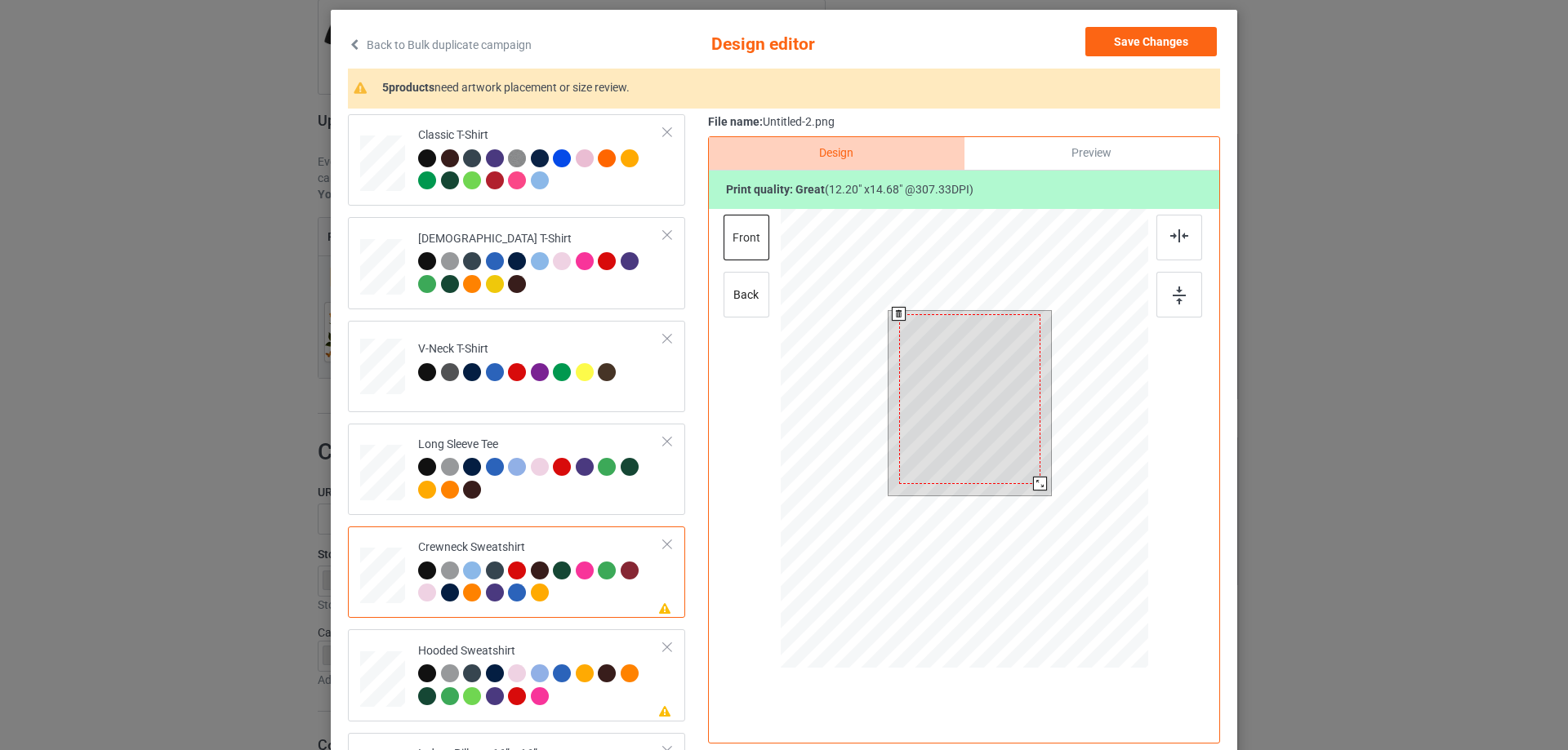
click at [967, 407] on div at bounding box center [970, 399] width 142 height 170
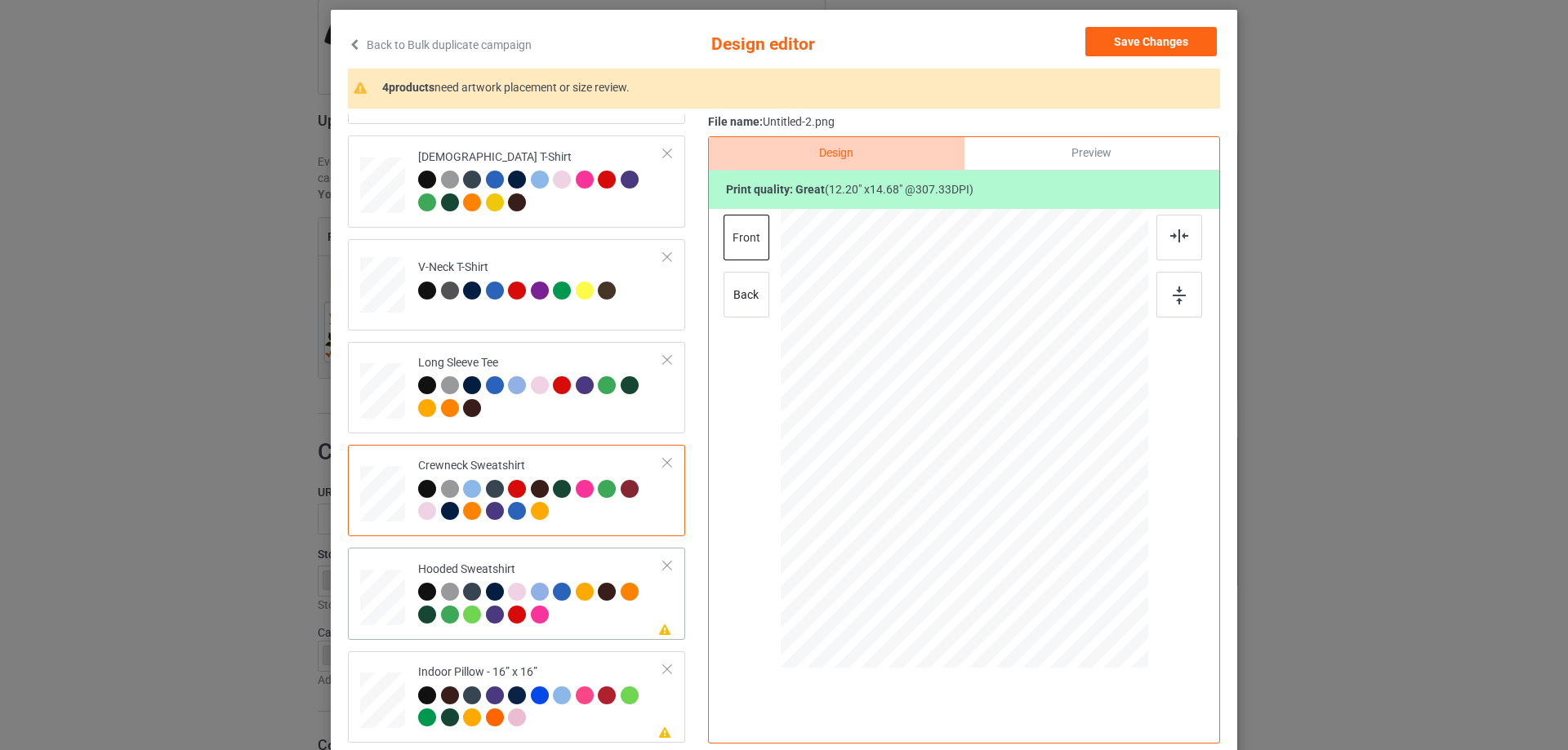
click at [493, 556] on div "Please review artwork placement Hooded Sweatshirt" at bounding box center [516, 594] width 337 height 92
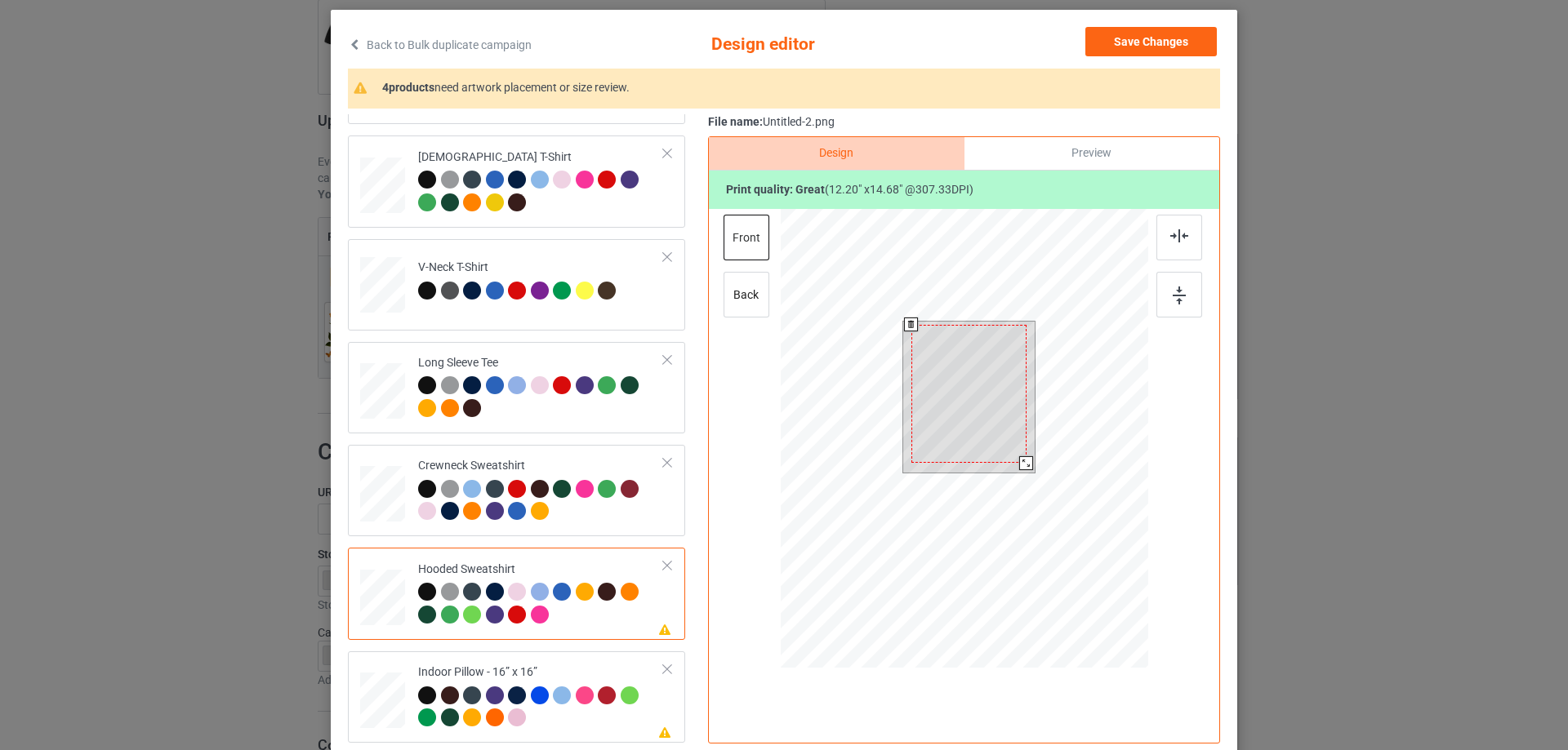
click at [970, 432] on div at bounding box center [969, 394] width 115 height 138
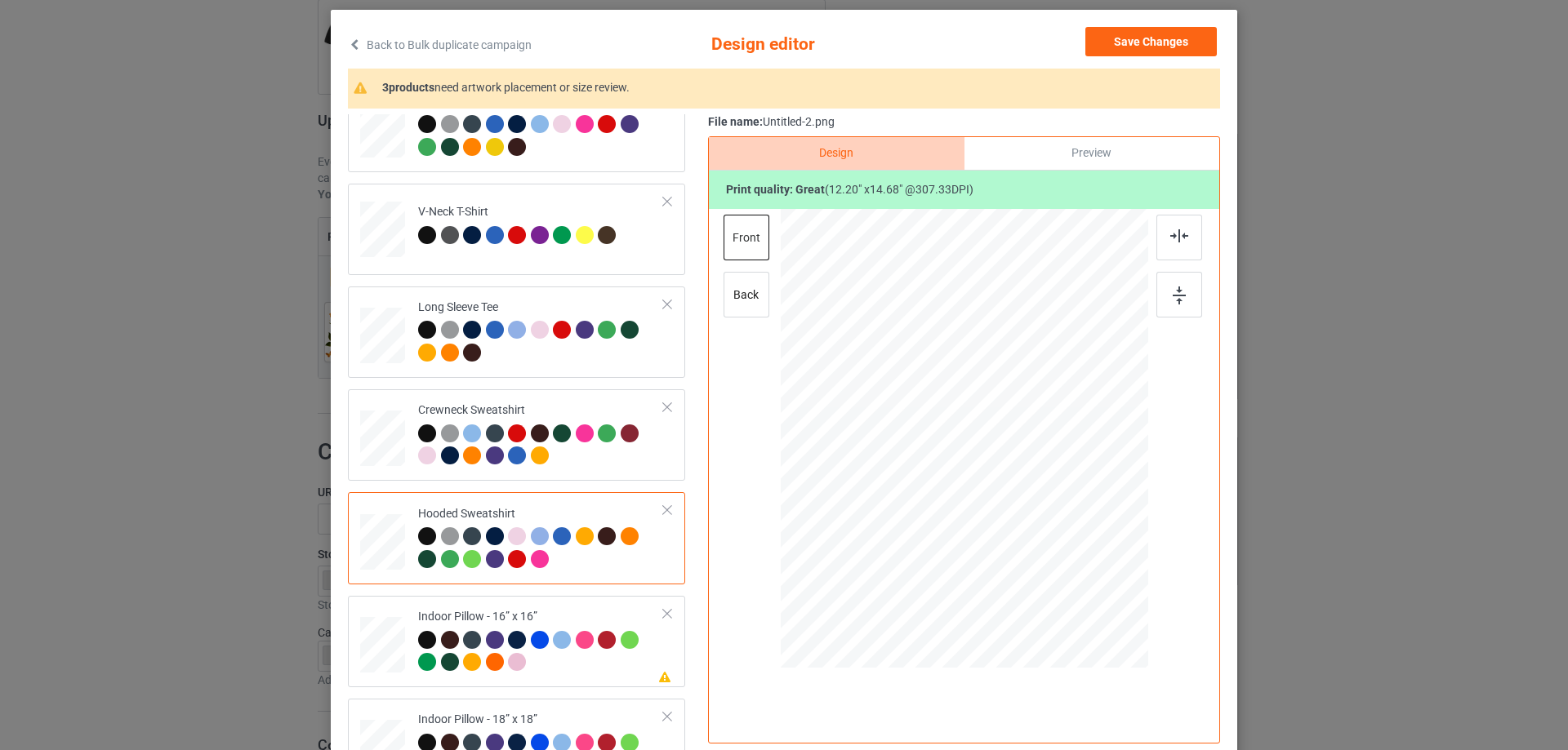
scroll to position [163, 0]
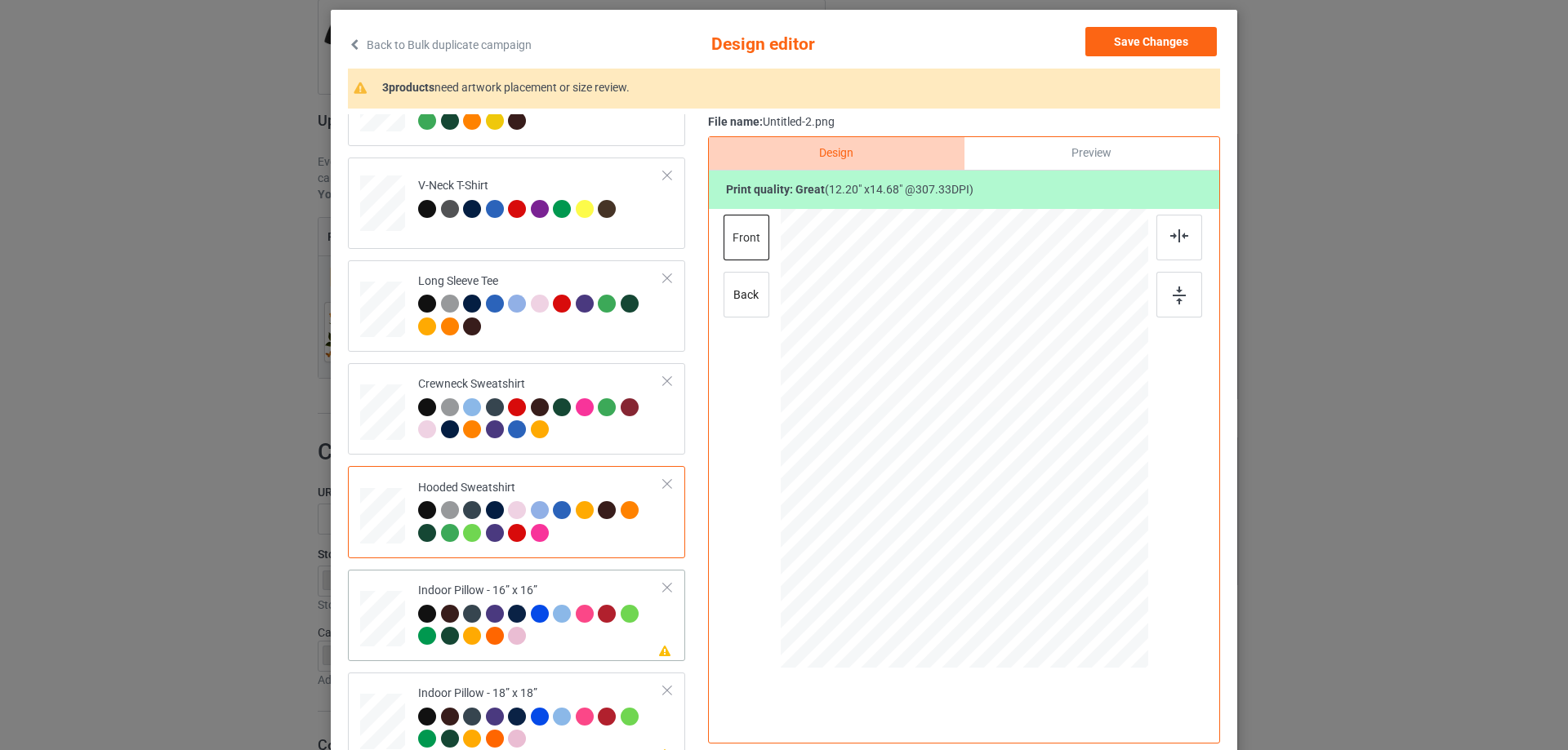
click at [497, 584] on div "Indoor Pillow - 16” x 16”" at bounding box center [541, 613] width 246 height 62
click at [1094, 154] on div "Preview" at bounding box center [1092, 152] width 255 height 32
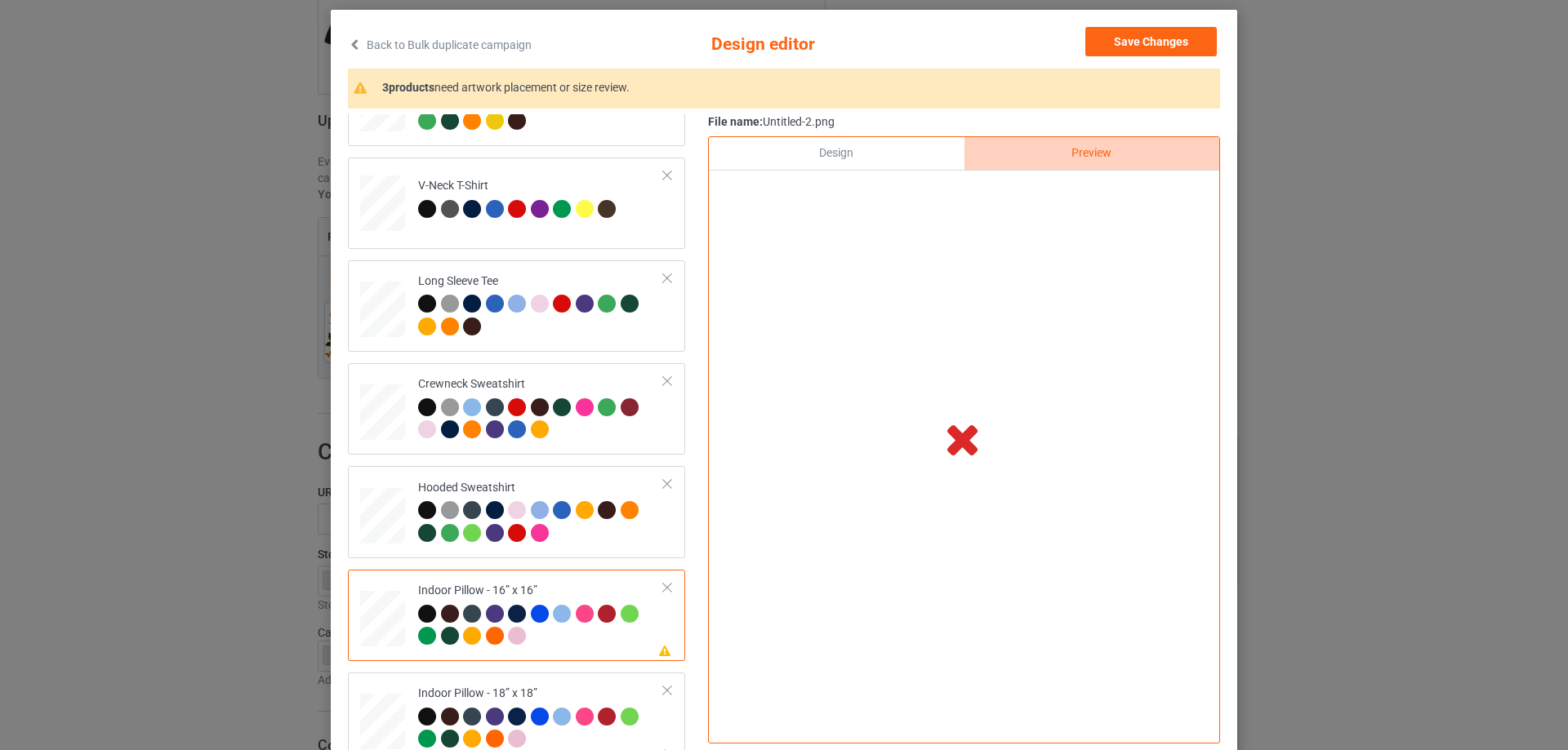
click at [834, 153] on div "Design" at bounding box center [836, 152] width 255 height 32
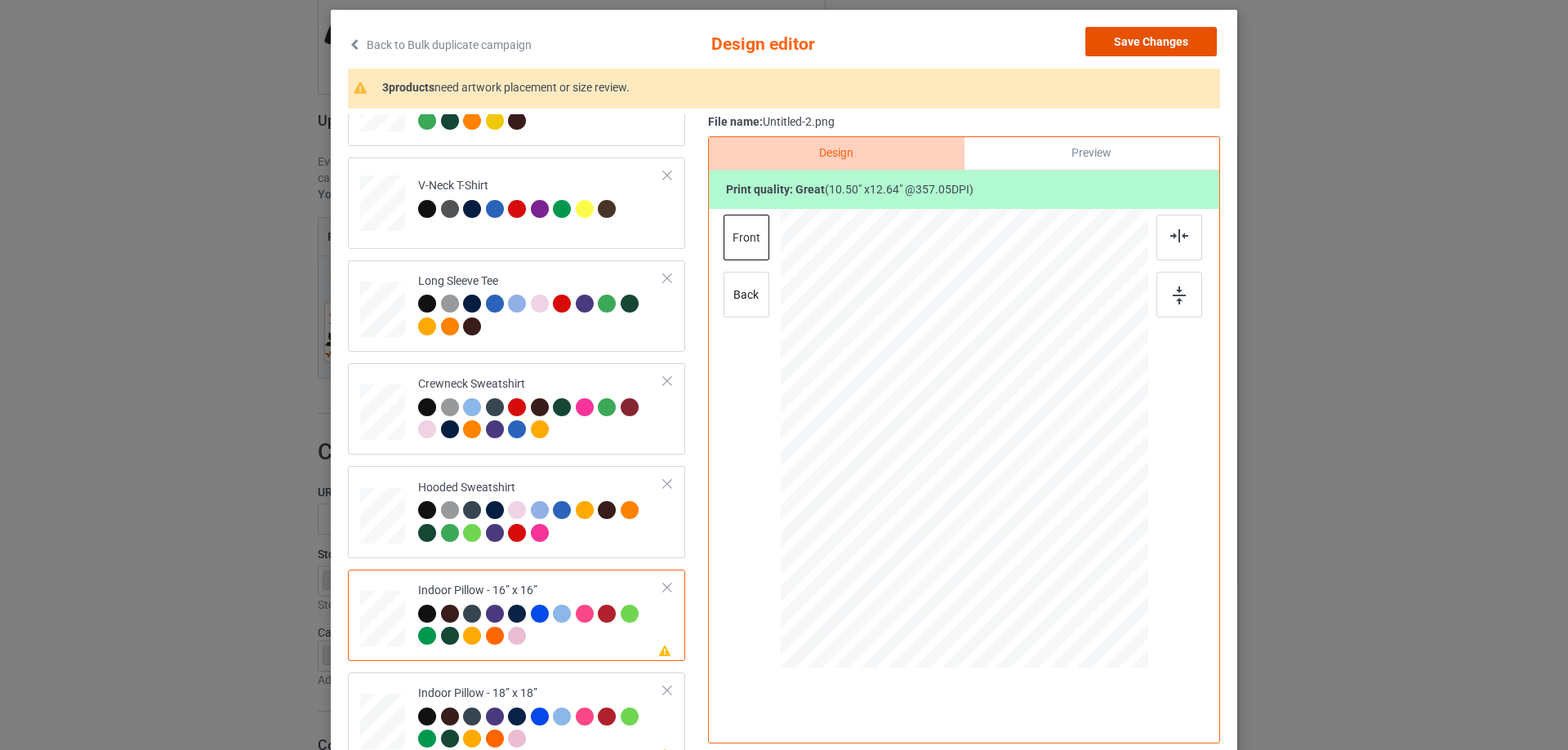
click at [1155, 42] on button "Save Changes" at bounding box center [1150, 42] width 132 height 29
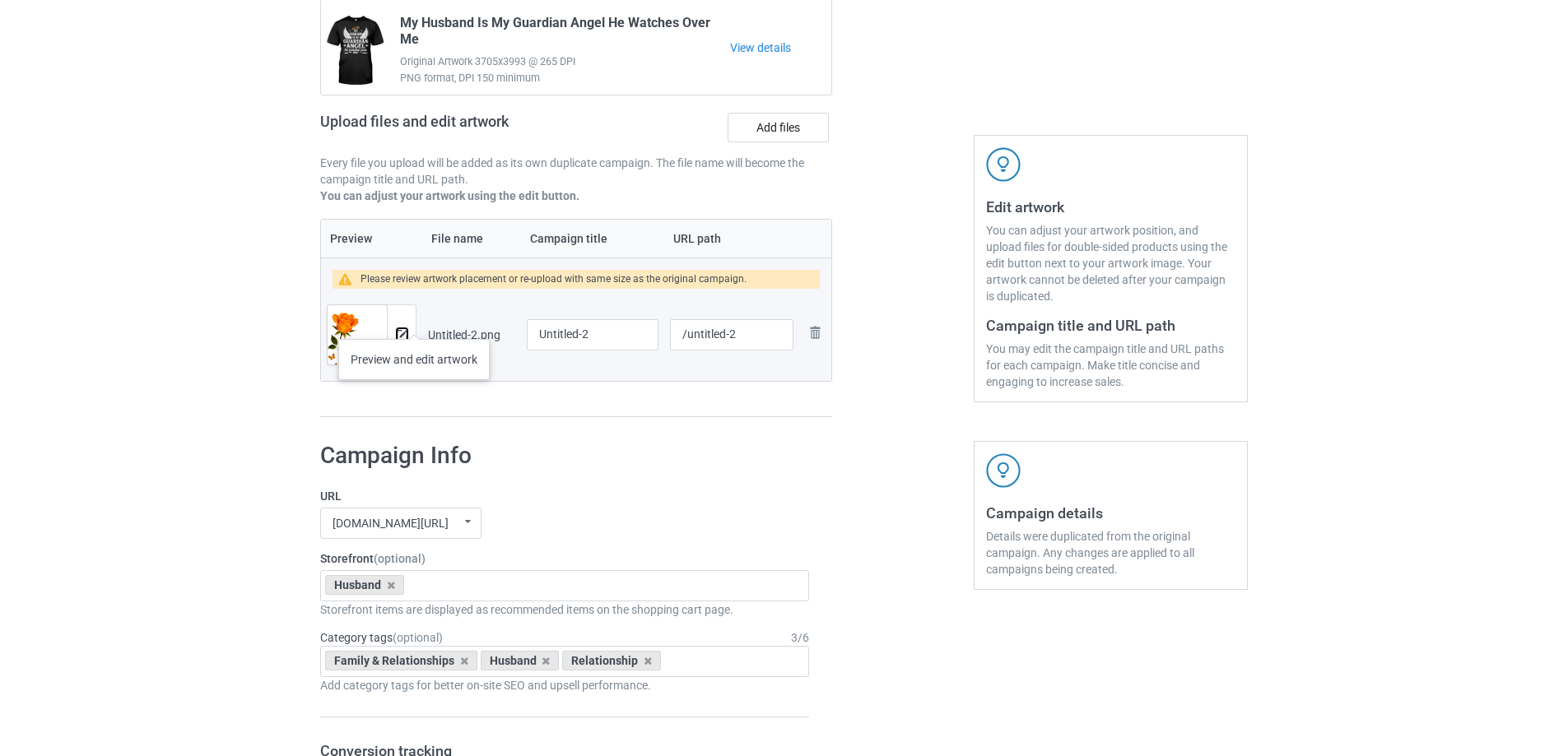
click at [405, 330] on img at bounding box center [402, 335] width 11 height 11
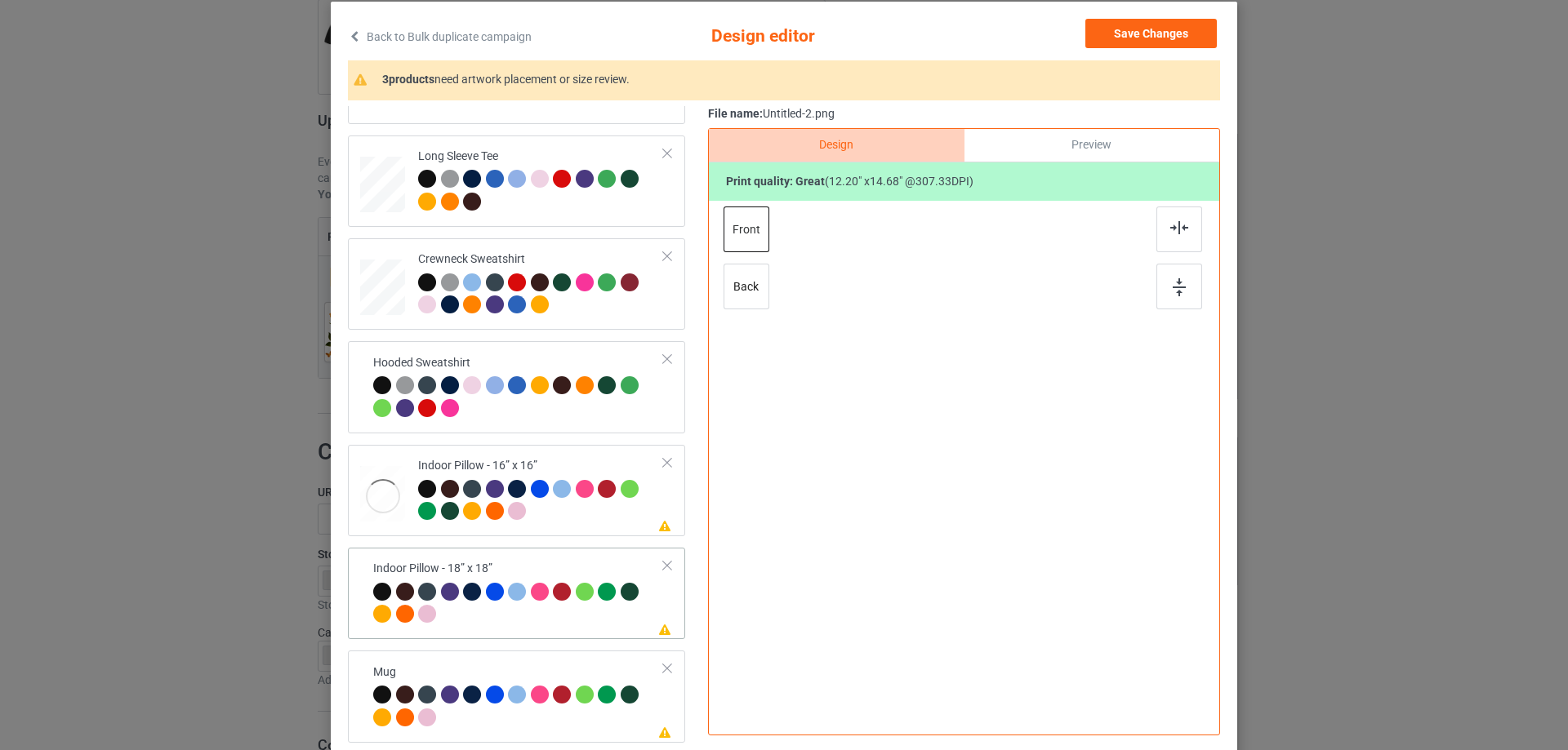
scroll to position [192, 0]
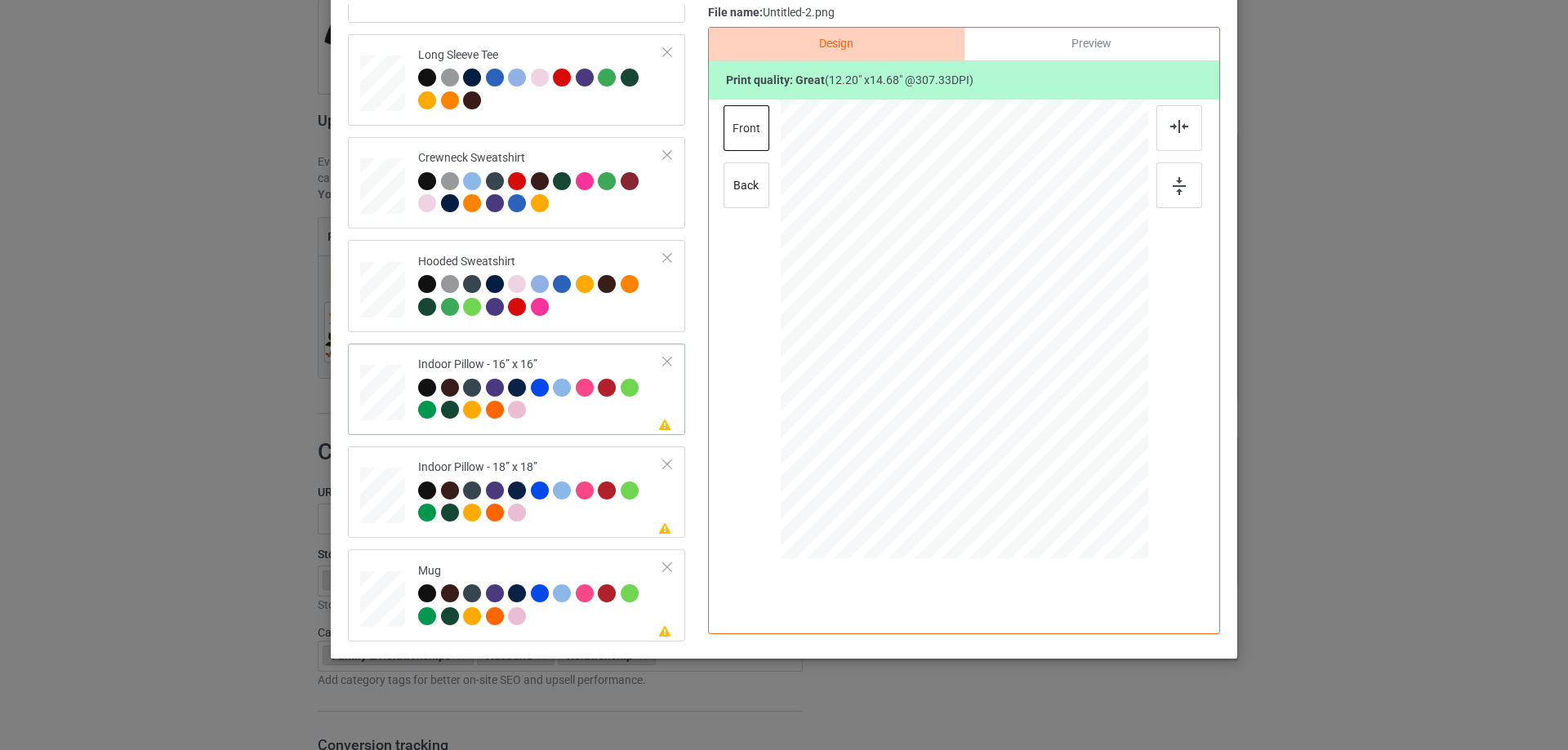
click at [389, 399] on div at bounding box center [383, 394] width 45 height 45
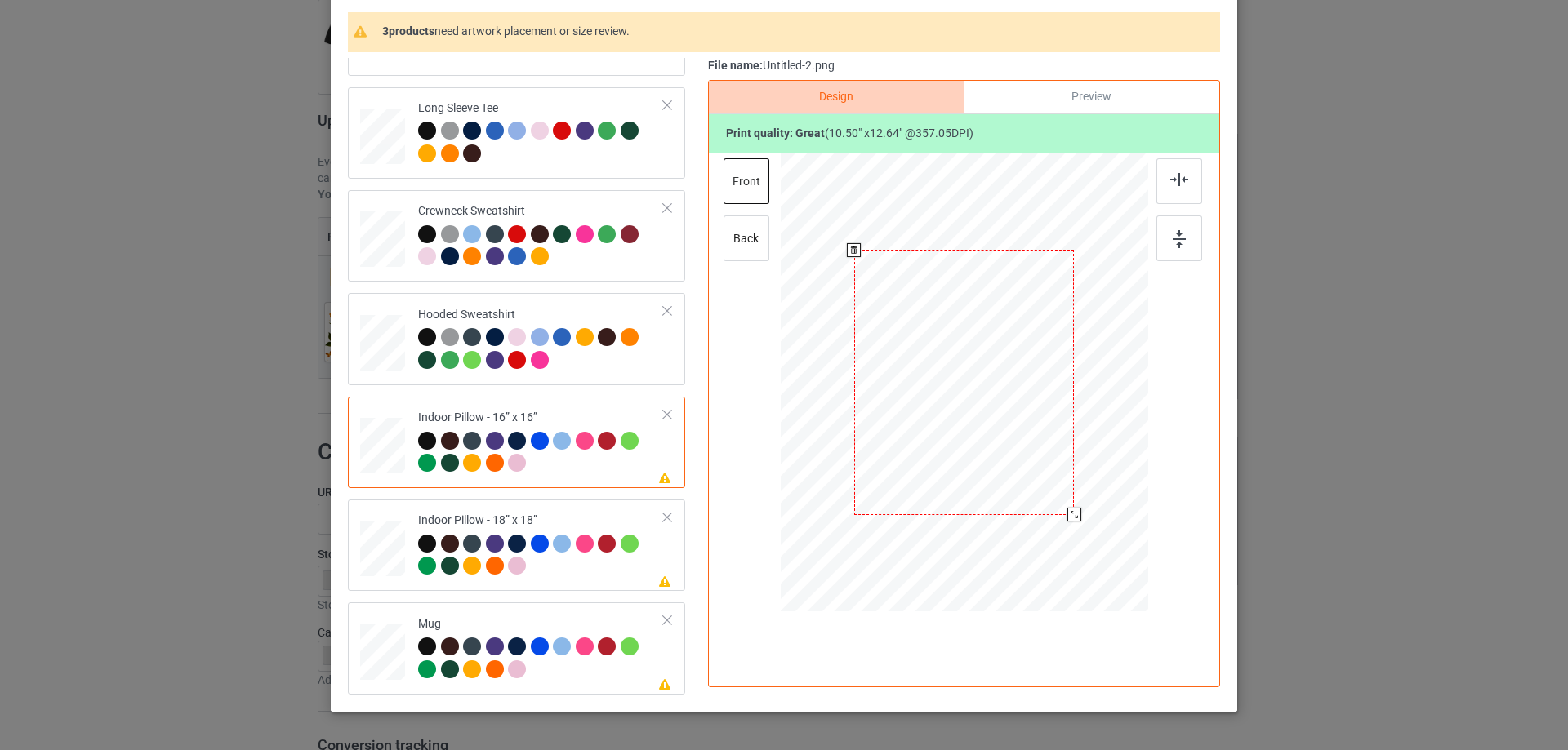
scroll to position [110, 0]
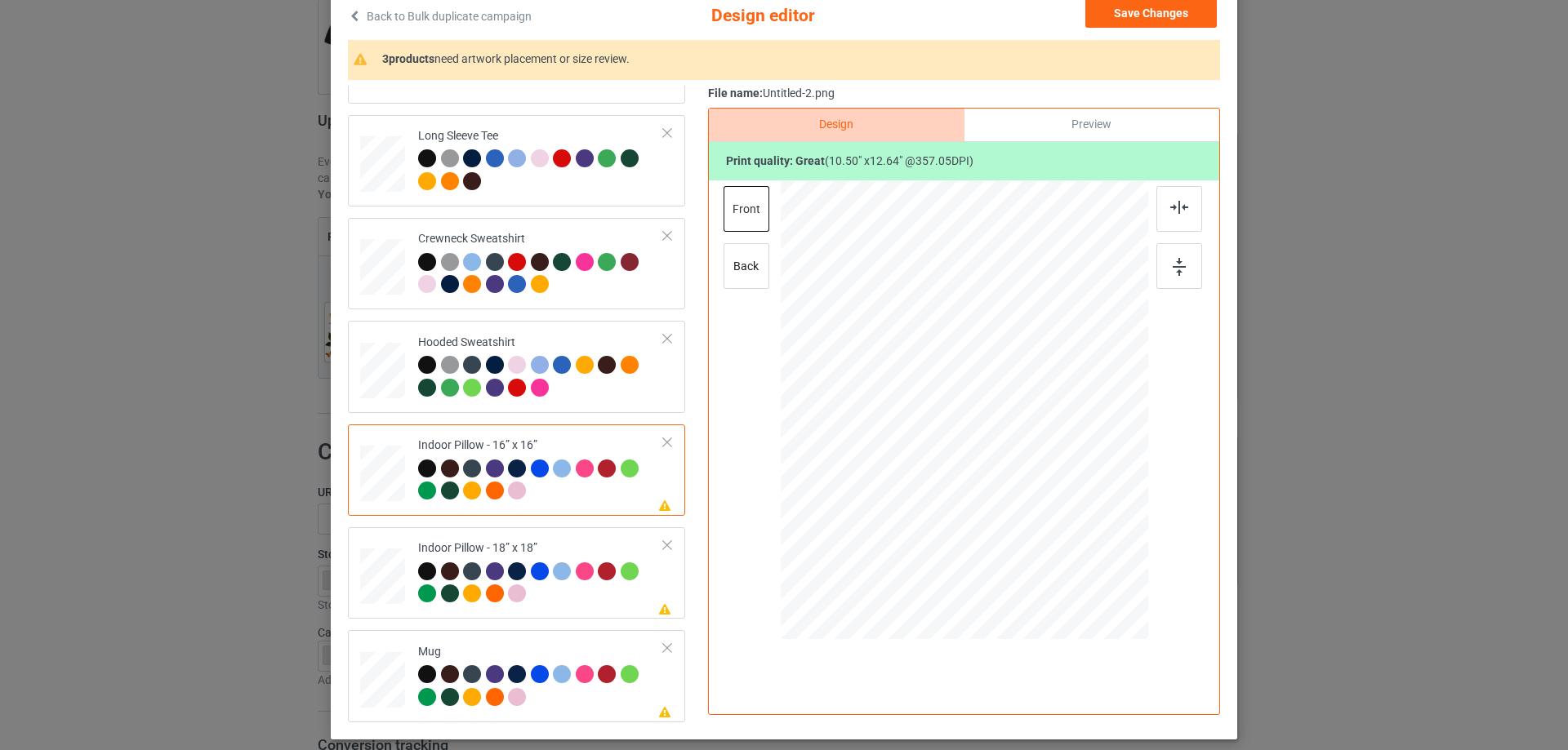
click at [1078, 127] on div "Preview" at bounding box center [1092, 124] width 255 height 32
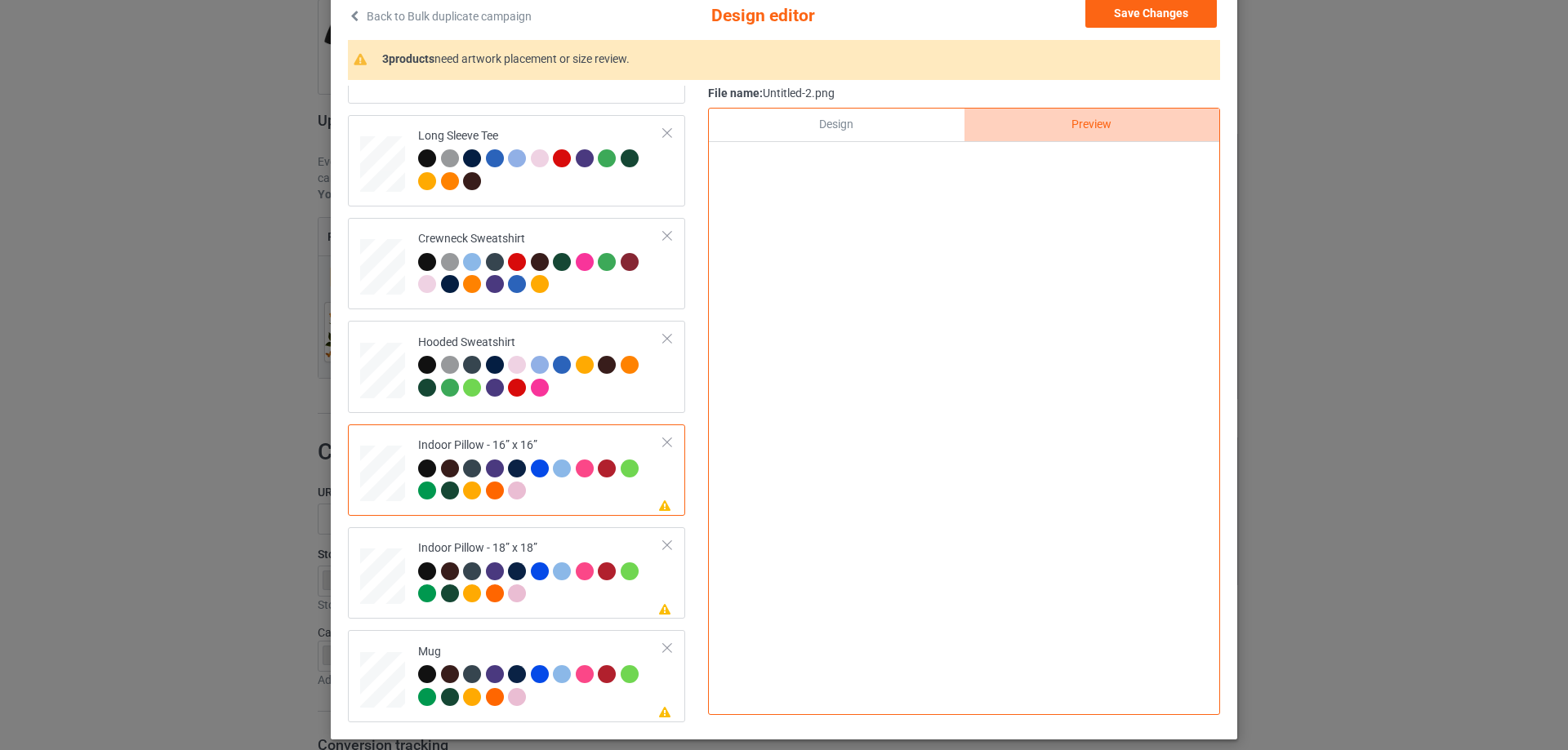
click at [910, 115] on div "Design" at bounding box center [836, 124] width 255 height 32
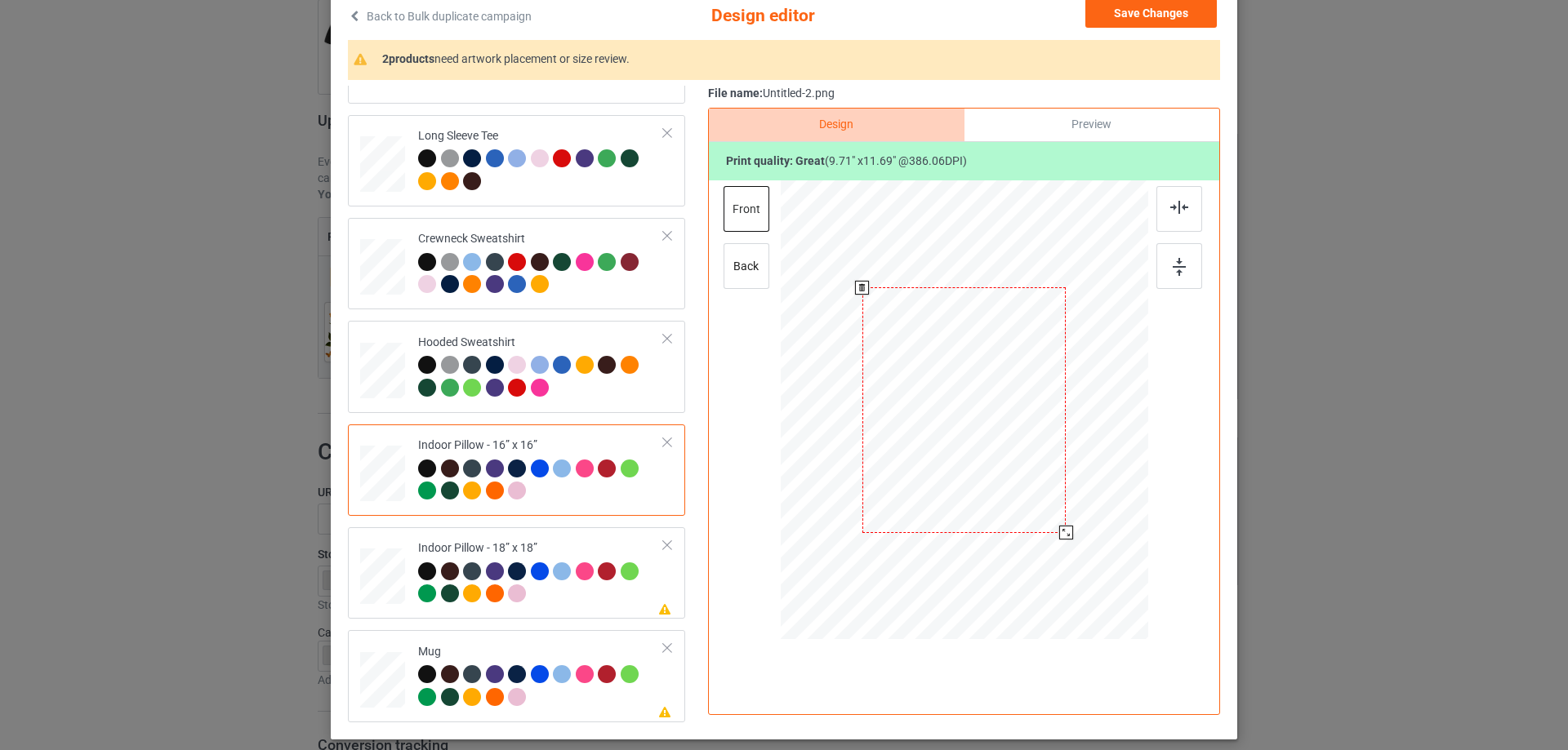
click at [1059, 535] on div at bounding box center [1066, 533] width 14 height 14
click at [738, 266] on div "back" at bounding box center [746, 266] width 46 height 46
click at [1062, 532] on div at bounding box center [1067, 534] width 14 height 14
click at [546, 539] on td "Please review artwork placement Indoor Pillow - 18” x 18”" at bounding box center [541, 573] width 264 height 78
click at [1064, 537] on div at bounding box center [1068, 535] width 14 height 14
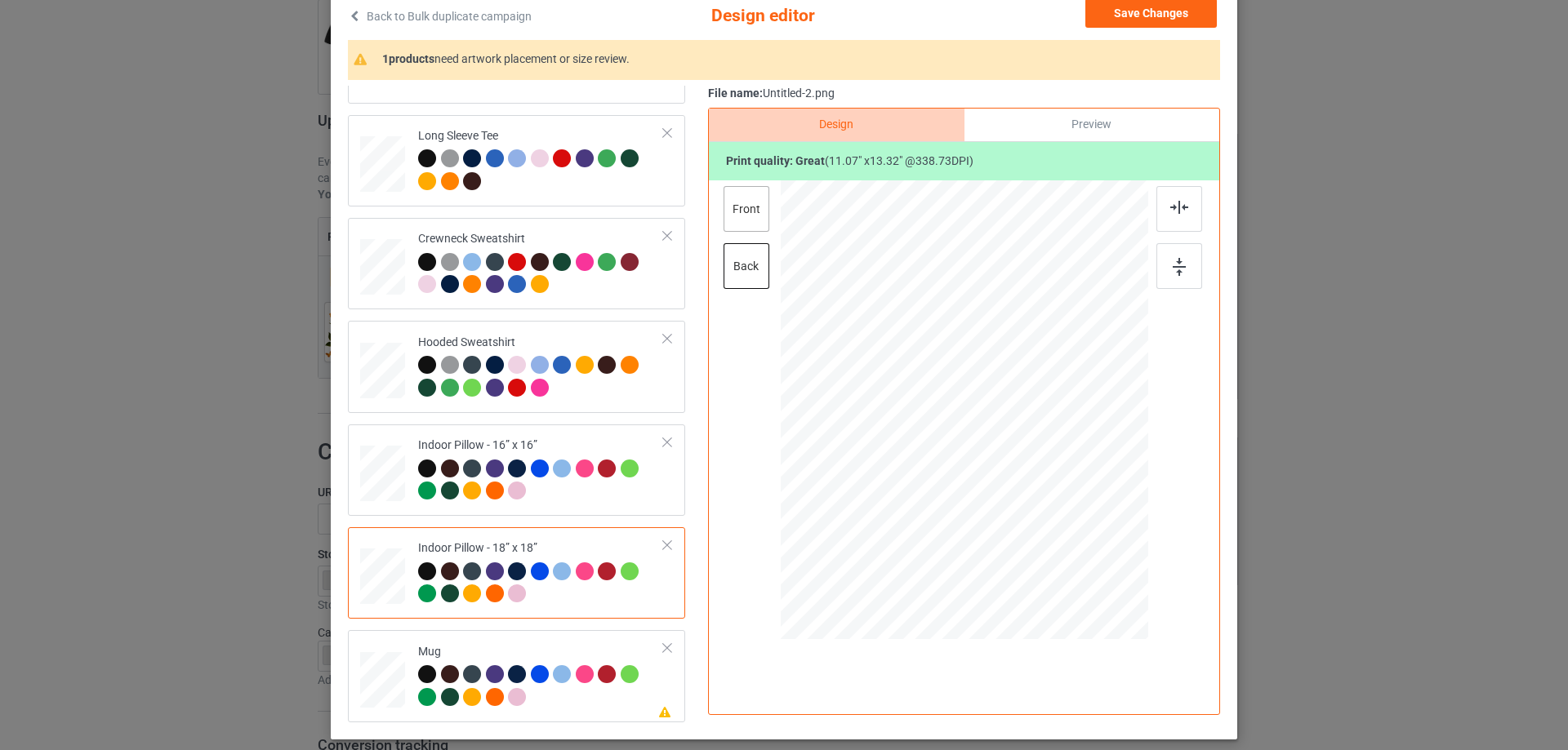
click at [762, 217] on div "front" at bounding box center [746, 209] width 46 height 46
drag, startPoint x: 1067, startPoint y: 543, endPoint x: 1062, endPoint y: 534, distance: 10.3
click at [1062, 534] on div at bounding box center [1067, 535] width 14 height 14
click at [516, 645] on div "Mug" at bounding box center [541, 675] width 246 height 62
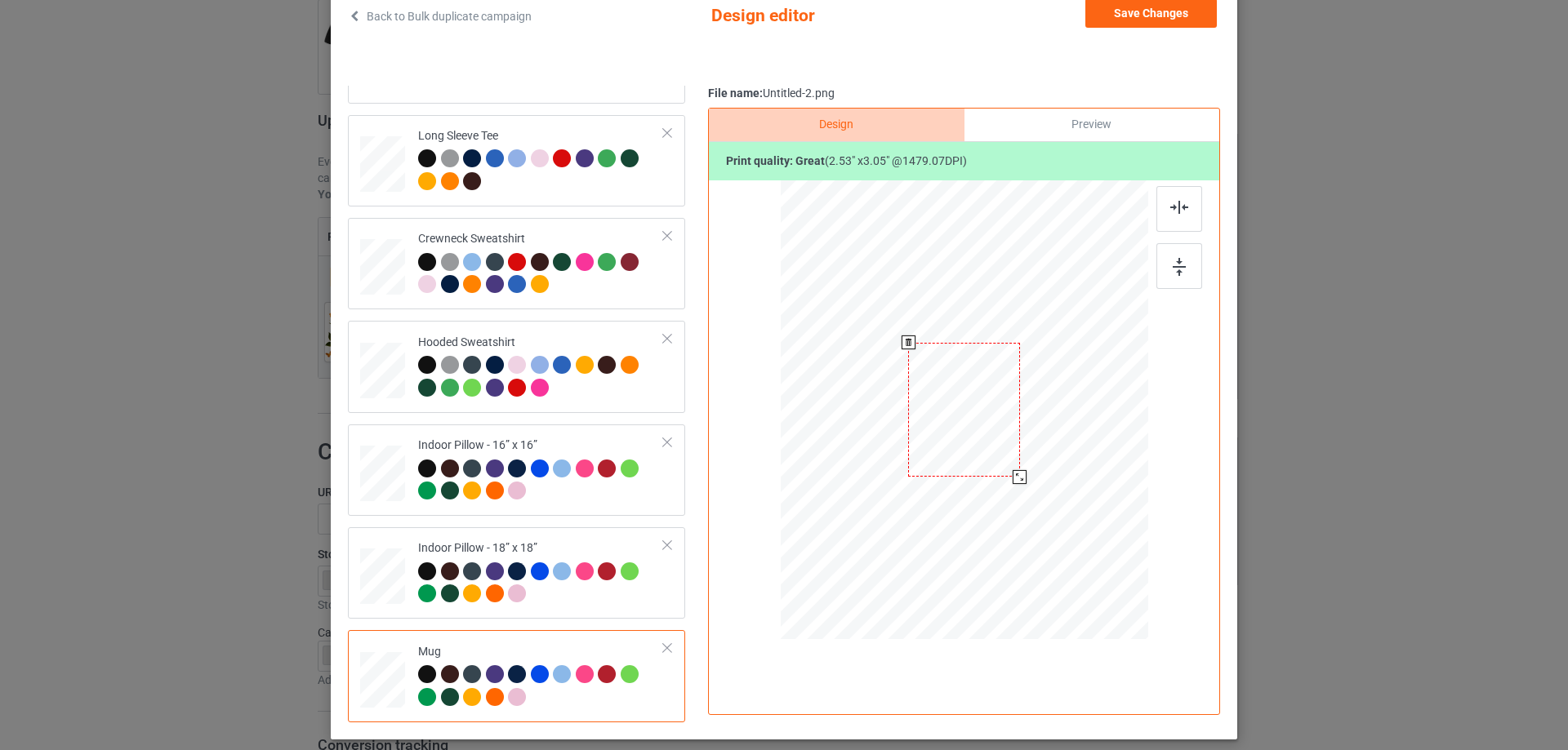
drag, startPoint x: 1063, startPoint y: 541, endPoint x: 1028, endPoint y: 459, distance: 89.2
click at [1028, 459] on div at bounding box center [964, 409] width 367 height 152
drag, startPoint x: 982, startPoint y: 441, endPoint x: 1084, endPoint y: 440, distance: 102.0
click at [1084, 440] on div at bounding box center [1065, 408] width 111 height 134
click at [1180, 275] on div at bounding box center [1178, 266] width 46 height 46
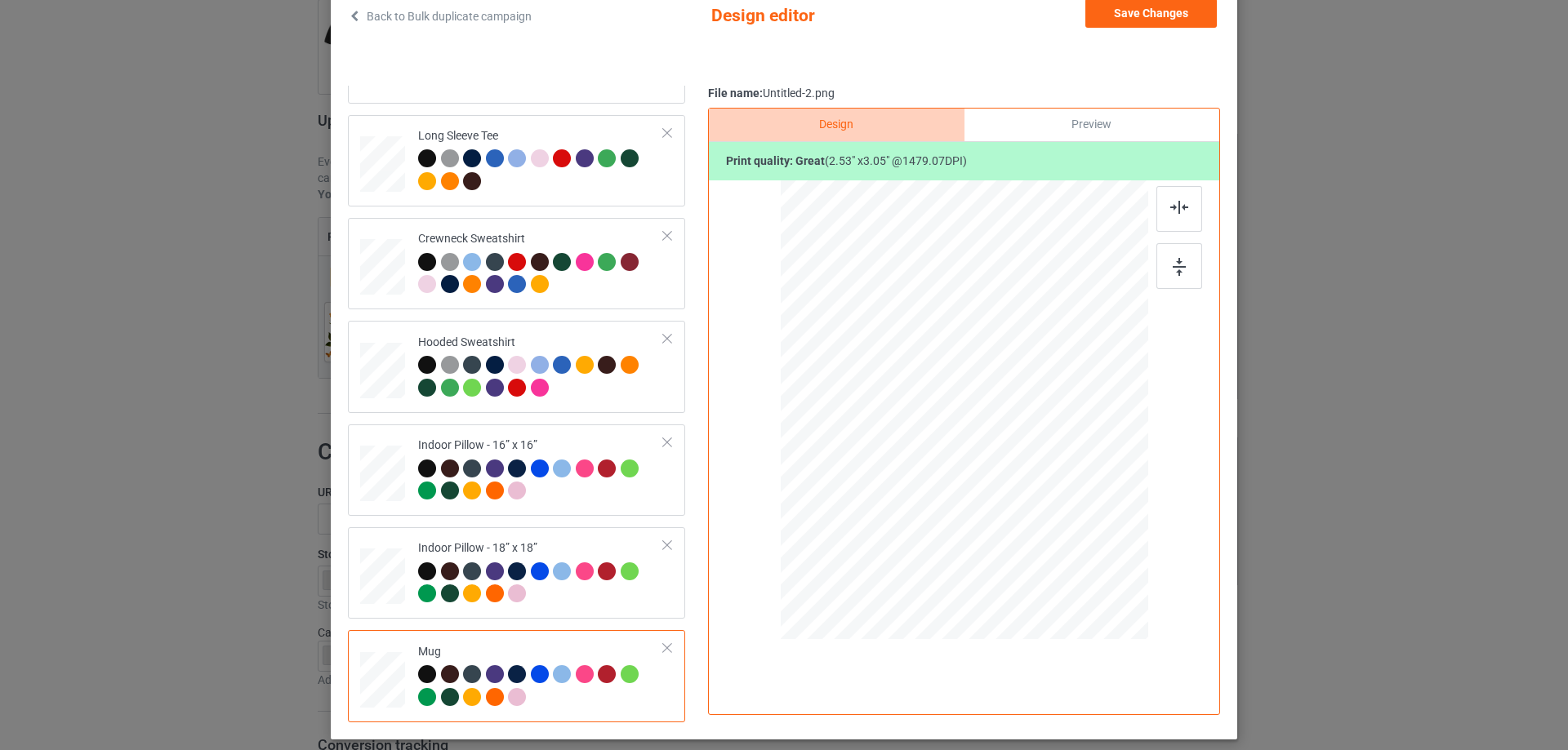
click at [1104, 134] on div "Preview" at bounding box center [1092, 124] width 255 height 32
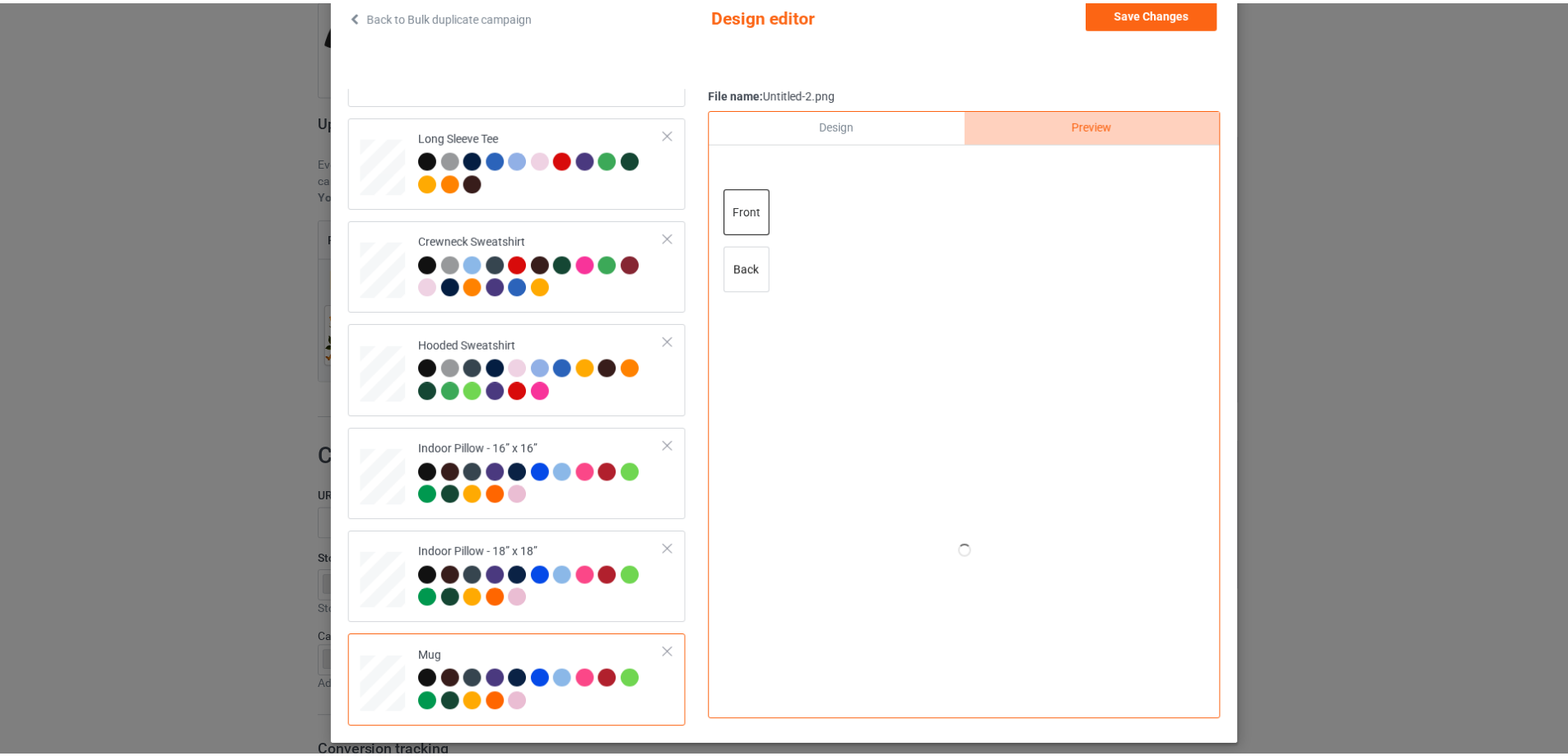
scroll to position [29, 0]
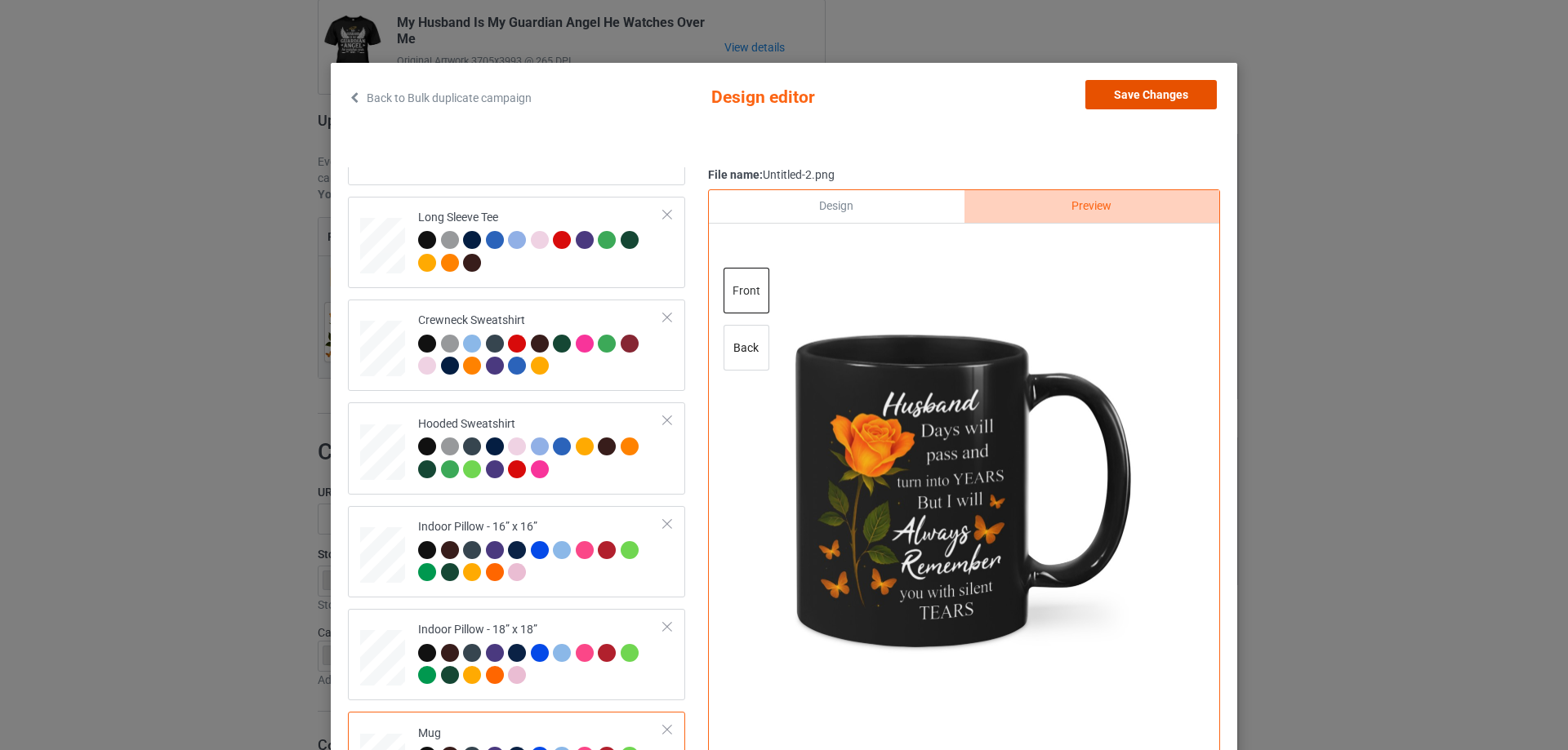
click at [1126, 92] on button "Save Changes" at bounding box center [1150, 95] width 132 height 29
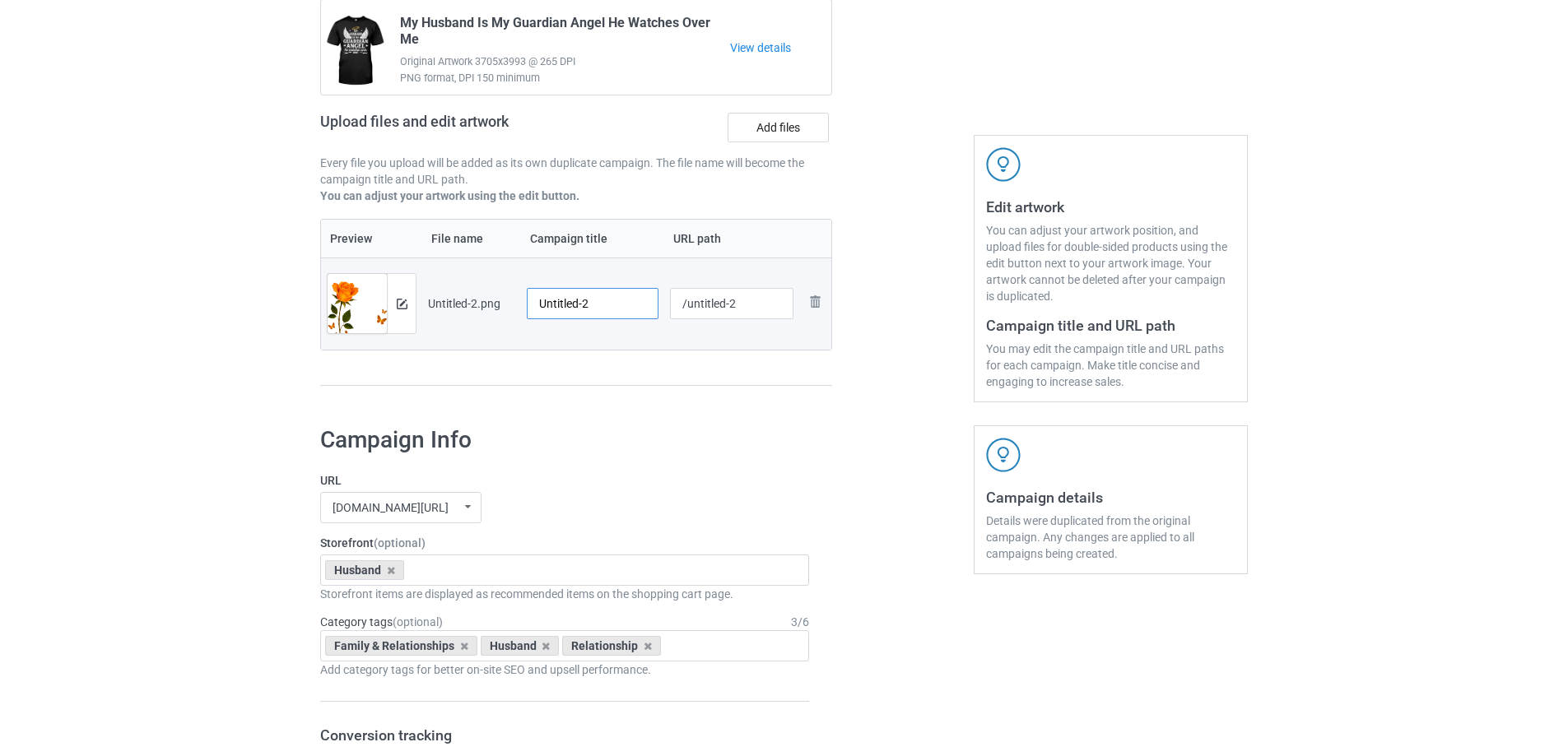
click at [590, 299] on input "Untitled-2" at bounding box center [593, 304] width 132 height 32
paste input "Husband Days Will Pass And Turn Into Years But I Will Always Remember You With …"
type input "Husband Days Will Pass And Turn Into Years But I Will Always Remember You With …"
click at [620, 357] on div "Preview File name Campaign title URL path Preview and edit artwork Untitled-2.p…" at bounding box center [576, 302] width 512 height 168
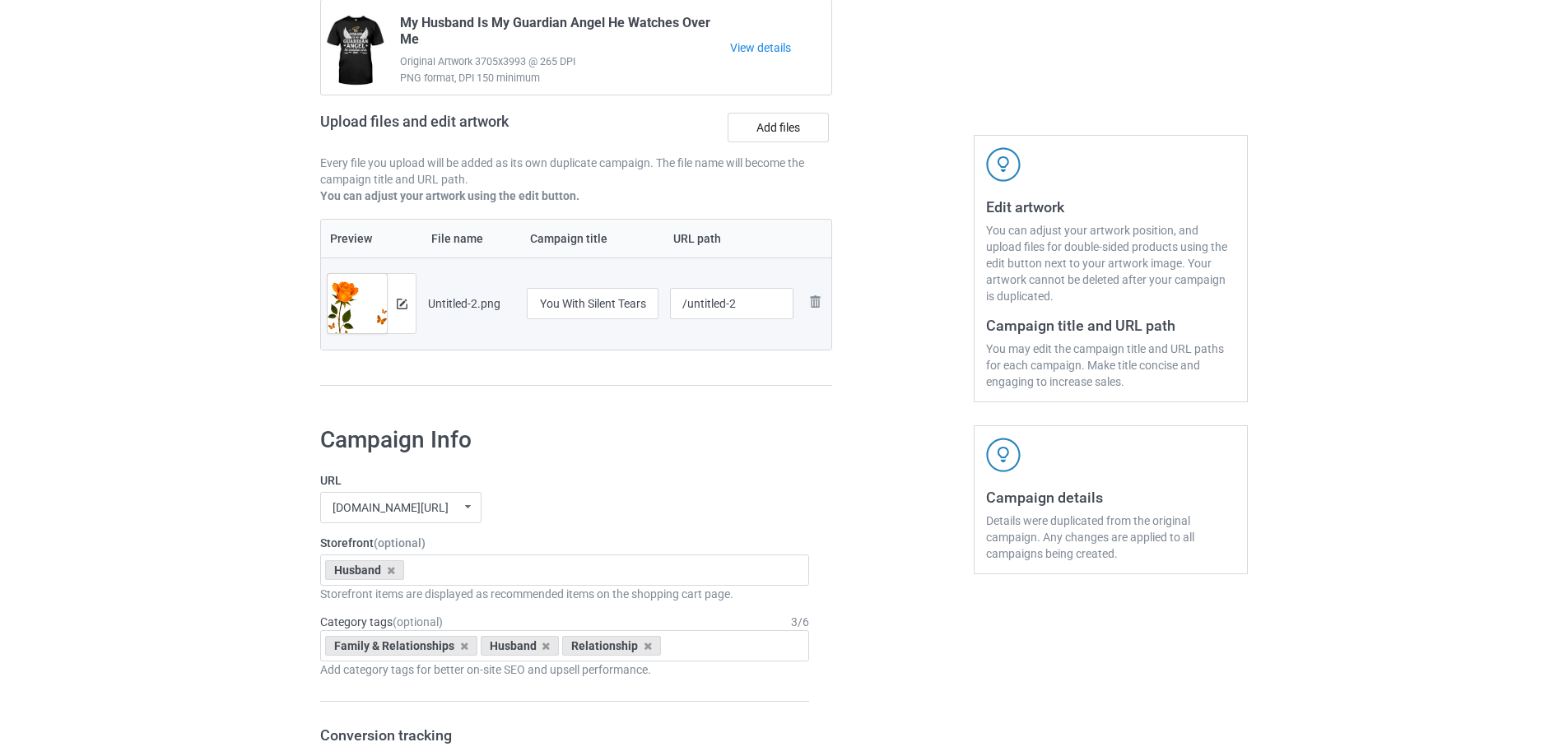
scroll to position [0, 0]
drag, startPoint x: 686, startPoint y: 304, endPoint x: 784, endPoint y: 304, distance: 98.0
click at [784, 304] on input "/untitled-2" at bounding box center [732, 304] width 124 height 32
type input "/hdwp"
click at [781, 364] on div "Preview File name Campaign title URL path Preview and edit artwork Untitled-2.p…" at bounding box center [576, 302] width 512 height 168
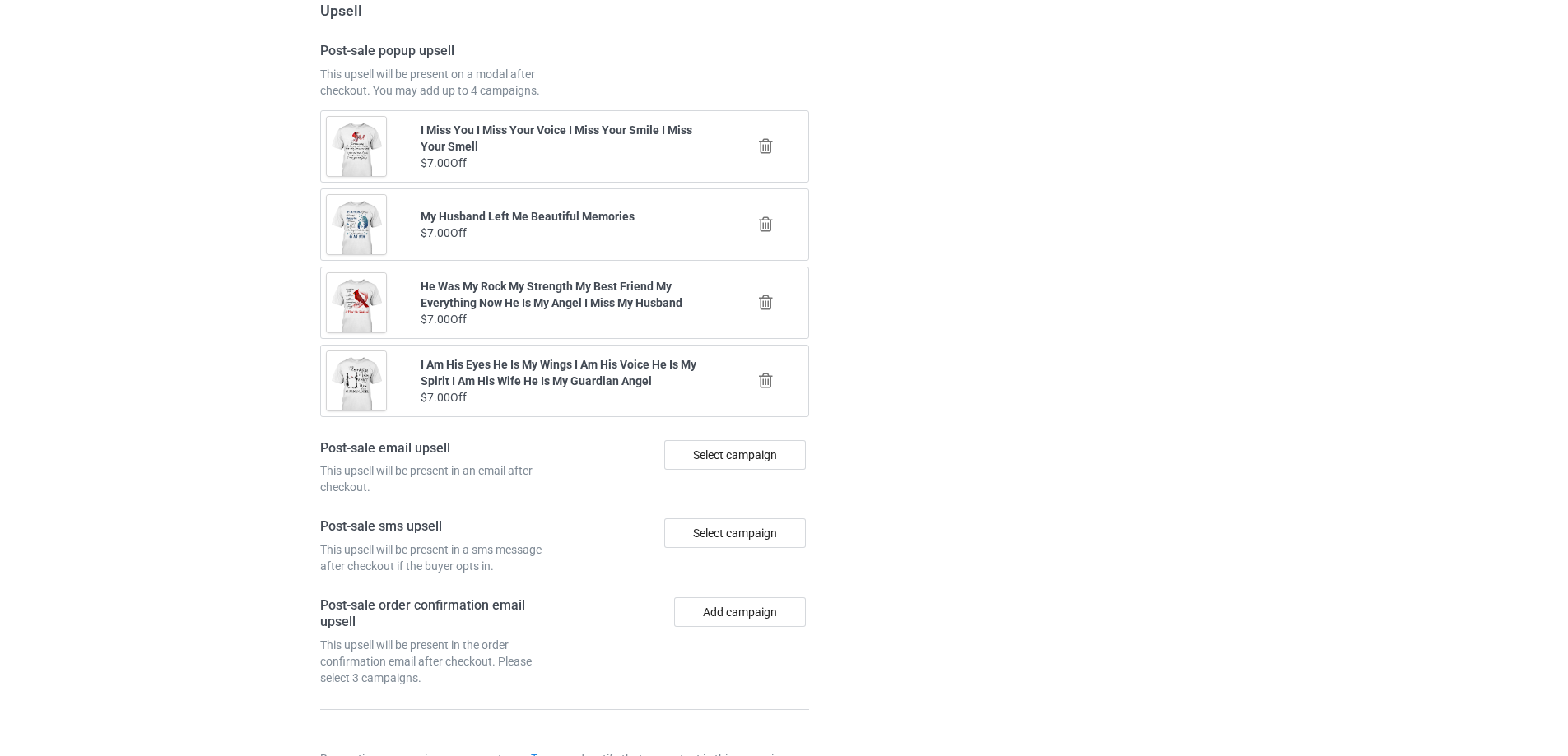
scroll to position [1917, 0]
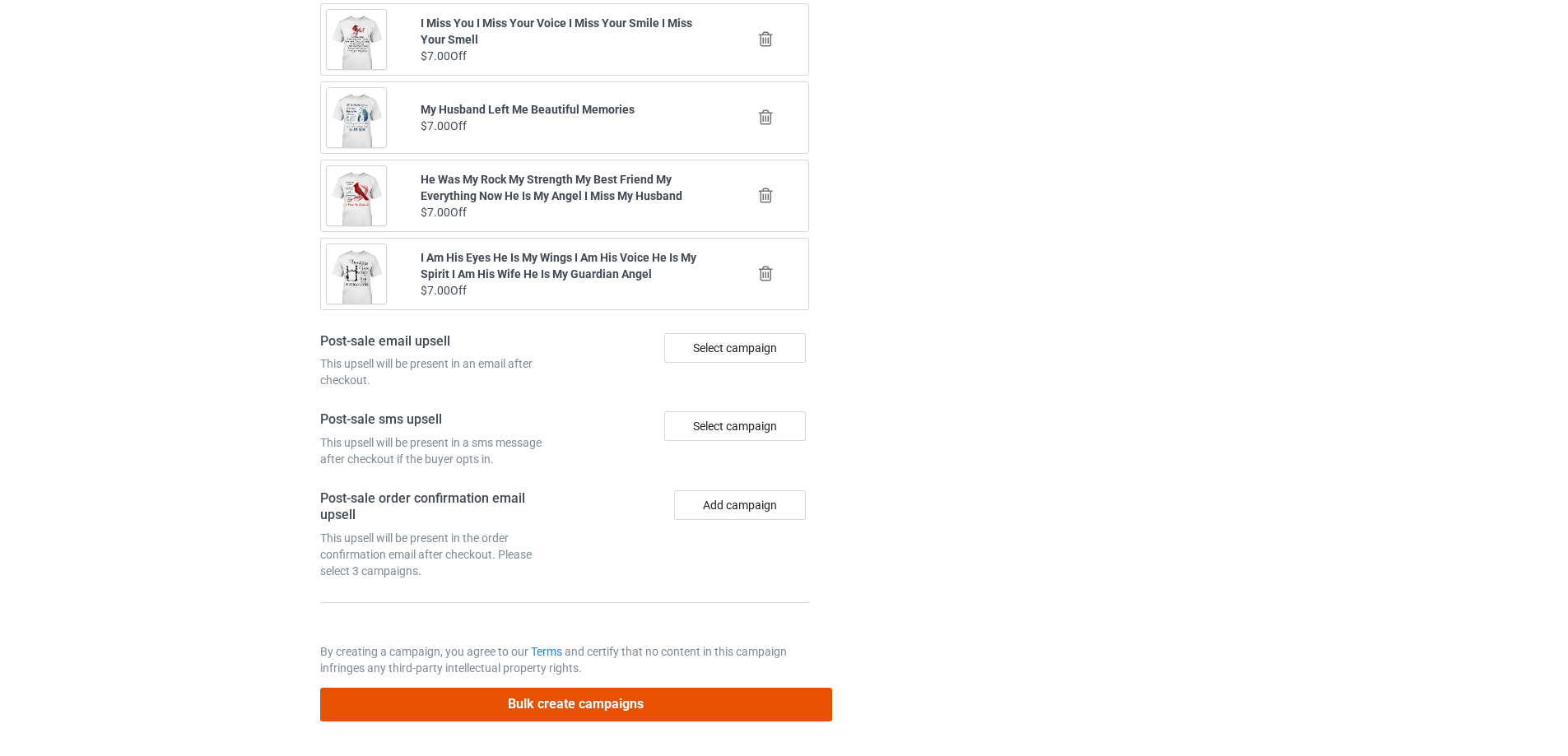
click at [644, 704] on button "Bulk create campaigns" at bounding box center [576, 705] width 512 height 33
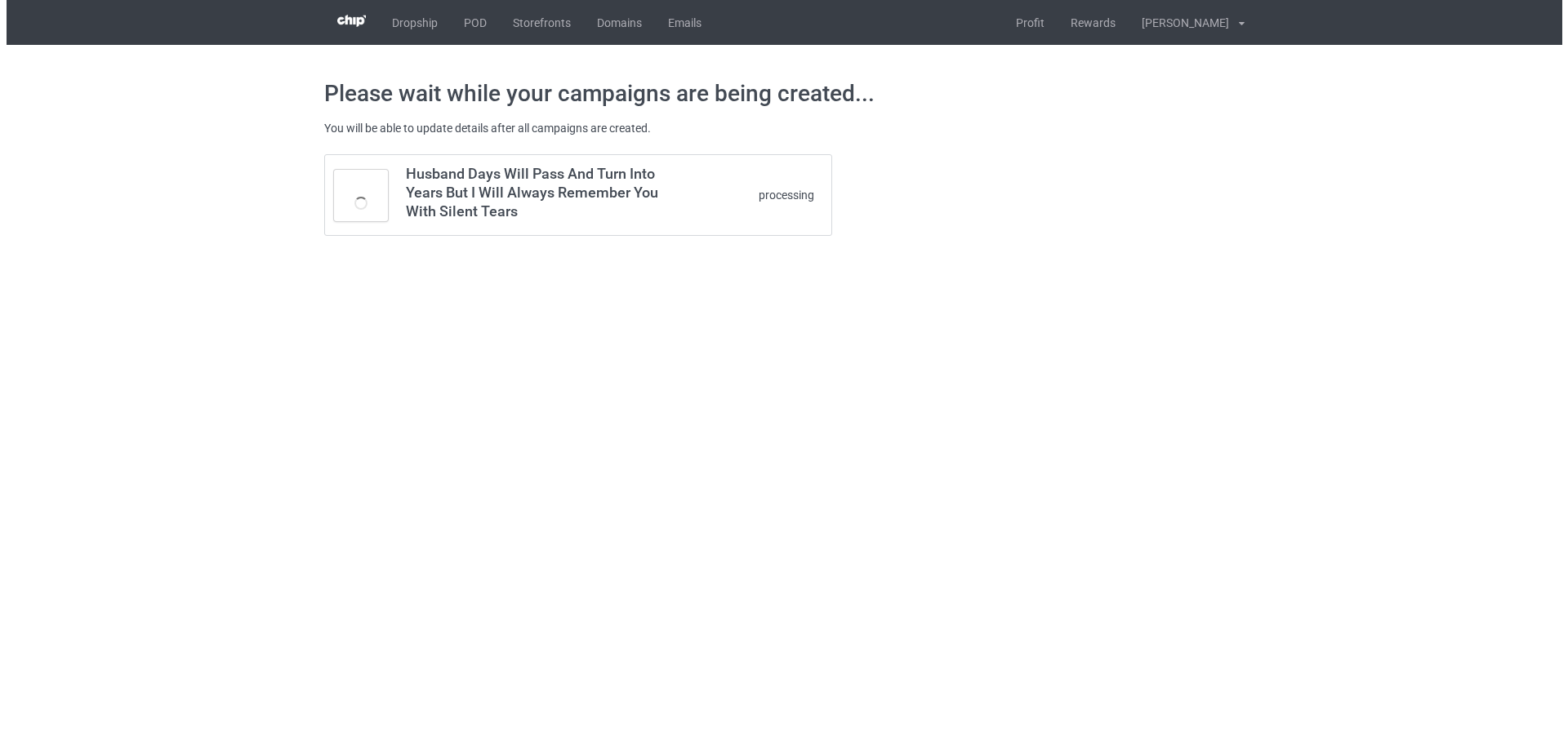
scroll to position [0, 0]
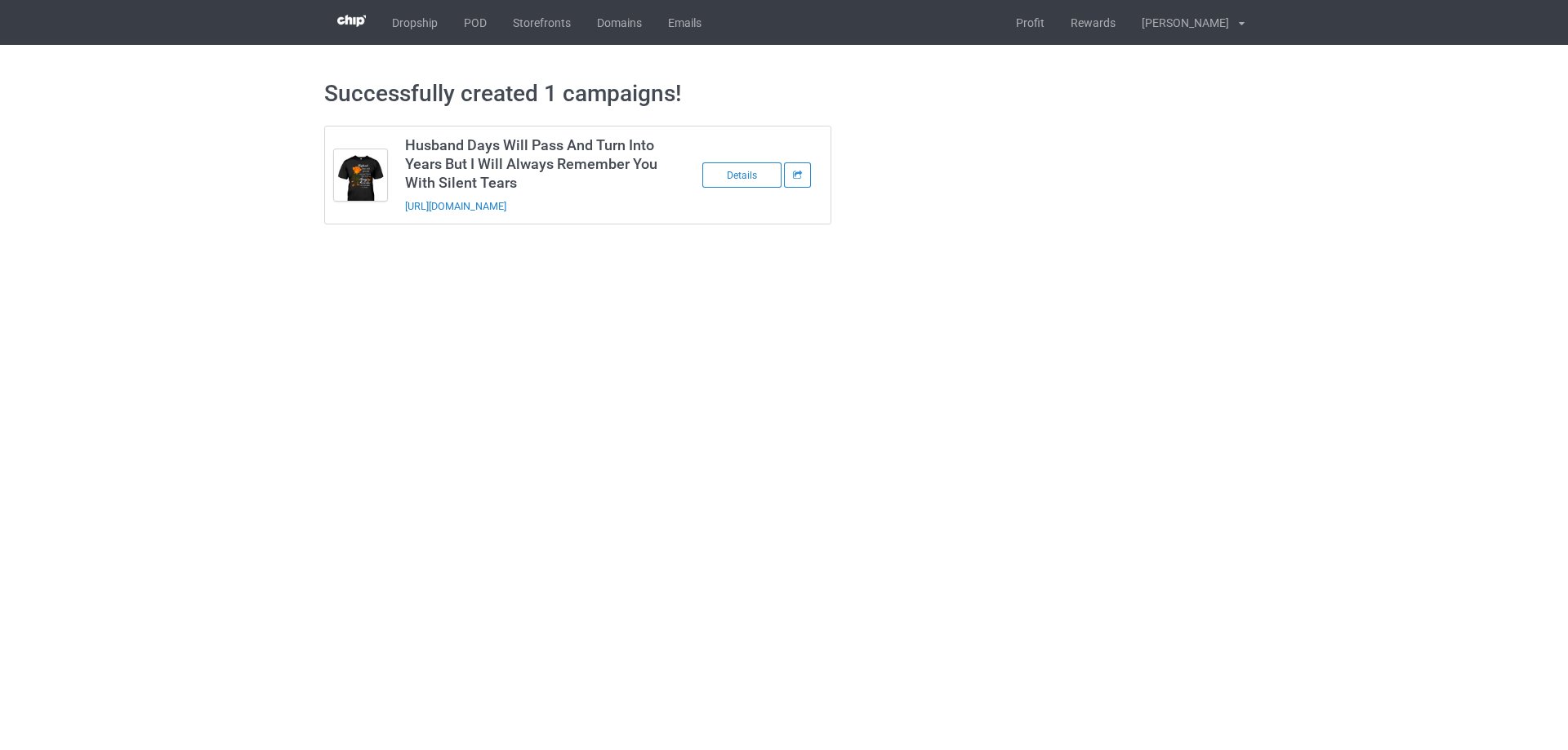
drag, startPoint x: 444, startPoint y: 222, endPoint x: 398, endPoint y: 213, distance: 46.9
click at [398, 213] on td "Husband Days Will Pass And Turn Into Years But I Will Always Remember You With …" at bounding box center [534, 176] width 276 height 98
copy link "https://www.sendinglovetoheaven.com/hdwp"
click at [615, 208] on div "https://www.sendinglovetoheaven.com/hdwp" at bounding box center [519, 206] width 228 height 18
drag, startPoint x: 616, startPoint y: 207, endPoint x: 391, endPoint y: 214, distance: 225.1
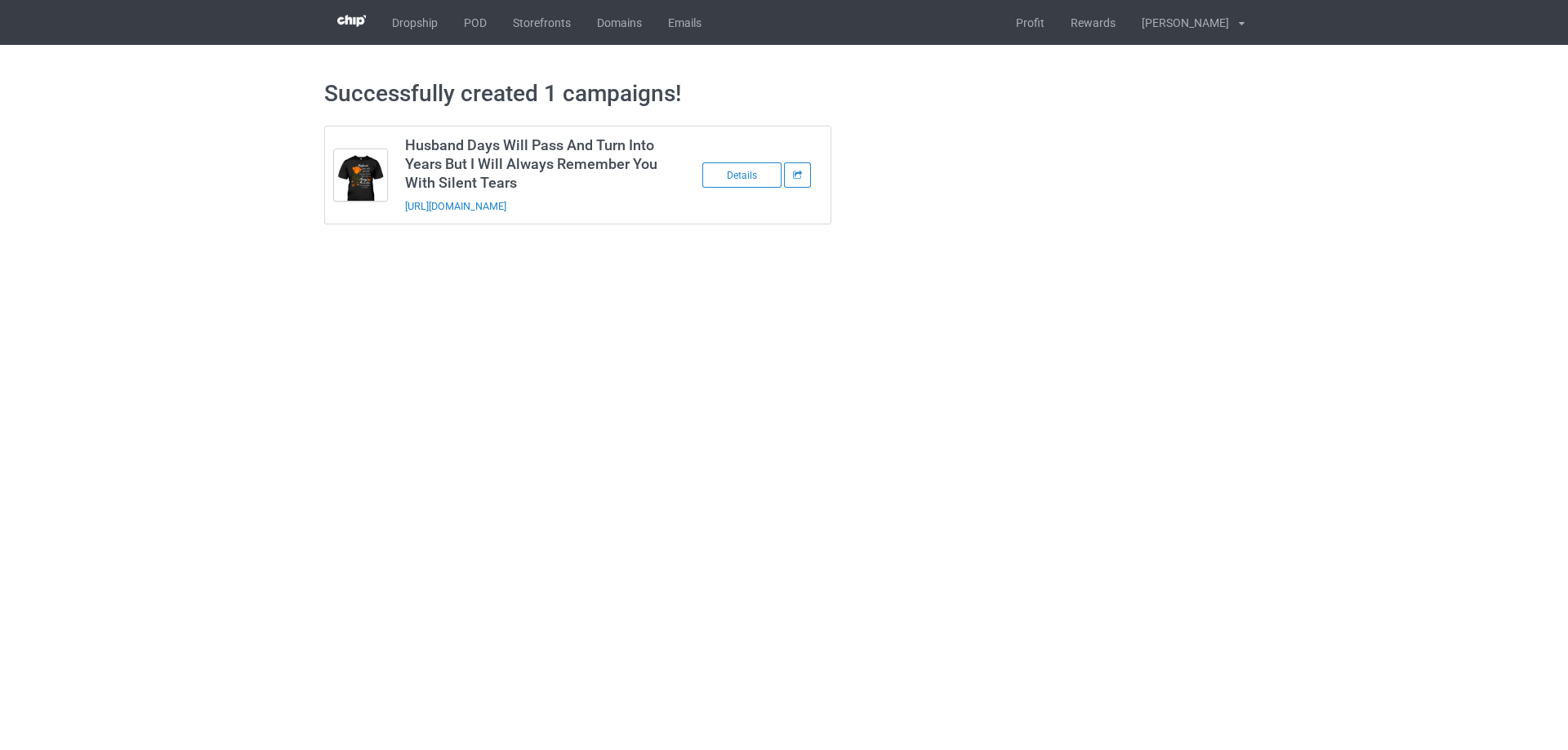
click at [391, 214] on tbody "Husband Days Will Pass And Turn Into Years But I Will Always Remember You With …" at bounding box center [578, 176] width 506 height 98
click at [392, 214] on td at bounding box center [361, 176] width 72 height 98
click at [401, 214] on td "Husband Days Will Pass And Turn Into Years But I Will Always Remember You With …" at bounding box center [534, 176] width 276 height 98
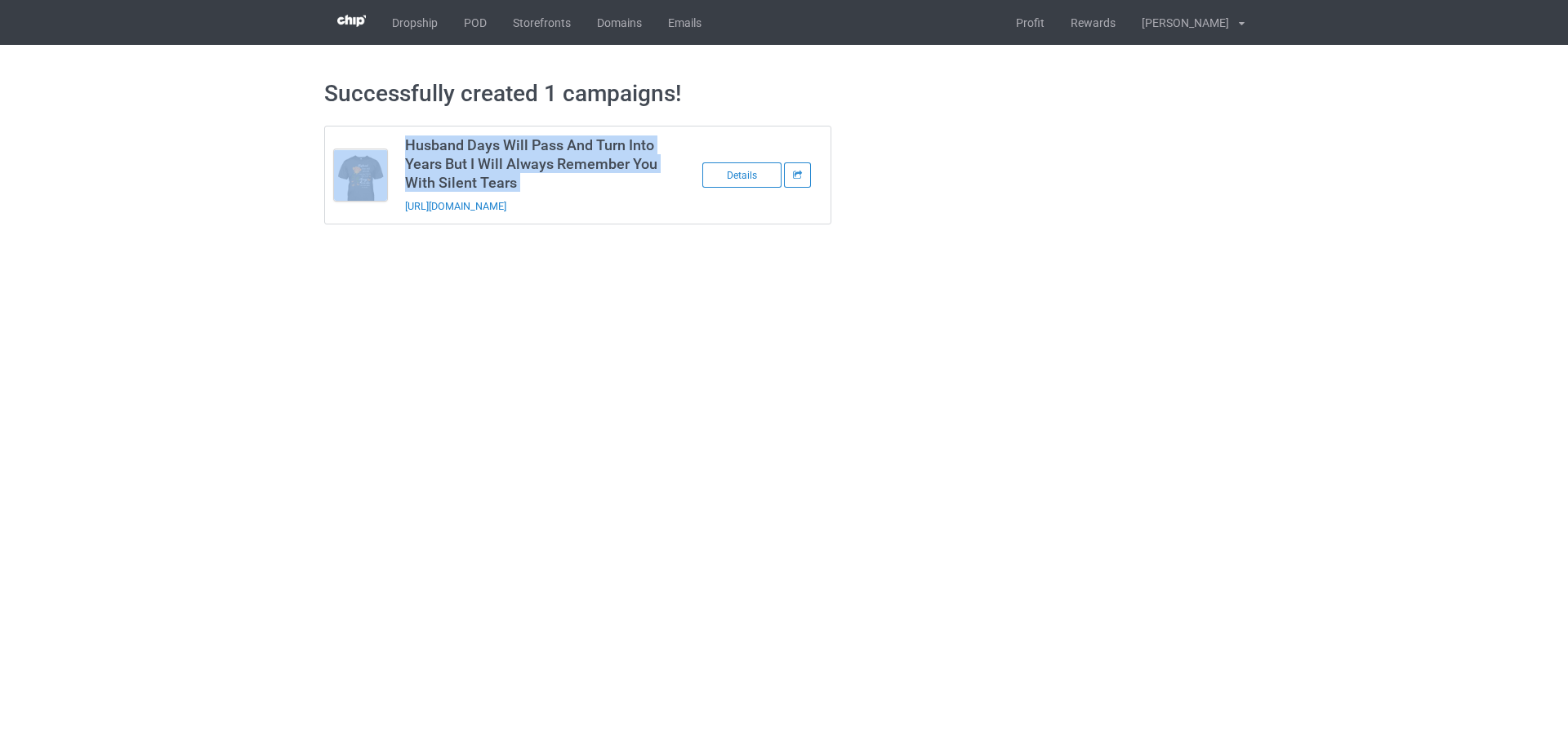
click at [401, 214] on td "Husband Days Will Pass And Turn Into Years But I Will Always Remember You With …" at bounding box center [534, 176] width 276 height 98
click at [472, 14] on link "POD" at bounding box center [475, 22] width 49 height 45
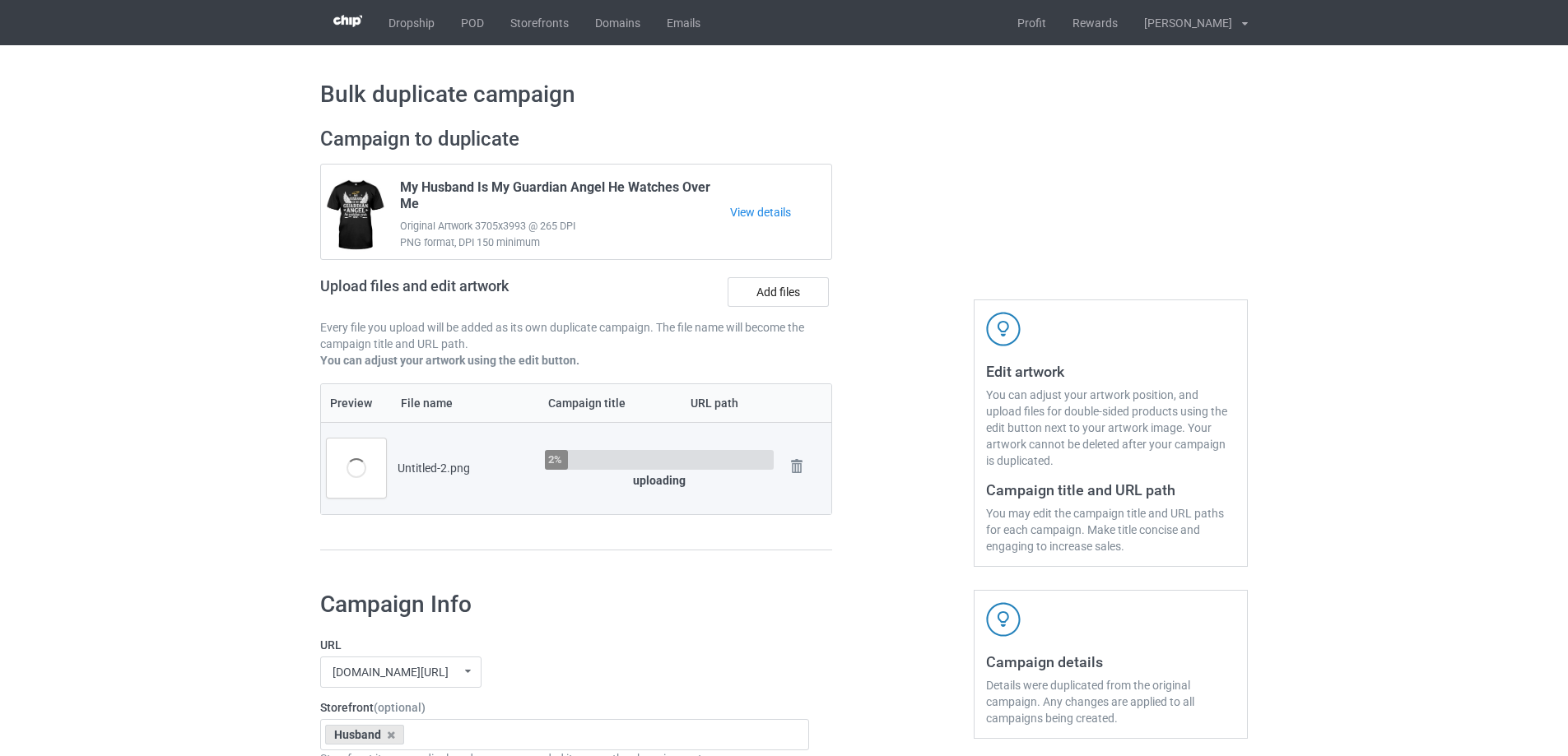
click at [897, 505] on div at bounding box center [903, 346] width 118 height 464
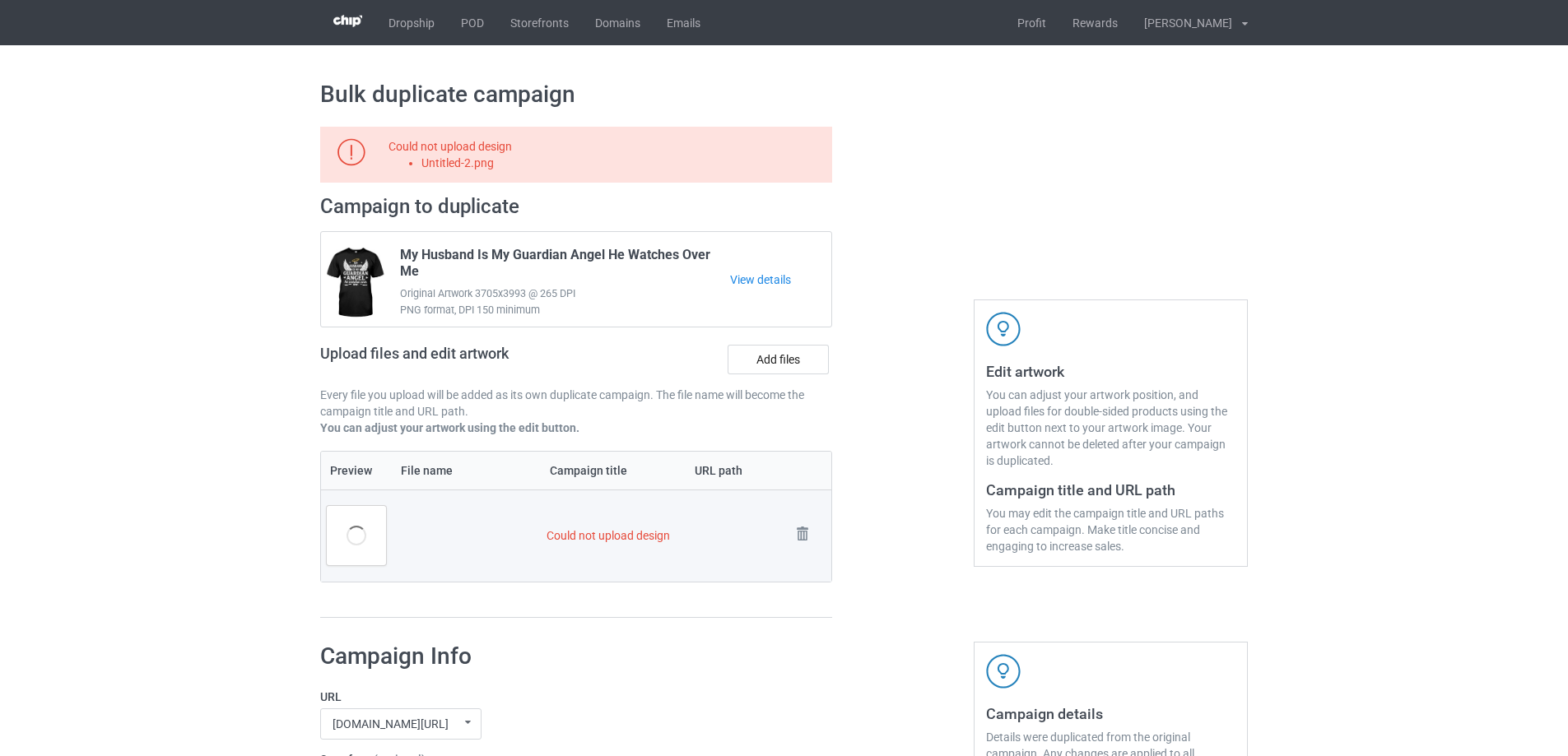
click at [897, 505] on div at bounding box center [903, 372] width 118 height 515
click at [796, 531] on img at bounding box center [802, 534] width 23 height 23
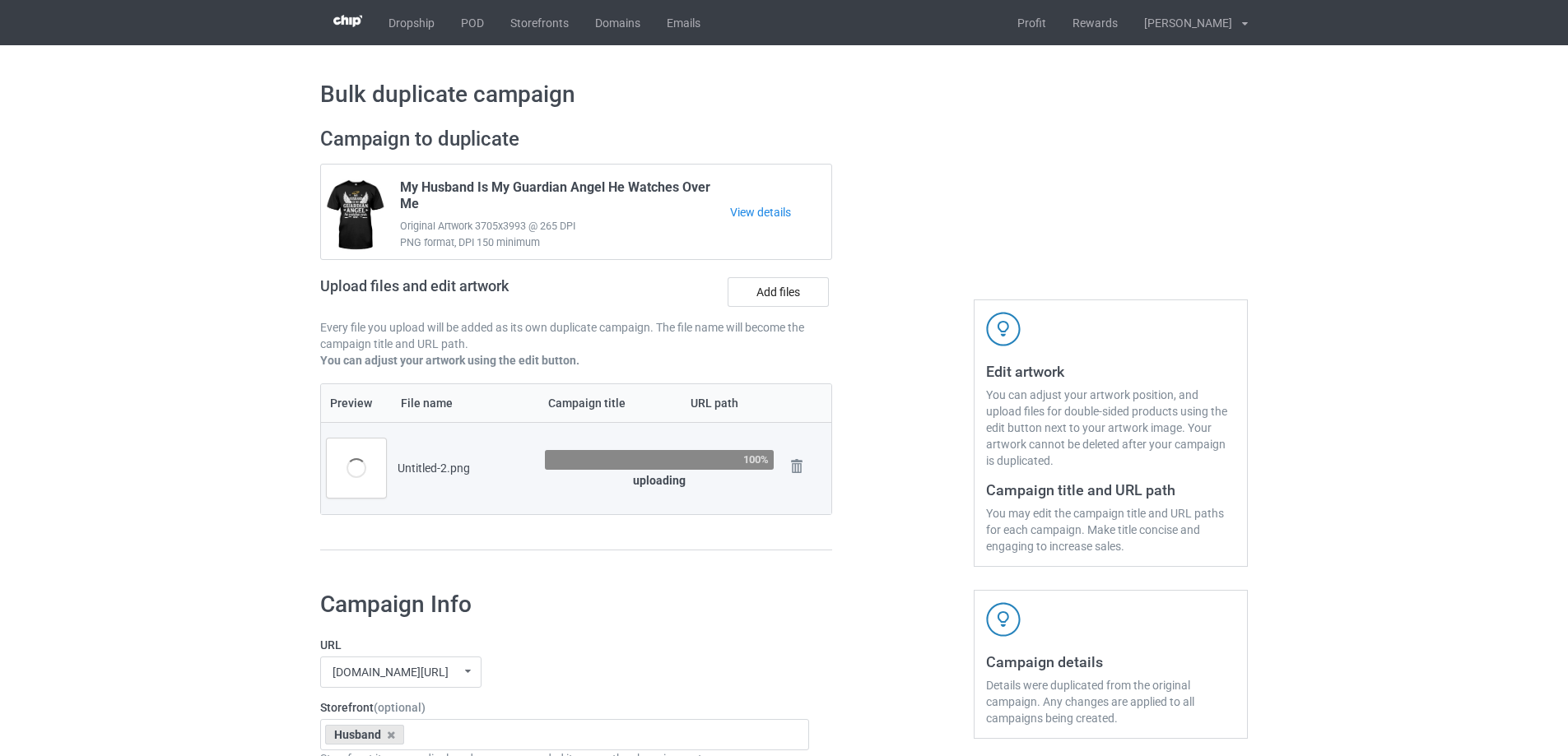
click at [838, 429] on div "Campaign to duplicate My Husband Is My Guardian Angel He Watches Over Me Origin…" at bounding box center [577, 346] width 535 height 464
click at [832, 435] on div "Campaign to duplicate My Husband Is My Guardian Angel He Watches Over Me Origin…" at bounding box center [577, 346] width 535 height 464
click at [832, 458] on div "Campaign to duplicate My Husband Is My Guardian Angel He Watches Over Me Origin…" at bounding box center [577, 346] width 535 height 464
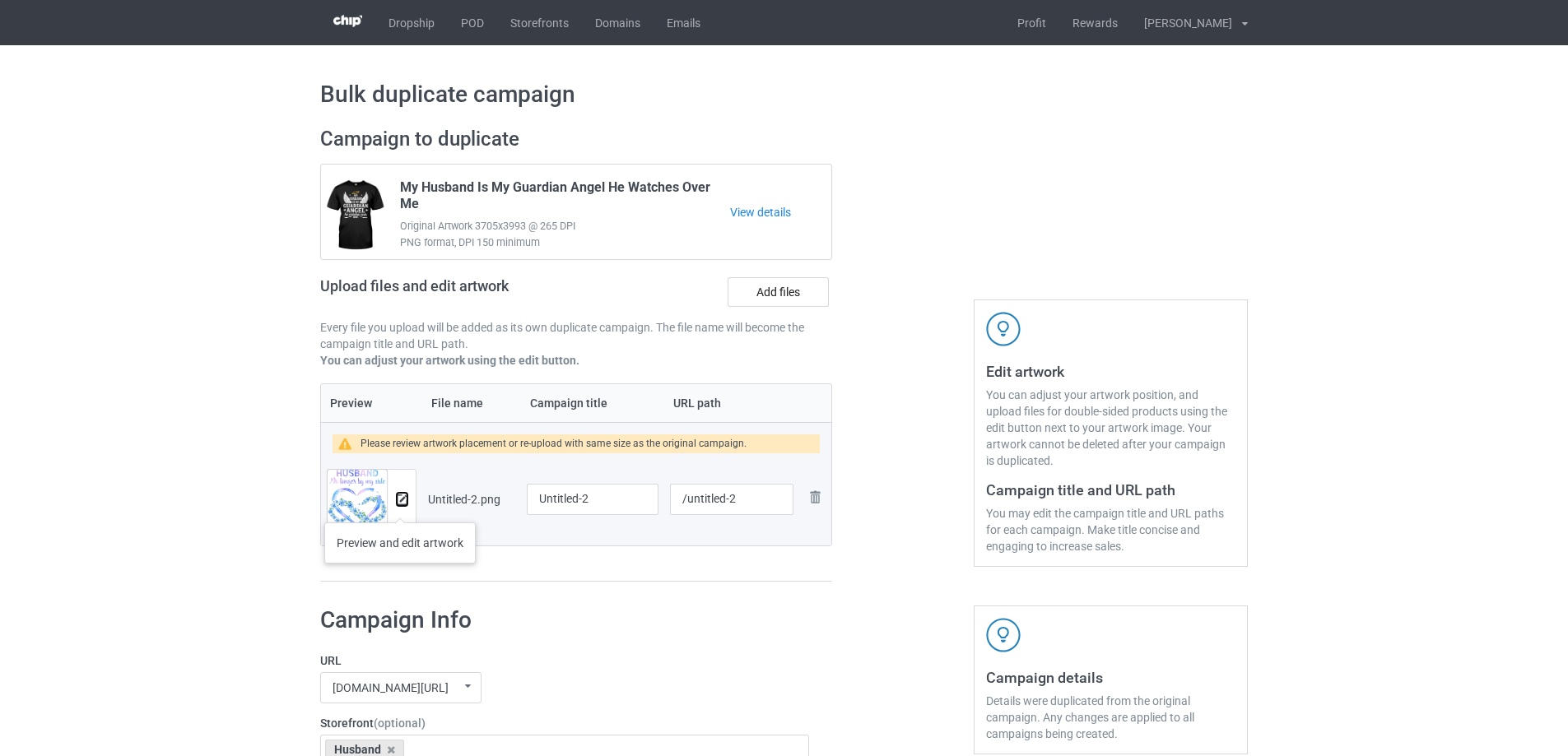
click at [400, 506] on button at bounding box center [402, 499] width 11 height 13
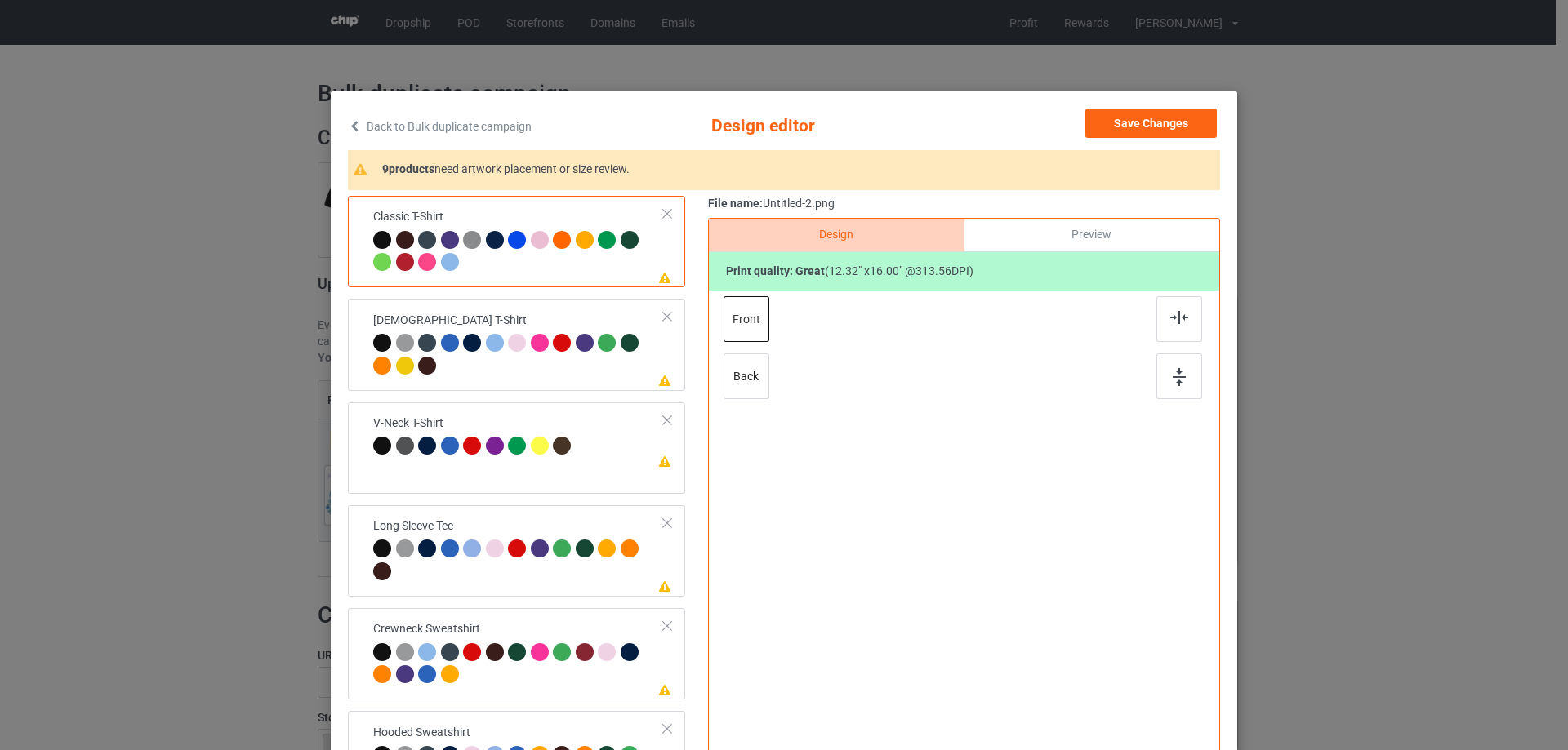
click at [695, 426] on div "Please review artwork placement Classic T-Shirt Please review artwork placement…" at bounding box center [783, 515] width 872 height 637
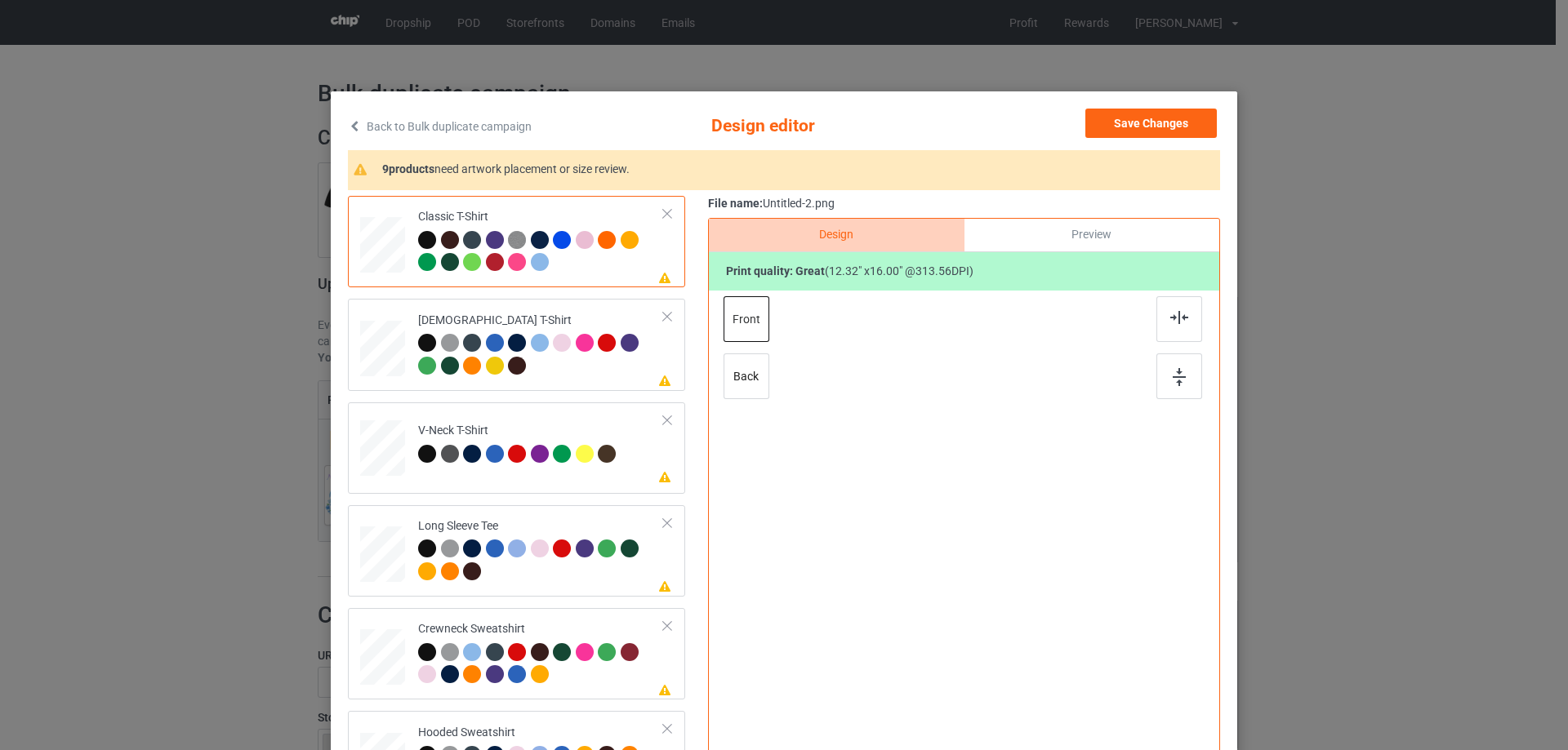
scroll to position [82, 0]
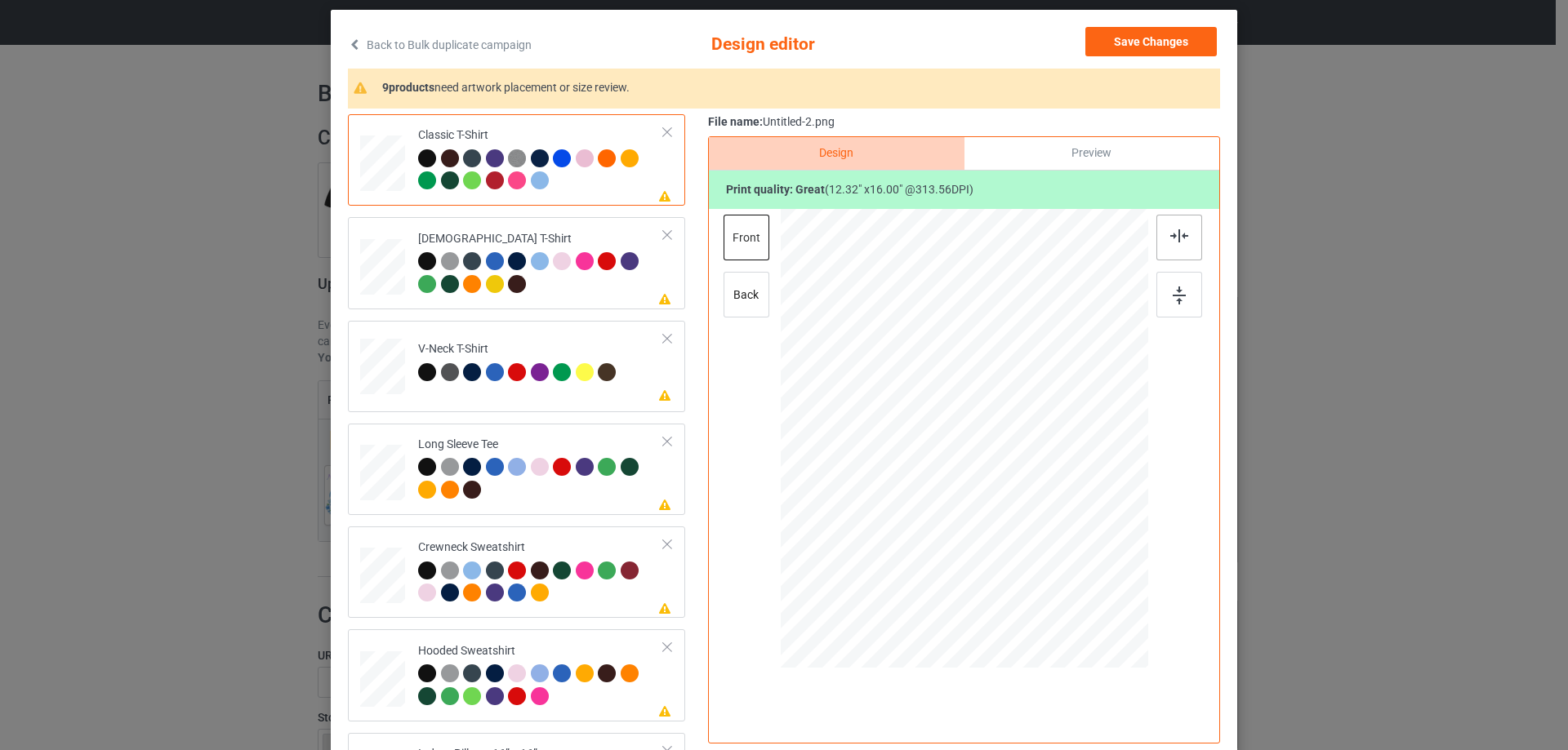
click at [1193, 224] on div at bounding box center [1178, 237] width 46 height 46
click at [596, 286] on div at bounding box center [541, 274] width 246 height 45
click at [1170, 242] on img at bounding box center [1178, 235] width 18 height 13
click at [531, 396] on td "Please review artwork placement V-Neck T-Shirt" at bounding box center [541, 363] width 264 height 72
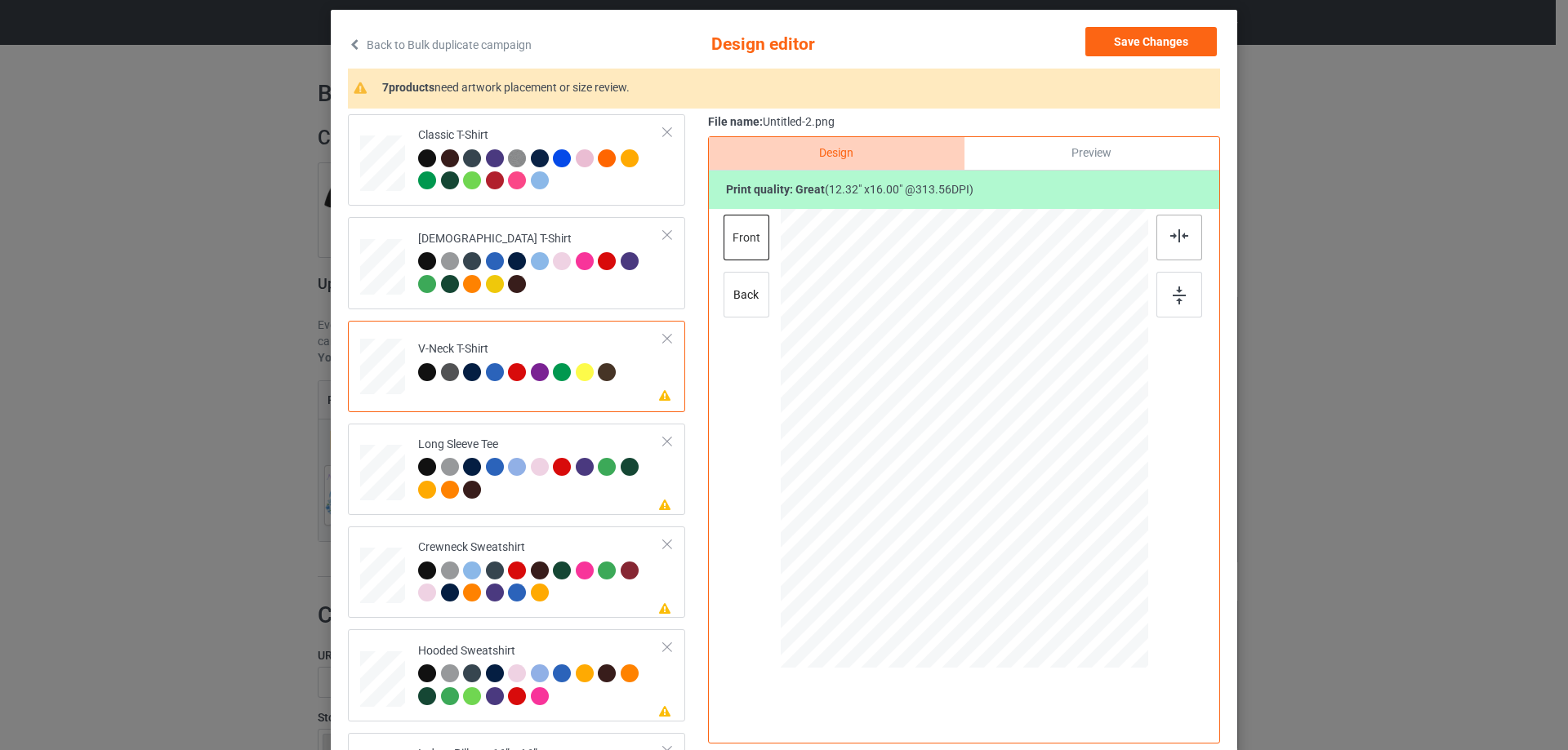
click at [1183, 238] on div at bounding box center [1178, 237] width 46 height 46
click at [560, 438] on div "Long Sleeve Tee" at bounding box center [541, 467] width 246 height 62
drag, startPoint x: 1153, startPoint y: 229, endPoint x: 1164, endPoint y: 229, distance: 11.0
click at [1157, 229] on div at bounding box center [1178, 237] width 46 height 46
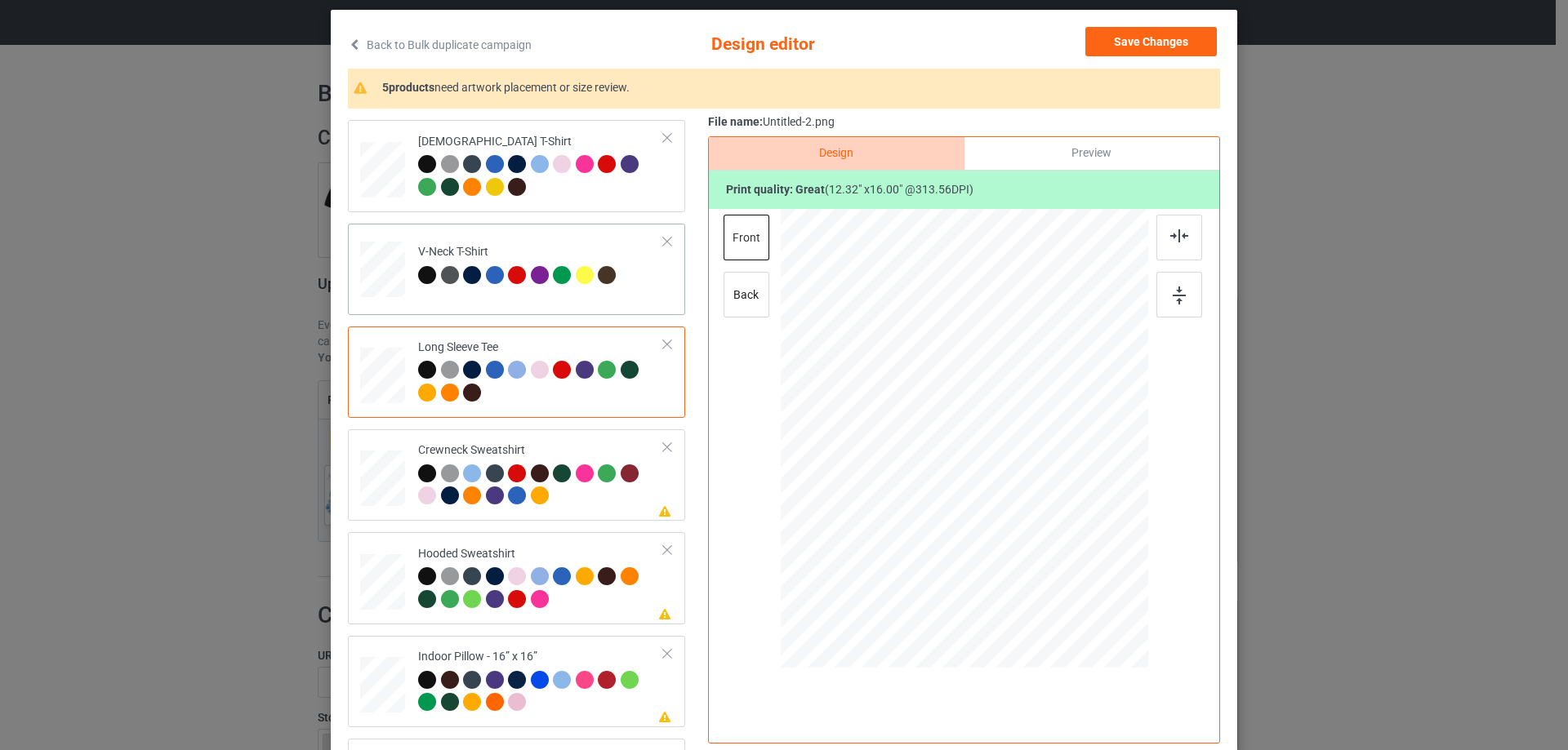
scroll to position [245, 0]
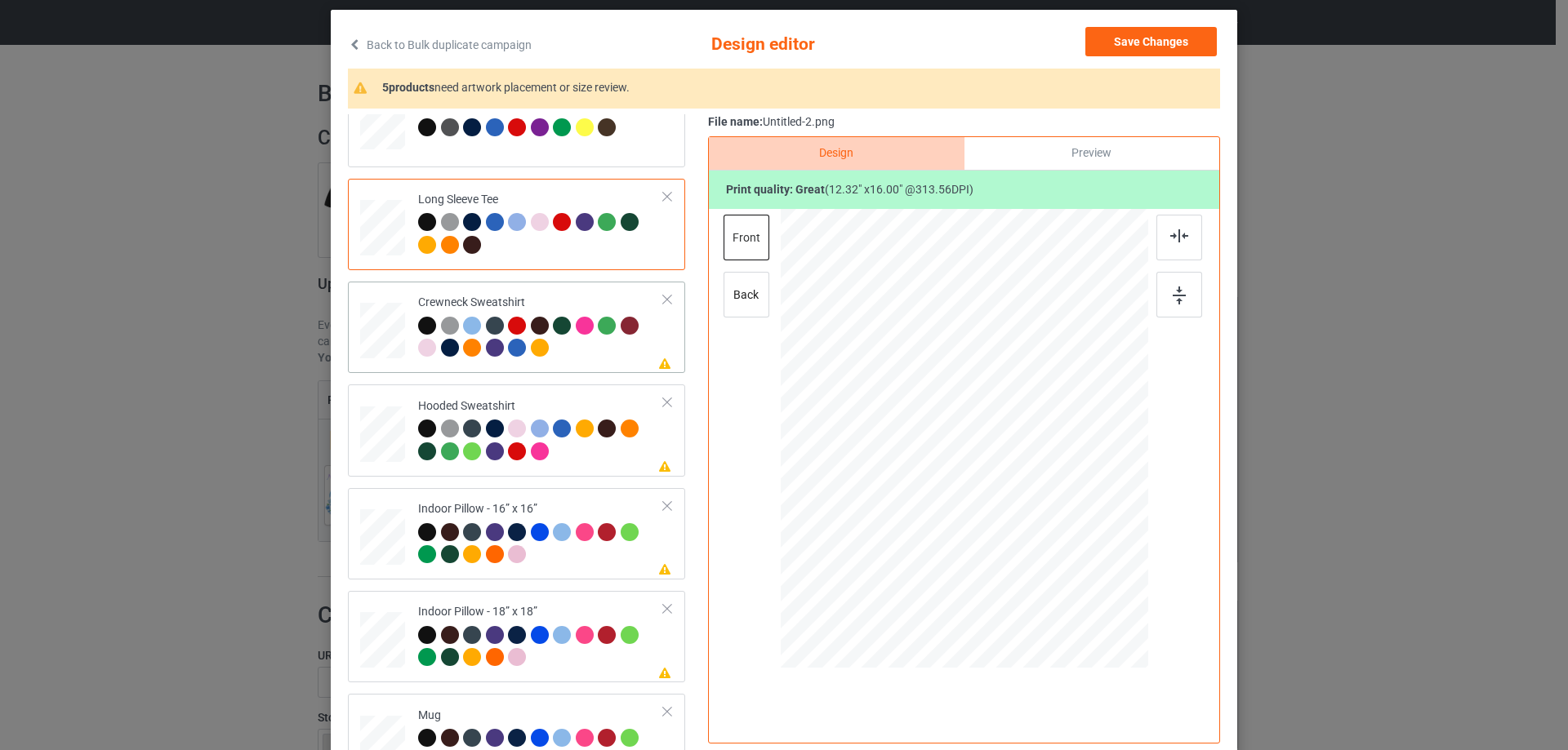
click at [569, 373] on div "Please review artwork placement Crewneck Sweatshirt" at bounding box center [516, 327] width 337 height 92
click at [1191, 236] on div at bounding box center [1178, 237] width 46 height 46
click at [616, 453] on div at bounding box center [541, 442] width 246 height 45
click at [1170, 234] on img at bounding box center [1178, 235] width 18 height 13
click at [524, 511] on div "Indoor Pillow - 16” x 16”" at bounding box center [541, 531] width 246 height 62
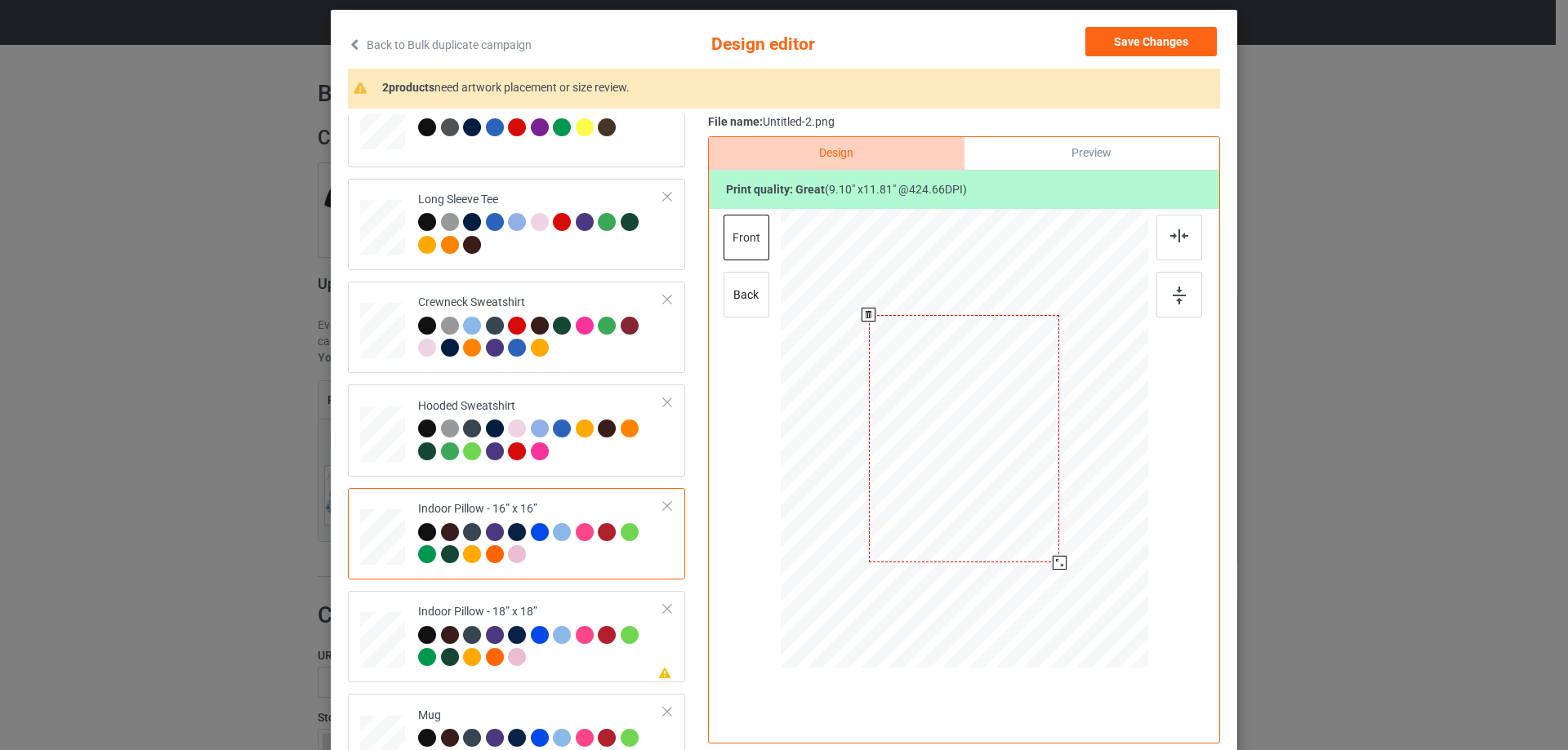
drag, startPoint x: 1074, startPoint y: 578, endPoint x: 1062, endPoint y: 556, distance: 25.1
click at [1062, 556] on div at bounding box center [964, 438] width 367 height 366
click at [1104, 156] on div "Preview" at bounding box center [1092, 152] width 255 height 32
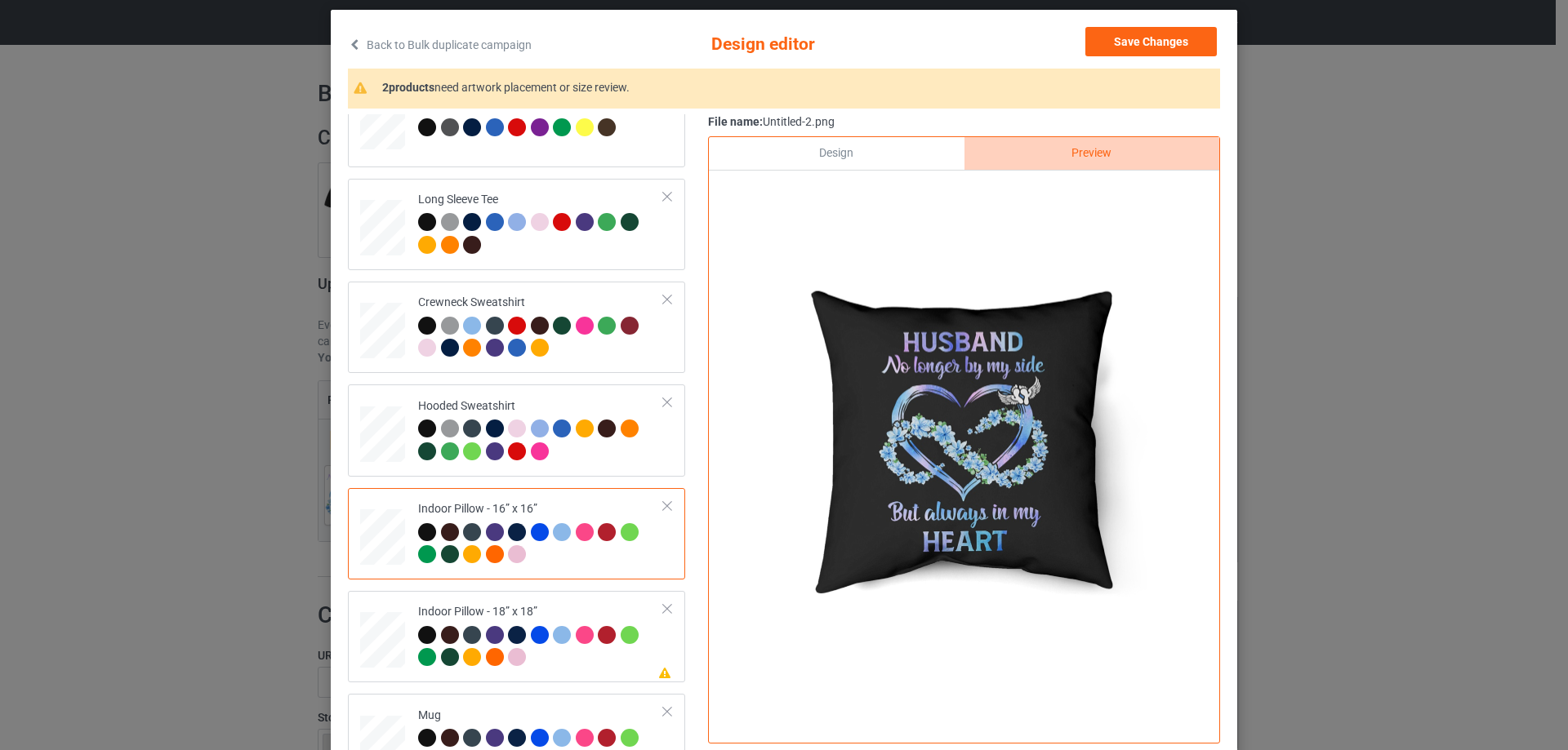
click at [879, 150] on div "Design" at bounding box center [836, 152] width 255 height 32
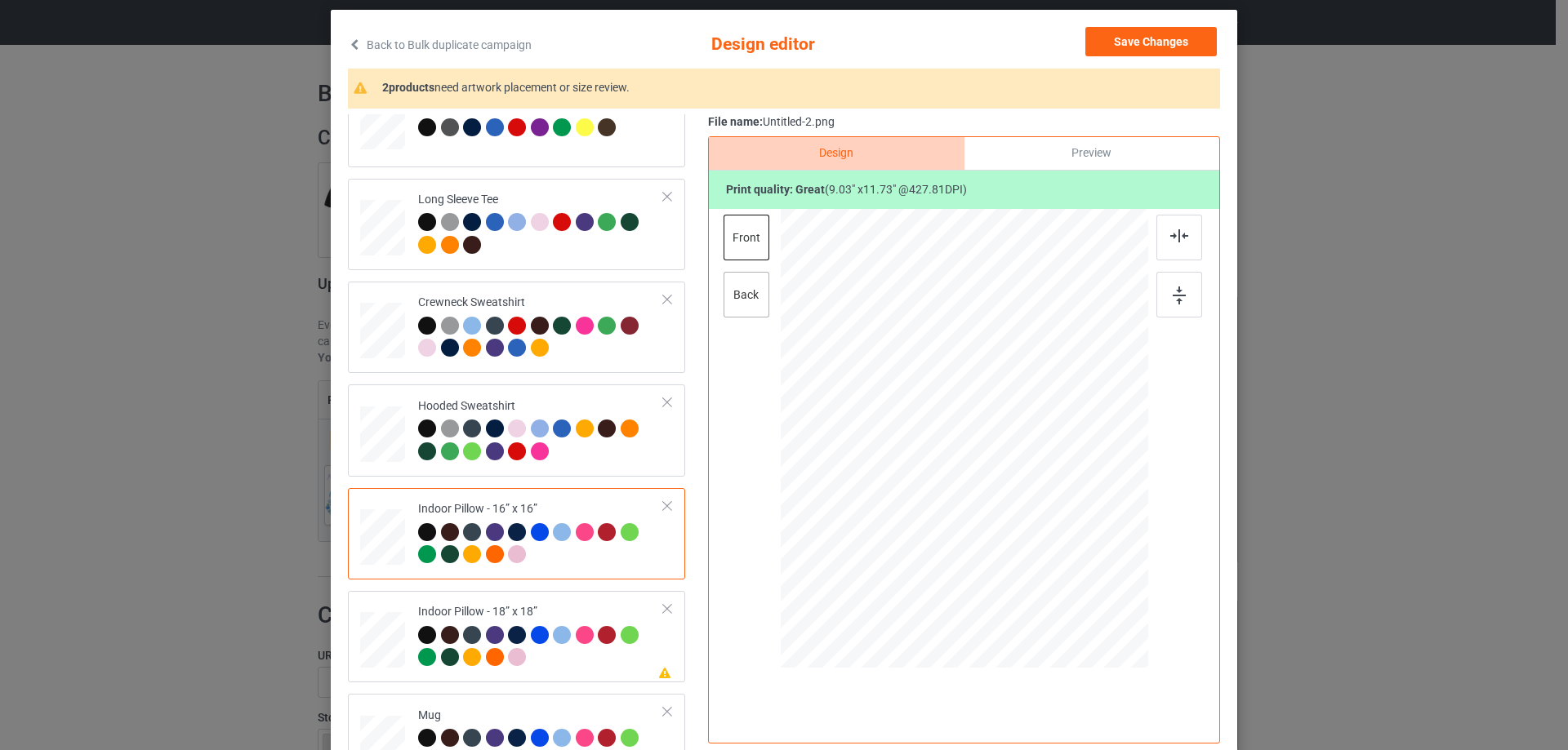
click at [730, 299] on div "back" at bounding box center [746, 294] width 46 height 46
drag, startPoint x: 1066, startPoint y: 576, endPoint x: 1054, endPoint y: 555, distance: 24.2
click at [1054, 555] on div at bounding box center [963, 438] width 366 height 366
click at [541, 609] on div "Indoor Pillow - 18” x 18”" at bounding box center [541, 635] width 246 height 62
drag, startPoint x: 1062, startPoint y: 574, endPoint x: 1056, endPoint y: 563, distance: 12.5
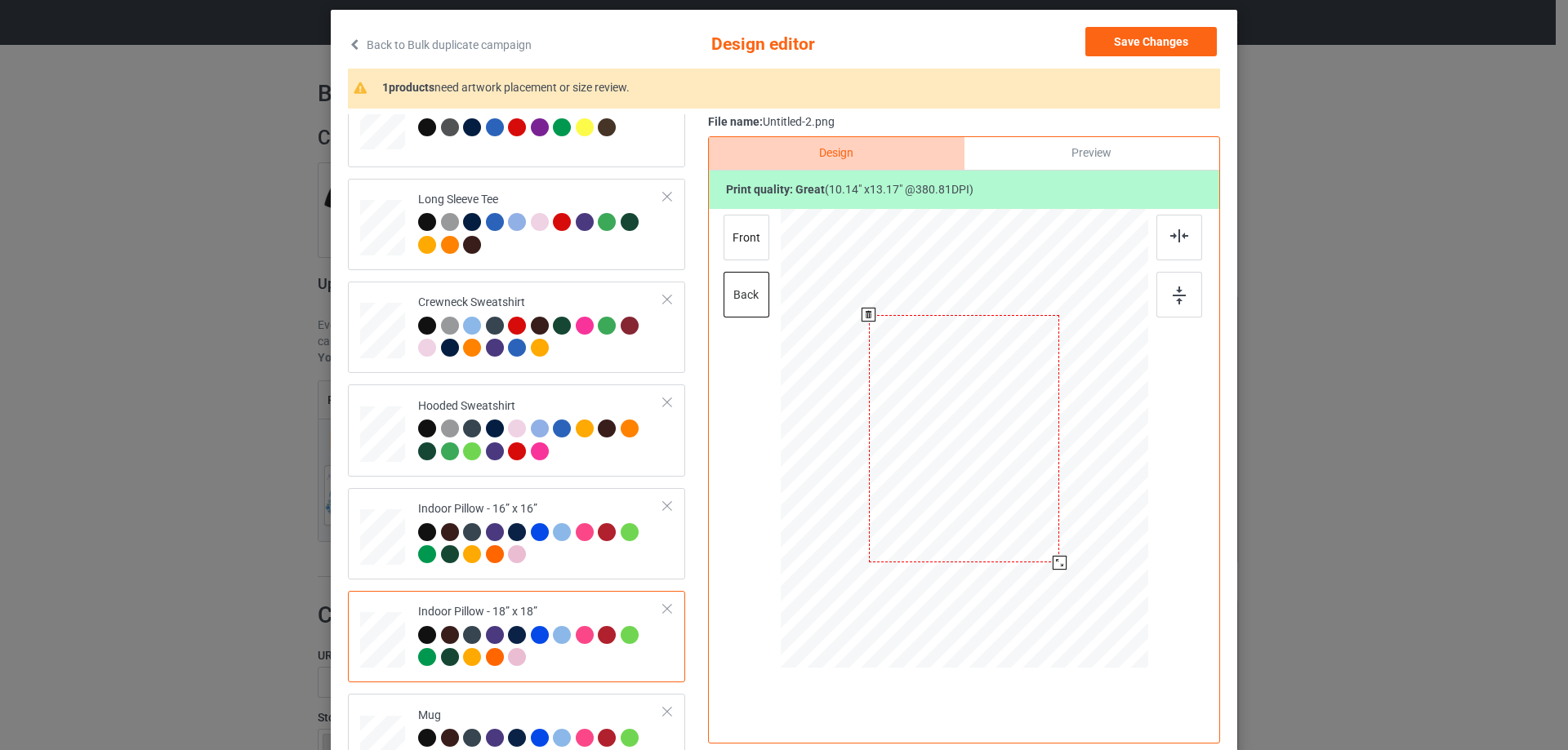
click at [1056, 563] on div at bounding box center [1059, 562] width 14 height 14
drag, startPoint x: 759, startPoint y: 236, endPoint x: 928, endPoint y: 399, distance: 234.8
click at [759, 236] on div "front" at bounding box center [746, 237] width 46 height 46
drag, startPoint x: 1070, startPoint y: 579, endPoint x: 1060, endPoint y: 556, distance: 25.1
click at [1060, 556] on div at bounding box center [963, 438] width 366 height 366
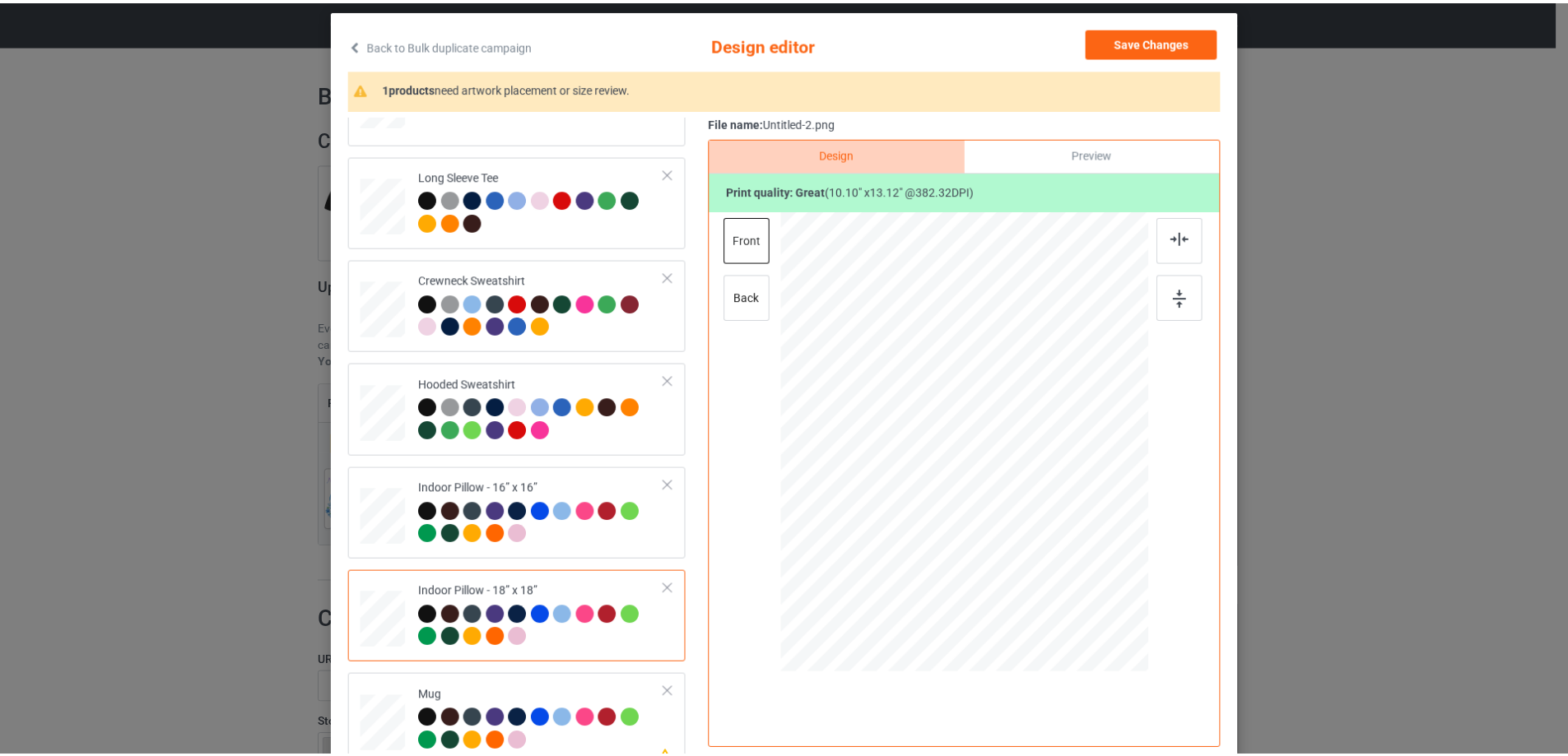
scroll to position [283, 0]
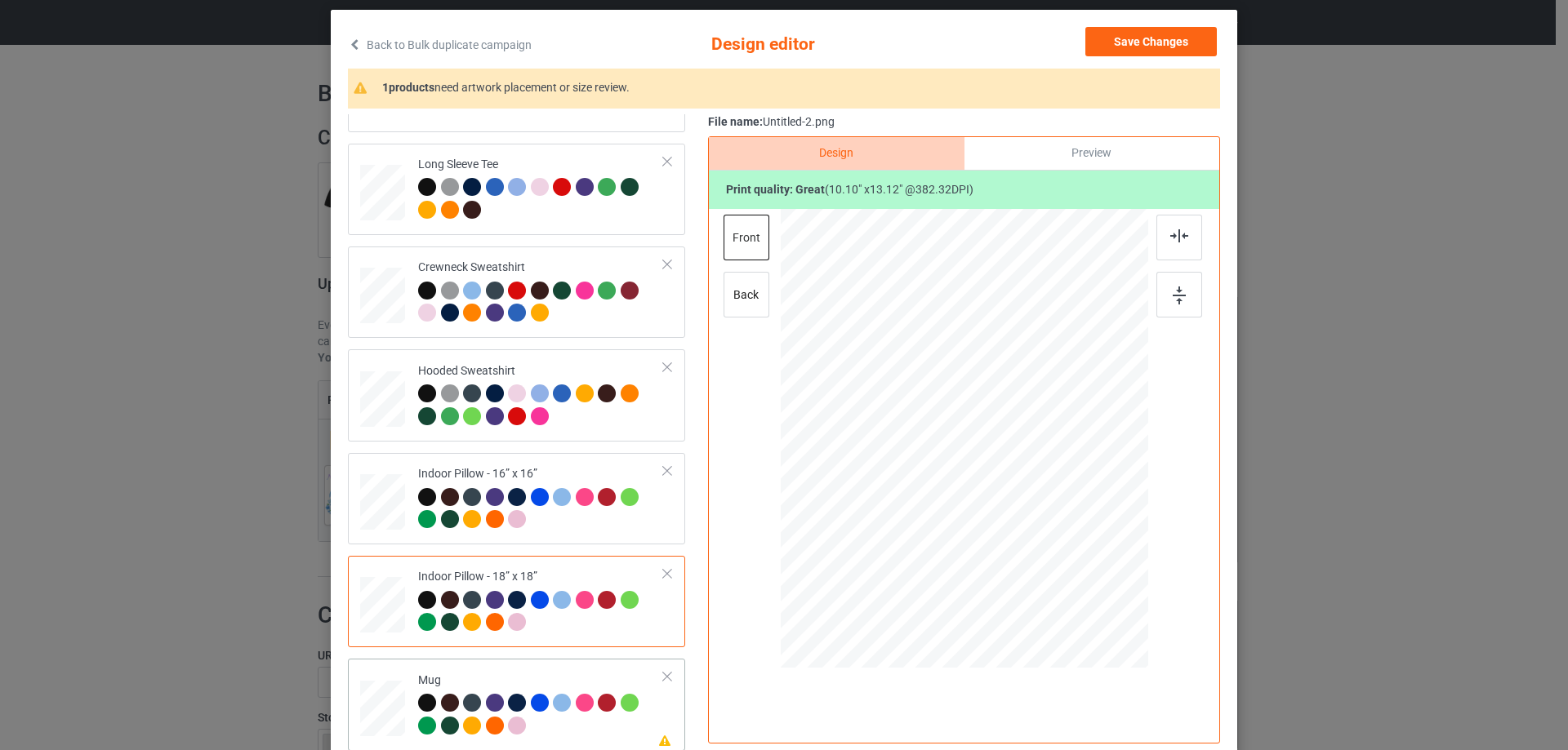
click at [385, 670] on td at bounding box center [385, 705] width 49 height 78
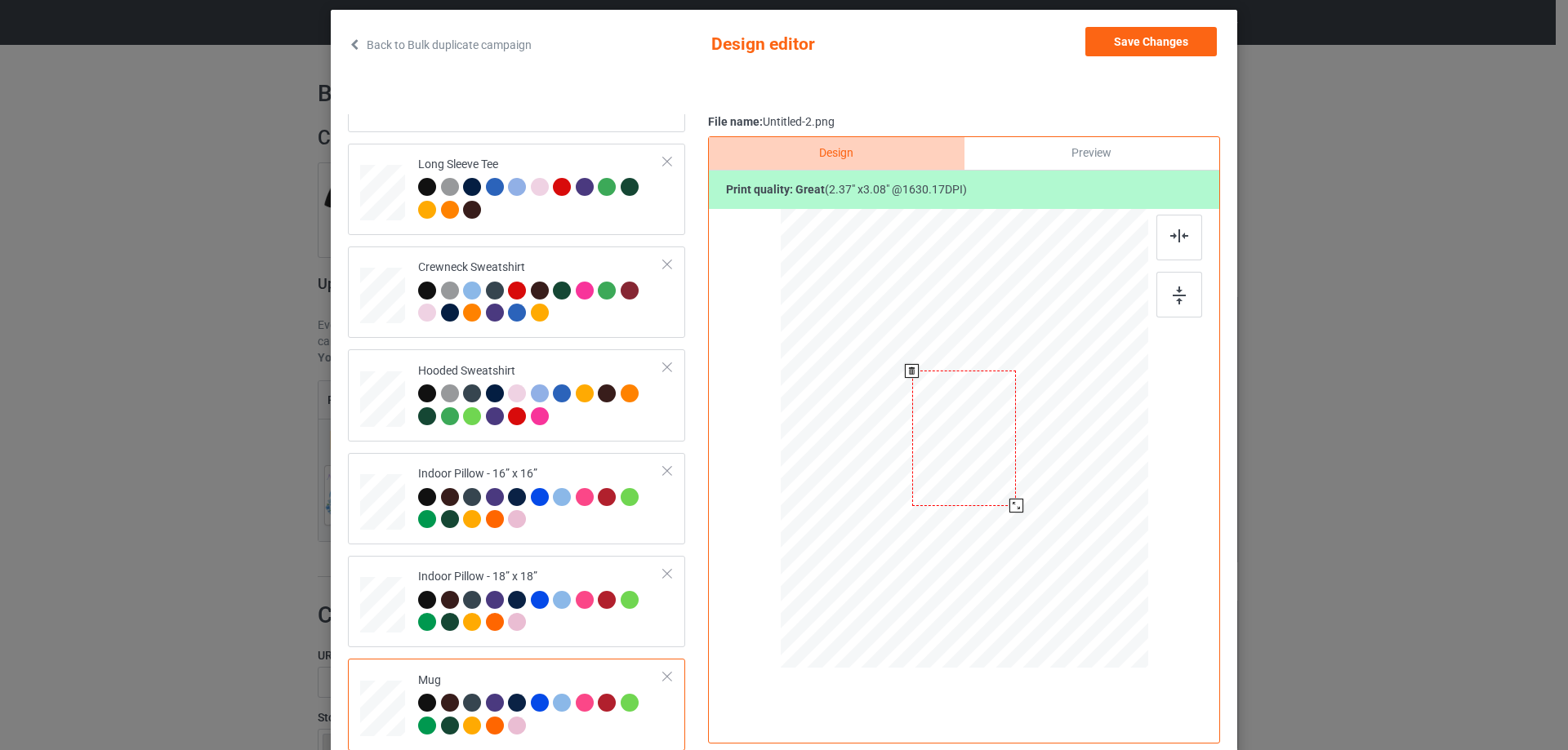
drag, startPoint x: 1064, startPoint y: 583, endPoint x: 1026, endPoint y: 489, distance: 101.4
click at [1026, 489] on div at bounding box center [964, 438] width 367 height 152
drag, startPoint x: 964, startPoint y: 466, endPoint x: 1064, endPoint y: 466, distance: 100.0
click at [1064, 466] on div at bounding box center [1065, 438] width 104 height 136
click at [1065, 465] on div at bounding box center [1065, 438] width 104 height 136
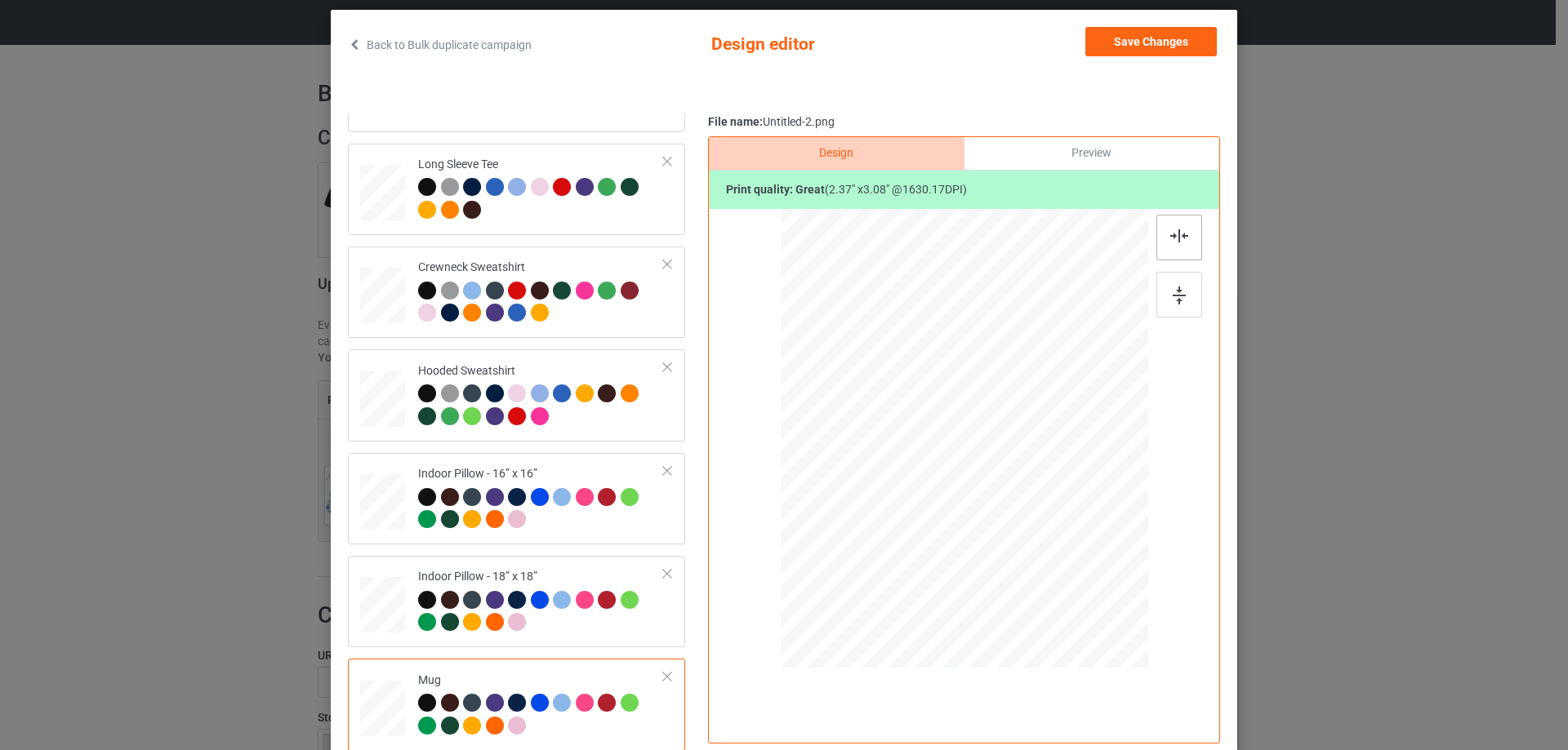
drag, startPoint x: 1191, startPoint y: 292, endPoint x: 1175, endPoint y: 255, distance: 40.3
click at [1189, 292] on div at bounding box center [1178, 294] width 46 height 46
click at [1099, 121] on div "File name: Untitled-2.png" at bounding box center [964, 122] width 512 height 17
click at [1078, 145] on div "Preview" at bounding box center [1092, 152] width 255 height 32
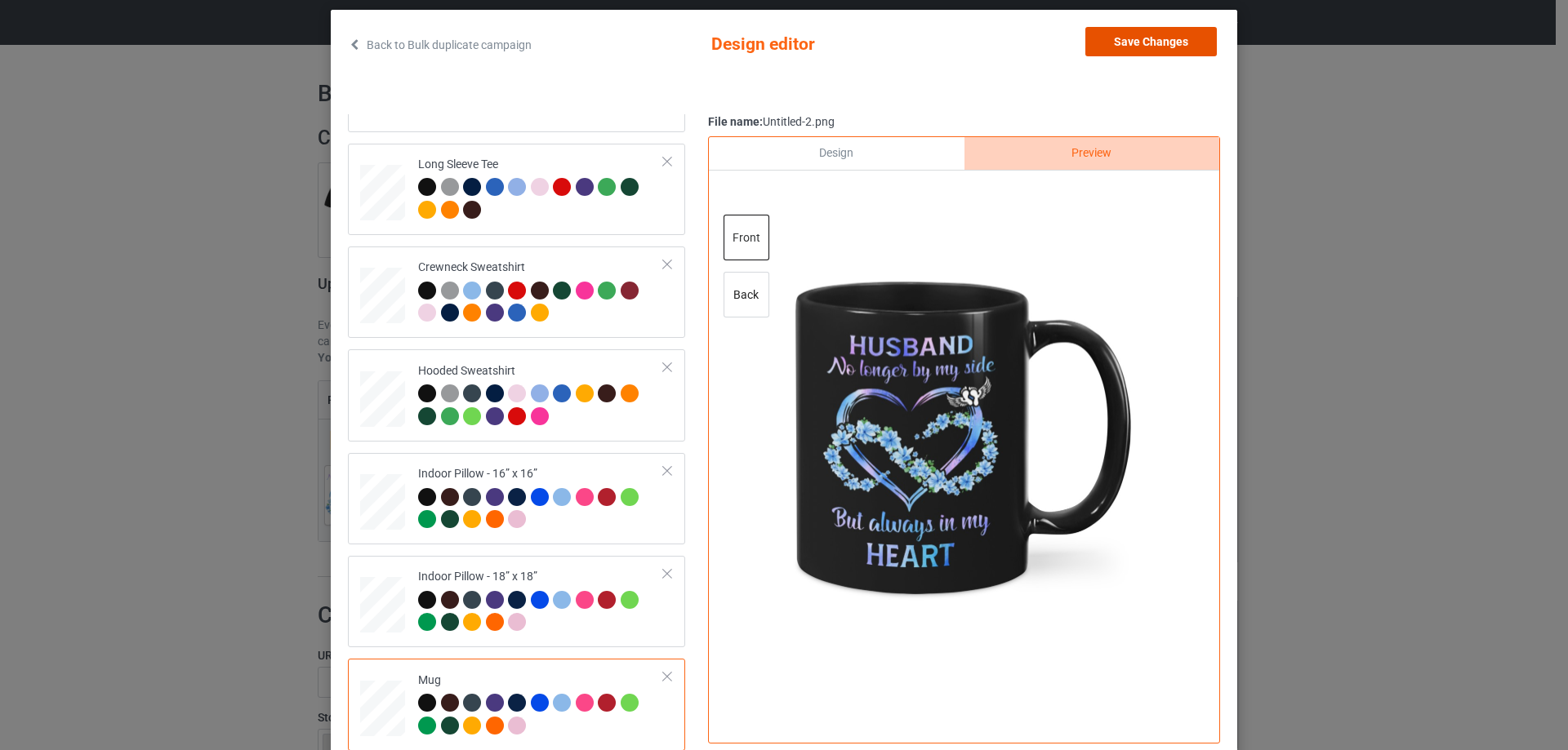
click at [1128, 40] on button "Save Changes" at bounding box center [1150, 42] width 132 height 29
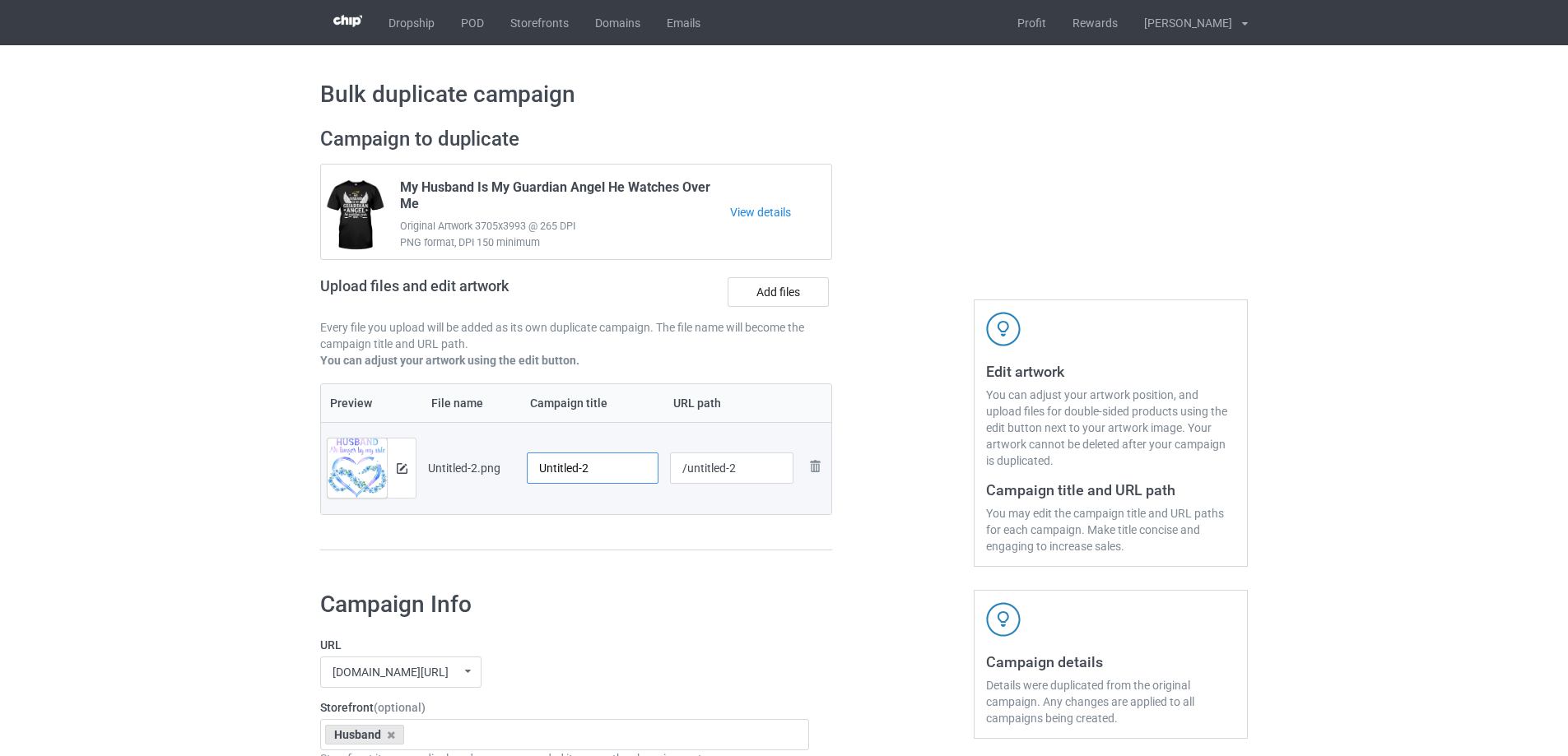
click at [587, 459] on input "Untitled-2" at bounding box center [593, 469] width 132 height 32
paste input "Husband No Longer By My Side But Always In My Heart"
type input "Husband No Longer By My Side But Always In My Heart"
click at [605, 526] on div "Preview File name Campaign title URL path Preview and edit artwork Untitled-2.p…" at bounding box center [576, 468] width 512 height 168
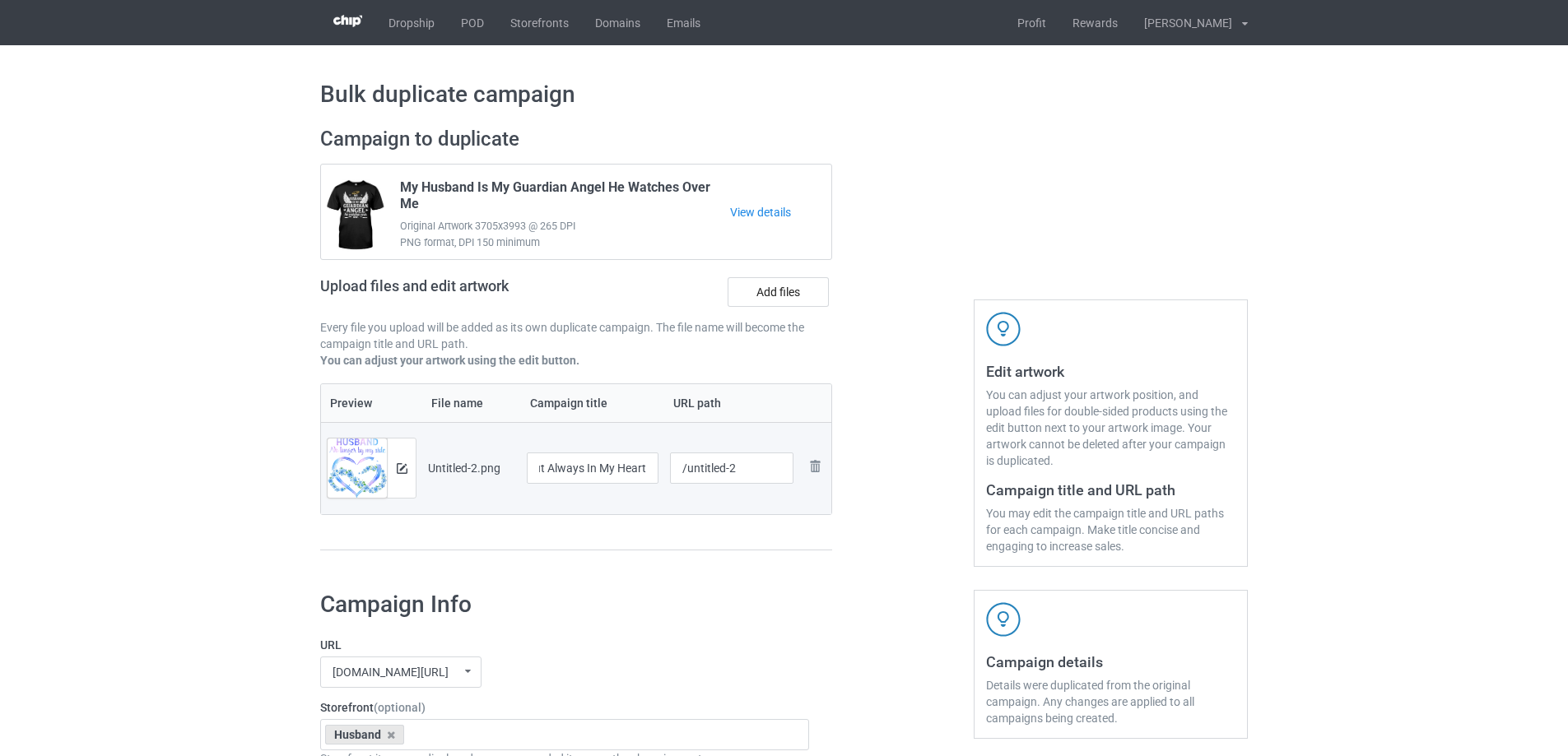
scroll to position [0, 0]
drag, startPoint x: 701, startPoint y: 470, endPoint x: 770, endPoint y: 469, distance: 69.0
click at [770, 469] on input "/untitled-2" at bounding box center [732, 469] width 124 height 32
click at [909, 439] on div at bounding box center [903, 346] width 118 height 464
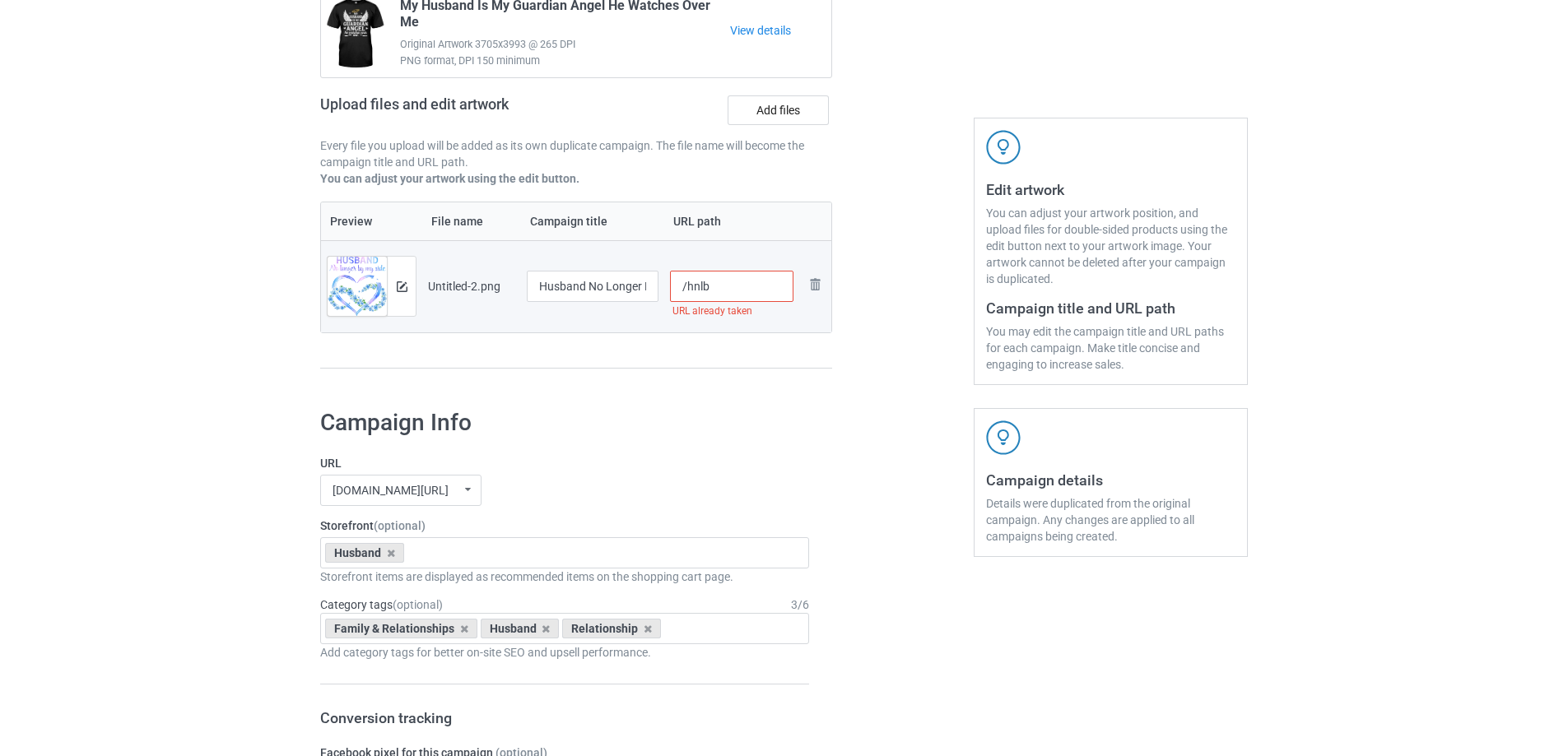
scroll to position [164, 0]
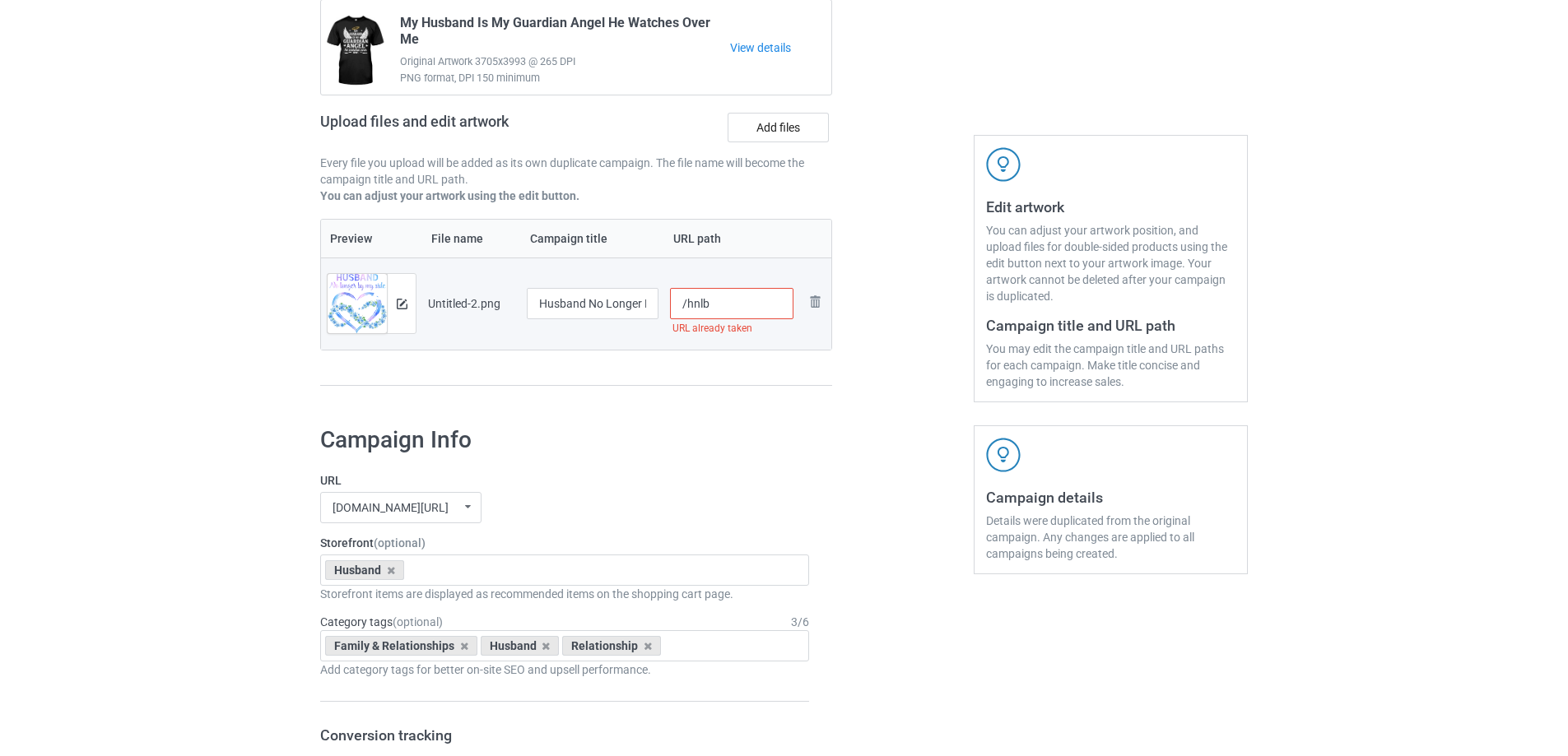
click at [760, 302] on input "/hnlb" at bounding box center [732, 304] width 124 height 32
drag, startPoint x: 711, startPoint y: 304, endPoint x: 750, endPoint y: 304, distance: 39.0
click at [750, 303] on input "/hnlb2" at bounding box center [732, 304] width 124 height 32
drag, startPoint x: 711, startPoint y: 304, endPoint x: 748, endPoint y: 308, distance: 37.2
click at [748, 308] on input "/hnlb3" at bounding box center [732, 304] width 124 height 32
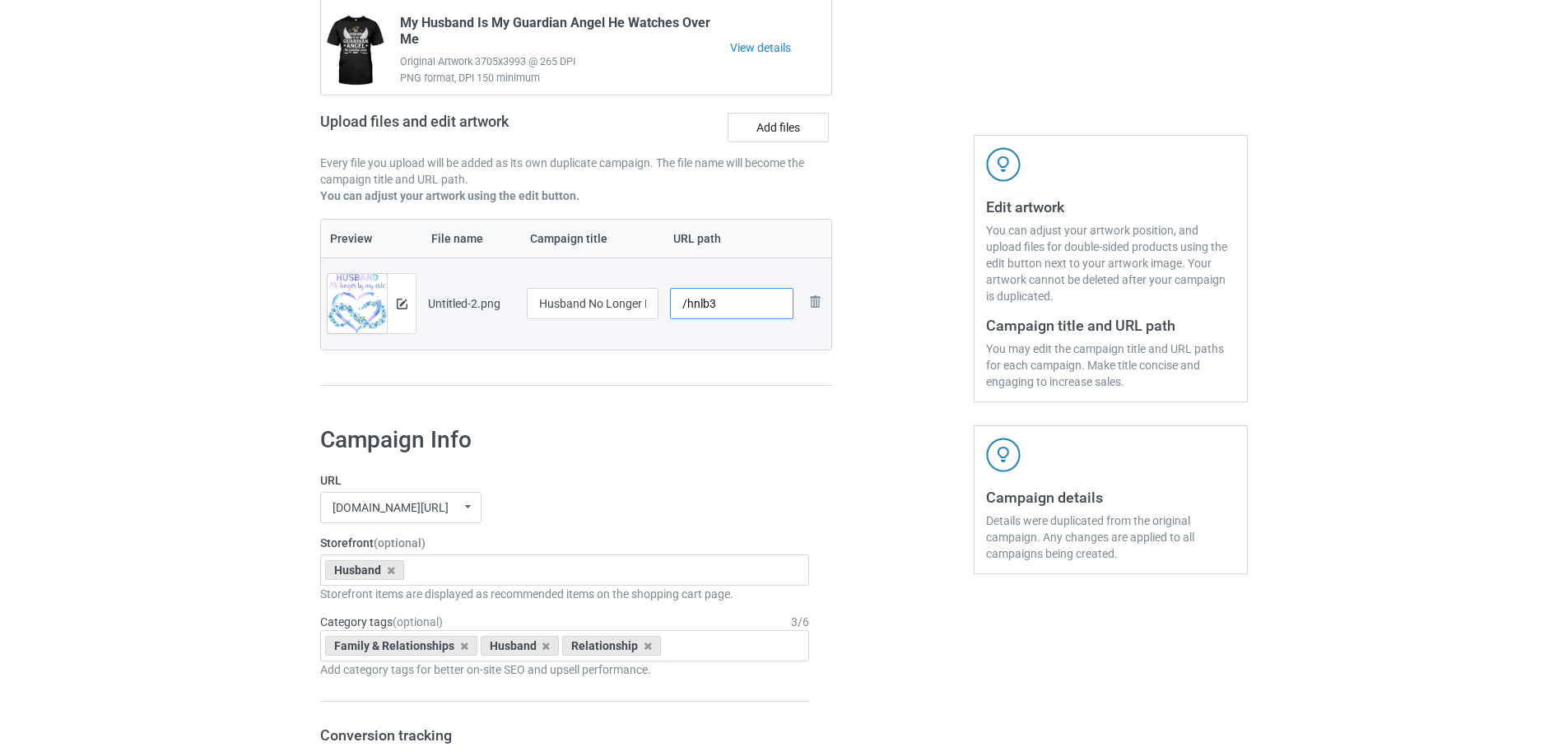
type input "/hnlb3"
click at [741, 352] on div "Preview File name Campaign title URL path Preview and edit artwork Untitled-2.p…" at bounding box center [576, 302] width 512 height 168
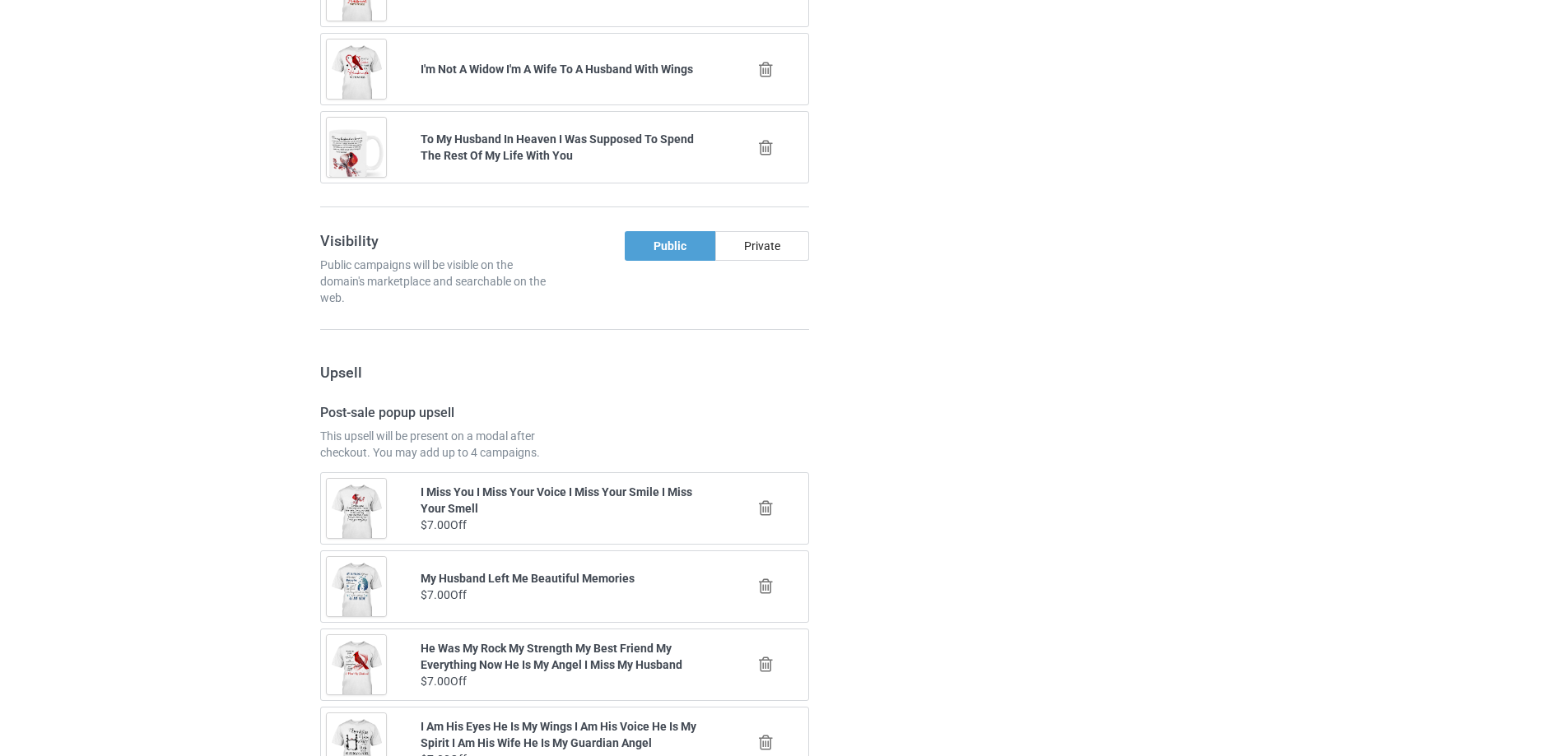
scroll to position [1917, 0]
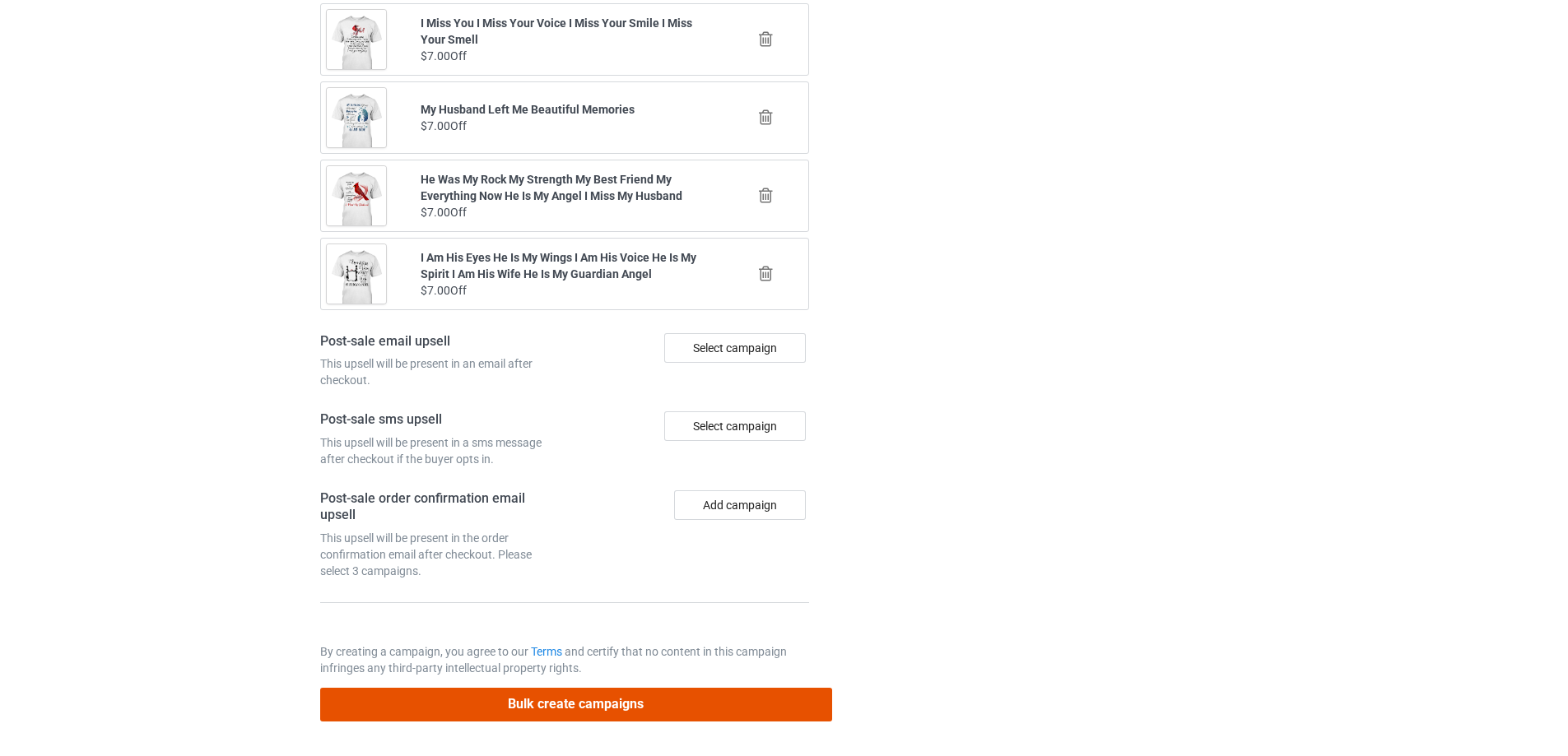
click at [594, 707] on button "Bulk create campaigns" at bounding box center [576, 705] width 512 height 33
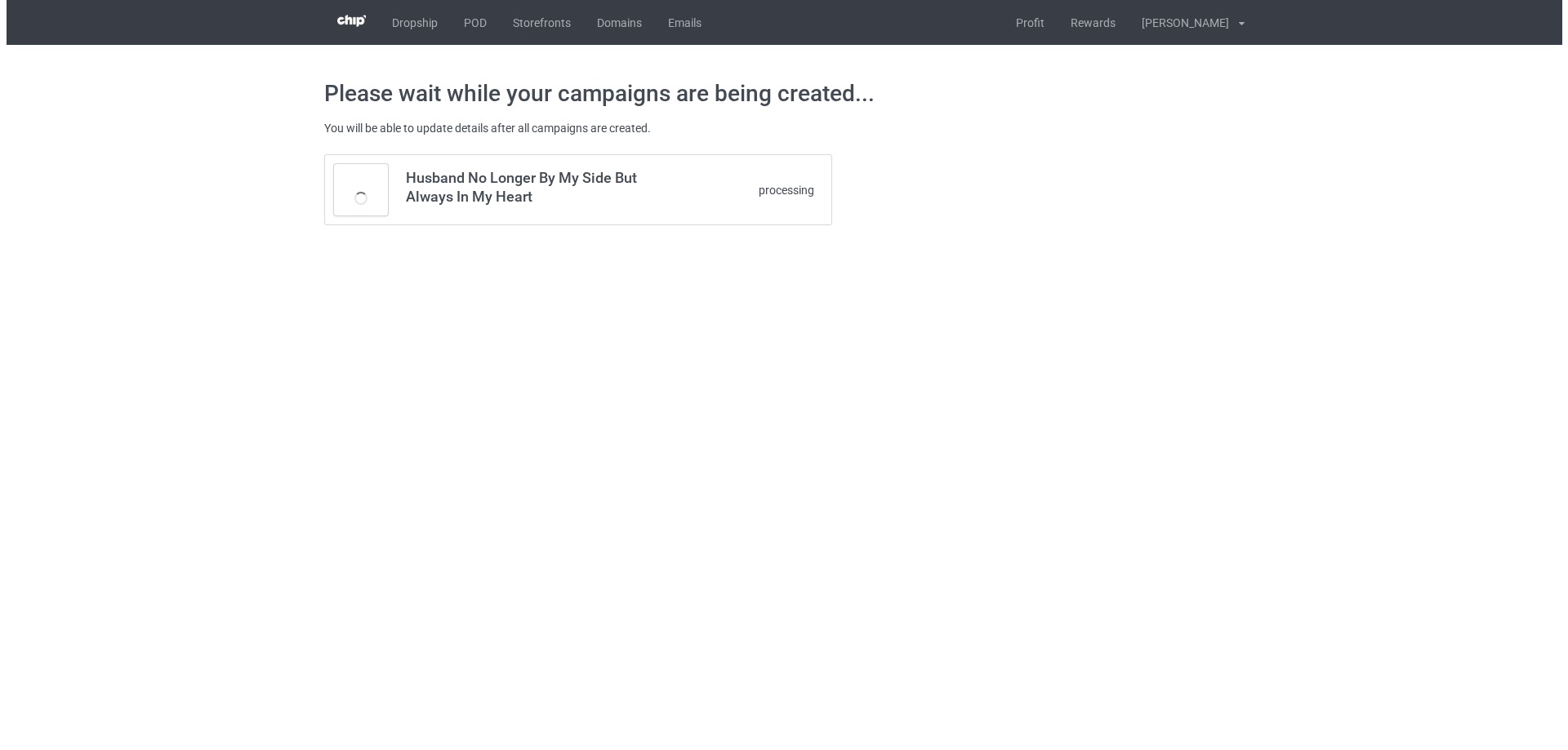
scroll to position [0, 0]
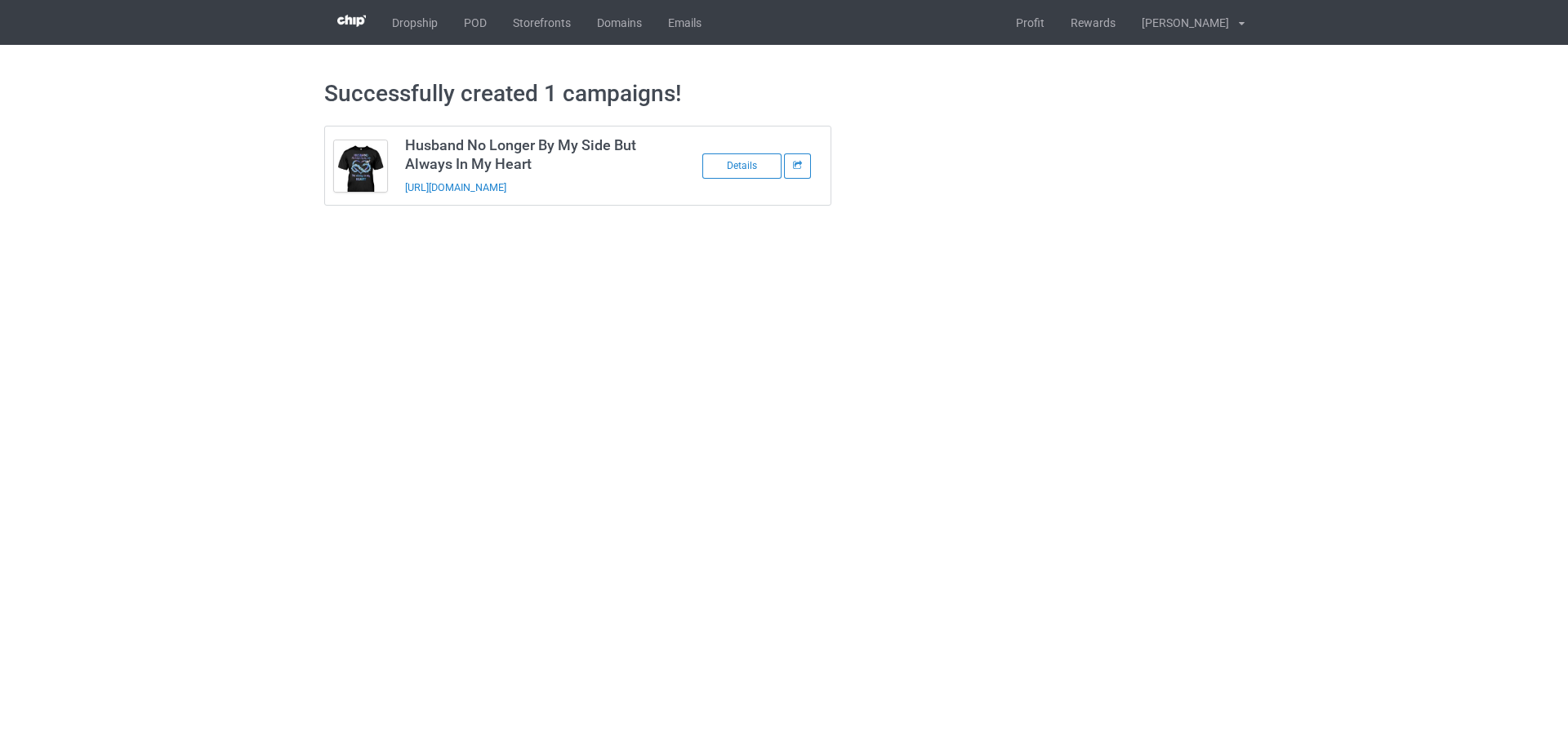
drag, startPoint x: 633, startPoint y: 187, endPoint x: 393, endPoint y: 197, distance: 240.2
click at [393, 197] on tbody "Husband No Longer By My Side But Always In My Heart [URL][DOMAIN_NAME] Details" at bounding box center [578, 166] width 506 height 78
click at [650, 188] on td "Husband No Longer By My Side But Always In My Heart [URL][DOMAIN_NAME]" at bounding box center [534, 166] width 276 height 78
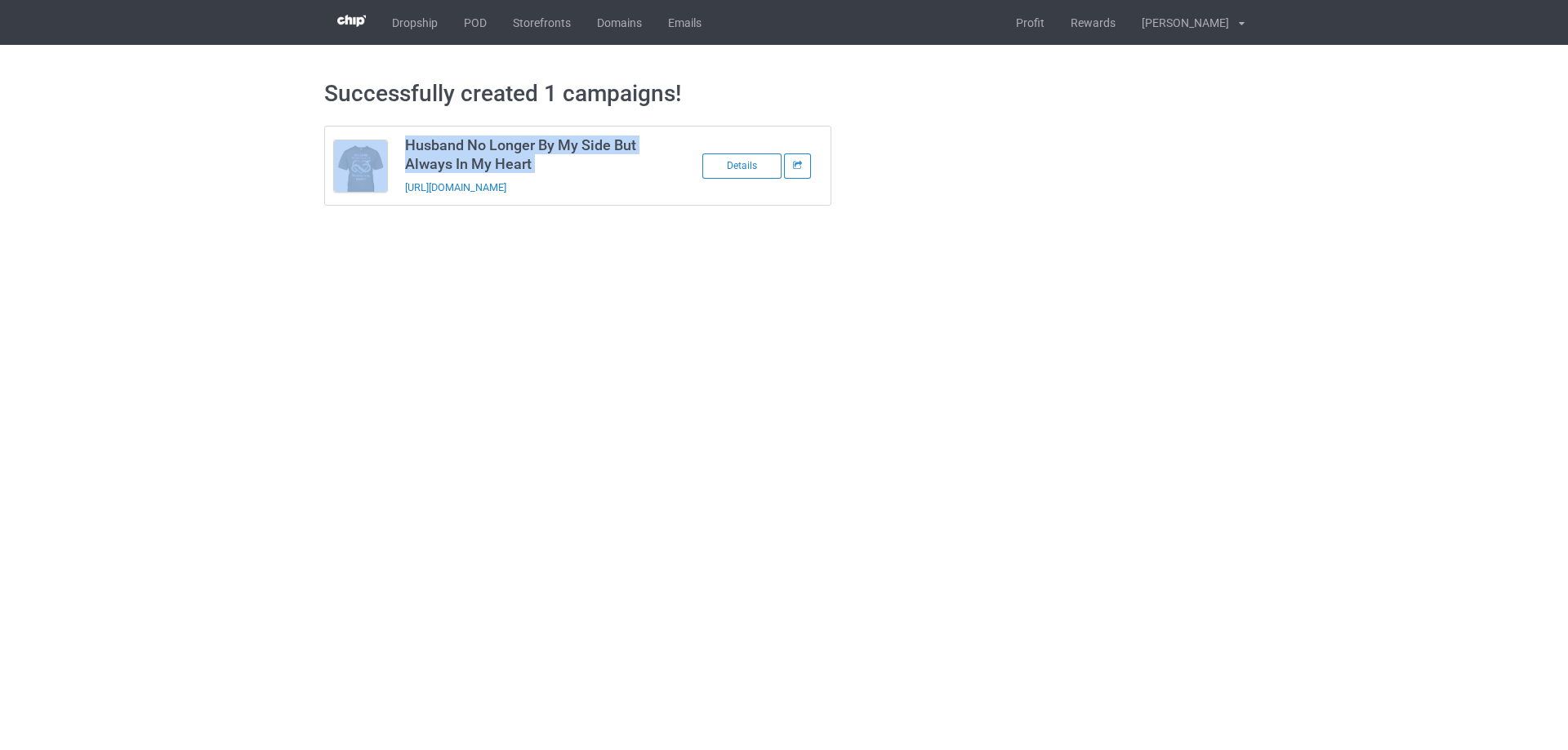
copy tbody "Husband No Longer By My Side But Always In My Heart"
click at [1383, 182] on div "Successfully created 1 campaigns! Husband No Longer By My Side But Always In My…" at bounding box center [784, 143] width 1568 height 195
